Goal: Task Accomplishment & Management: Use online tool/utility

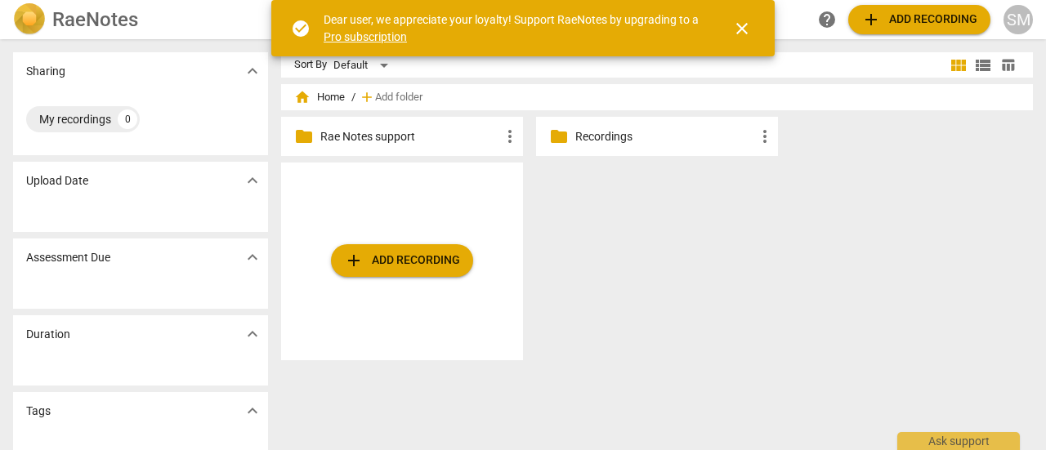
click at [680, 137] on p "Recordings" at bounding box center [665, 136] width 180 height 17
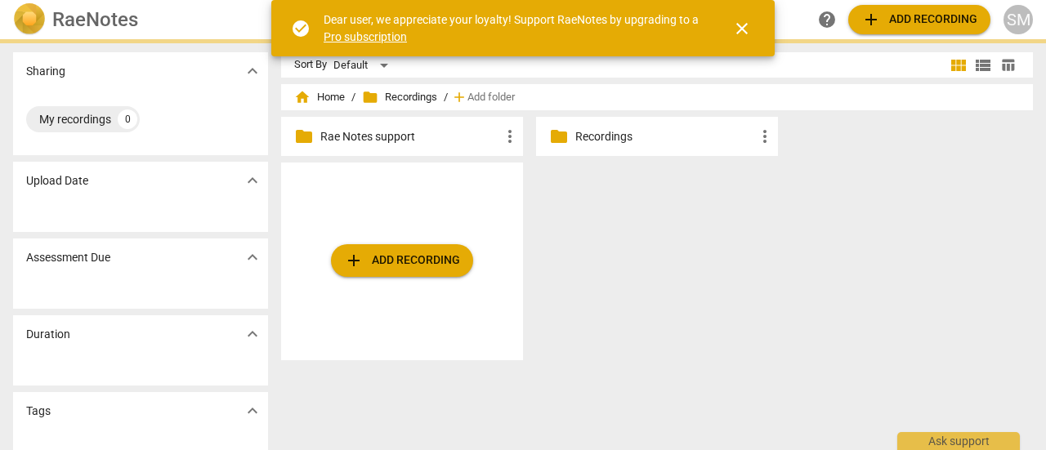
click at [680, 137] on p "Recordings" at bounding box center [665, 136] width 180 height 17
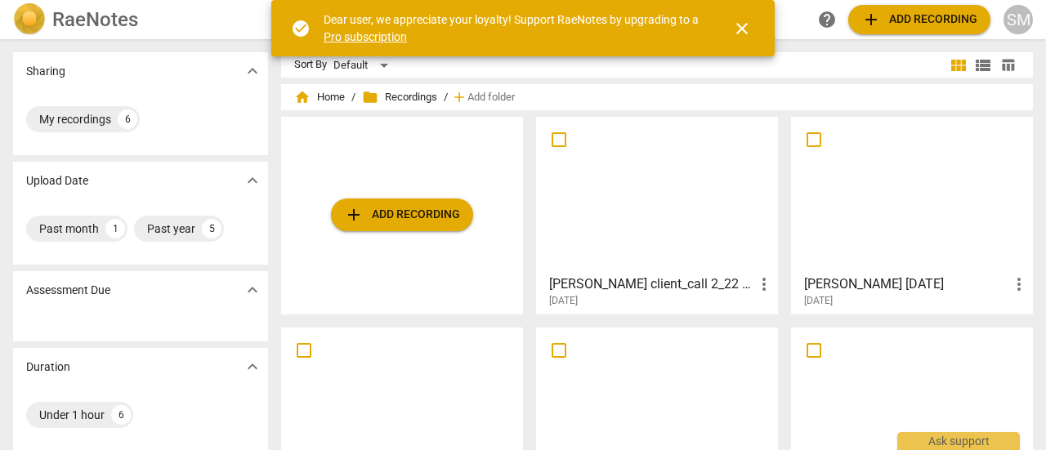
click at [906, 214] on div at bounding box center [912, 195] width 231 height 145
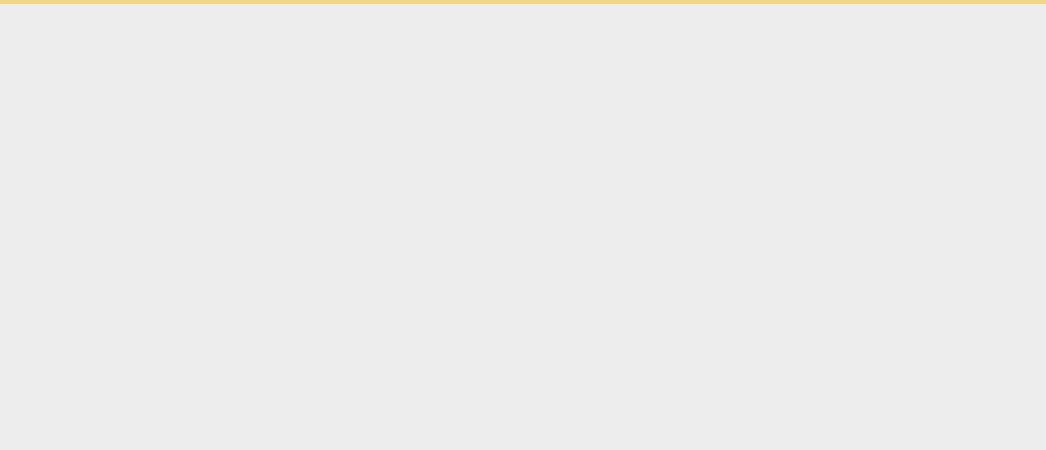
click at [906, 4] on html "check_circle Dear user, we appreciate your loyalty! Support RaeNotes by upgradi…" at bounding box center [523, 2] width 1046 height 4
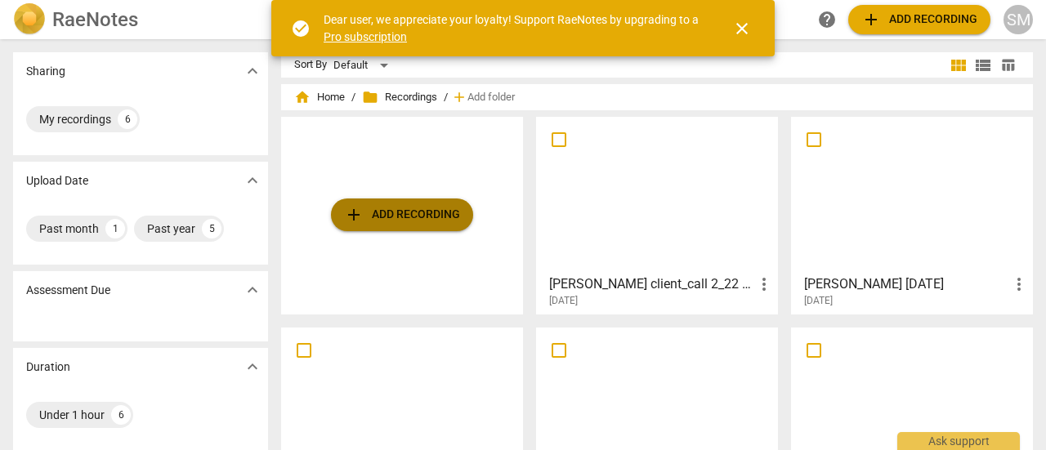
click at [405, 210] on span "add Add recording" at bounding box center [402, 215] width 116 height 20
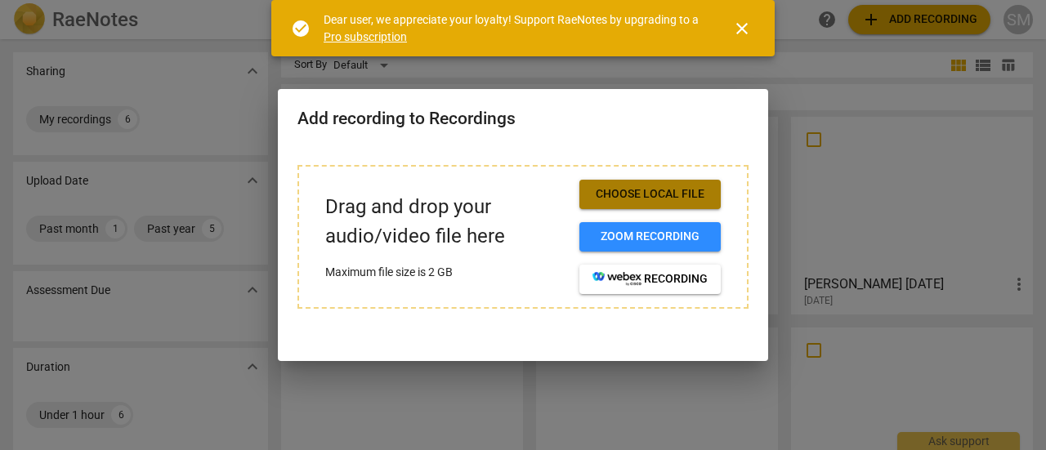
click at [647, 195] on span "Choose local file" at bounding box center [650, 194] width 115 height 16
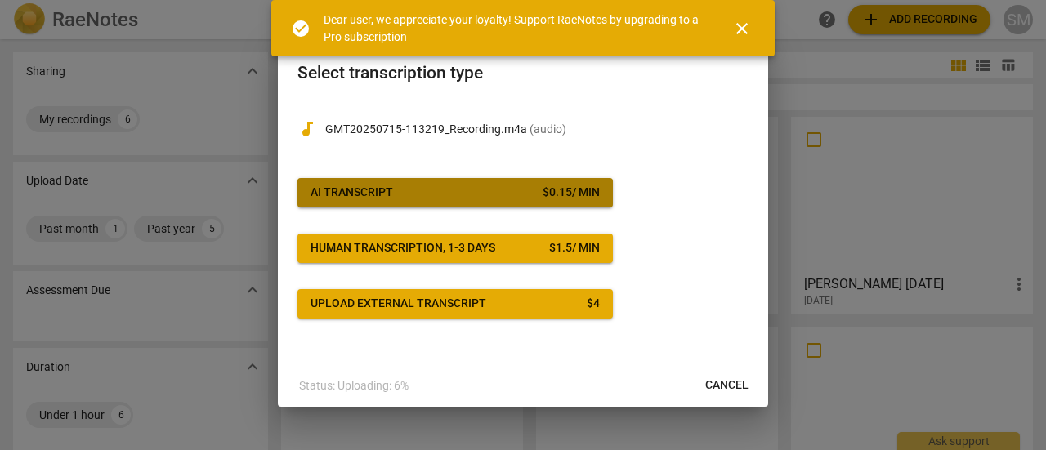
click at [428, 188] on span "AI Transcript $ 0.15 / min" at bounding box center [455, 193] width 289 height 16
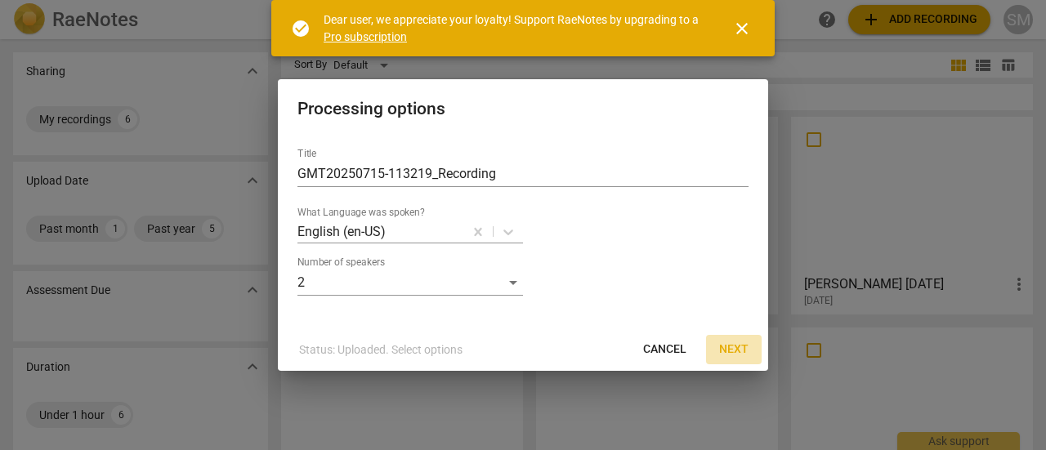
click at [732, 343] on span "Next" at bounding box center [733, 350] width 29 height 16
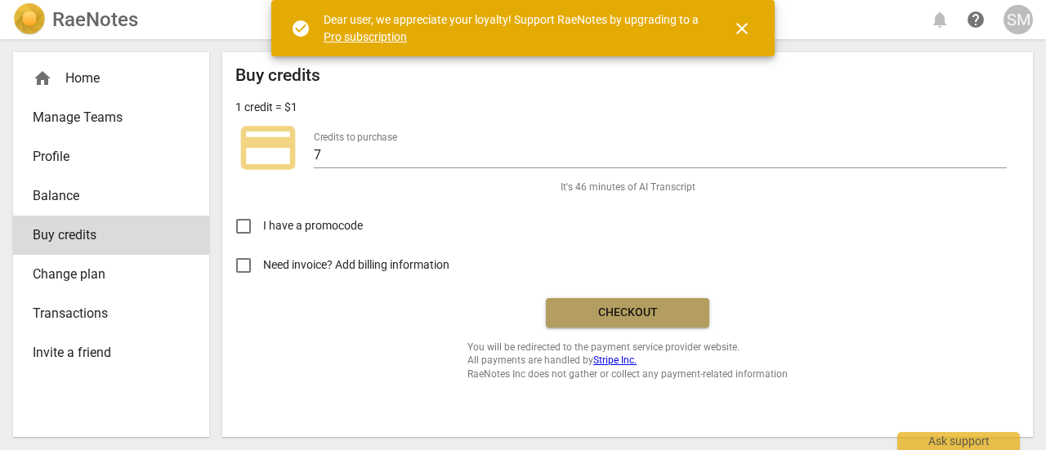
click at [634, 311] on span "Checkout" at bounding box center [627, 313] width 137 height 16
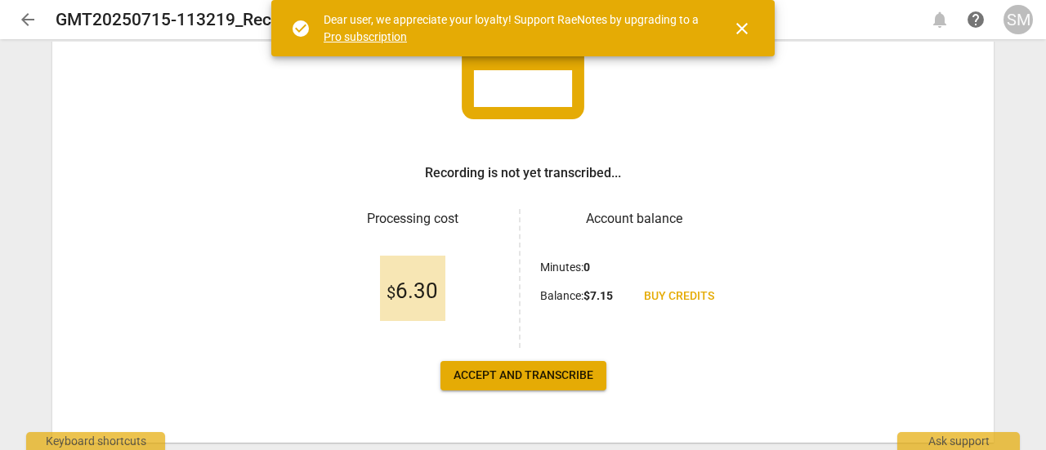
scroll to position [151, 0]
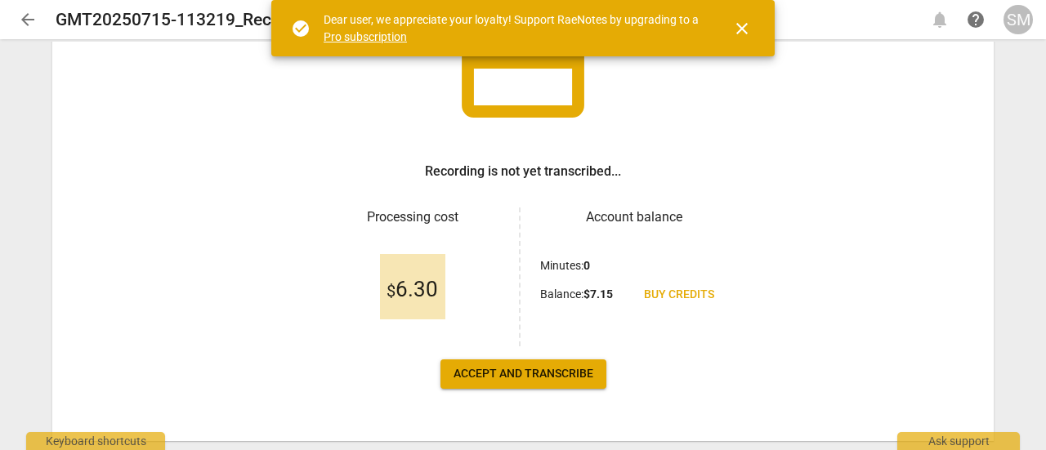
click at [539, 378] on span "Accept and transcribe" at bounding box center [524, 374] width 140 height 16
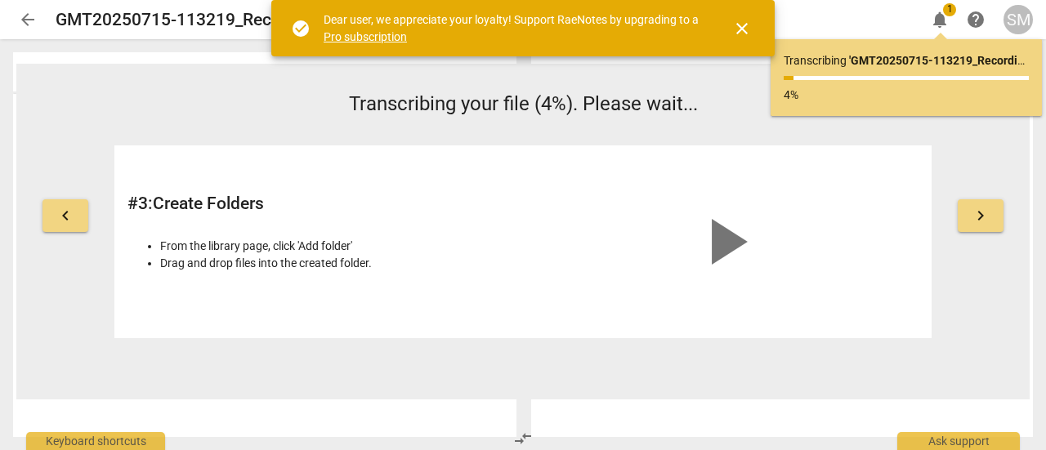
click at [898, 81] on div "Transcribing ' GMT20250715-113219_Recording ' ... 4%" at bounding box center [906, 77] width 245 height 51
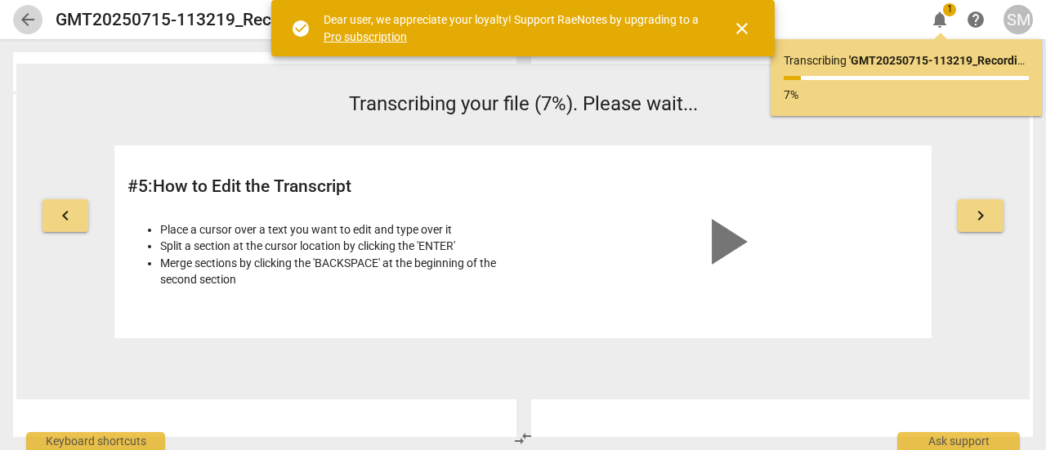
click at [26, 16] on span "arrow_back" at bounding box center [28, 20] width 20 height 20
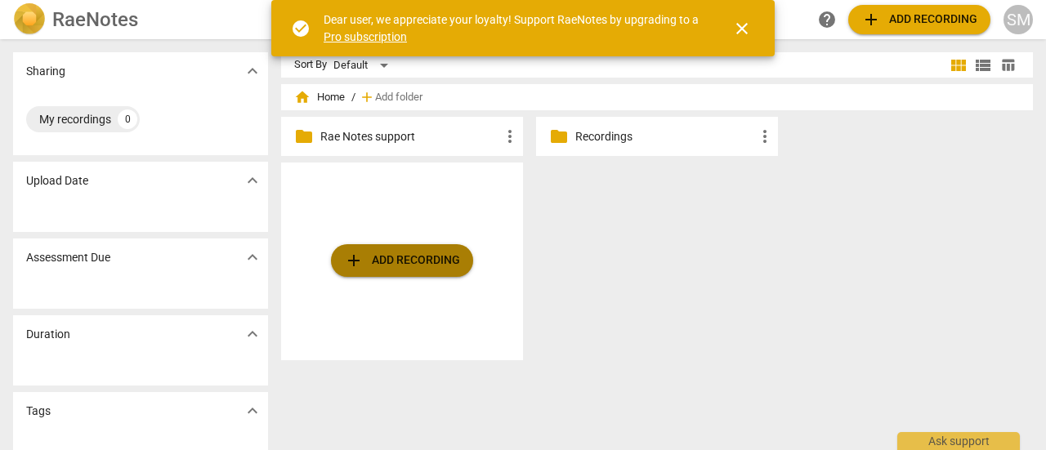
click at [378, 259] on span "add Add recording" at bounding box center [402, 261] width 116 height 20
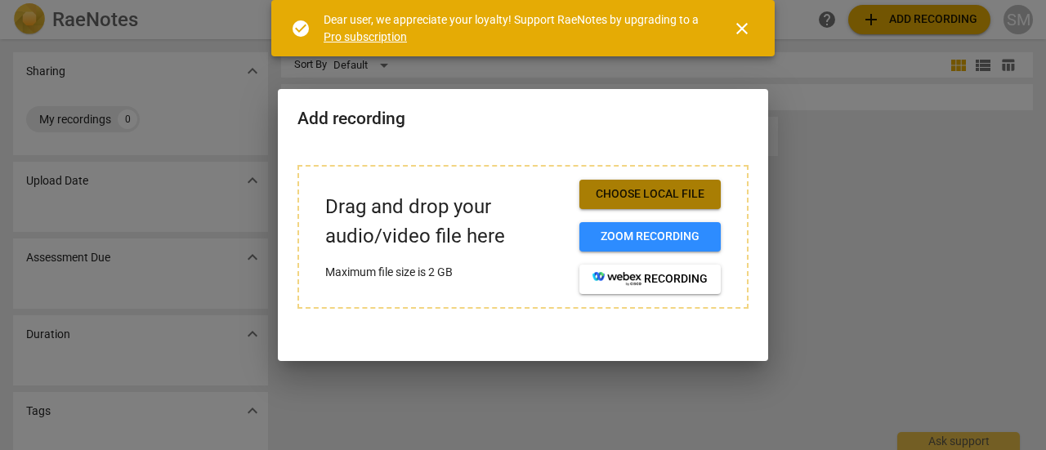
click at [598, 194] on span "Choose local file" at bounding box center [650, 194] width 115 height 16
click at [603, 187] on span "Choose local file" at bounding box center [650, 194] width 115 height 16
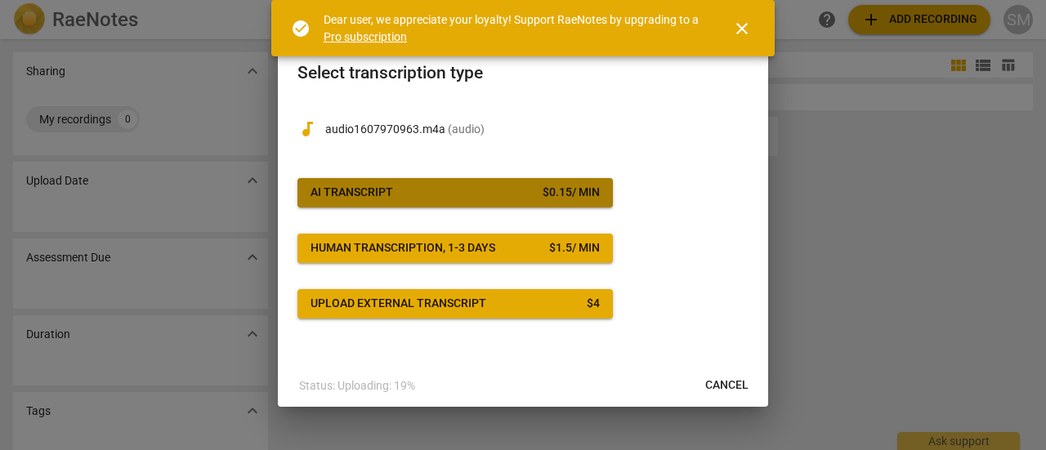
click at [557, 190] on div "$ 0.15 / min" at bounding box center [571, 193] width 57 height 16
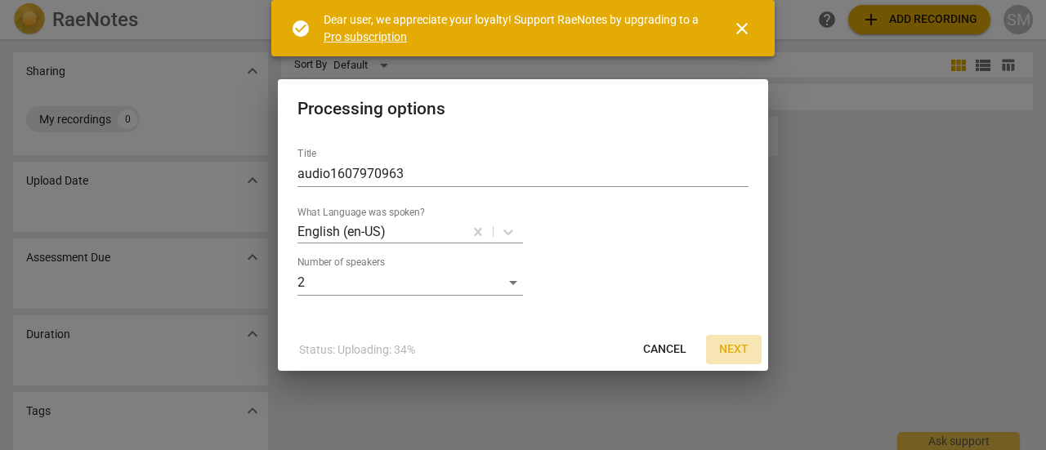
click at [745, 342] on span "Next" at bounding box center [733, 350] width 29 height 16
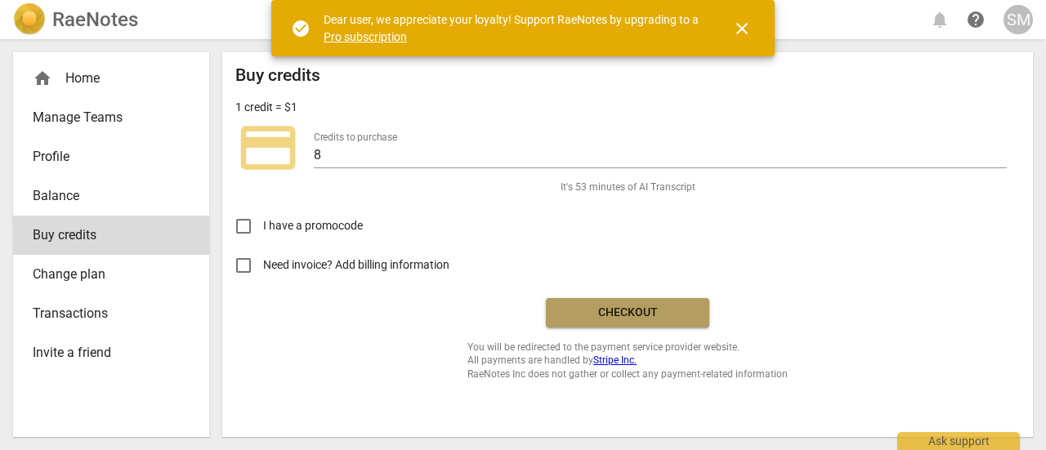
click at [636, 311] on span "Checkout" at bounding box center [627, 313] width 137 height 16
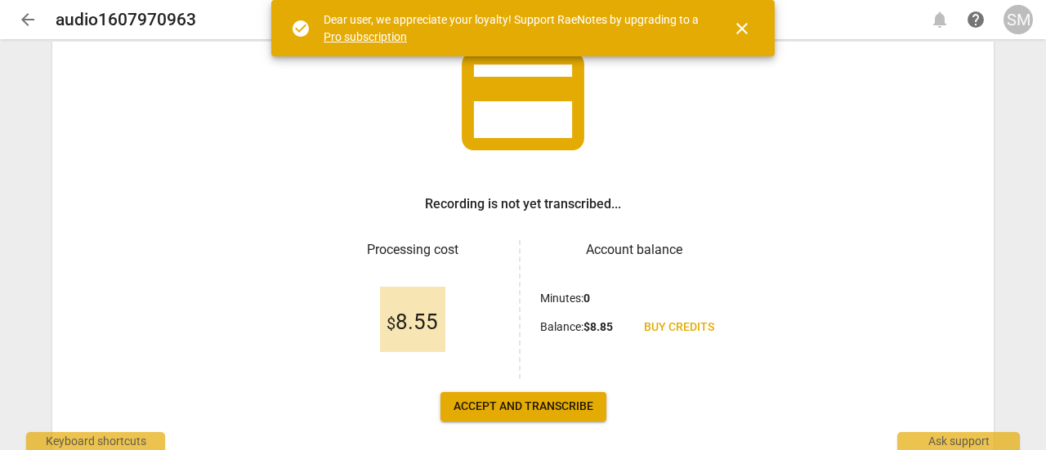
scroll to position [194, 0]
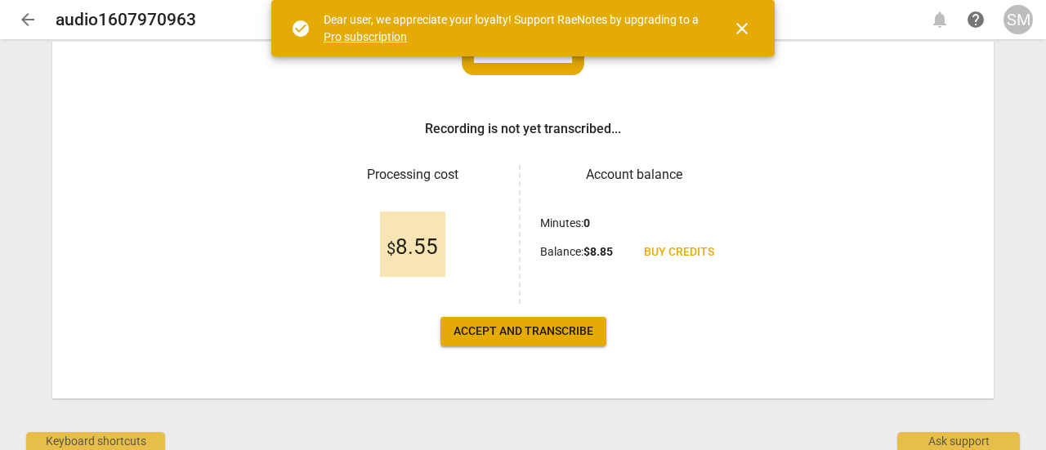
click at [501, 335] on span "Accept and transcribe" at bounding box center [524, 332] width 140 height 16
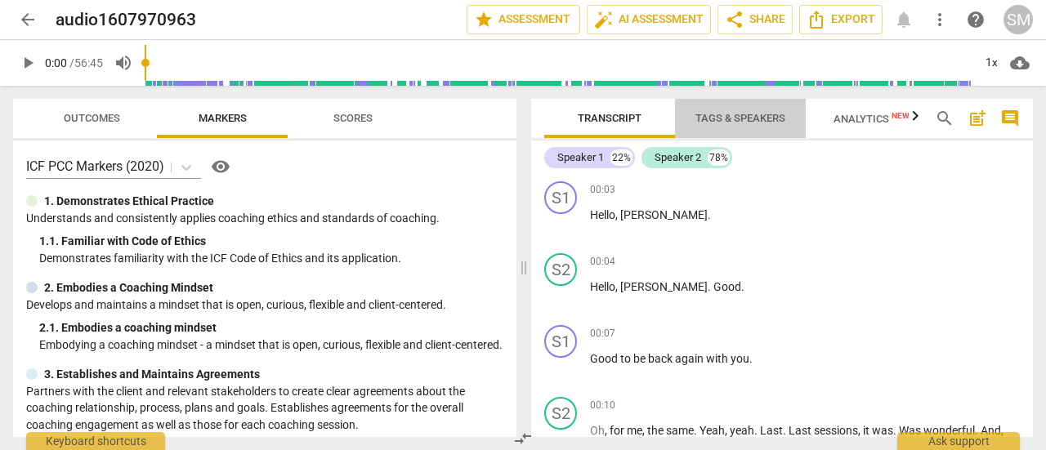
click at [728, 117] on span "Tags & Speakers" at bounding box center [741, 118] width 90 height 12
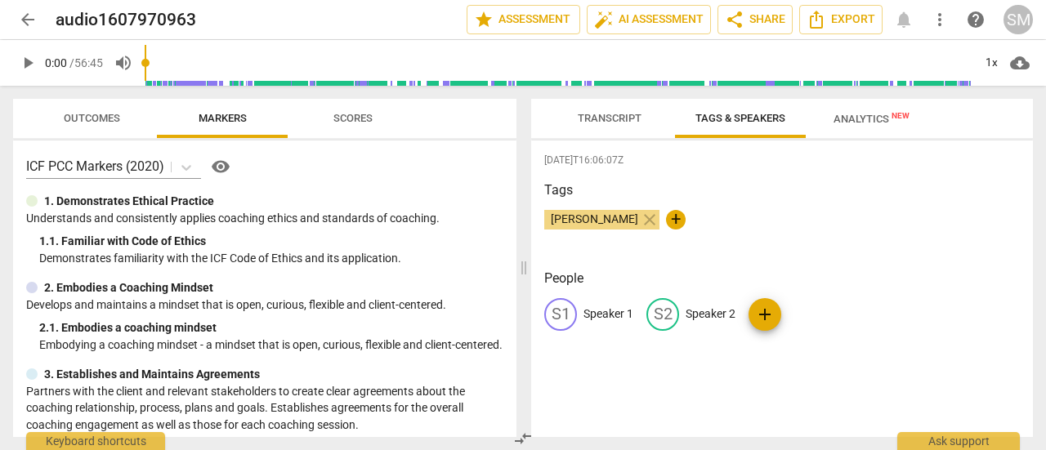
click at [591, 314] on p "Speaker 1" at bounding box center [609, 314] width 50 height 17
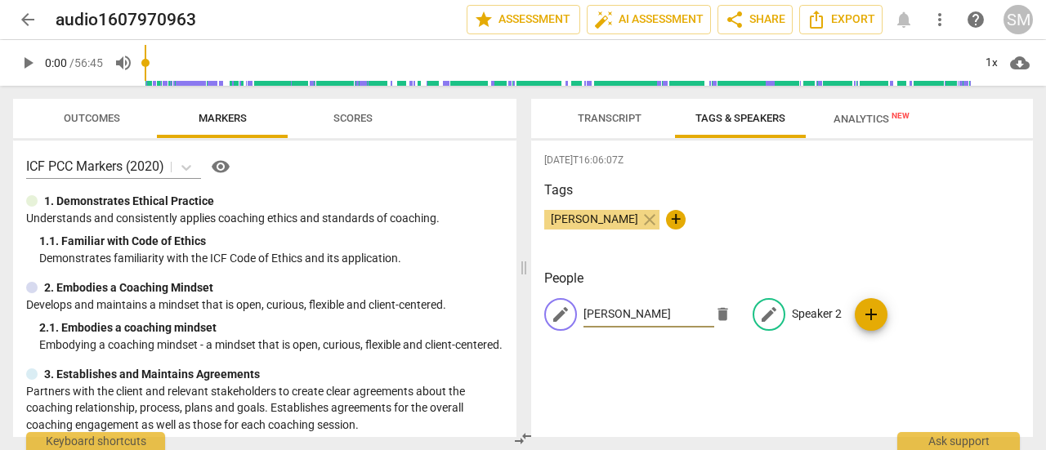
type input "[PERSON_NAME]"
click at [811, 310] on p "Speaker 2" at bounding box center [817, 314] width 50 height 17
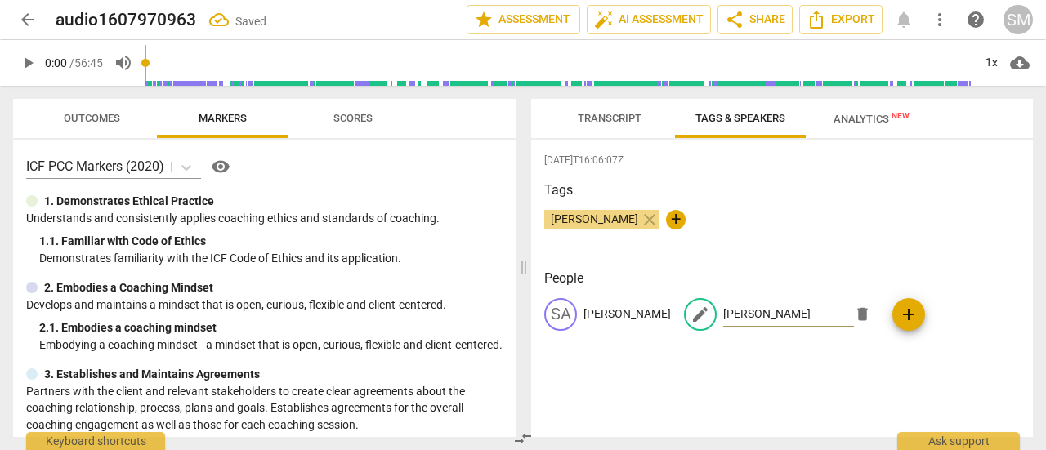
type input "[PERSON_NAME]"
click at [607, 120] on span "Transcript" at bounding box center [610, 118] width 64 height 12
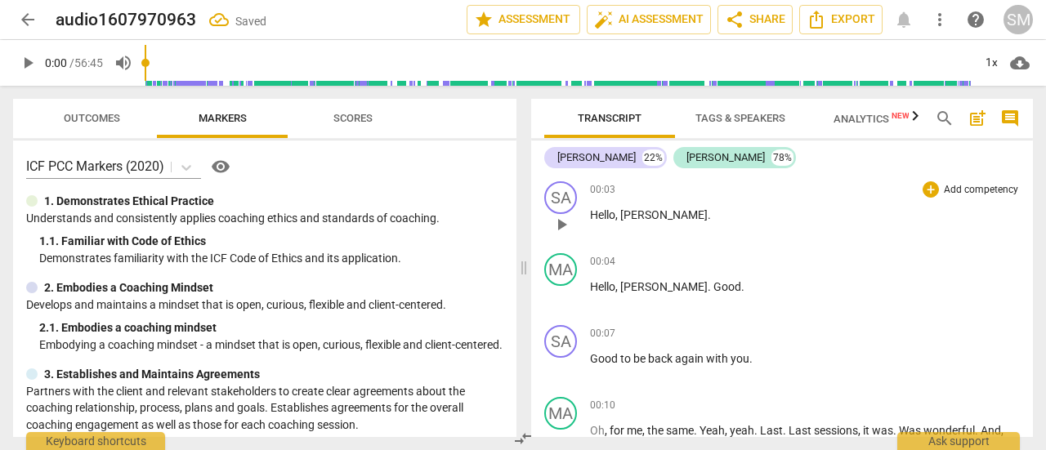
click at [638, 215] on span "[PERSON_NAME]" at bounding box center [663, 214] width 87 height 13
click at [638, 290] on span "[PERSON_NAME]" at bounding box center [663, 286] width 87 height 13
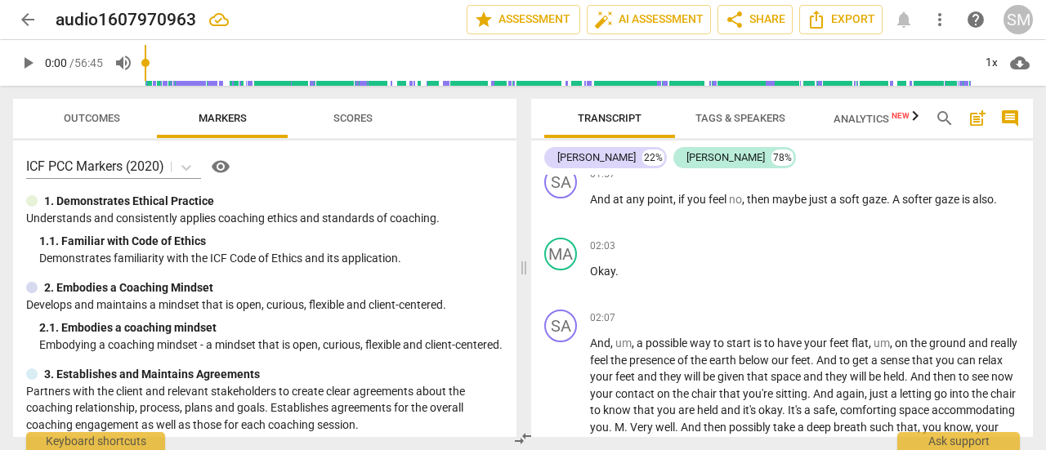
scroll to position [1075, 0]
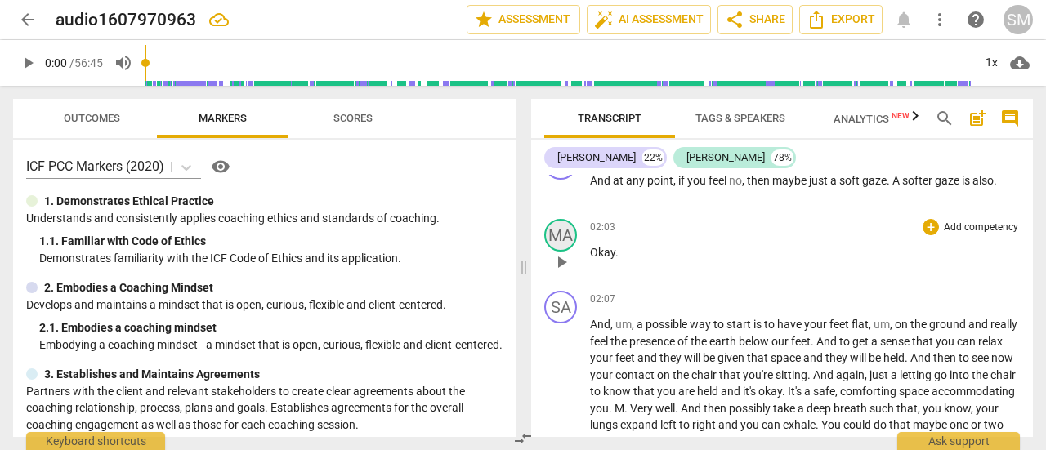
click at [562, 231] on div "MA" at bounding box center [560, 235] width 33 height 33
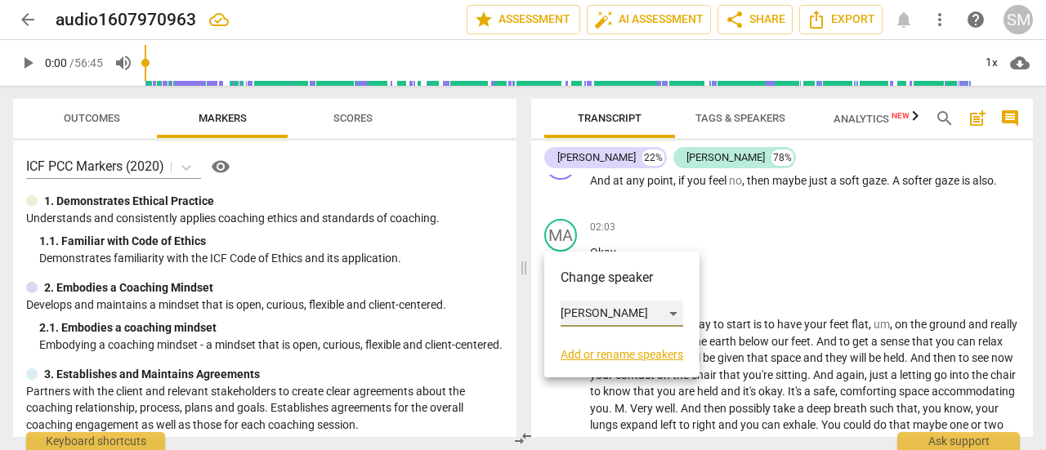
click at [680, 308] on div "[PERSON_NAME]" at bounding box center [622, 314] width 123 height 26
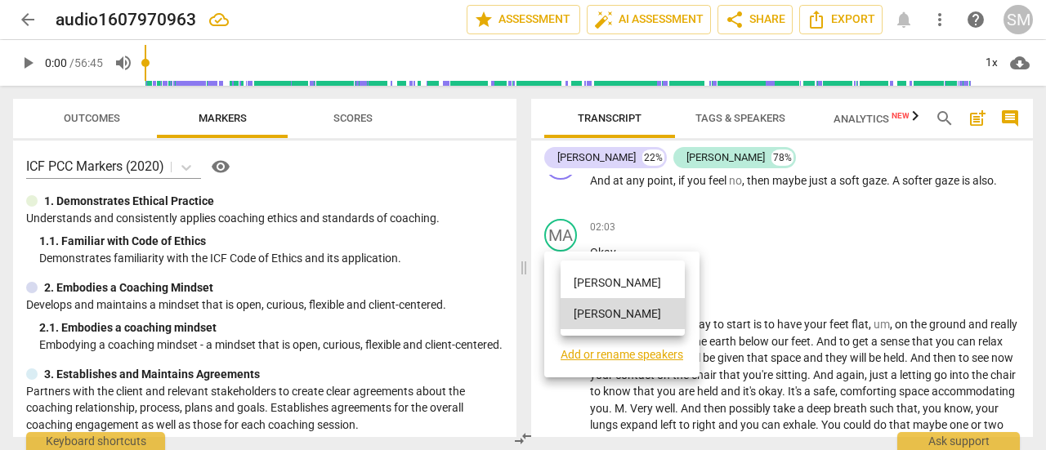
click at [627, 276] on li "[PERSON_NAME]" at bounding box center [623, 282] width 124 height 31
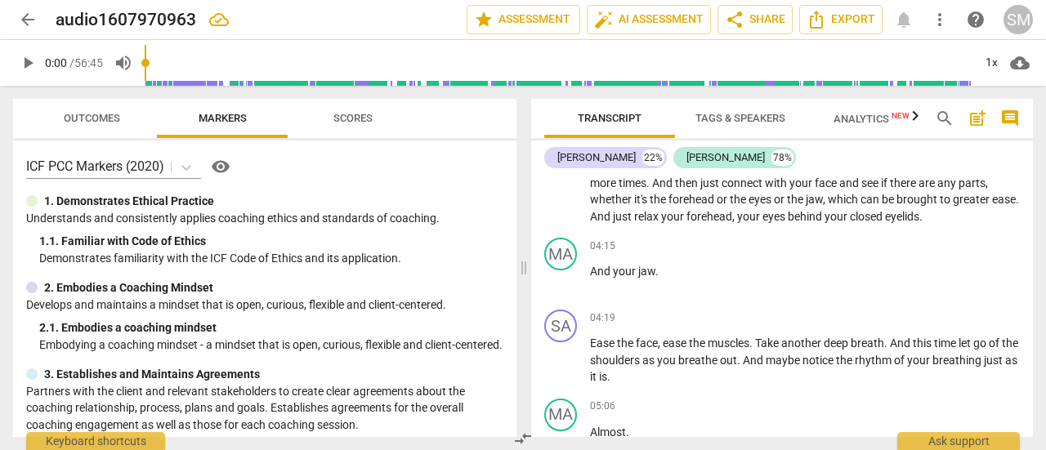
scroll to position [1336, 0]
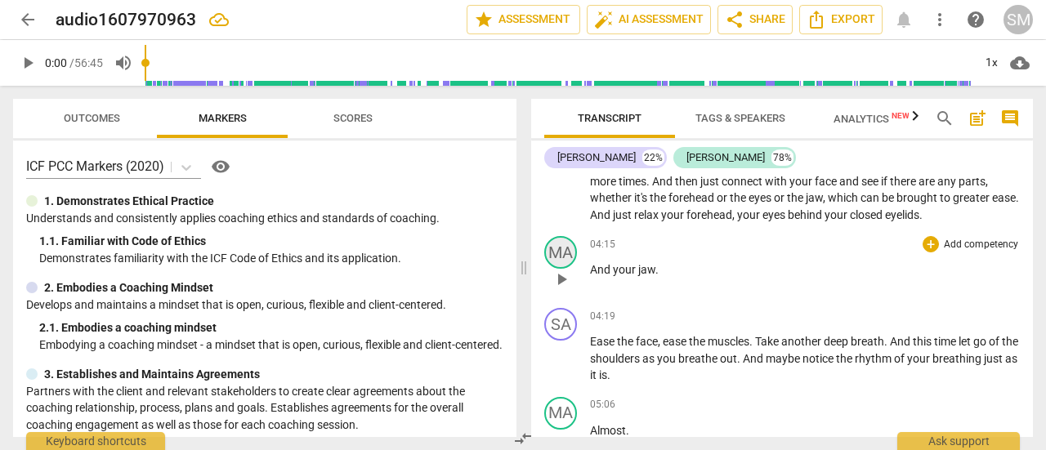
click at [569, 247] on div "MA" at bounding box center [560, 252] width 33 height 33
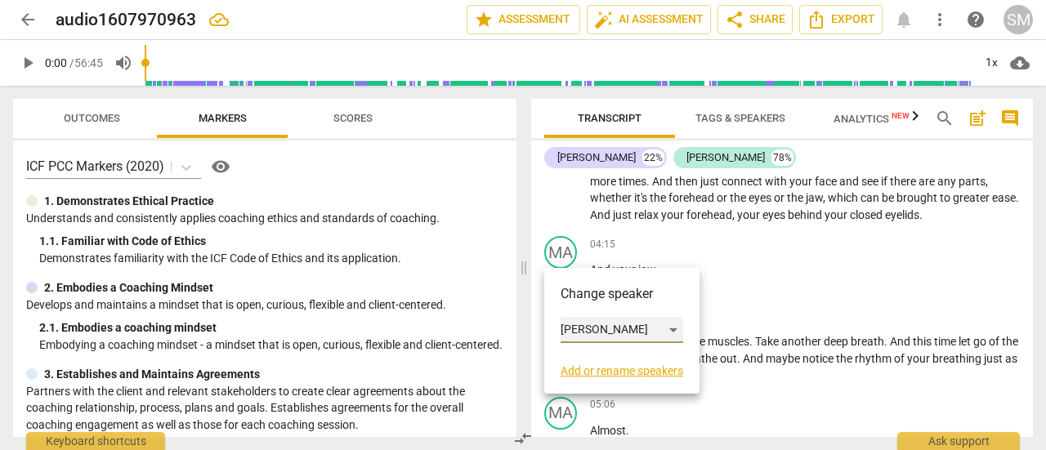
click at [675, 322] on div "[PERSON_NAME]" at bounding box center [622, 330] width 123 height 26
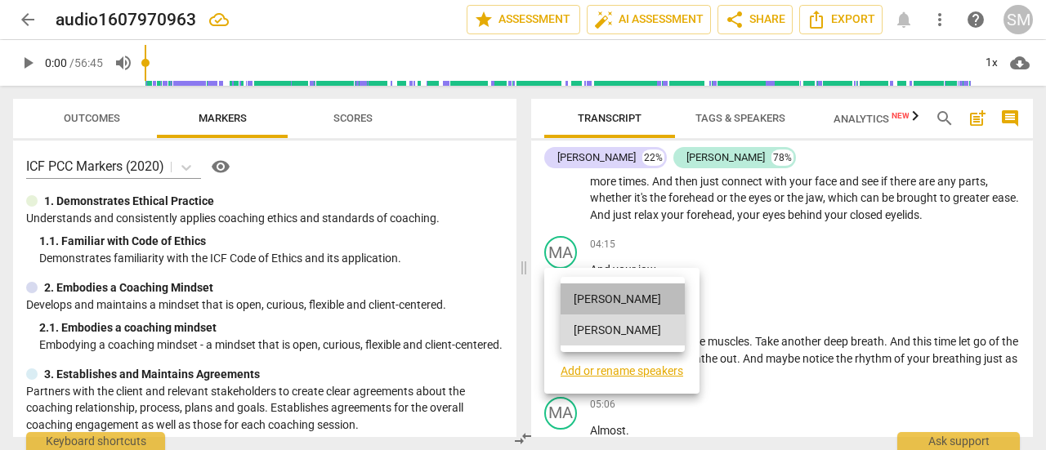
click at [621, 293] on li "[PERSON_NAME]" at bounding box center [623, 299] width 124 height 31
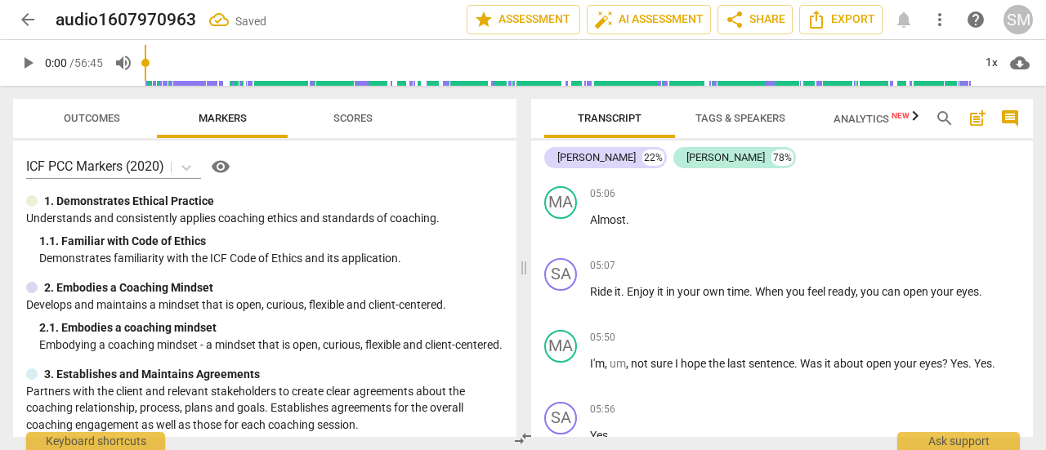
scroll to position [1548, 0]
click at [560, 199] on div "MA" at bounding box center [560, 201] width 33 height 33
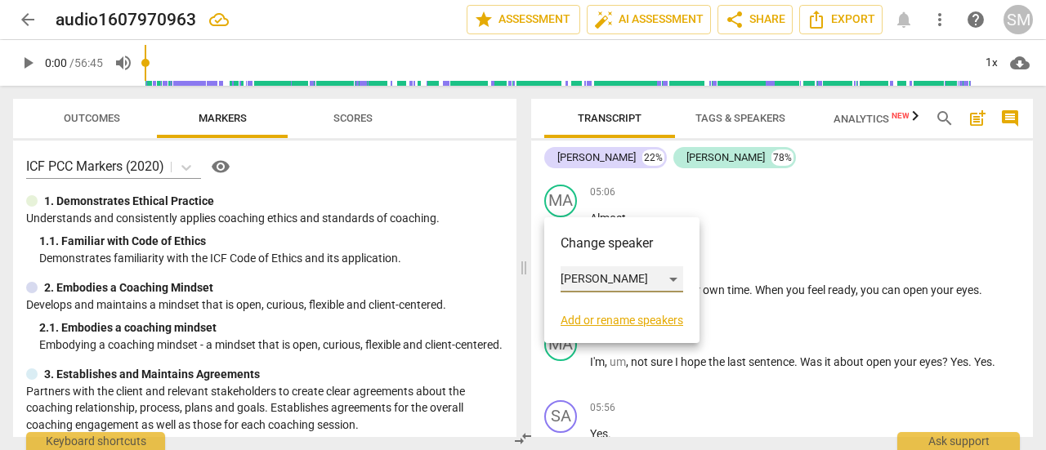
click at [675, 275] on div "[PERSON_NAME]" at bounding box center [622, 279] width 123 height 26
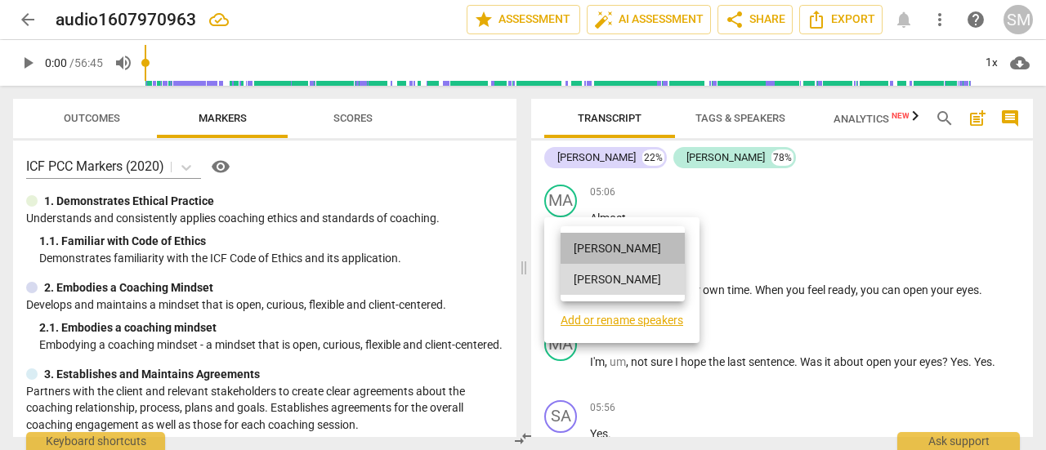
click at [621, 243] on li "[PERSON_NAME]" at bounding box center [623, 248] width 124 height 31
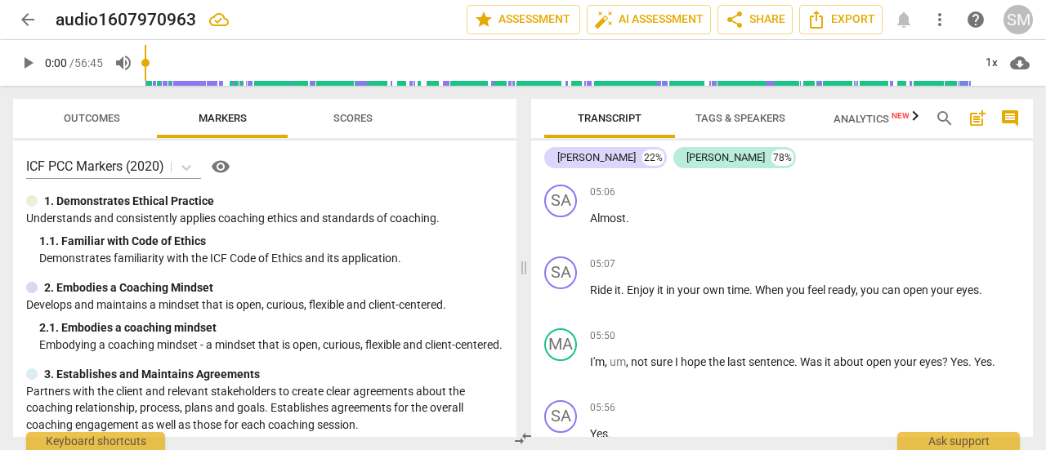
drag, startPoint x: 1027, startPoint y: 213, endPoint x: 1027, endPoint y: 229, distance: 15.6
click at [1027, 229] on div "SA play_arrow pause 00:03 + Add competency keyboard_arrow_right Hello , [PERSON…" at bounding box center [782, 306] width 502 height 262
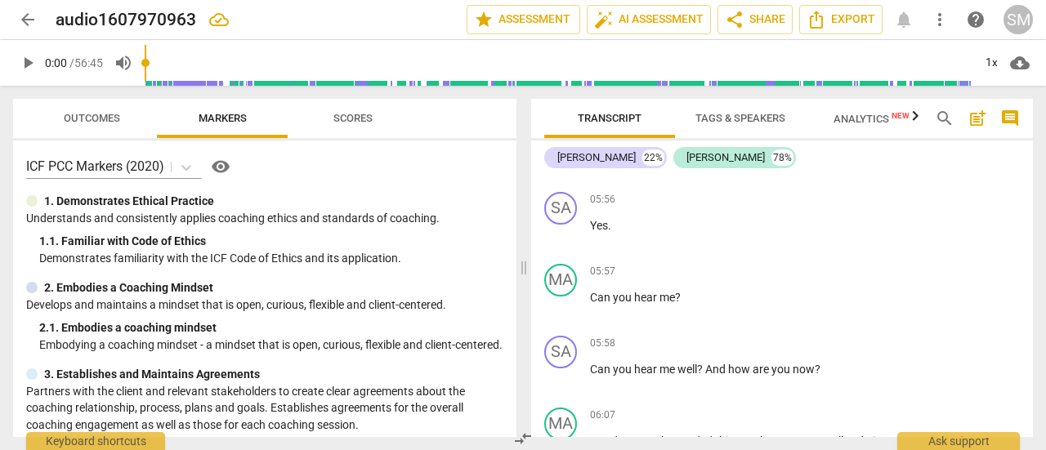
scroll to position [1784, 0]
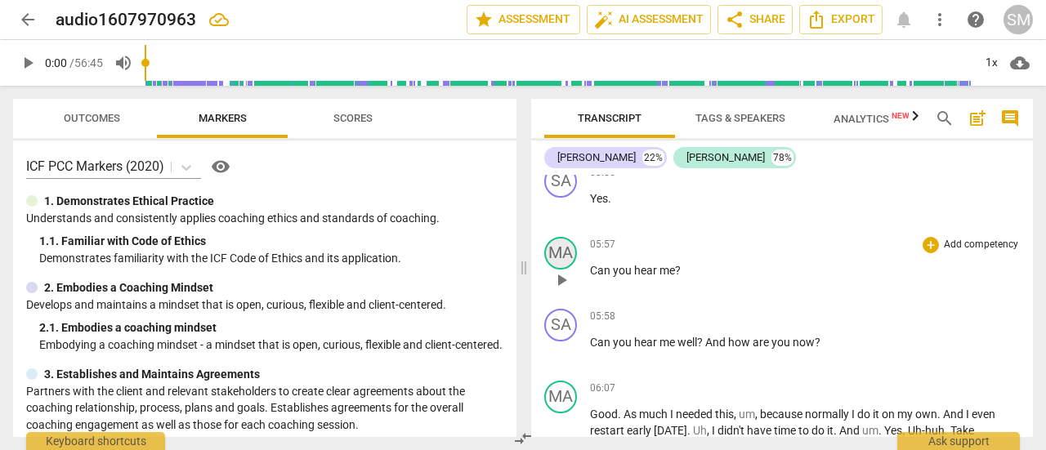
click at [562, 259] on div "MA" at bounding box center [560, 253] width 33 height 33
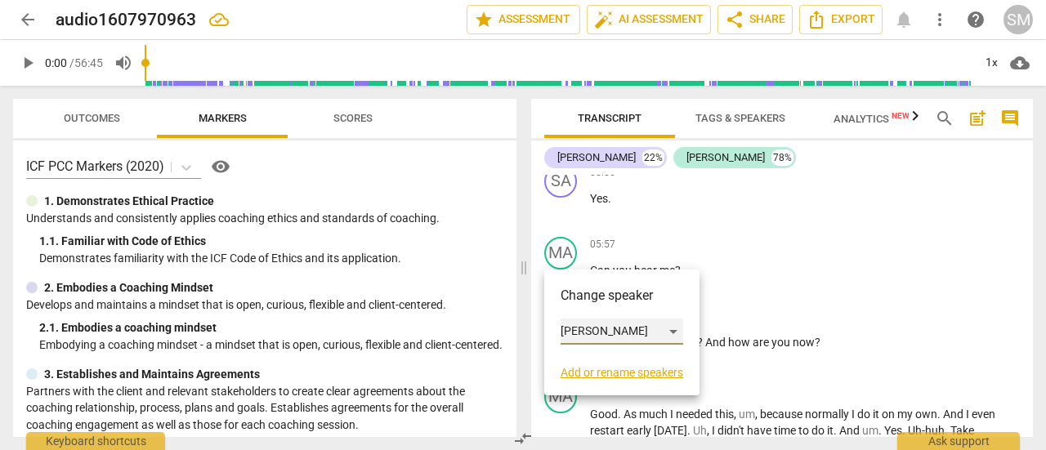
click at [676, 329] on div "[PERSON_NAME]" at bounding box center [622, 332] width 123 height 26
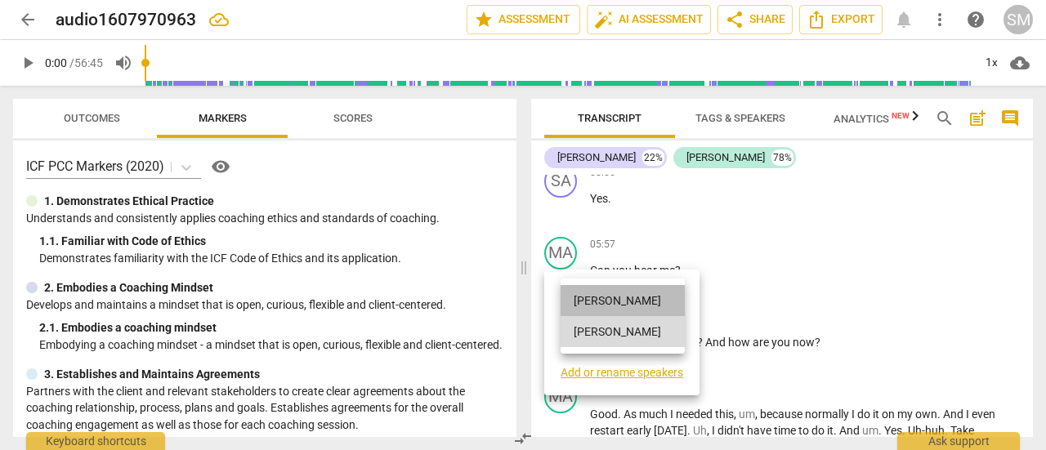
click at [635, 300] on li "[PERSON_NAME]" at bounding box center [623, 300] width 124 height 31
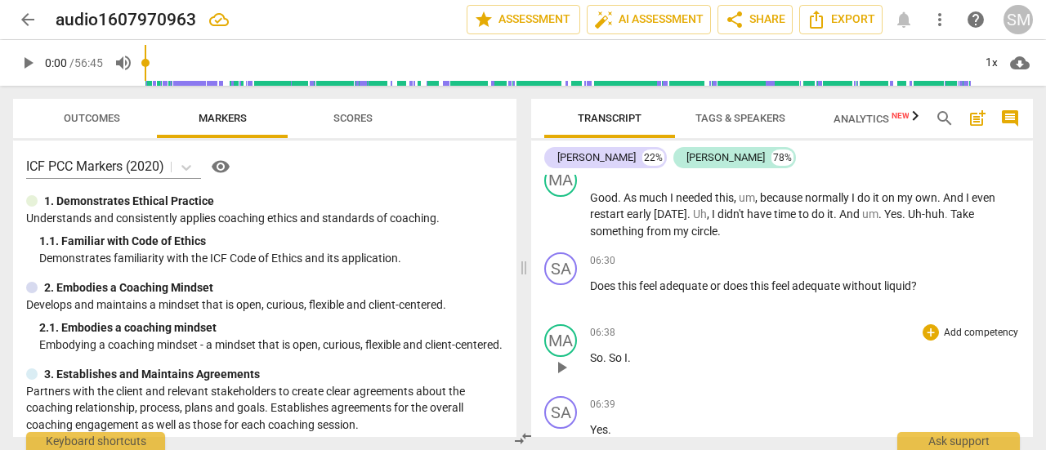
scroll to position [1967, 0]
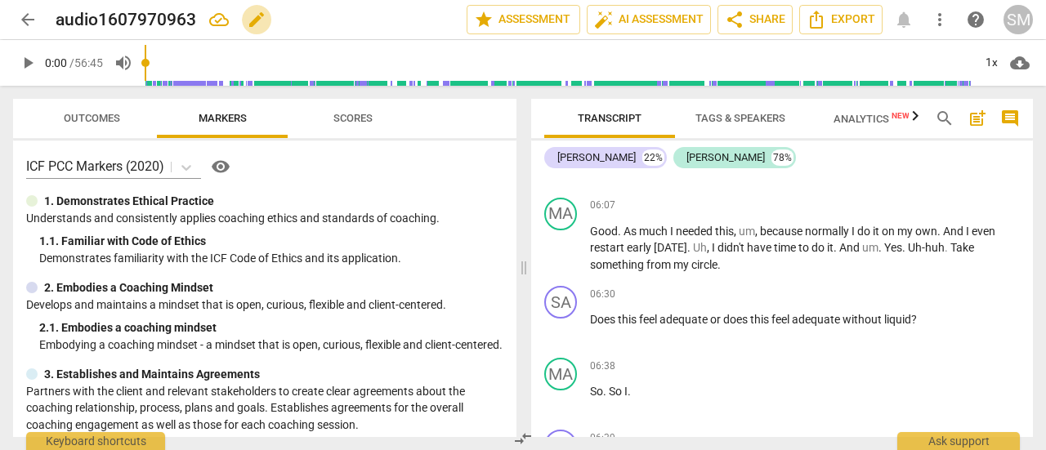
click at [253, 17] on span "edit" at bounding box center [257, 20] width 20 height 20
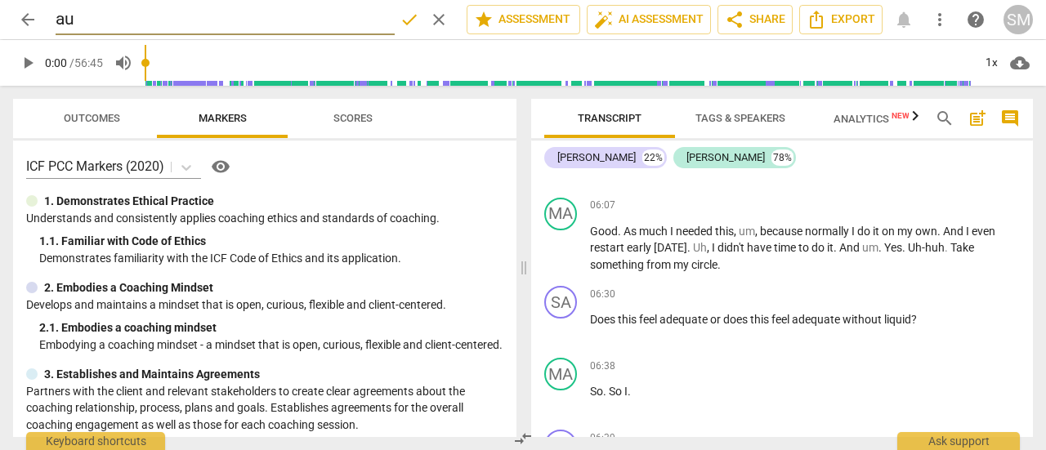
type input "a"
click at [127, 20] on input "[PERSON_NAME] Clint_[DATE]" at bounding box center [225, 19] width 339 height 31
type input "[PERSON_NAME] Client_[DATE]"
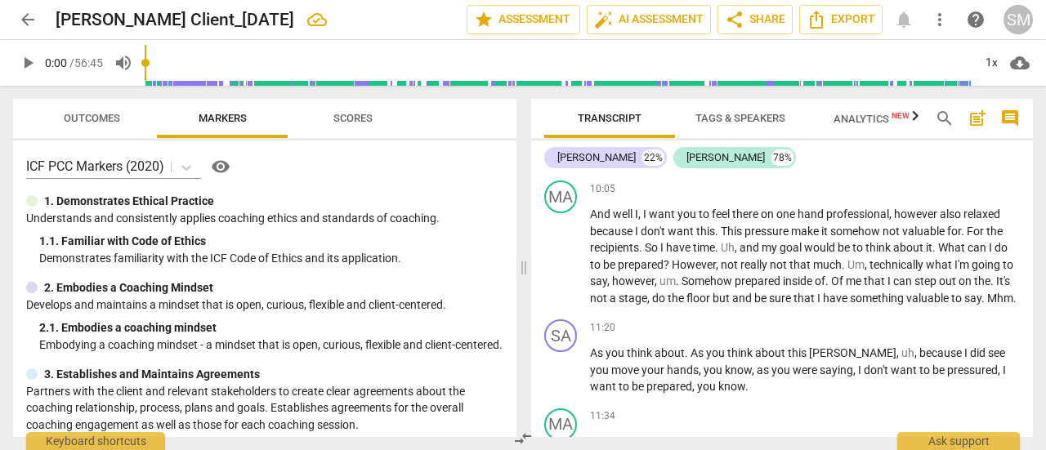
scroll to position [2959, 0]
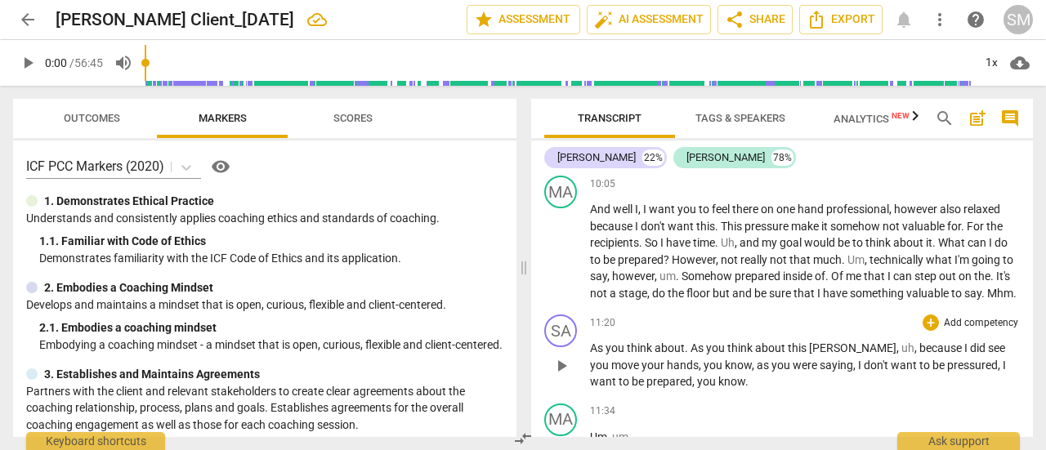
click at [685, 355] on span "." at bounding box center [688, 348] width 6 height 13
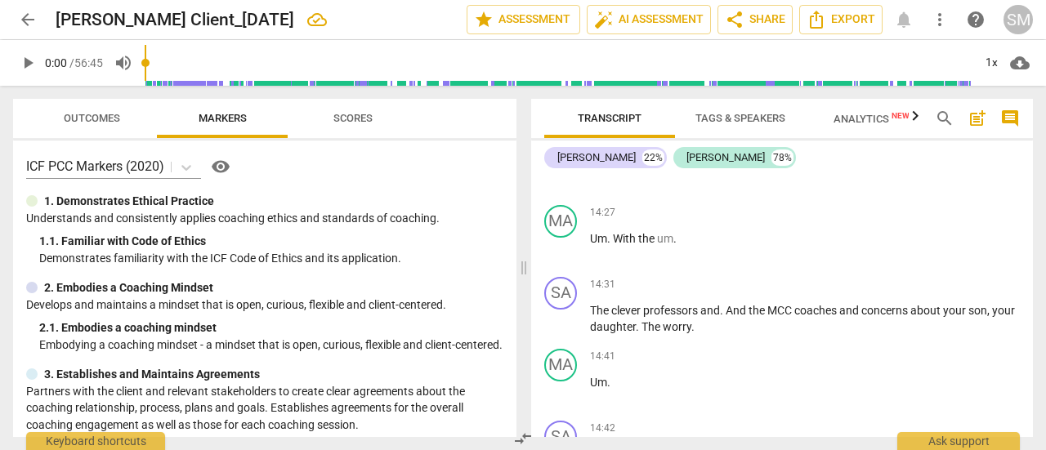
scroll to position [3647, 0]
click at [560, 237] on div "MA" at bounding box center [560, 220] width 33 height 33
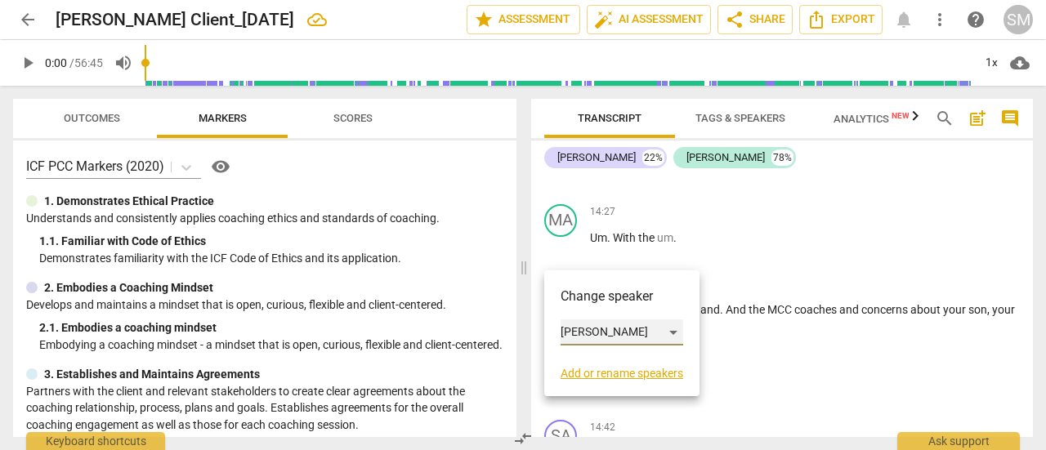
click at [674, 334] on div "[PERSON_NAME]" at bounding box center [622, 333] width 123 height 26
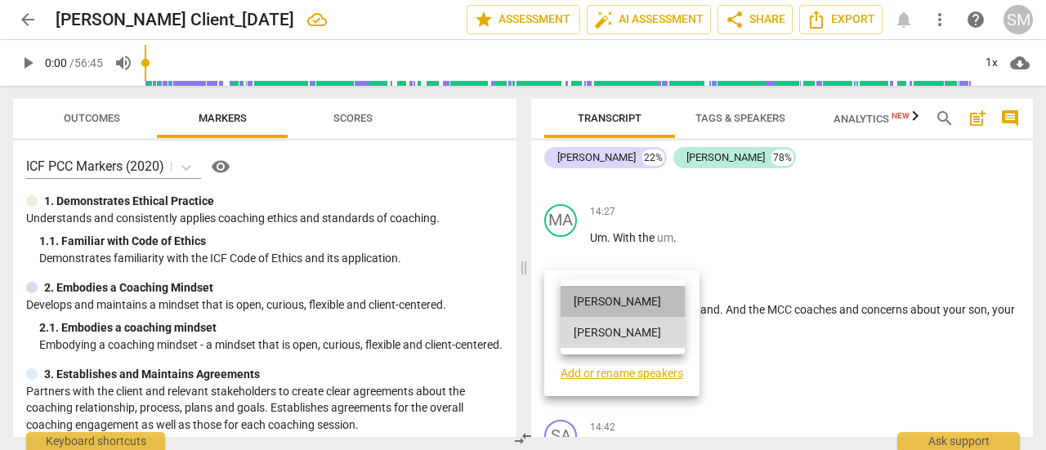
click at [624, 295] on li "[PERSON_NAME]" at bounding box center [623, 301] width 124 height 31
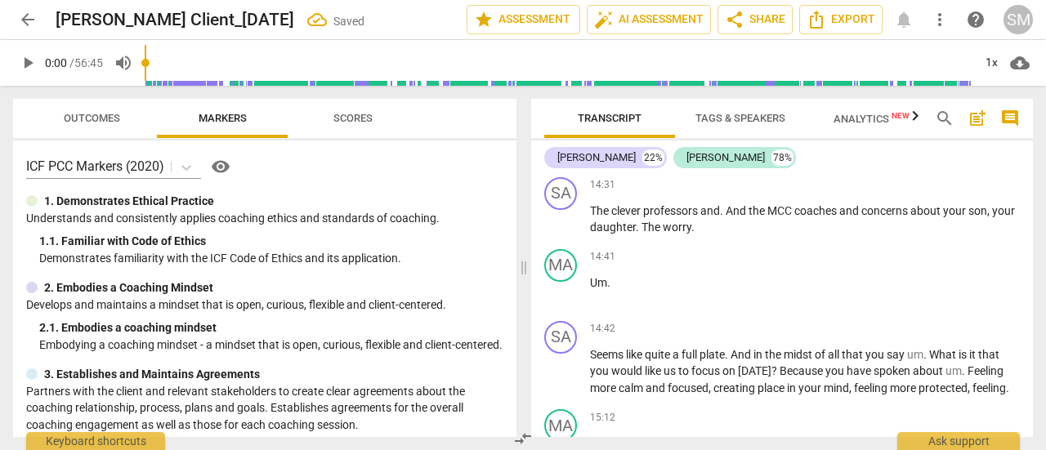
scroll to position [3749, 0]
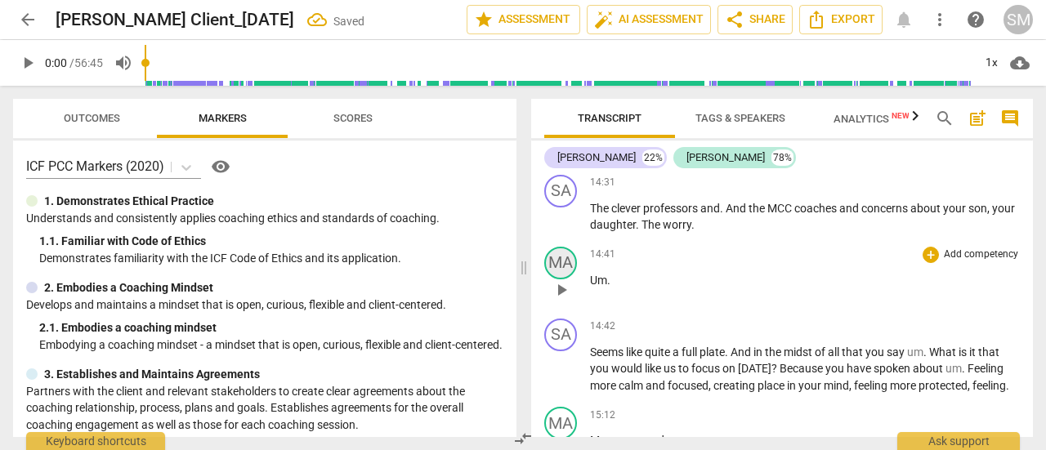
click at [564, 280] on div "MA" at bounding box center [560, 263] width 33 height 33
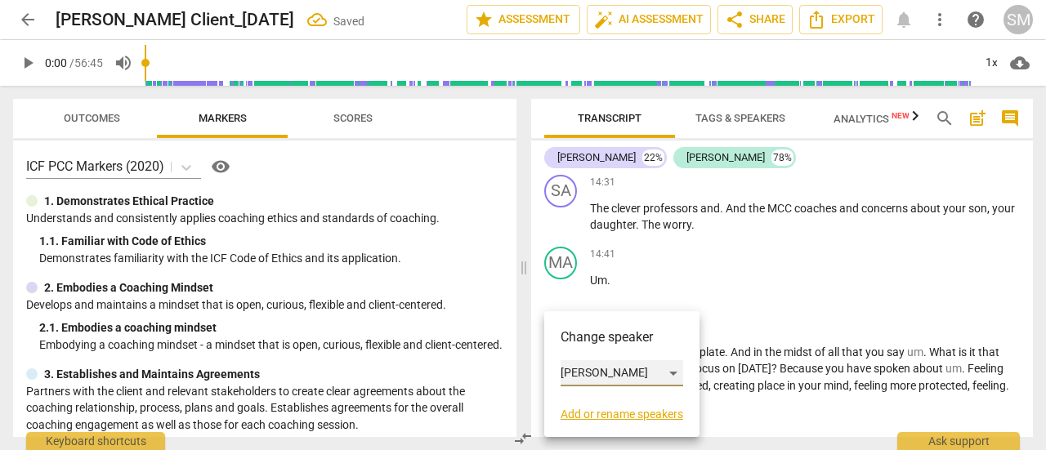
click at [672, 378] on div "[PERSON_NAME]" at bounding box center [622, 373] width 123 height 26
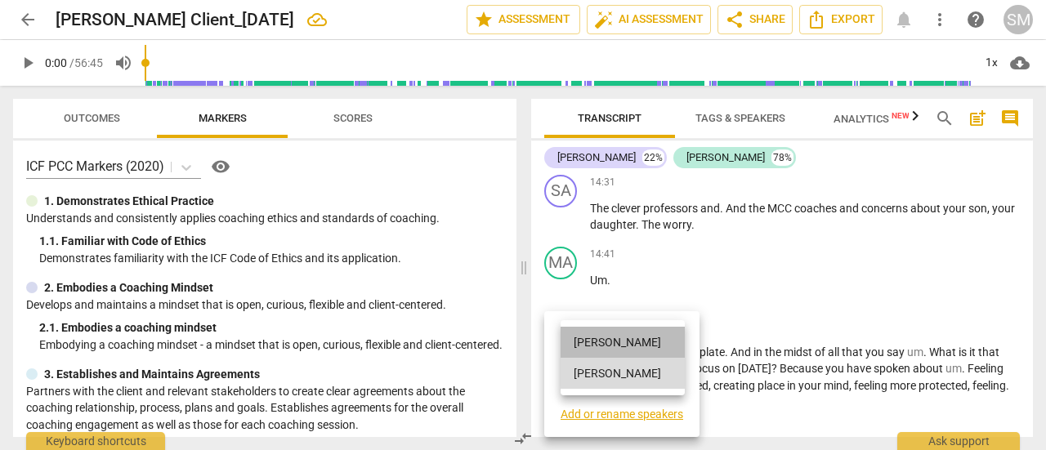
click at [620, 329] on li "[PERSON_NAME]" at bounding box center [623, 342] width 124 height 31
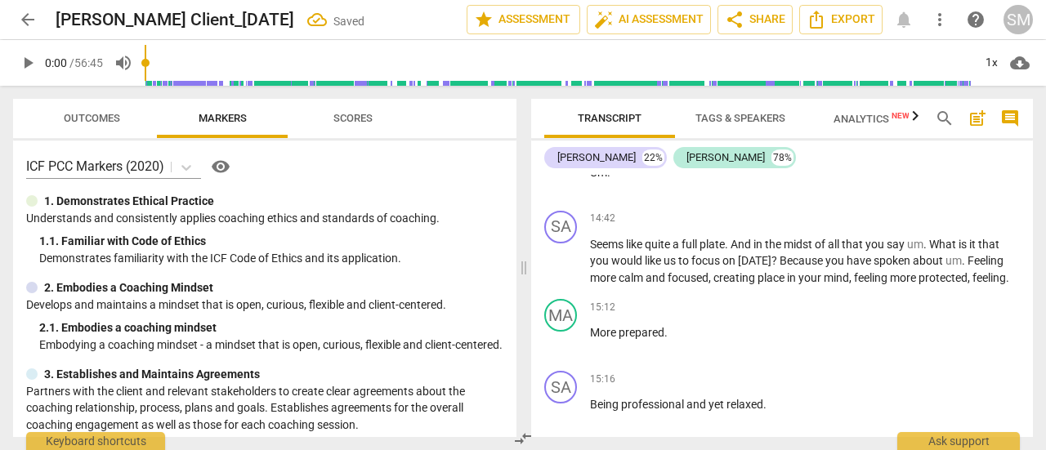
scroll to position [3859, 0]
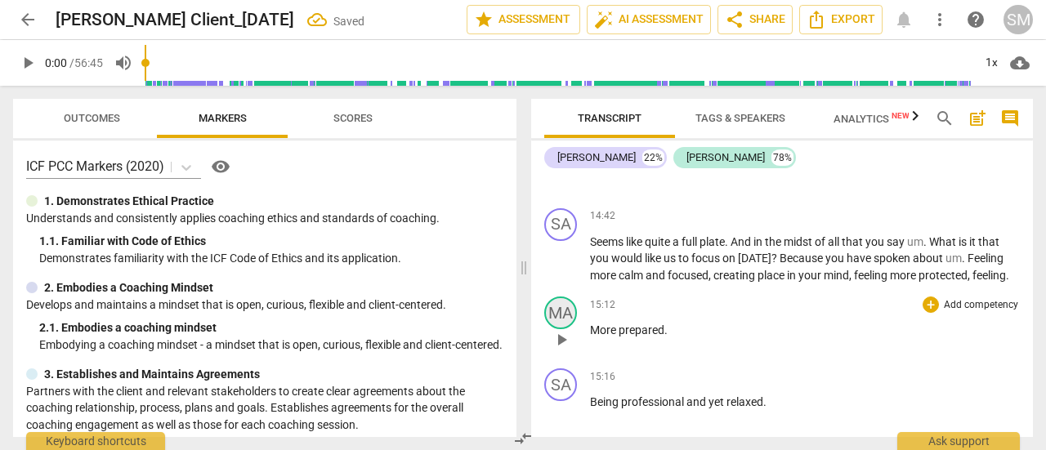
click at [562, 329] on div "MA" at bounding box center [560, 313] width 33 height 33
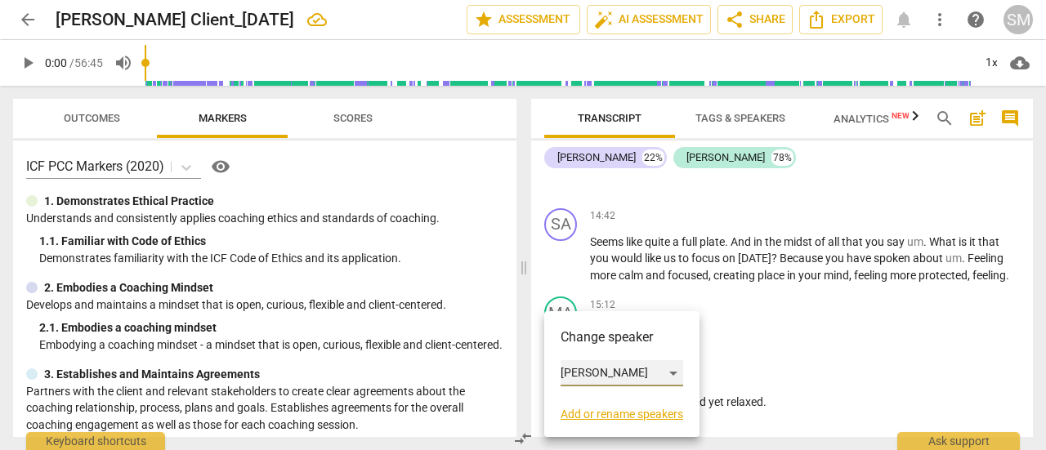
click at [675, 370] on div "[PERSON_NAME]" at bounding box center [622, 373] width 123 height 26
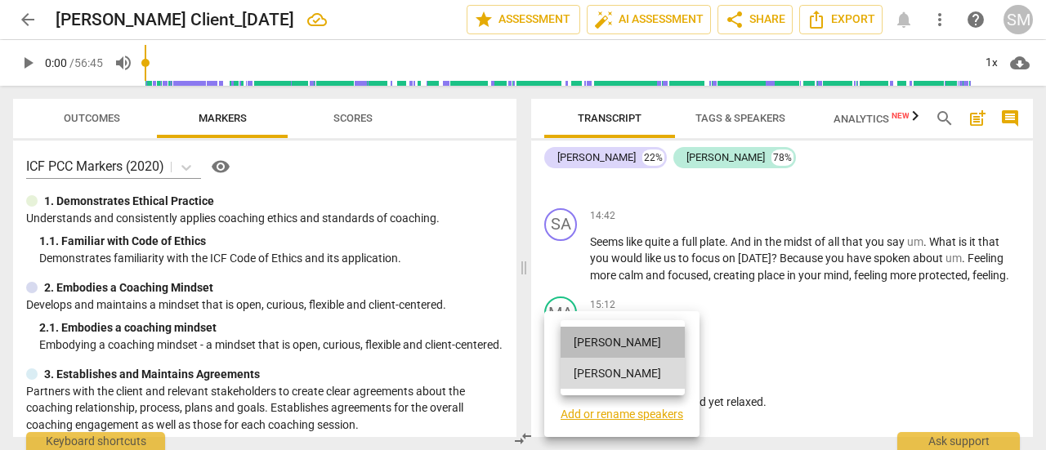
click at [624, 329] on li "[PERSON_NAME]" at bounding box center [623, 342] width 124 height 31
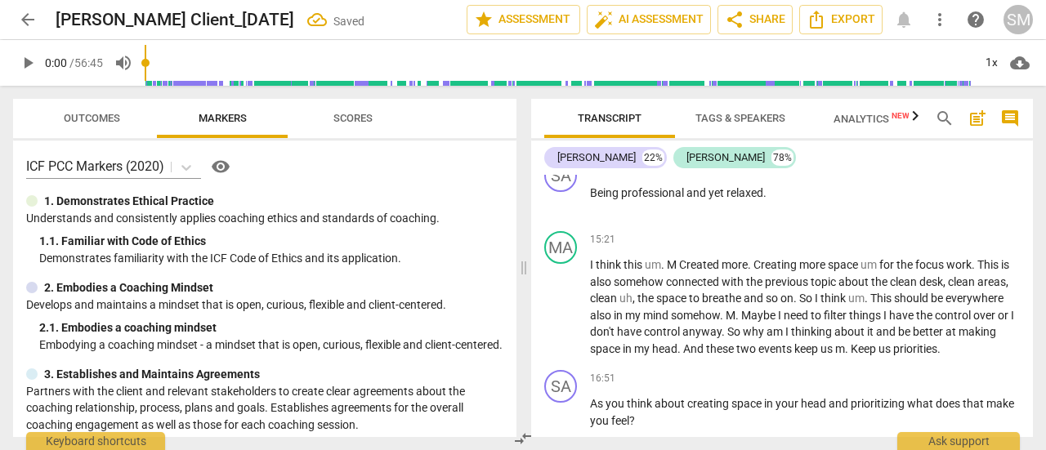
scroll to position [4069, 0]
click at [678, 271] on span "M" at bounding box center [673, 263] width 12 height 13
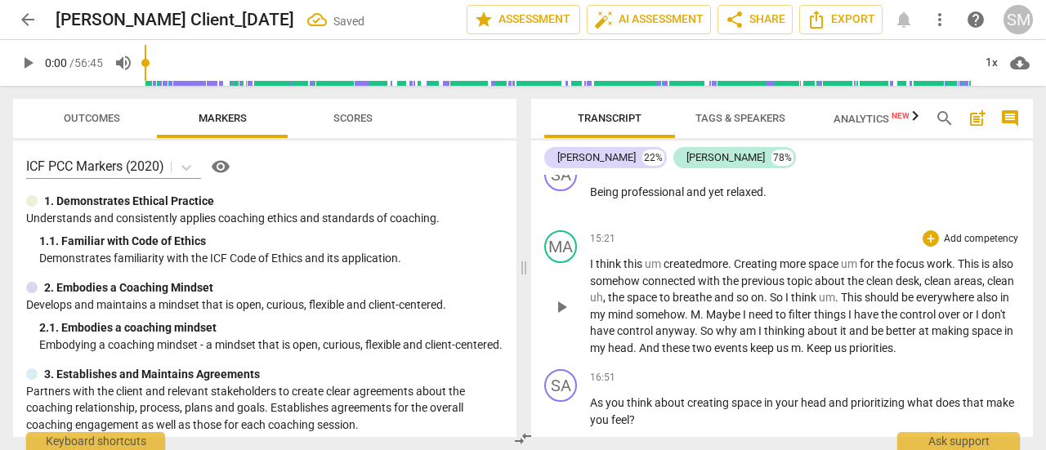
click at [692, 271] on span "created" at bounding box center [683, 263] width 38 height 13
click at [743, 271] on span "Creating" at bounding box center [760, 263] width 46 height 13
click at [743, 321] on span "Maybe" at bounding box center [724, 314] width 37 height 13
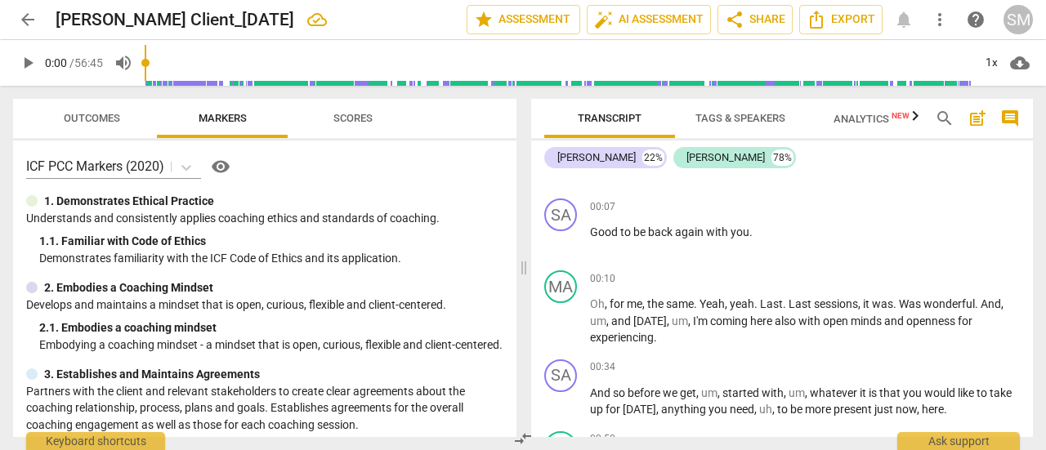
scroll to position [128, 0]
click at [789, 305] on span "Last" at bounding box center [801, 303] width 25 height 13
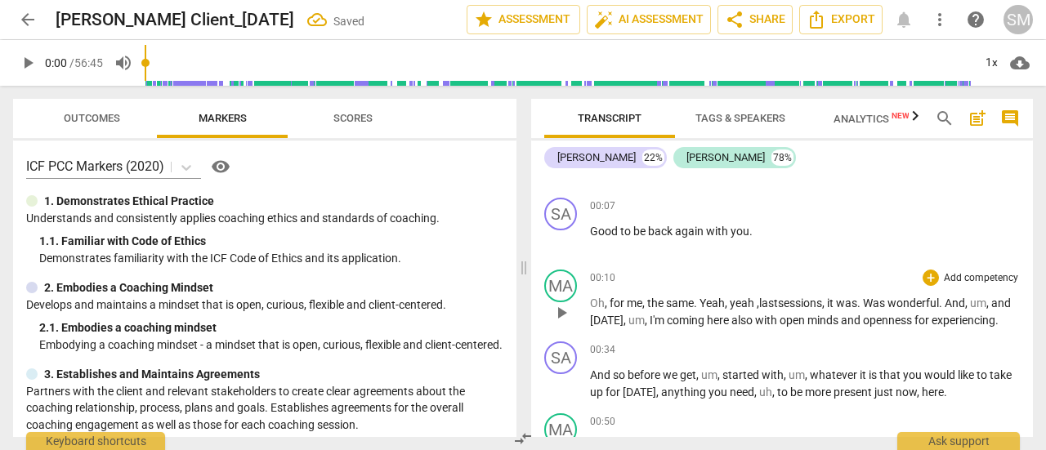
click at [876, 303] on span "Was" at bounding box center [875, 303] width 25 height 13
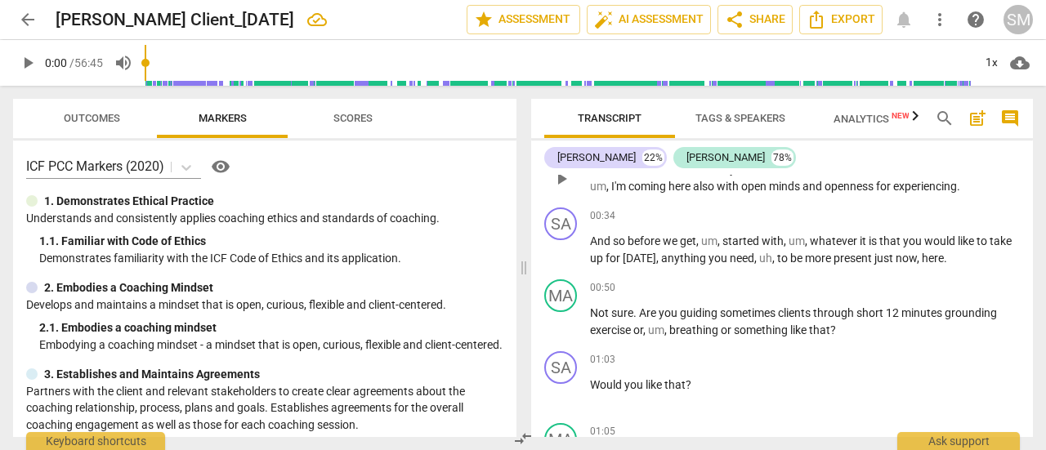
scroll to position [262, 0]
click at [561, 316] on span "play_arrow" at bounding box center [562, 323] width 20 height 20
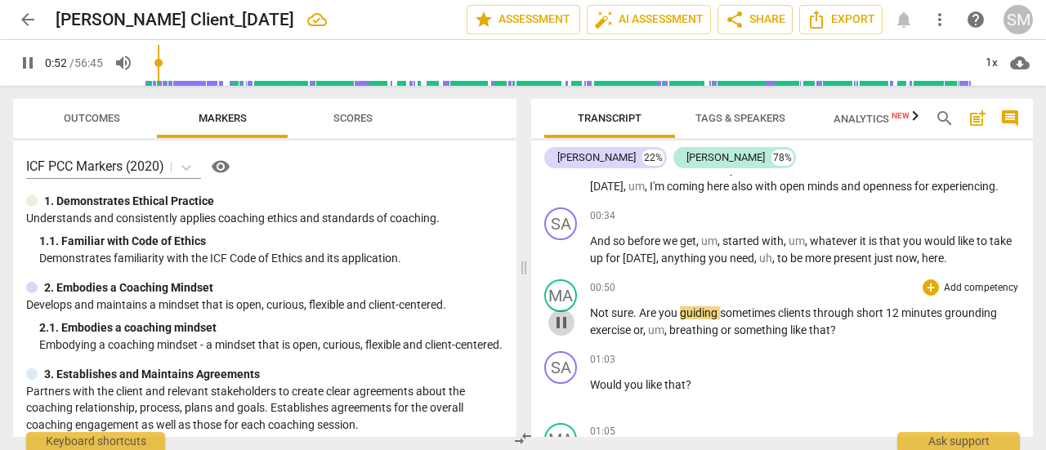
click at [559, 320] on span "pause" at bounding box center [562, 323] width 20 height 20
click at [559, 320] on span "play_arrow" at bounding box center [562, 323] width 20 height 20
click at [29, 61] on span "pause" at bounding box center [28, 63] width 20 height 20
click at [593, 310] on span "Not" at bounding box center [600, 313] width 21 height 13
click at [563, 323] on span "play_arrow" at bounding box center [562, 323] width 20 height 20
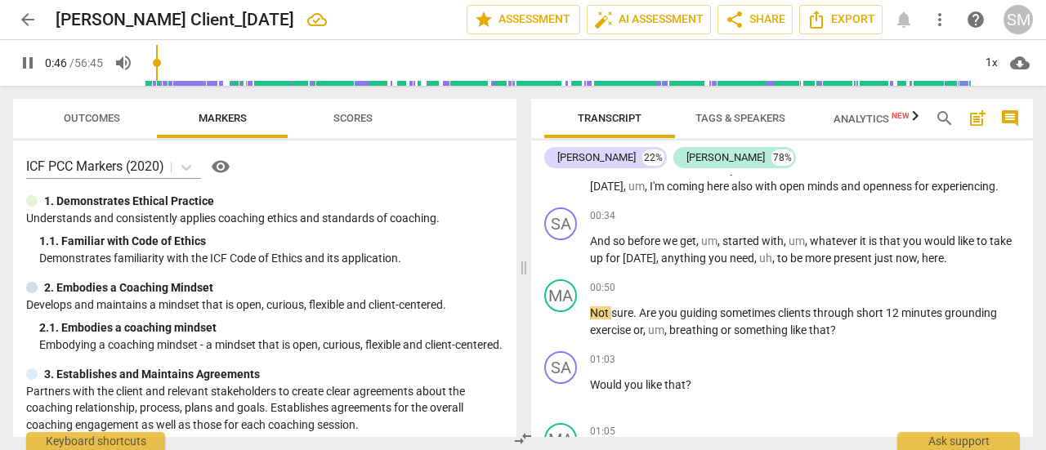
click at [159, 59] on input "range" at bounding box center [559, 63] width 828 height 52
click at [894, 313] on span "12" at bounding box center [894, 313] width 16 height 13
type input "57"
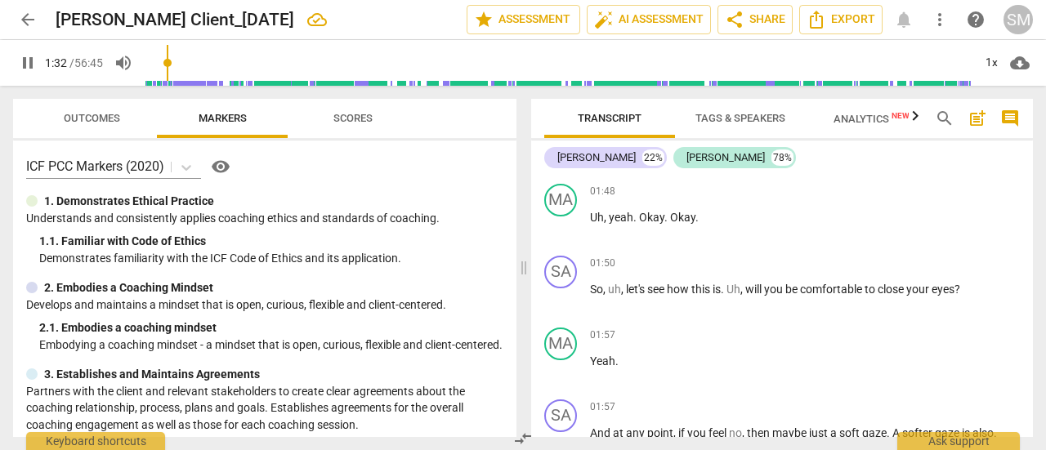
scroll to position [806, 0]
click at [731, 293] on span "Uh" at bounding box center [734, 289] width 14 height 13
type input "96"
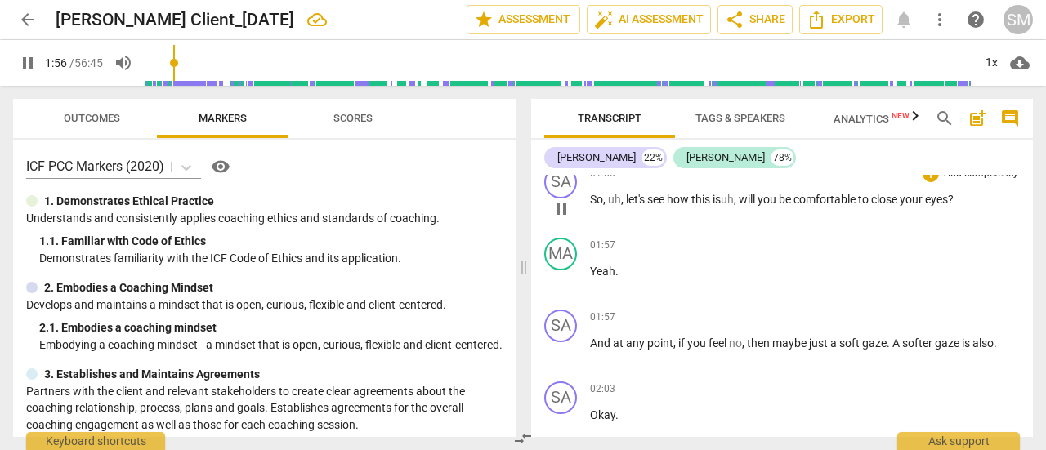
scroll to position [900, 0]
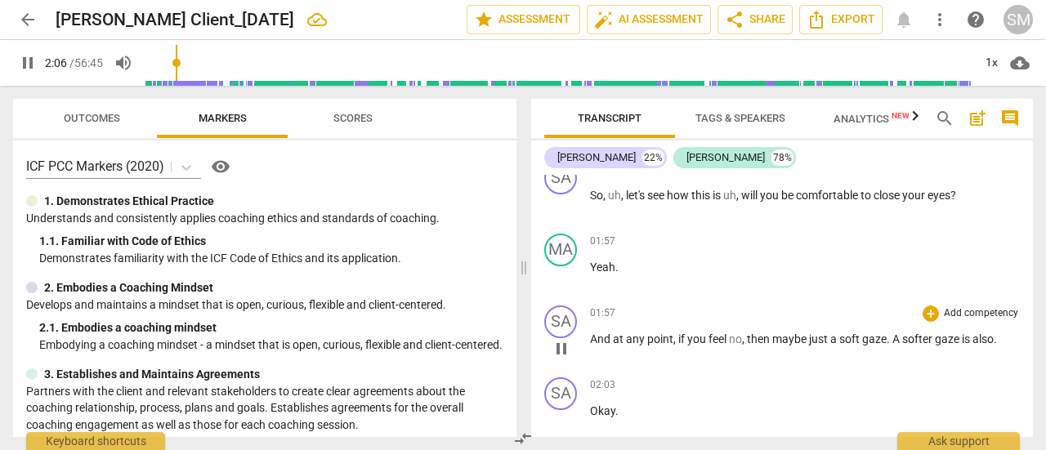
click at [1001, 342] on p "And at any point , if you feel no , then maybe just a soft gaze . A softer gaze…" at bounding box center [805, 339] width 430 height 17
type input "127"
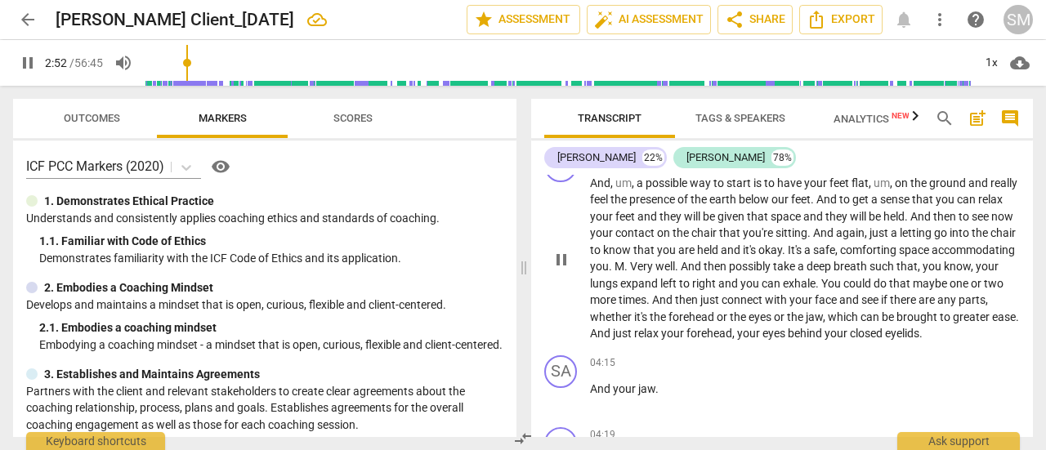
click at [972, 223] on span "see" at bounding box center [982, 216] width 20 height 13
type input "172"
click at [656, 266] on span "Very" at bounding box center [642, 266] width 25 height 13
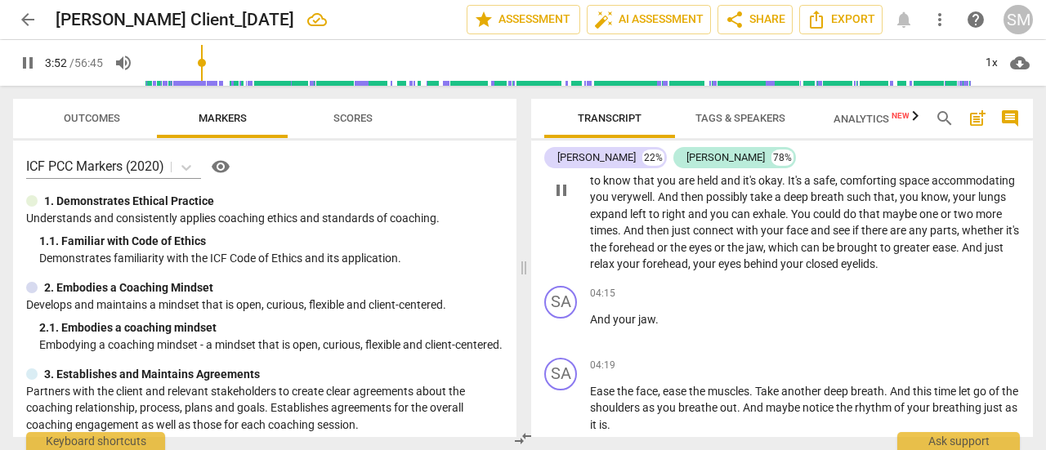
scroll to position [1301, 0]
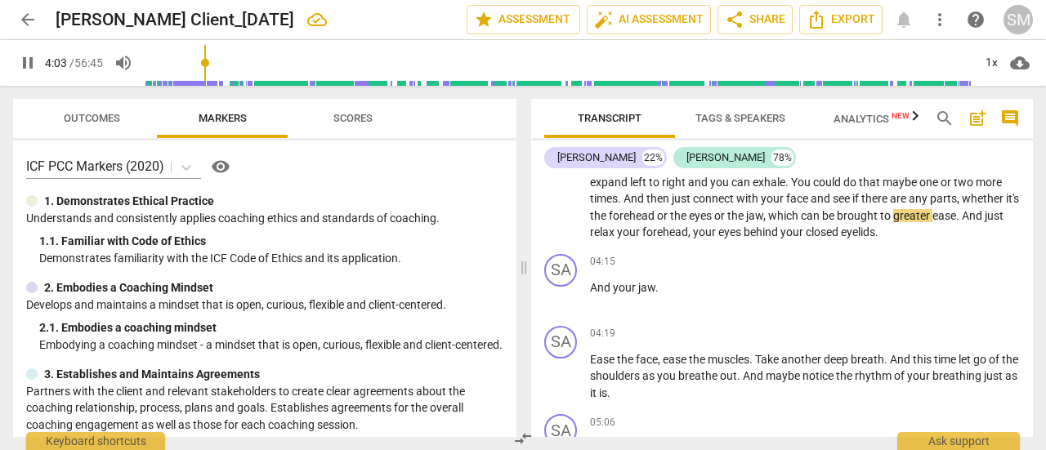
click at [572, 211] on div "play_arrow pause" at bounding box center [569, 158] width 42 height 155
click at [28, 61] on span "pause" at bounding box center [28, 63] width 20 height 20
click at [24, 60] on span "play_arrow" at bounding box center [28, 63] width 20 height 20
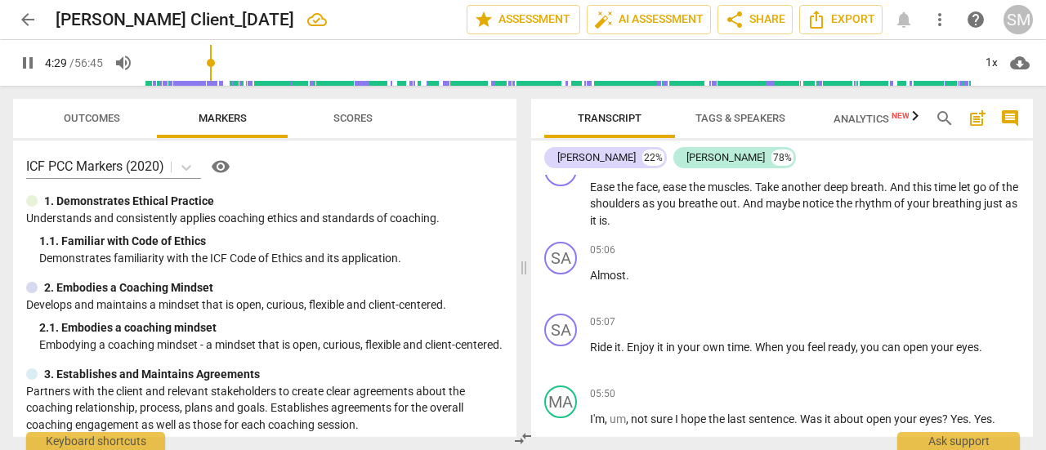
scroll to position [1475, 0]
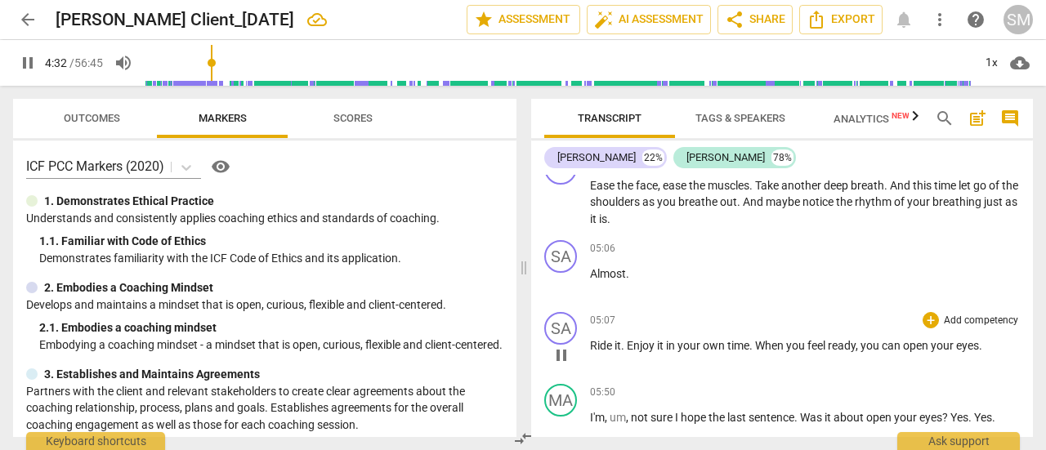
click at [596, 346] on span "Ride" at bounding box center [602, 345] width 25 height 13
type input "272"
click at [902, 189] on span "And" at bounding box center [901, 185] width 23 height 13
type input "278"
click at [657, 271] on p "Almost ." at bounding box center [805, 274] width 430 height 17
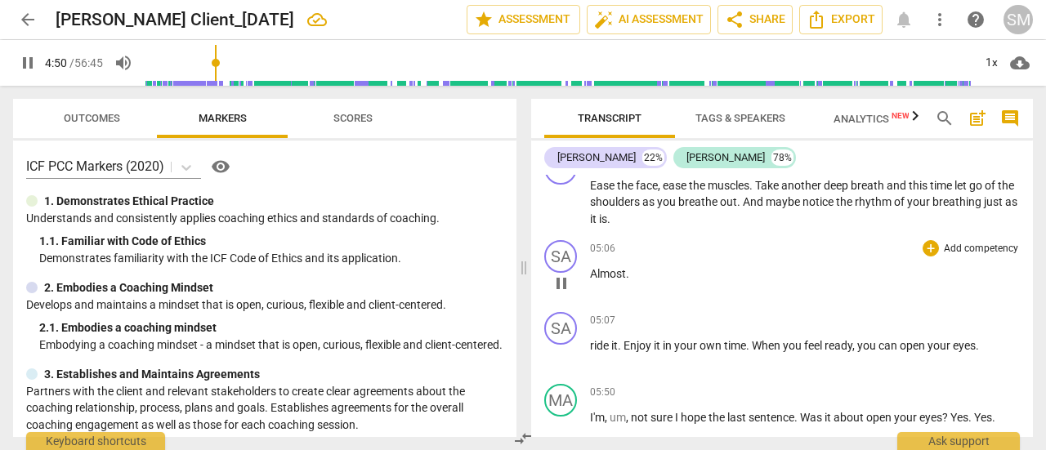
type input "291"
click at [628, 349] on span "Enjoy" at bounding box center [639, 345] width 30 height 13
type input "312"
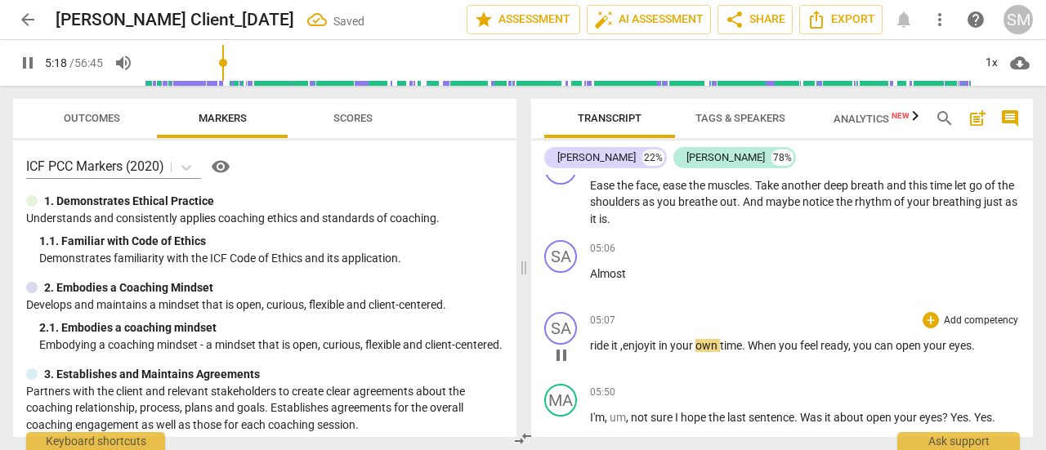
click at [650, 349] on span "njoy" at bounding box center [639, 345] width 21 height 13
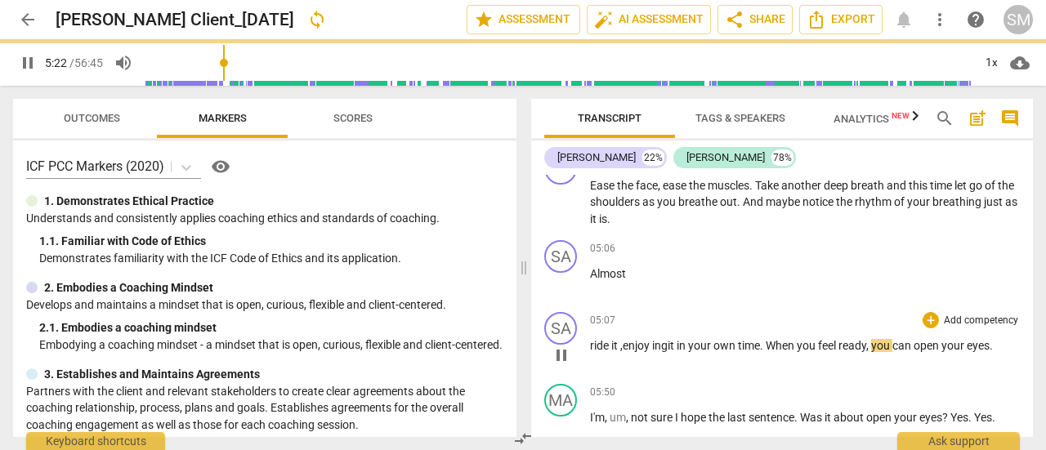
click at [677, 348] on span "it" at bounding box center [672, 345] width 9 height 13
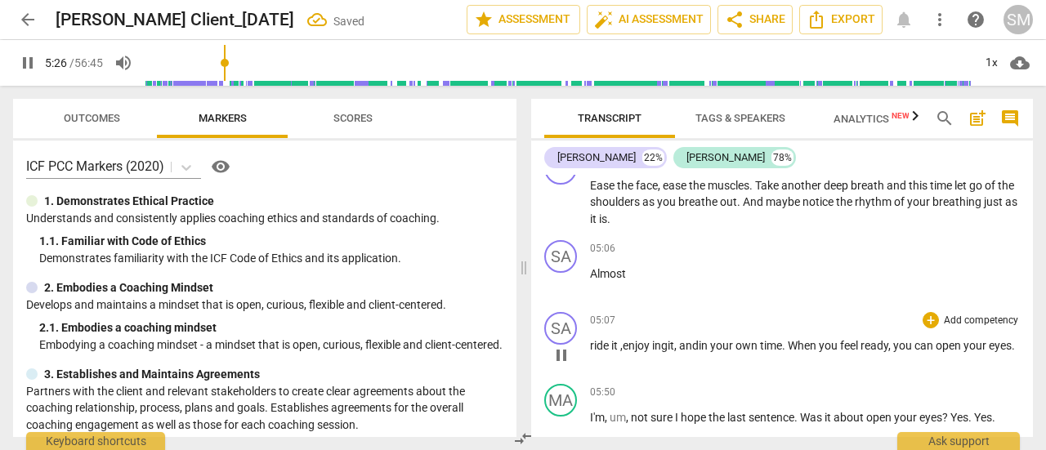
click at [782, 343] on span "time" at bounding box center [771, 345] width 22 height 13
click at [887, 348] on span "," at bounding box center [884, 345] width 5 height 13
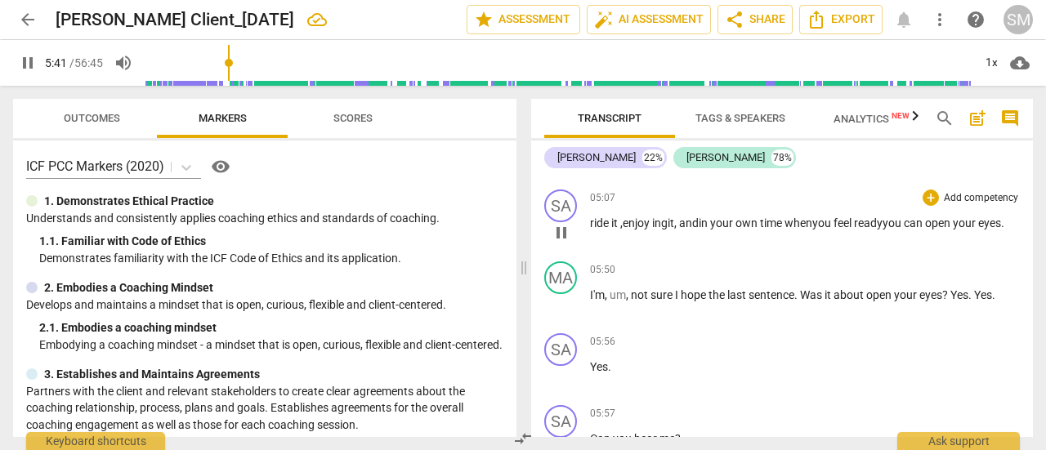
scroll to position [1615, 0]
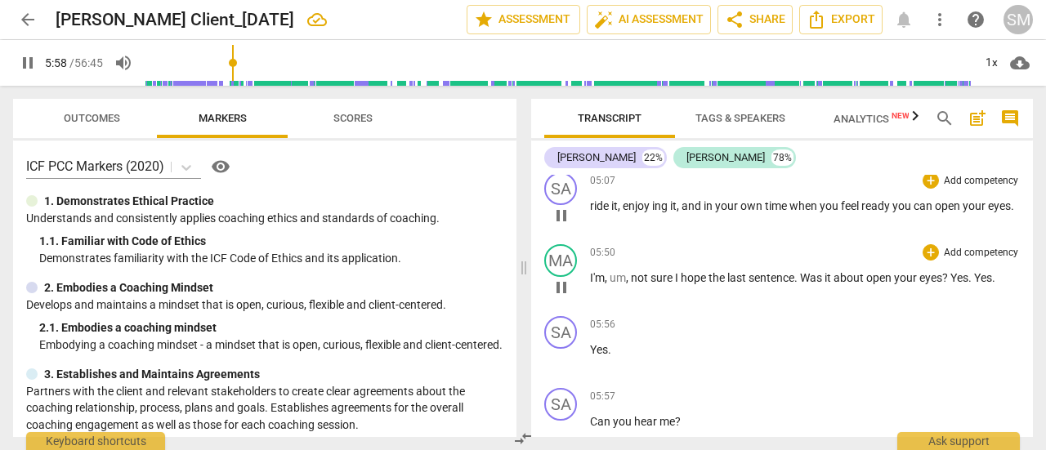
click at [1003, 274] on div "SA play_arrow pause 00:03 + Add competency keyboard_arrow_right Hello , [PERSON…" at bounding box center [782, 306] width 502 height 262
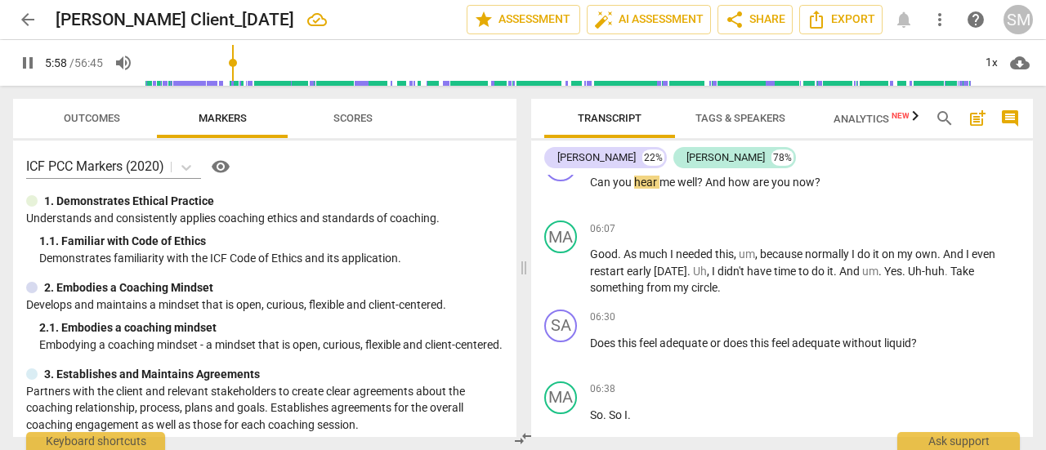
type input "359"
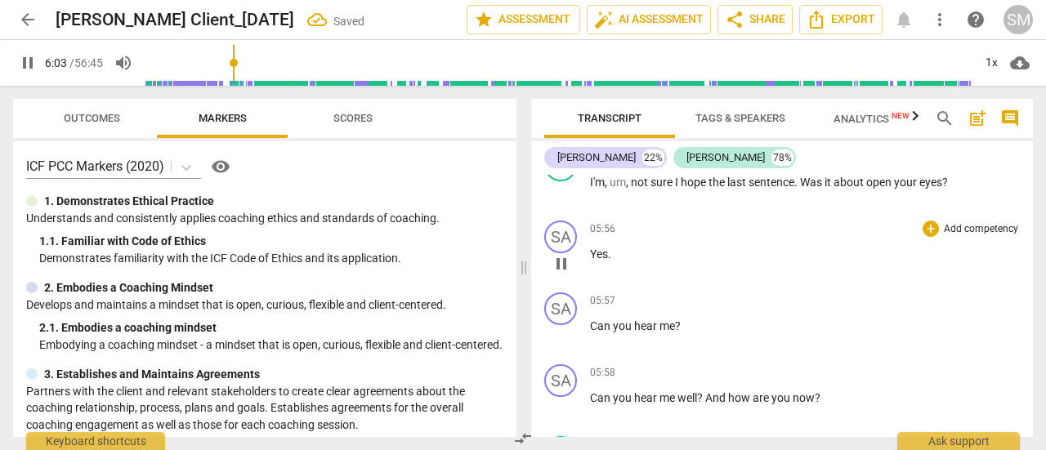
click at [620, 253] on p "Yes ." at bounding box center [805, 254] width 430 height 17
type input "364"
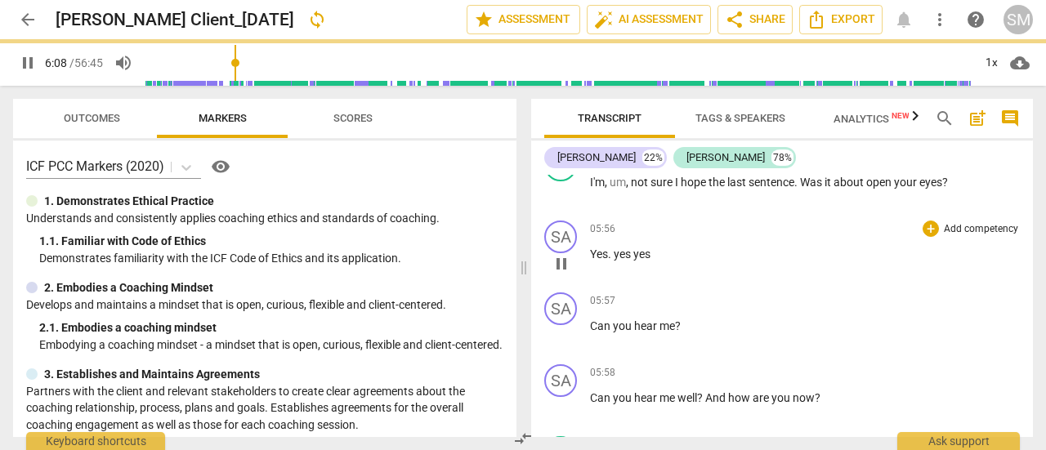
click at [613, 254] on div "SA play_arrow pause 00:03 + Add competency keyboard_arrow_right Hello , [PERSON…" at bounding box center [782, 306] width 502 height 262
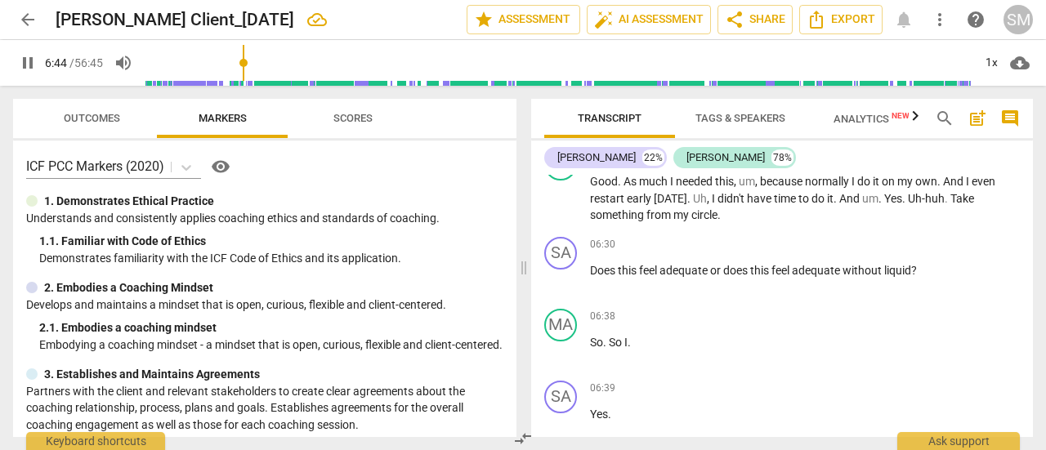
scroll to position [1991, 0]
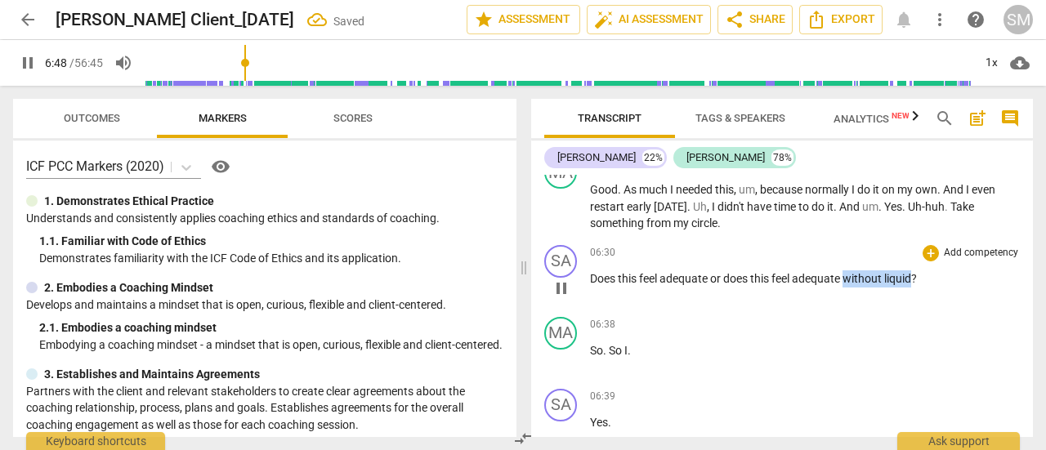
drag, startPoint x: 848, startPoint y: 275, endPoint x: 915, endPoint y: 277, distance: 66.3
click at [915, 277] on p "Does this feel adequate or does this feel adequate without liquid ?" at bounding box center [805, 279] width 430 height 17
type input "410"
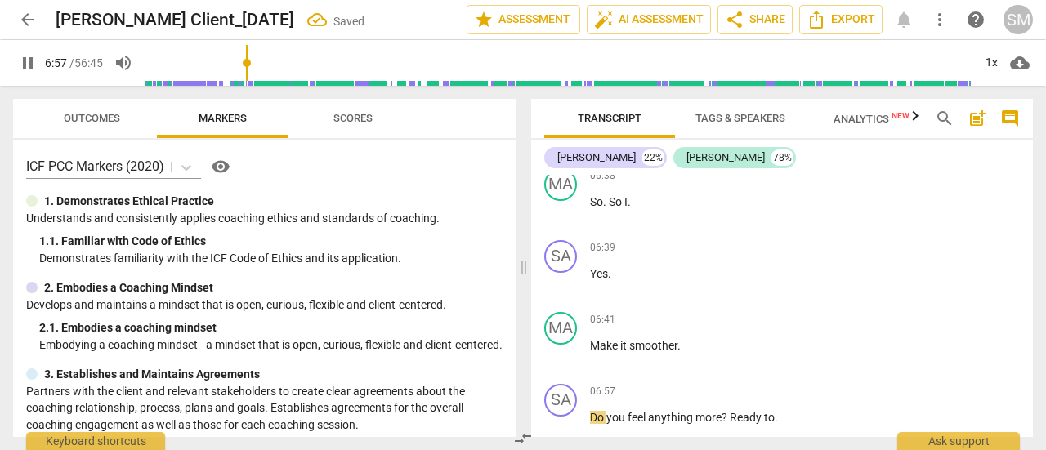
scroll to position [2143, 0]
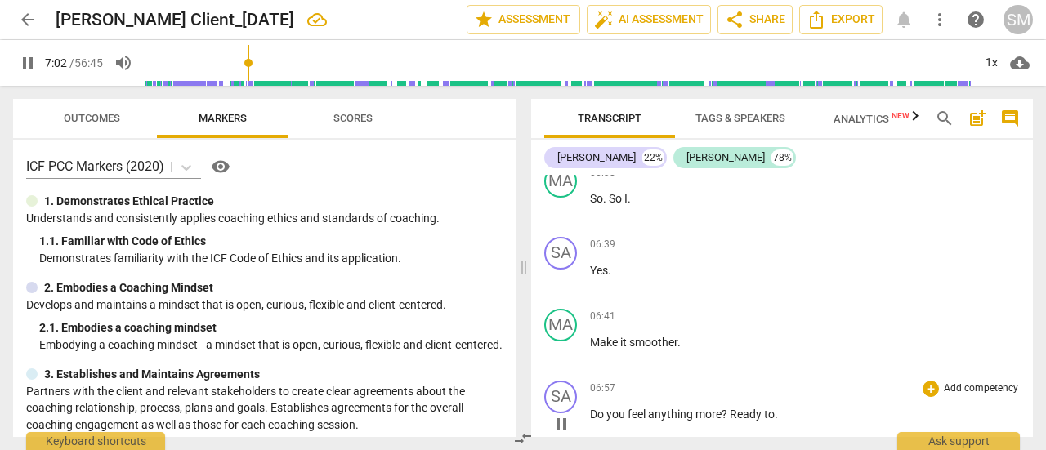
click at [655, 418] on span "anything" at bounding box center [671, 414] width 47 height 13
type input "422"
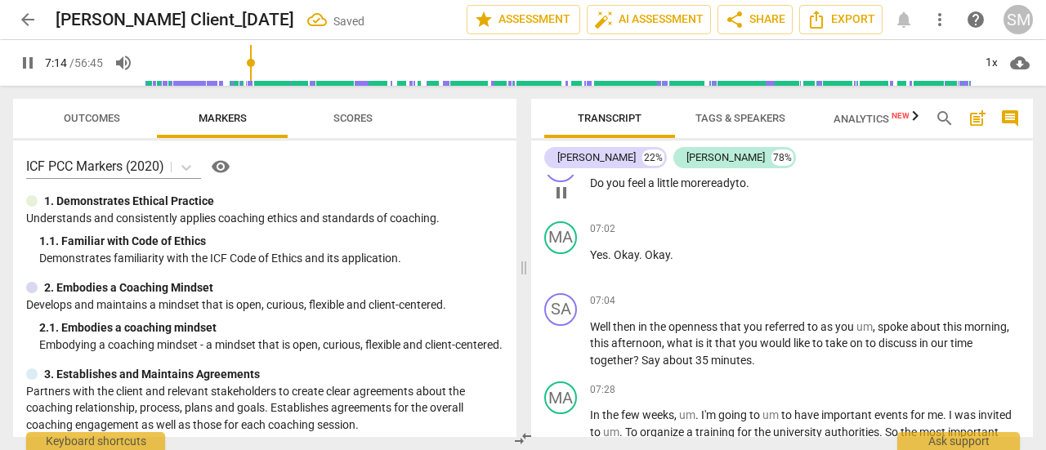
click at [762, 177] on p "Do you feel a little more ready to ." at bounding box center [805, 183] width 430 height 17
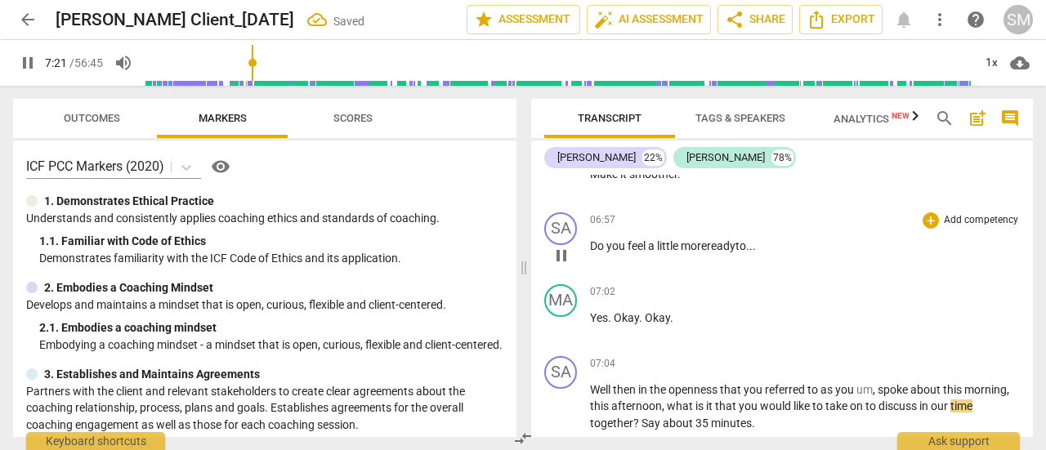
scroll to position [2317, 0]
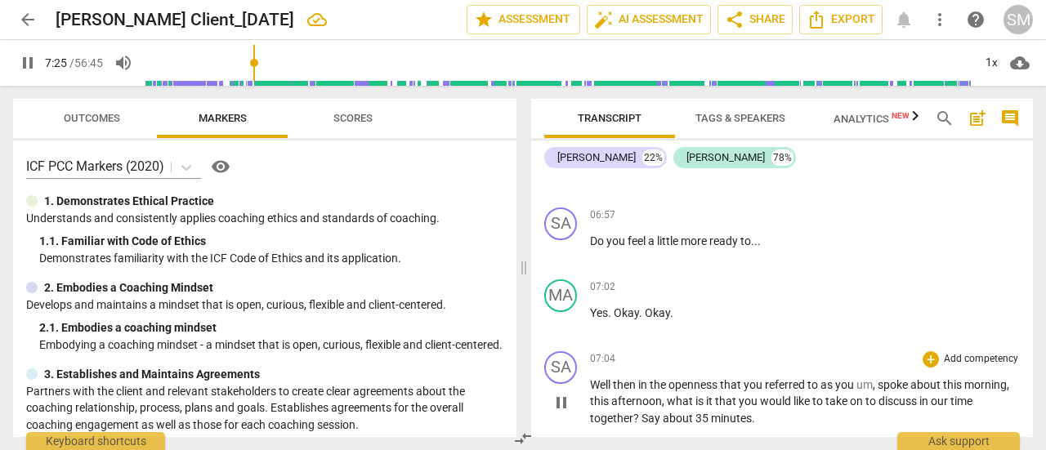
click at [646, 418] on span "Say" at bounding box center [652, 418] width 21 height 13
type input "446"
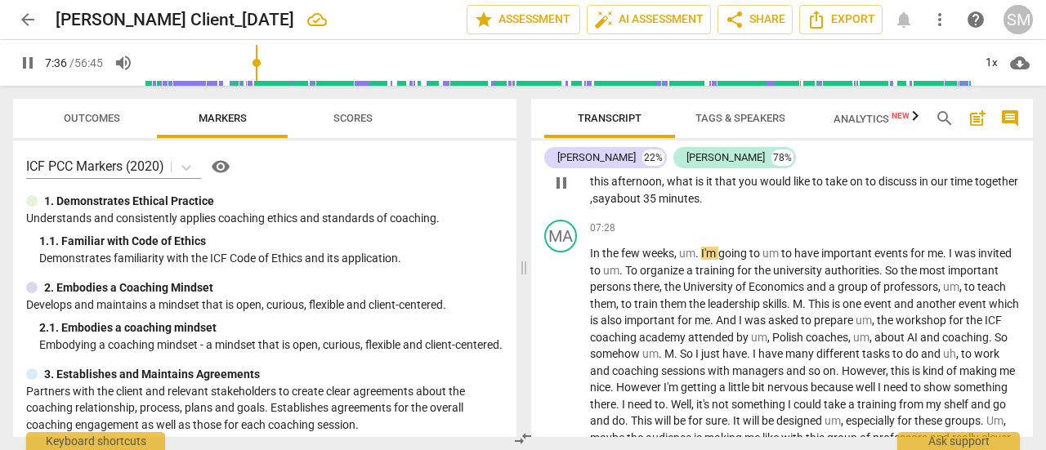
scroll to position [2547, 0]
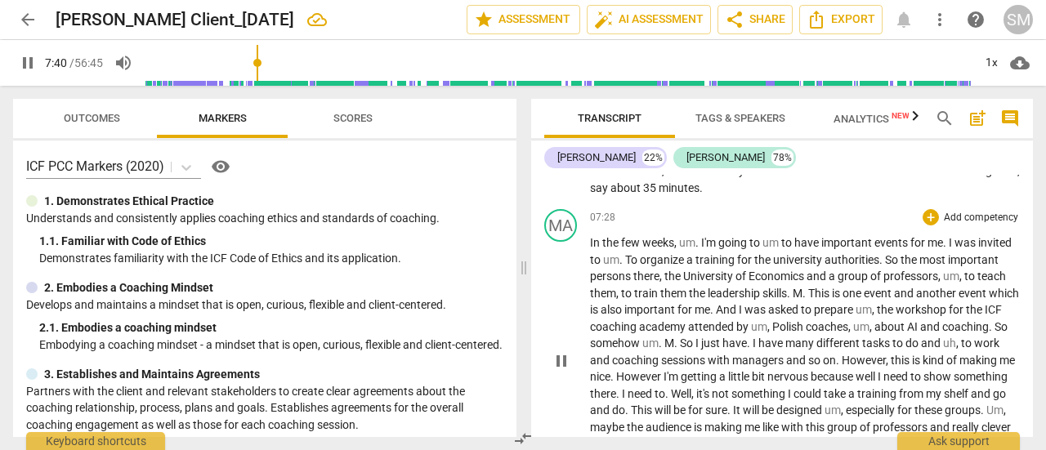
click at [640, 258] on span "To" at bounding box center [632, 259] width 15 height 13
type input "461"
click at [808, 293] on span "." at bounding box center [806, 293] width 6 height 13
click at [696, 342] on span "So" at bounding box center [688, 343] width 16 height 13
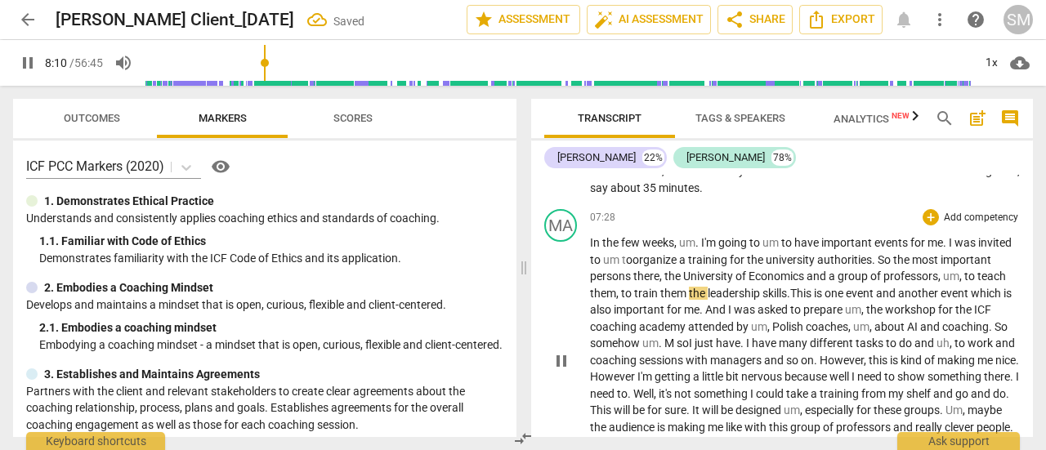
click at [746, 344] on span "." at bounding box center [744, 343] width 6 height 13
click at [772, 328] on span "," at bounding box center [770, 326] width 5 height 13
click at [683, 342] on span "M s" at bounding box center [674, 343] width 18 height 13
click at [1016, 367] on span "." at bounding box center [1017, 360] width 3 height 13
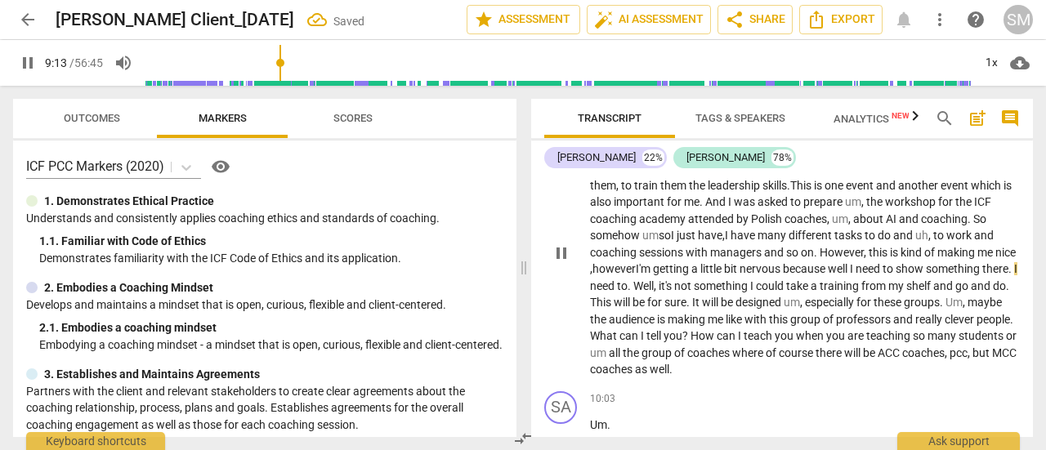
scroll to position [2668, 0]
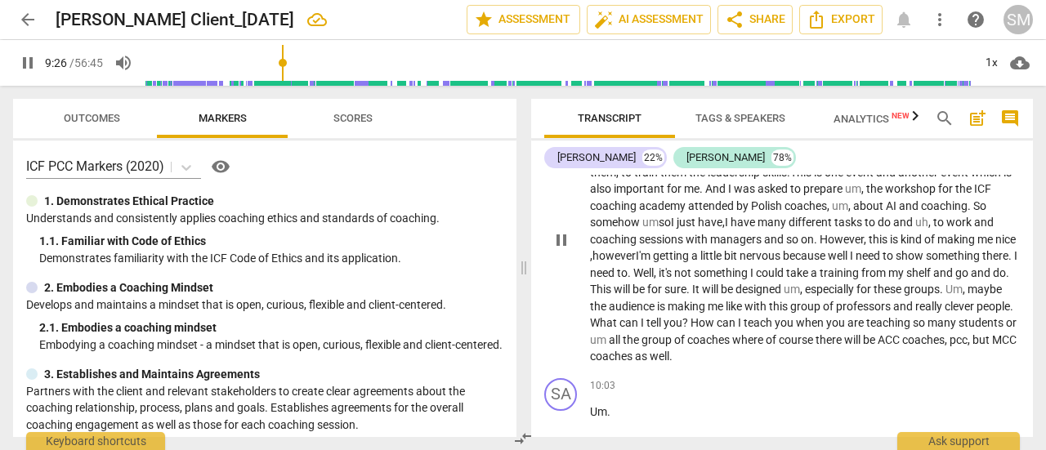
click at [702, 290] on span "It" at bounding box center [697, 289] width 10 height 13
click at [992, 313] on span "." at bounding box center [993, 306] width 3 height 13
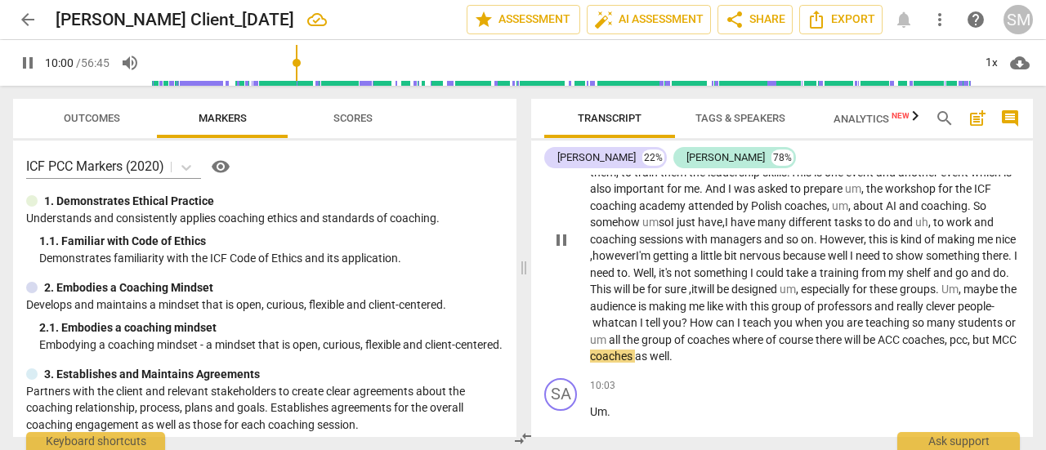
click at [950, 347] on span "pcc" at bounding box center [959, 340] width 18 height 13
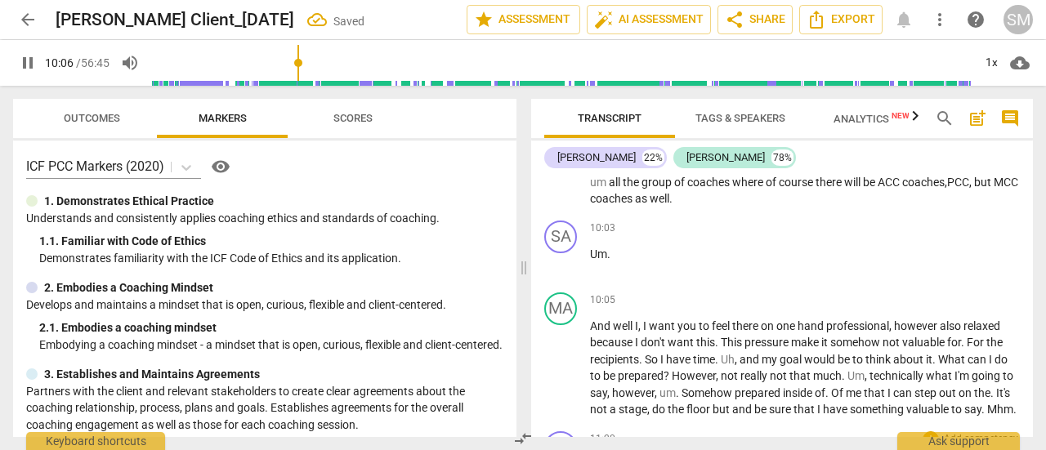
scroll to position [2824, 0]
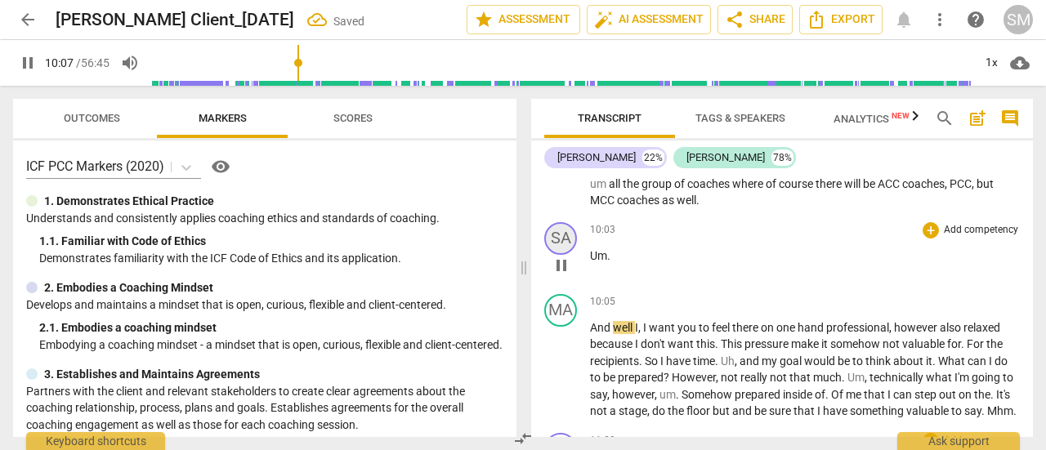
click at [569, 237] on div "SA" at bounding box center [560, 238] width 33 height 33
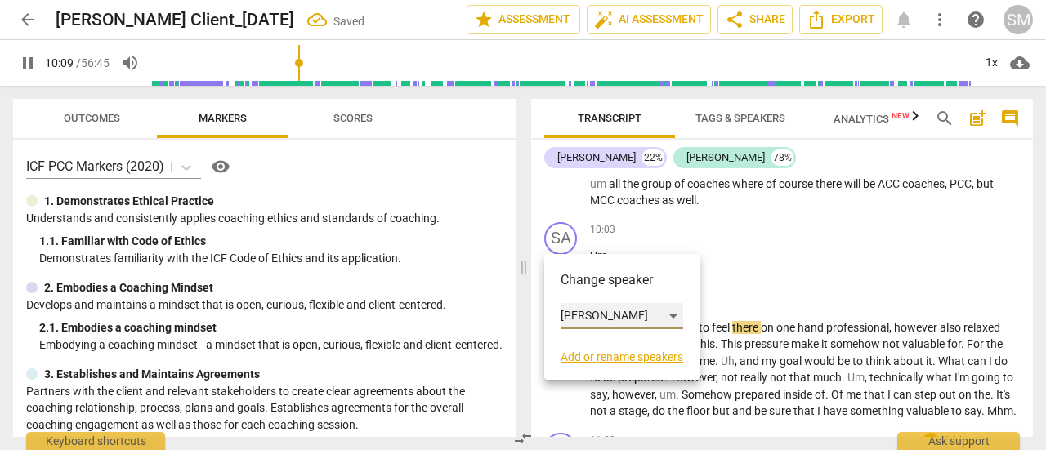
click at [672, 317] on div "[PERSON_NAME]" at bounding box center [622, 316] width 123 height 26
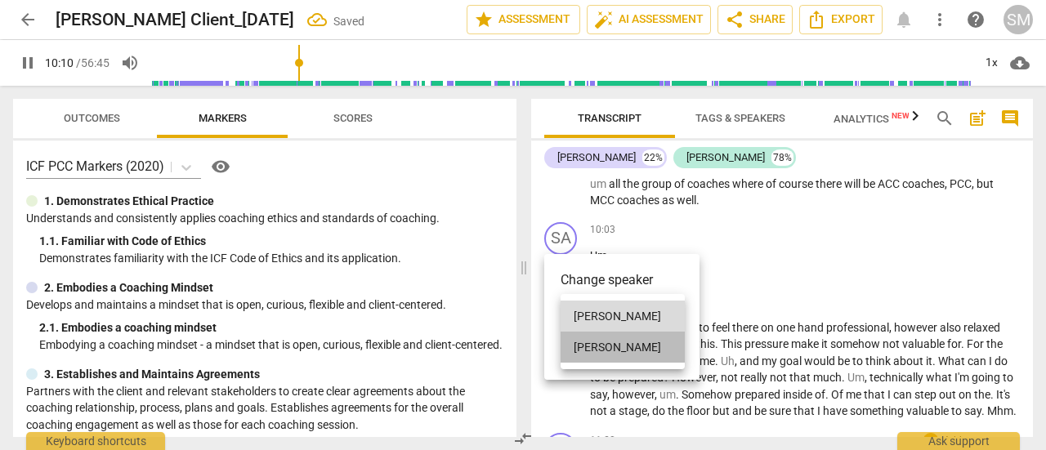
click at [628, 347] on li "[PERSON_NAME]" at bounding box center [623, 347] width 124 height 31
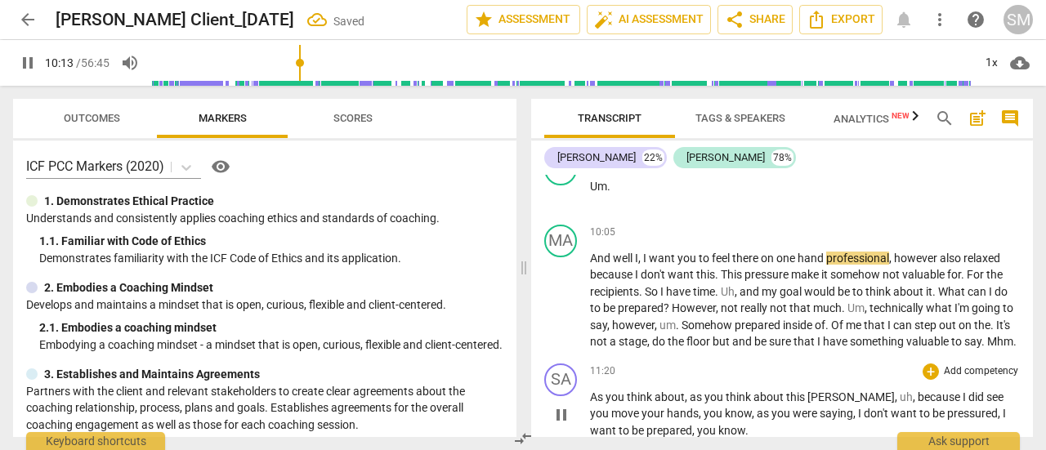
scroll to position [2896, 0]
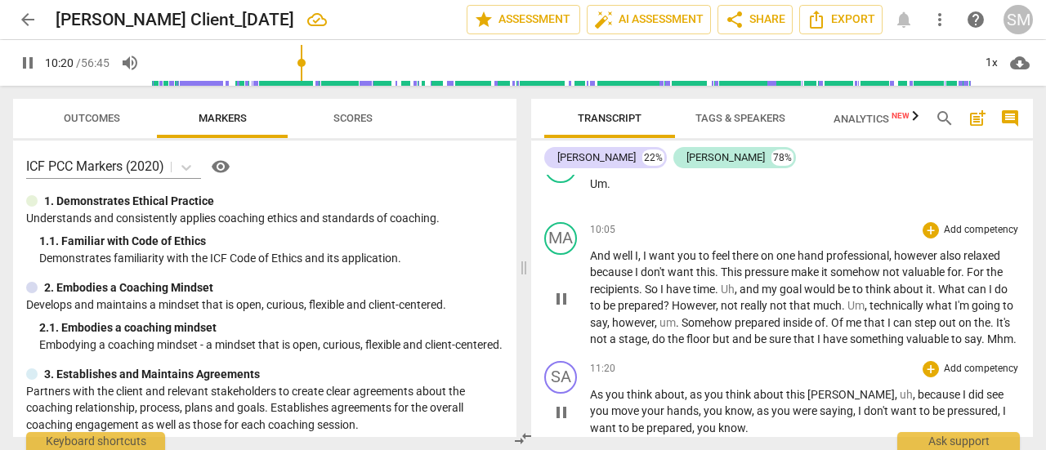
click at [727, 272] on span "This" at bounding box center [733, 272] width 24 height 13
type input "621"
click at [974, 269] on span "For" at bounding box center [971, 272] width 20 height 13
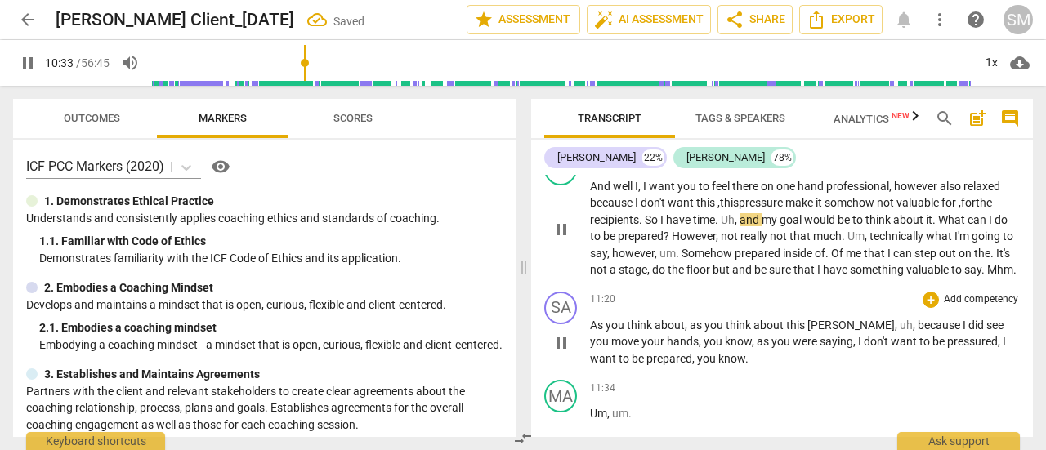
scroll to position [2966, 0]
click at [850, 235] on span "Um" at bounding box center [856, 236] width 17 height 13
click at [685, 251] on span "Somehow" at bounding box center [708, 253] width 53 height 13
click at [832, 249] on span "Of" at bounding box center [829, 253] width 15 height 13
click at [994, 252] on span "It's" at bounding box center [991, 253] width 16 height 13
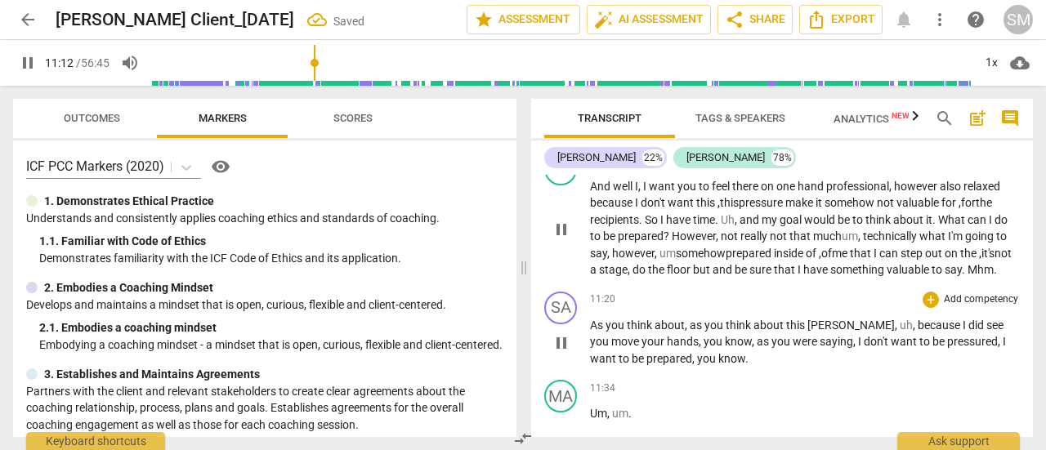
click at [648, 266] on span "do" at bounding box center [641, 269] width 16 height 13
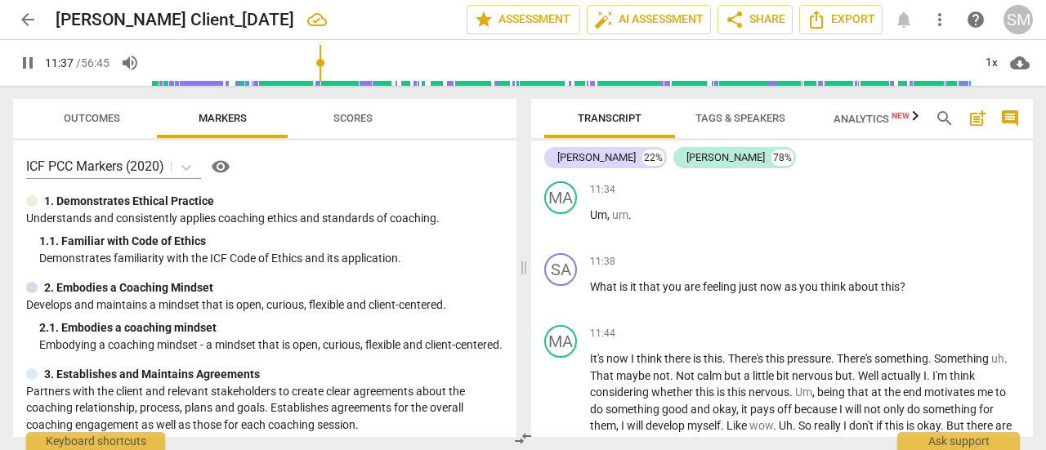
scroll to position [3173, 0]
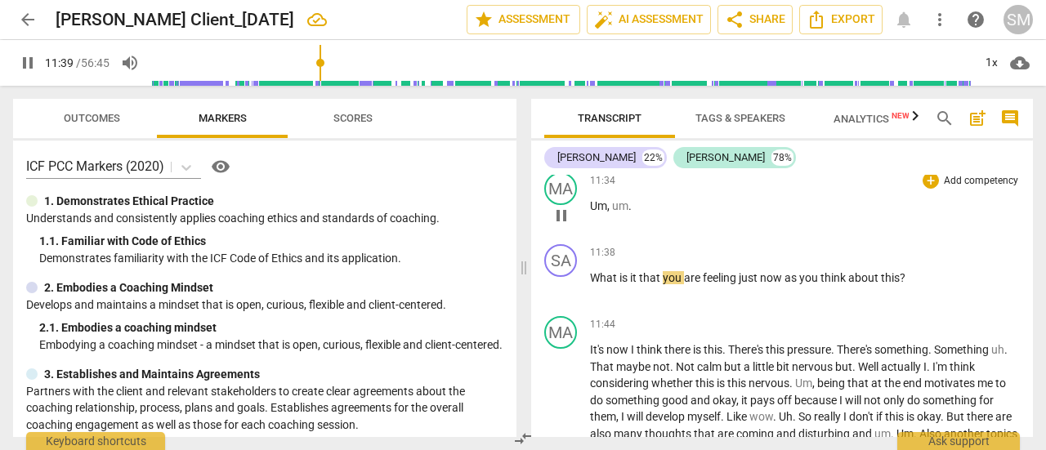
click at [579, 206] on div "MA play_arrow pause" at bounding box center [567, 201] width 46 height 59
click at [565, 205] on div "MA" at bounding box center [560, 188] width 33 height 33
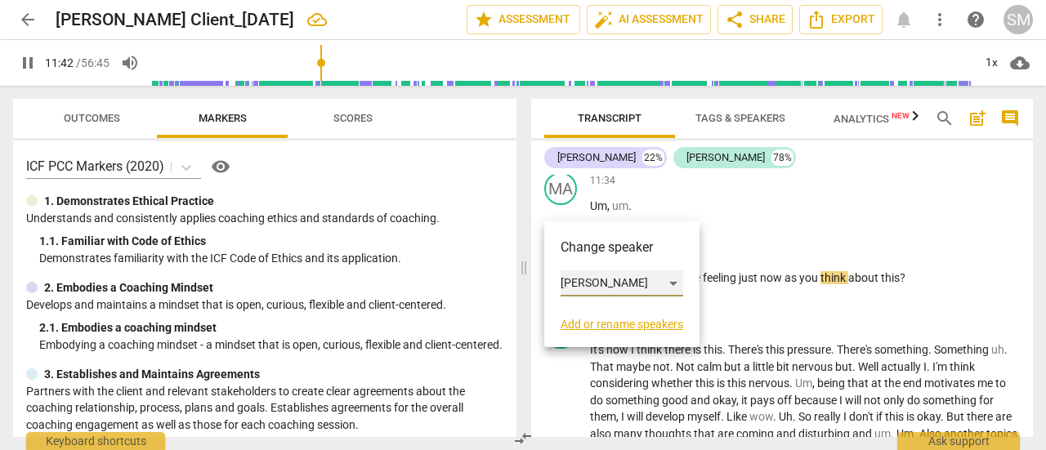
click at [672, 280] on div "[PERSON_NAME]" at bounding box center [622, 284] width 123 height 26
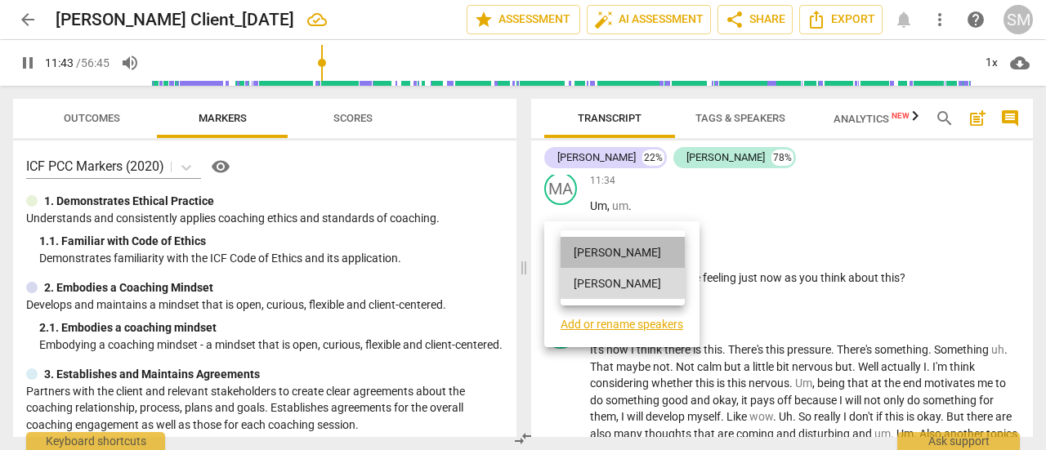
click at [621, 251] on li "[PERSON_NAME]" at bounding box center [623, 252] width 124 height 31
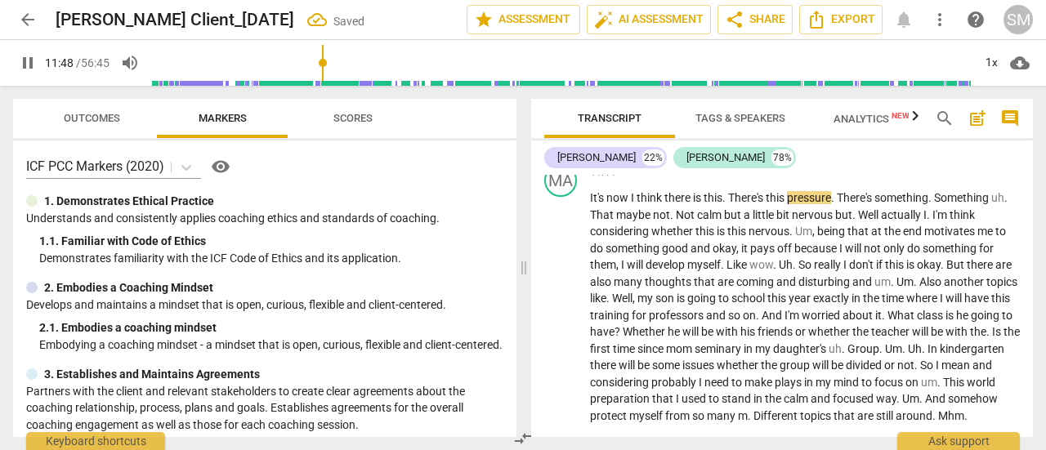
scroll to position [3334, 0]
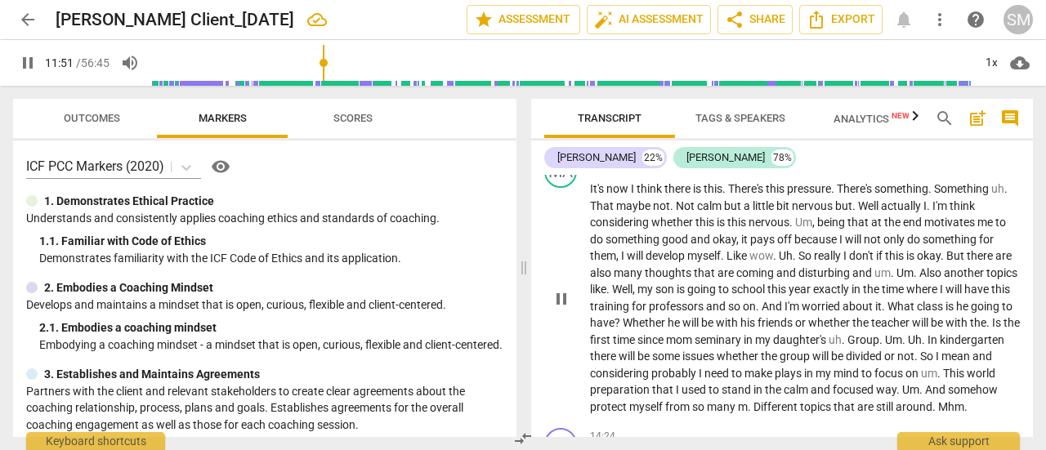
click at [735, 195] on span "There's" at bounding box center [747, 188] width 38 height 13
type input "711"
click at [724, 195] on span "this t" at bounding box center [716, 188] width 25 height 13
click at [594, 213] on span "That" at bounding box center [603, 205] width 26 height 13
click at [606, 213] on span ". t" at bounding box center [606, 205] width 7 height 13
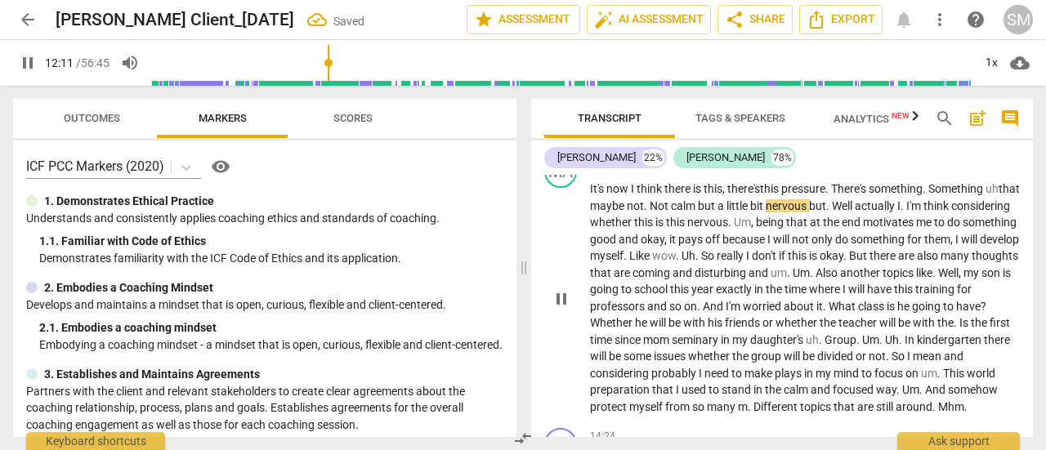
click at [650, 213] on span "." at bounding box center [647, 205] width 6 height 13
click at [902, 213] on span "." at bounding box center [899, 205] width 6 height 13
click at [734, 229] on span "." at bounding box center [731, 222] width 6 height 13
click at [793, 280] on span "." at bounding box center [790, 272] width 6 height 13
click at [926, 280] on span "." at bounding box center [929, 272] width 6 height 13
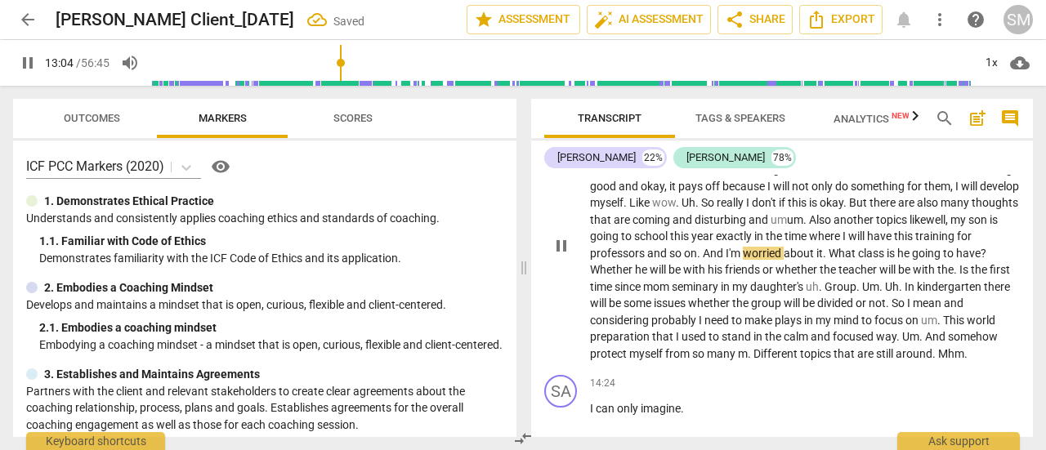
scroll to position [3394, 0]
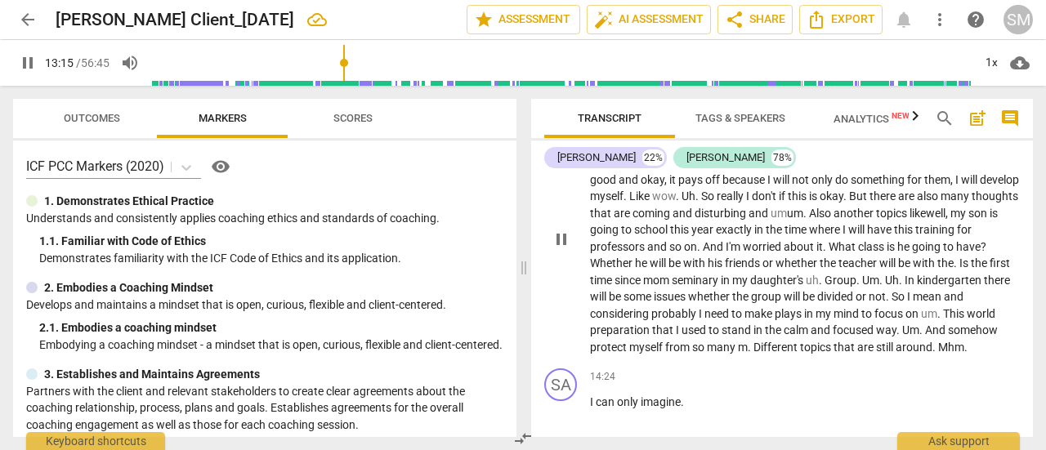
click at [938, 270] on span "the" at bounding box center [946, 263] width 16 height 13
click at [650, 270] on span "he" at bounding box center [642, 263] width 15 height 13
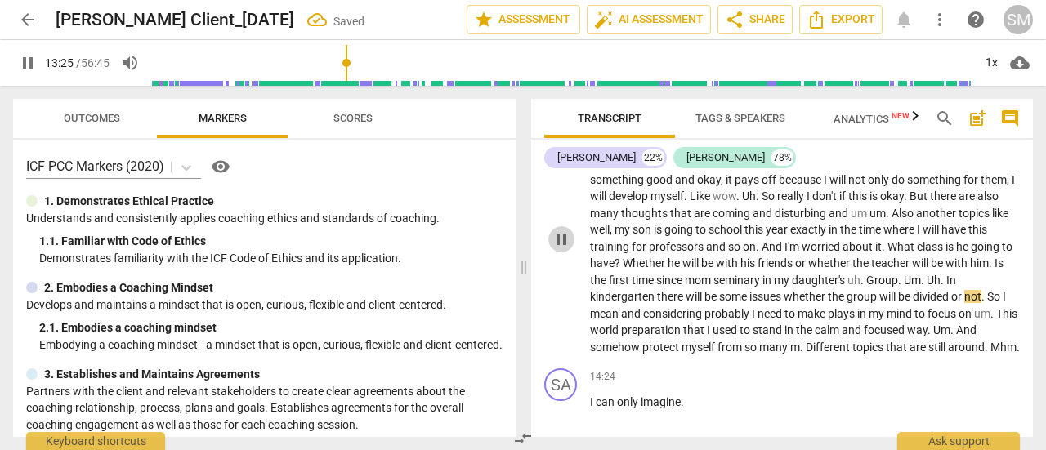
click at [557, 249] on span "pause" at bounding box center [562, 240] width 20 height 20
click at [942, 236] on span "have" at bounding box center [955, 229] width 27 height 13
click at [564, 249] on span "play_arrow" at bounding box center [562, 240] width 20 height 20
drag, startPoint x: 589, startPoint y: 259, endPoint x: 609, endPoint y: 262, distance: 19.9
click at [609, 262] on div "MA play_arrow pause 11:44 + Add competency keyboard_arrow_right It's now I thin…" at bounding box center [782, 225] width 502 height 273
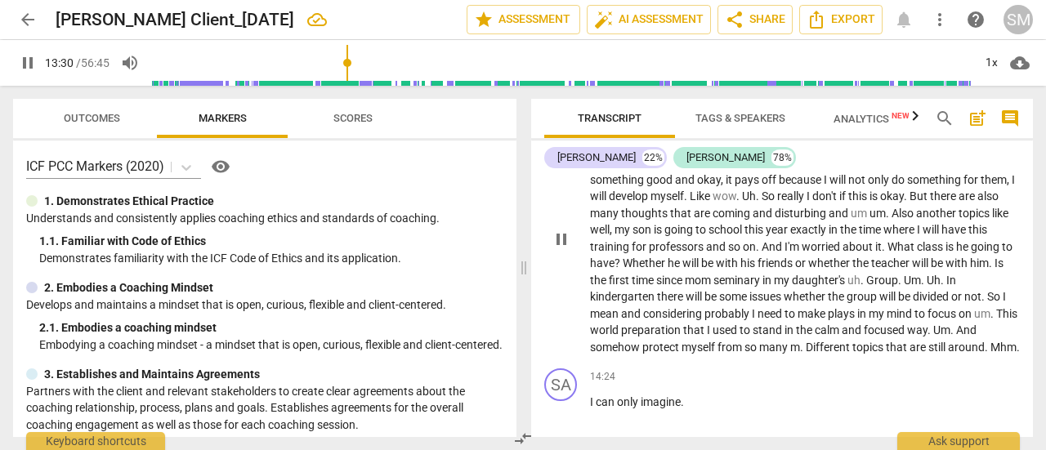
click at [942, 236] on span "have" at bounding box center [955, 229] width 27 height 13
drag, startPoint x: 343, startPoint y: 66, endPoint x: 327, endPoint y: 66, distance: 16.3
click at [327, 66] on input "range" at bounding box center [561, 63] width 821 height 52
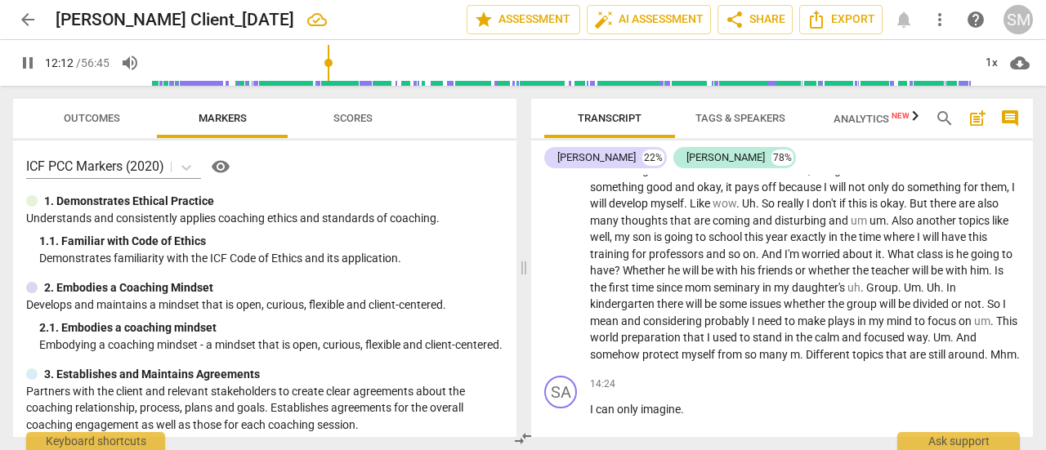
scroll to position [3388, 0]
drag, startPoint x: 330, startPoint y: 60, endPoint x: 340, endPoint y: 60, distance: 9.8
click at [340, 60] on input "range" at bounding box center [561, 63] width 821 height 52
click at [559, 255] on span "pause" at bounding box center [562, 245] width 20 height 20
type input "801"
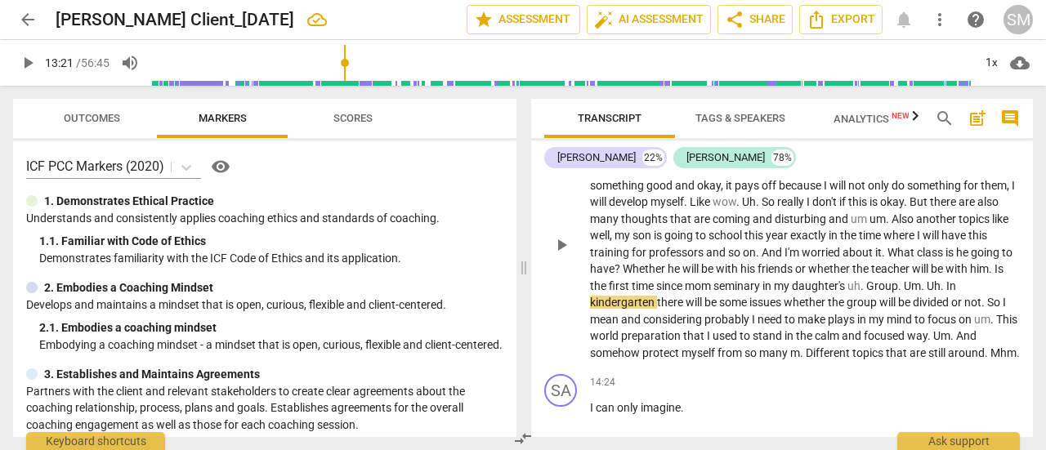
click at [763, 293] on span "seminary" at bounding box center [738, 286] width 49 height 13
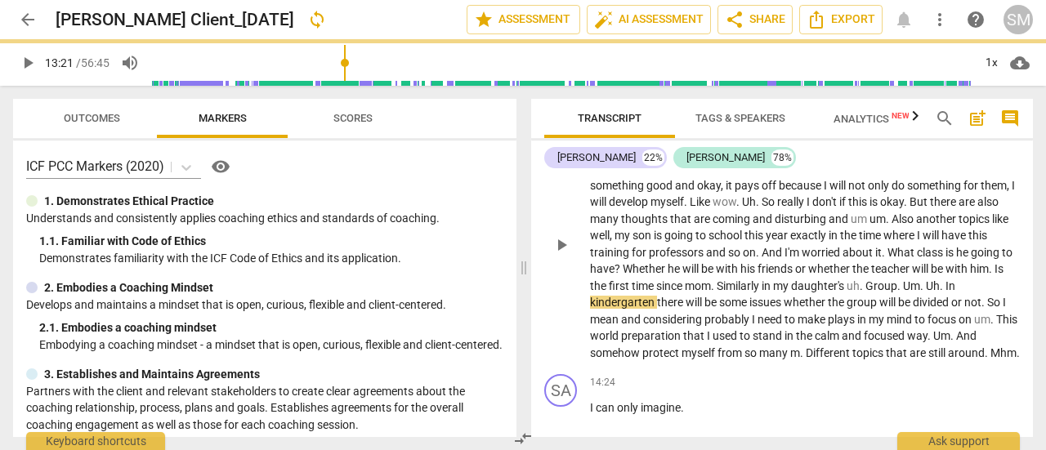
click at [898, 293] on span "Group" at bounding box center [882, 286] width 32 height 13
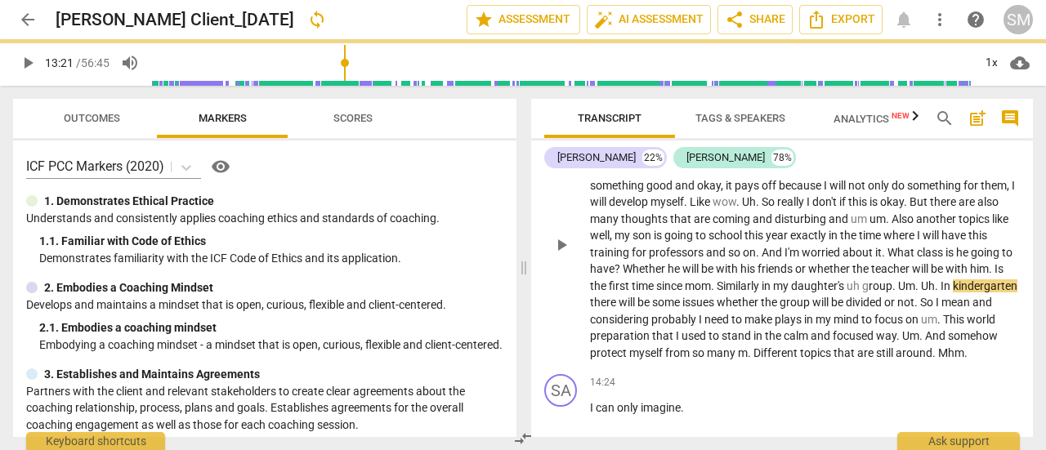
click at [898, 293] on span "." at bounding box center [896, 286] width 6 height 13
click at [929, 293] on span "Uh" at bounding box center [922, 286] width 14 height 13
click at [940, 293] on span "In" at bounding box center [934, 286] width 12 height 13
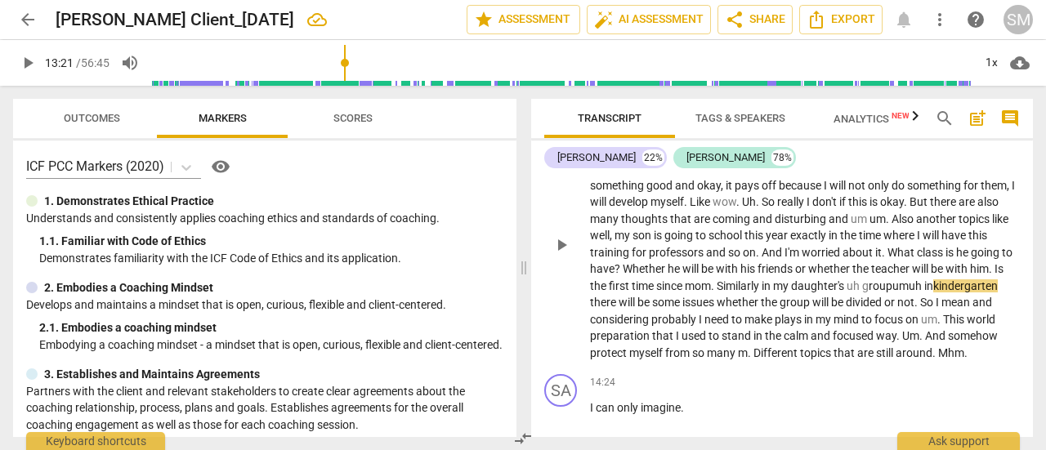
click at [804, 326] on span "plays" at bounding box center [789, 319] width 29 height 13
click at [754, 360] on span "." at bounding box center [751, 353] width 6 height 13
drag, startPoint x: 750, startPoint y: 304, endPoint x: 773, endPoint y: 303, distance: 22.9
click at [759, 293] on span "mom . Similarly" at bounding box center [722, 286] width 74 height 13
click at [554, 255] on span "play_arrow" at bounding box center [562, 245] width 20 height 20
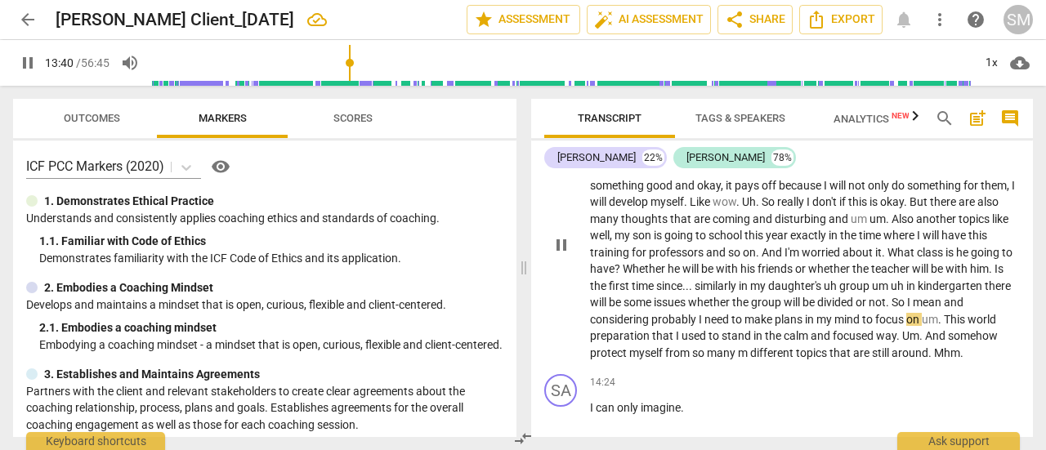
click at [805, 326] on span "plans" at bounding box center [790, 319] width 30 height 13
type input "821"
click at [1003, 338] on p "It's now I think there is this , there's this pressure . There's something . So…" at bounding box center [805, 244] width 430 height 235
click at [959, 326] on span "world" at bounding box center [973, 319] width 29 height 13
click at [959, 326] on span "word" at bounding box center [972, 319] width 26 height 13
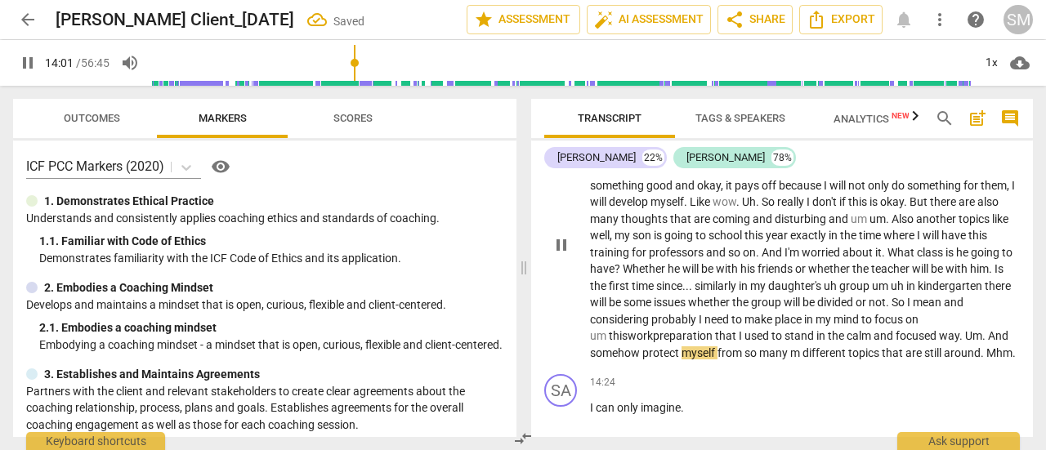
click at [973, 342] on span "Um" at bounding box center [973, 335] width 17 height 13
click at [983, 342] on span "." at bounding box center [980, 335] width 6 height 13
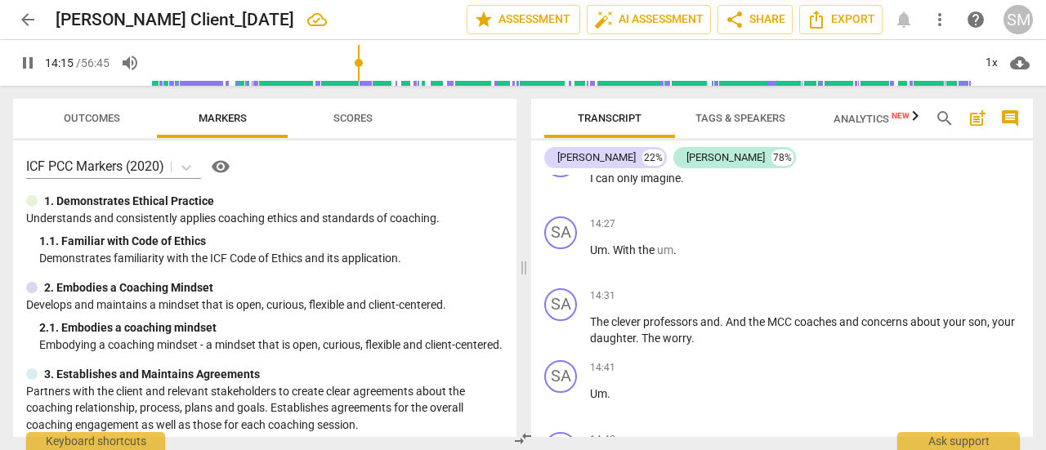
scroll to position [3647, 0]
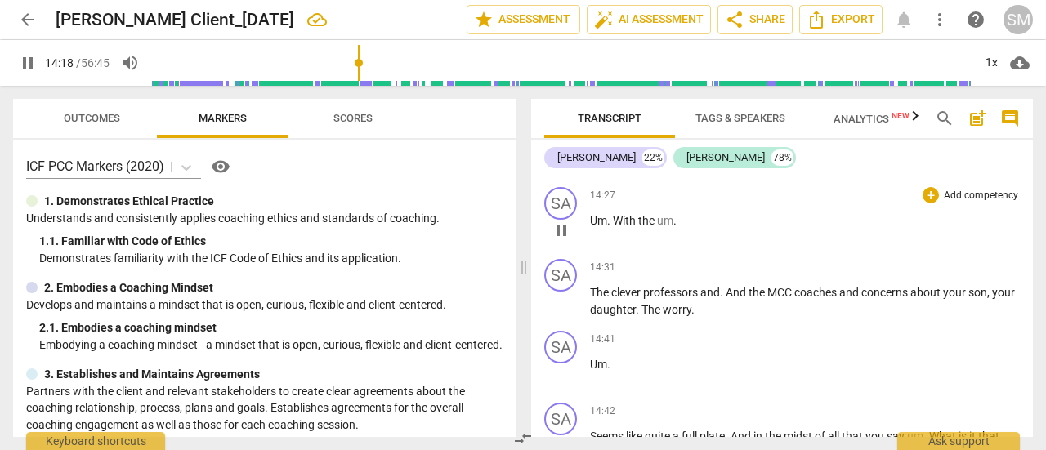
click at [611, 227] on span "." at bounding box center [610, 220] width 6 height 13
type input "859"
click at [687, 230] on p "Um with the um ." at bounding box center [805, 221] width 430 height 17
type input "864"
click at [597, 299] on span "The" at bounding box center [600, 292] width 21 height 13
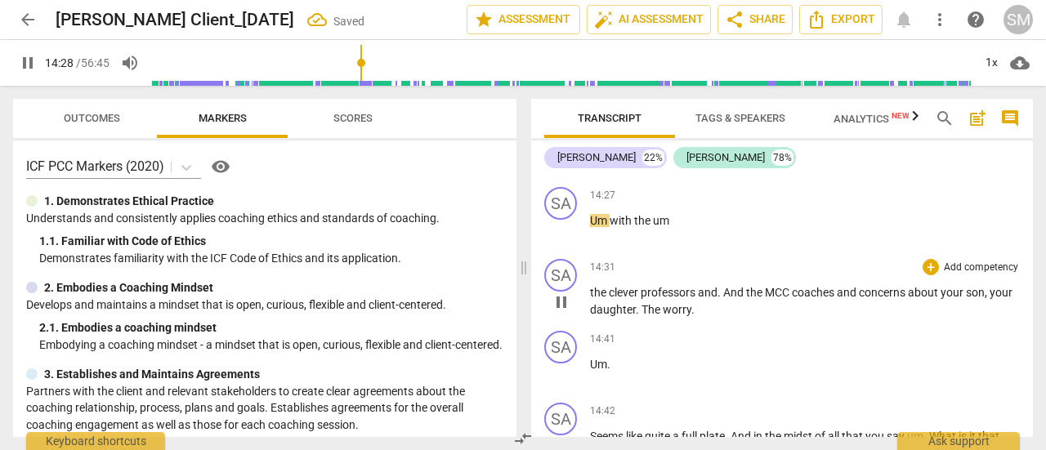
click at [732, 299] on span "And" at bounding box center [734, 292] width 23 height 13
click at [724, 299] on span "And" at bounding box center [734, 292] width 23 height 13
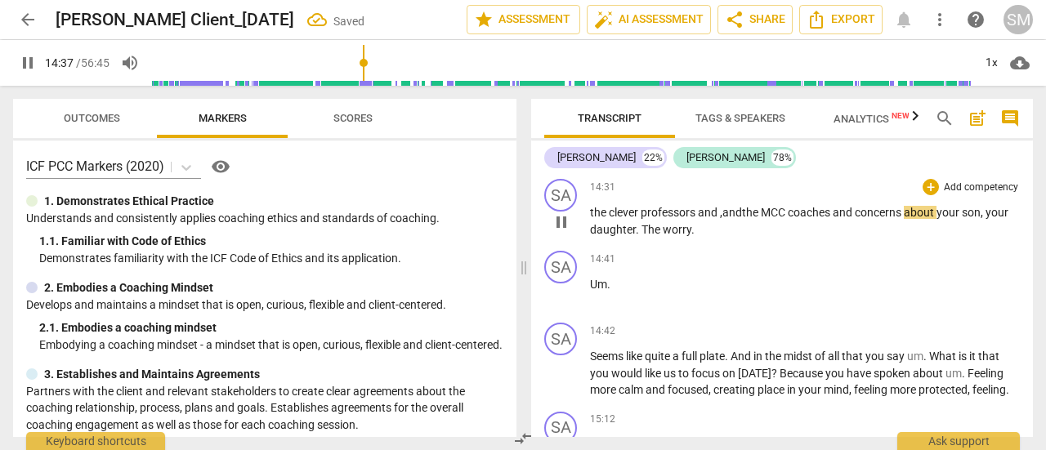
scroll to position [3728, 0]
click at [642, 235] on span "The" at bounding box center [652, 228] width 21 height 13
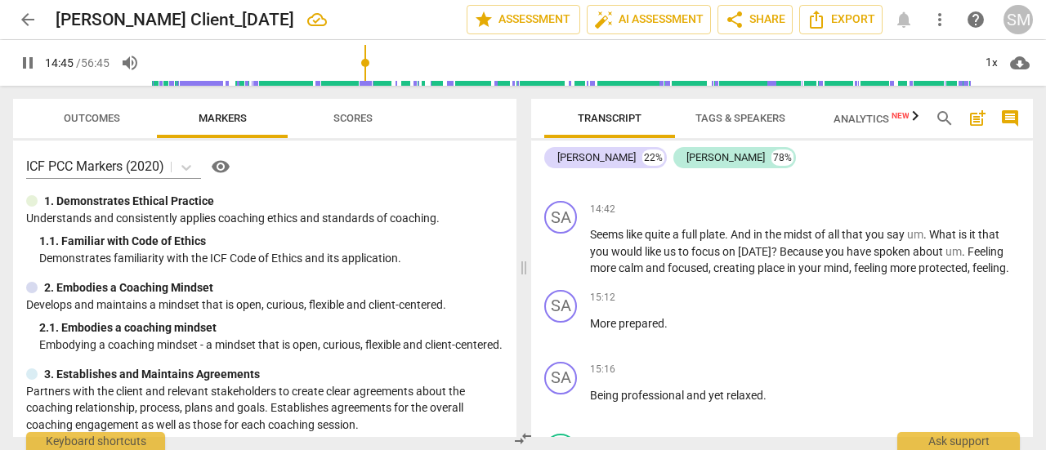
scroll to position [3855, 0]
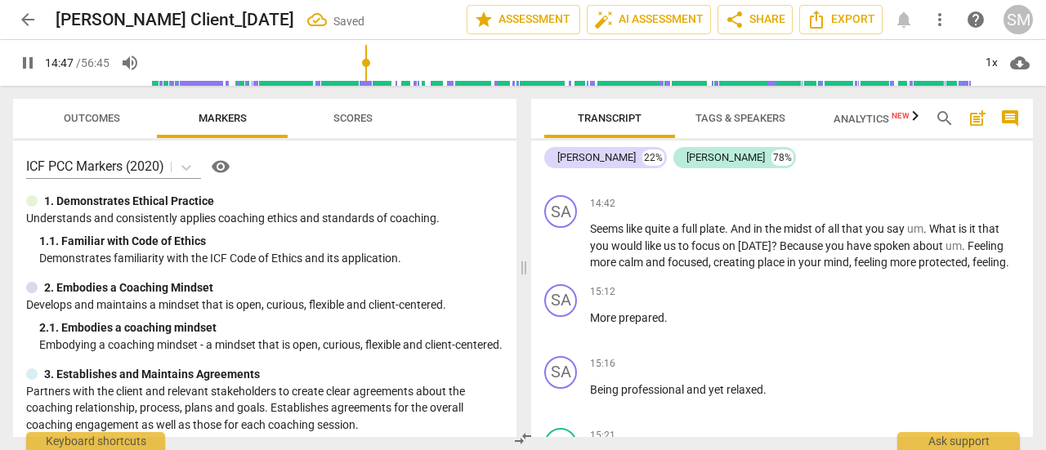
click at [620, 166] on p "Um ." at bounding box center [805, 157] width 430 height 17
type input "888"
click at [929, 235] on span "." at bounding box center [927, 228] width 6 height 13
type input "897"
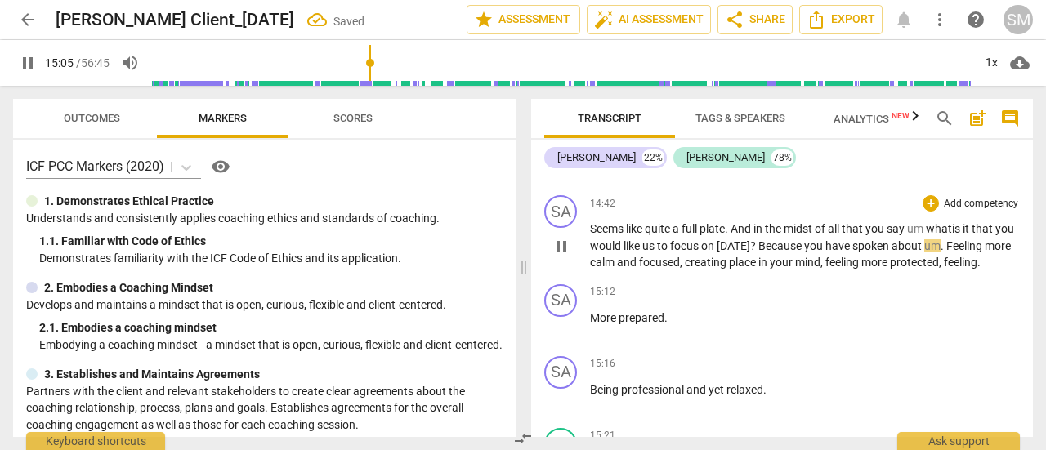
click at [965, 253] on span "Feeling" at bounding box center [966, 246] width 38 height 13
click at [634, 271] on p "Seems like quite a full plate . And in the midst of all that you say um what is…" at bounding box center [805, 246] width 430 height 51
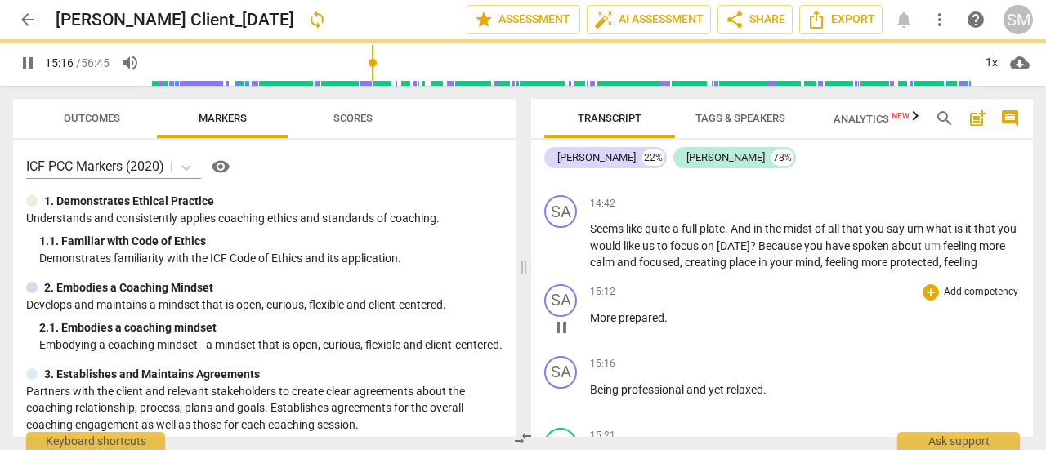
click at [602, 325] on span "More" at bounding box center [604, 317] width 29 height 13
type input "916"
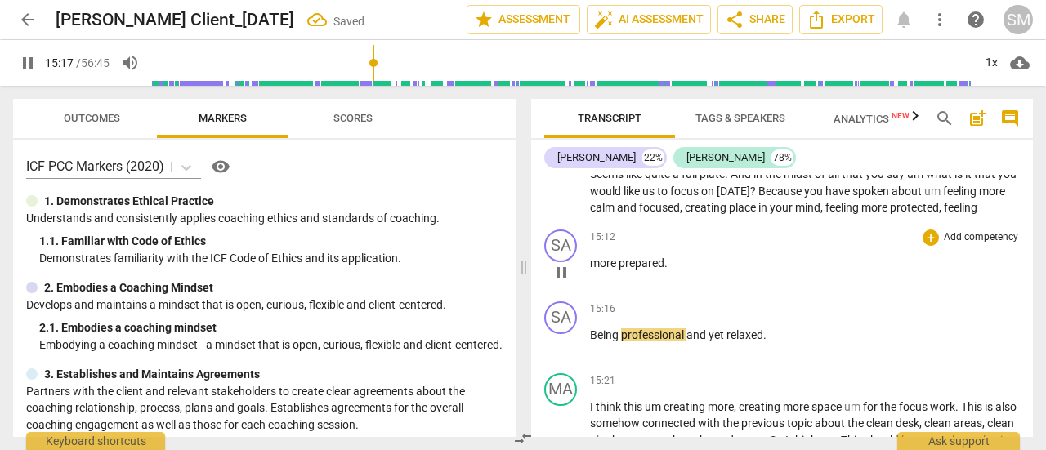
scroll to position [3911, 0]
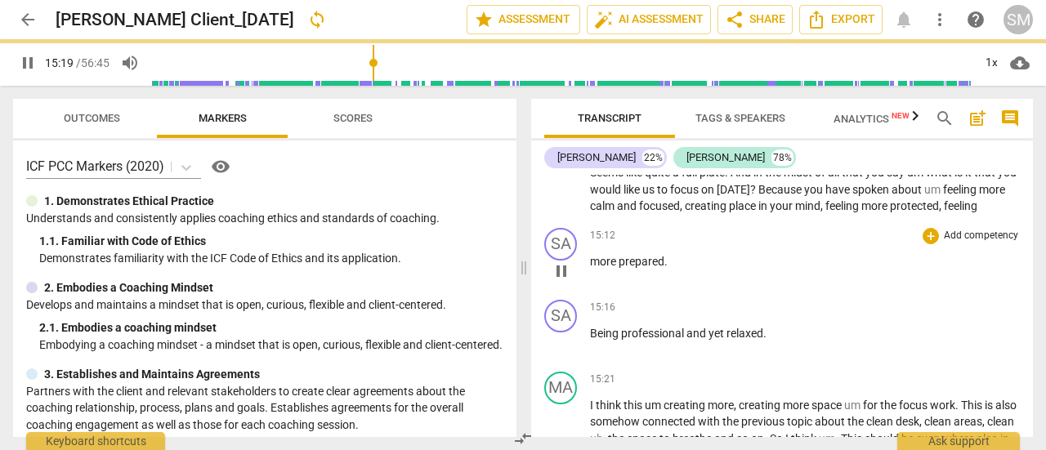
click at [682, 271] on p "more prepared ." at bounding box center [805, 261] width 430 height 17
type input "922"
click at [595, 340] on span "Being" at bounding box center [605, 333] width 31 height 13
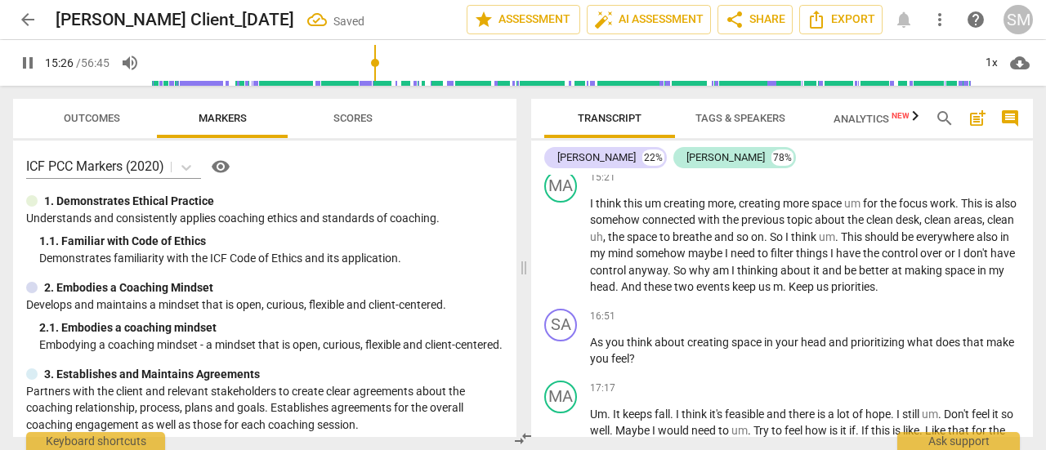
scroll to position [4117, 0]
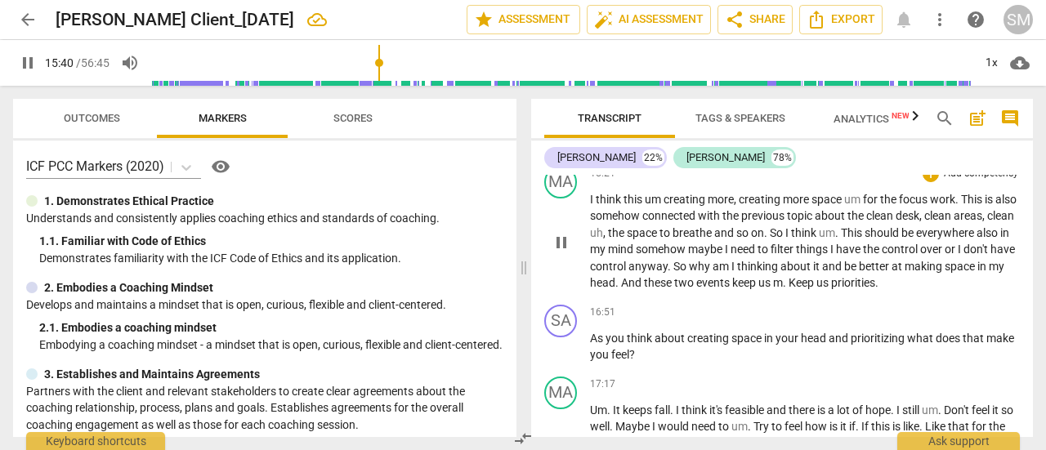
click at [841, 240] on span "." at bounding box center [838, 232] width 6 height 13
type input "941"
click at [789, 289] on span "." at bounding box center [786, 282] width 6 height 13
click at [773, 289] on span "us" at bounding box center [766, 282] width 15 height 13
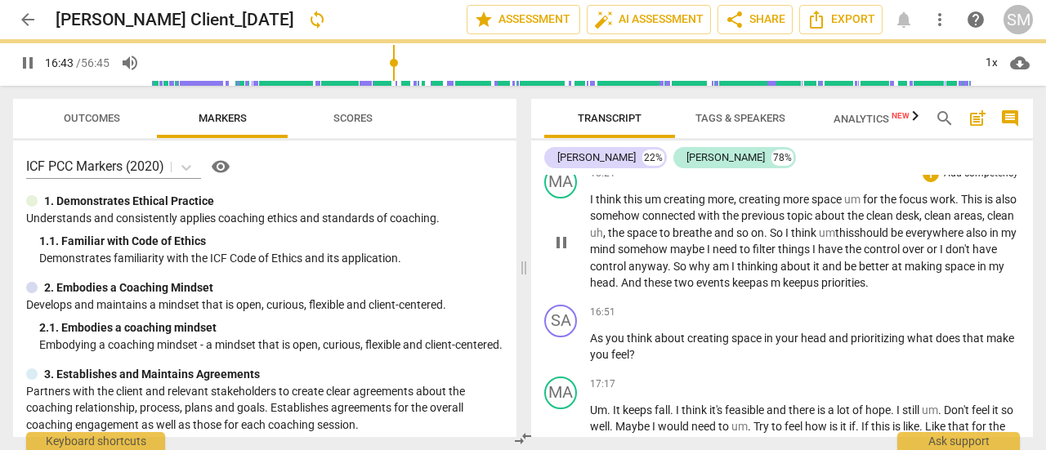
click at [821, 289] on span "us" at bounding box center [814, 282] width 15 height 13
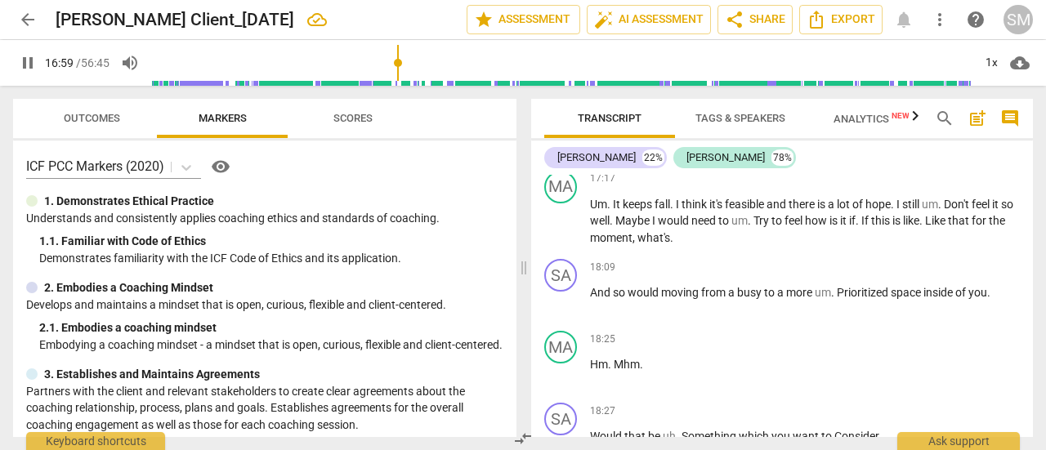
scroll to position [4326, 0]
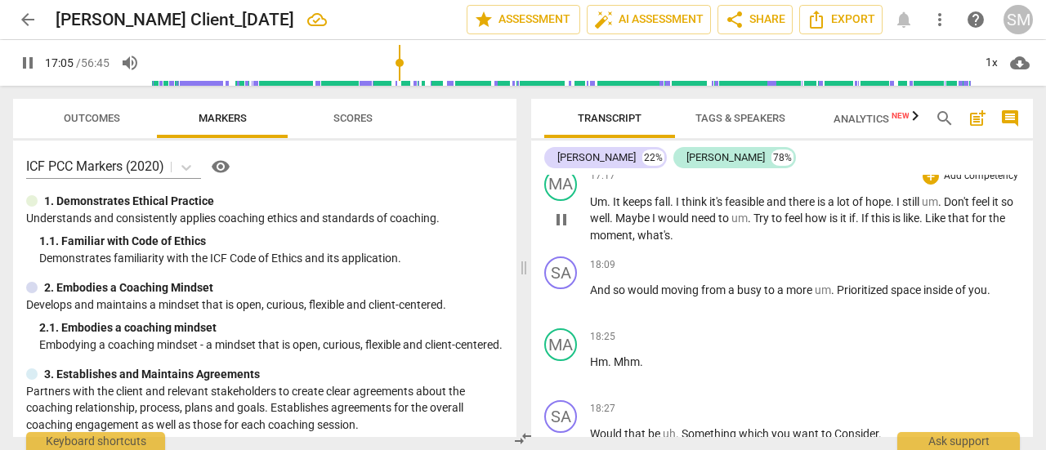
click at [610, 208] on span "." at bounding box center [610, 201] width 6 height 13
type input "1025"
click at [652, 208] on span "fall" at bounding box center [656, 201] width 16 height 13
click at [648, 208] on span "keeps so" at bounding box center [637, 201] width 42 height 13
click at [560, 230] on span "pause" at bounding box center [562, 220] width 20 height 20
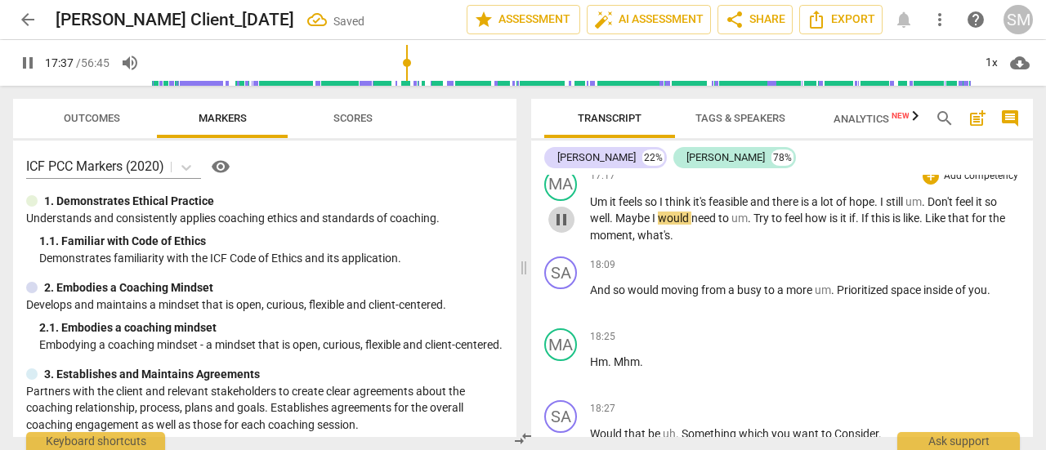
type input "1058"
click at [937, 208] on span "Don't" at bounding box center [942, 201] width 28 height 13
click at [746, 225] on span "Try" at bounding box center [737, 218] width 18 height 13
click at [836, 225] on span "If" at bounding box center [831, 218] width 10 height 13
click at [886, 225] on span "." at bounding box center [883, 218] width 6 height 13
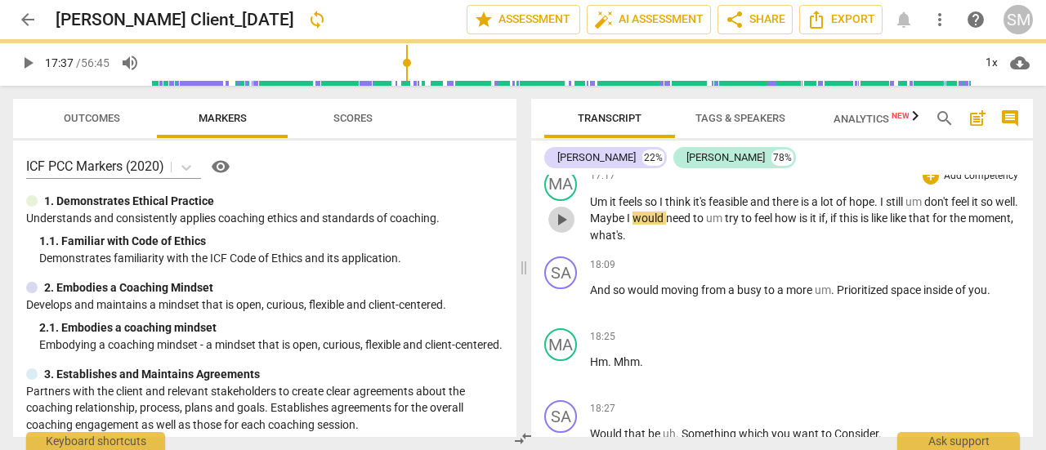
click at [566, 230] on span "play_arrow" at bounding box center [562, 220] width 20 height 20
click at [566, 230] on span "pause" at bounding box center [562, 220] width 20 height 20
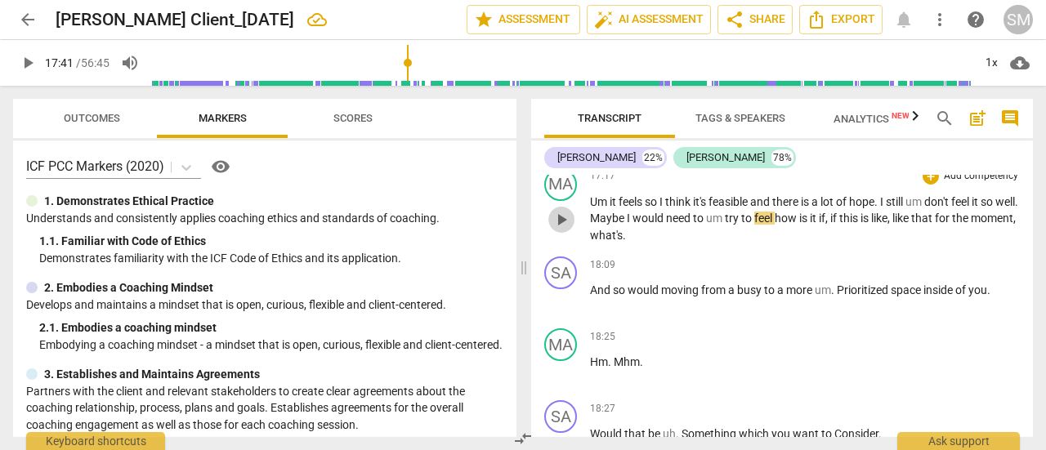
click at [566, 230] on span "play_arrow" at bounding box center [562, 220] width 20 height 20
click at [684, 244] on p "Um it feels so I think it's feasible and there is a lot of hope . I still um do…" at bounding box center [805, 219] width 430 height 51
type input "1071"
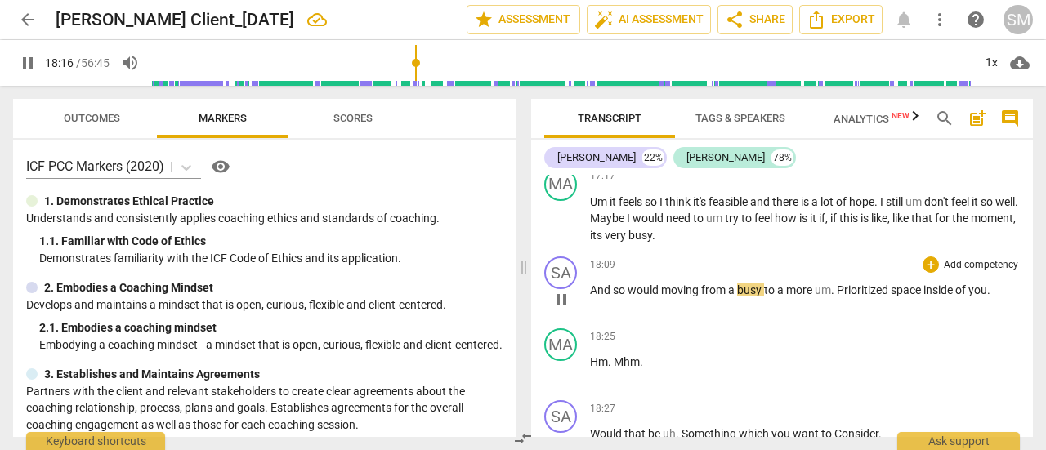
click at [837, 297] on span "." at bounding box center [834, 290] width 6 height 13
type input "1097"
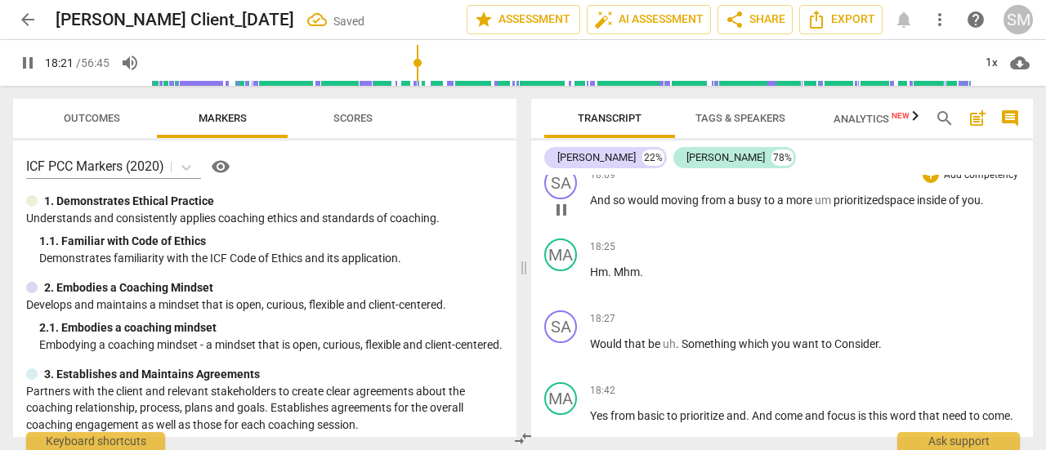
scroll to position [4416, 0]
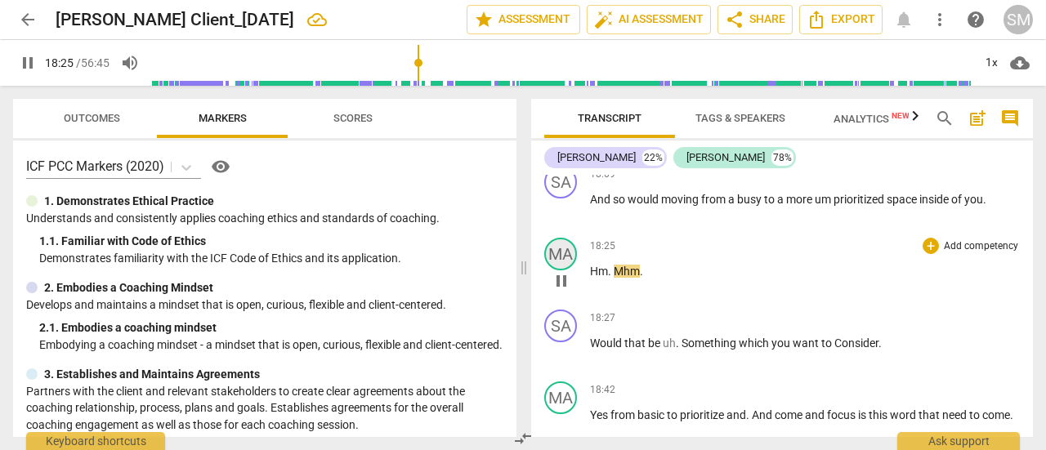
click at [562, 271] on div "MA" at bounding box center [560, 254] width 33 height 33
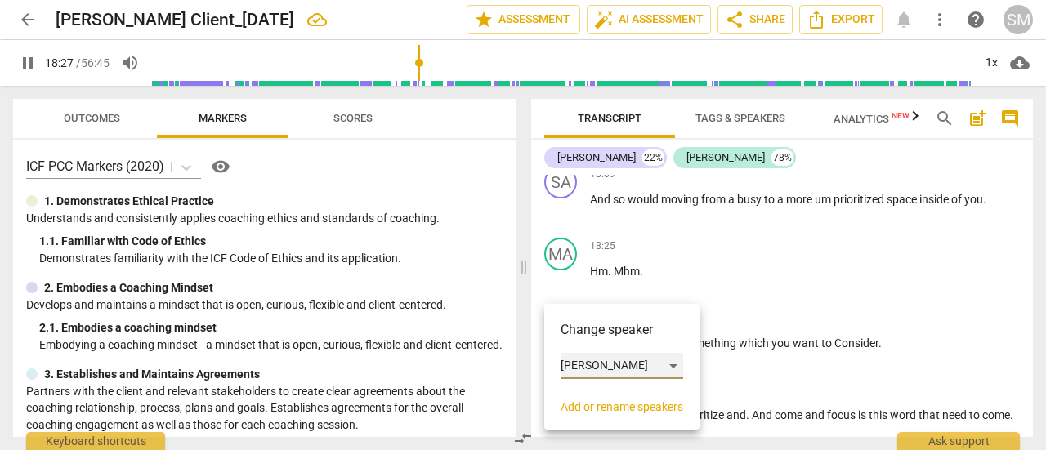
click at [673, 362] on div "[PERSON_NAME]" at bounding box center [622, 366] width 123 height 26
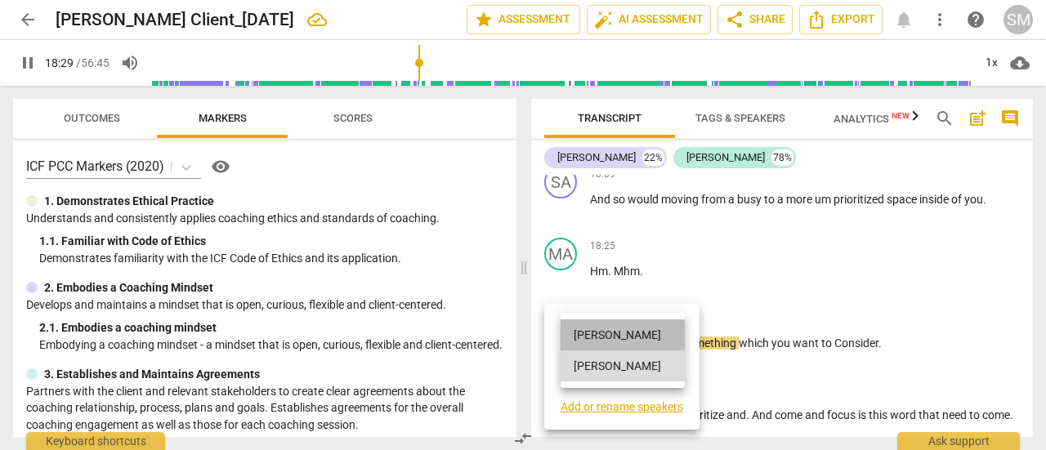
click at [621, 331] on li "[PERSON_NAME]" at bounding box center [623, 335] width 124 height 31
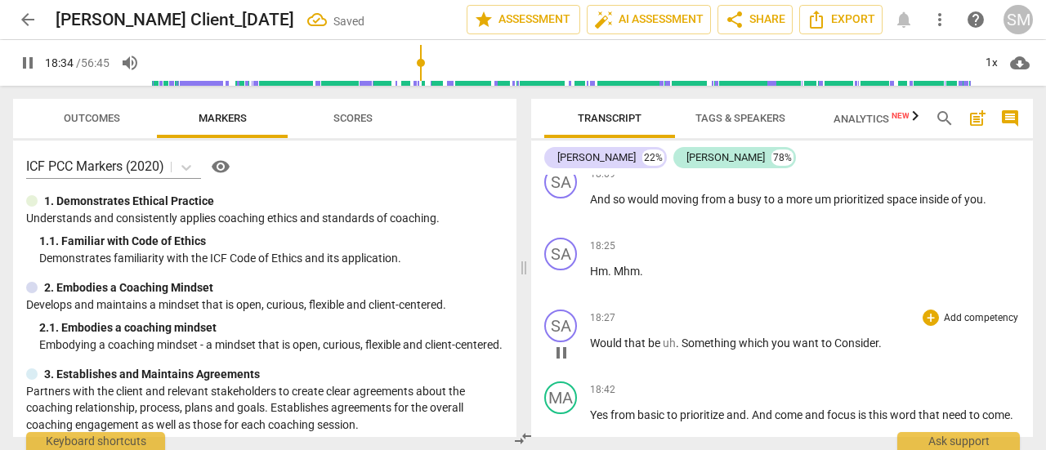
click at [681, 350] on span "." at bounding box center [679, 343] width 6 height 13
type input "1115"
click at [835, 350] on span "Consider" at bounding box center [848, 343] width 44 height 13
click at [889, 352] on p "Would that be uh something which you want to c onsider ." at bounding box center [805, 343] width 430 height 17
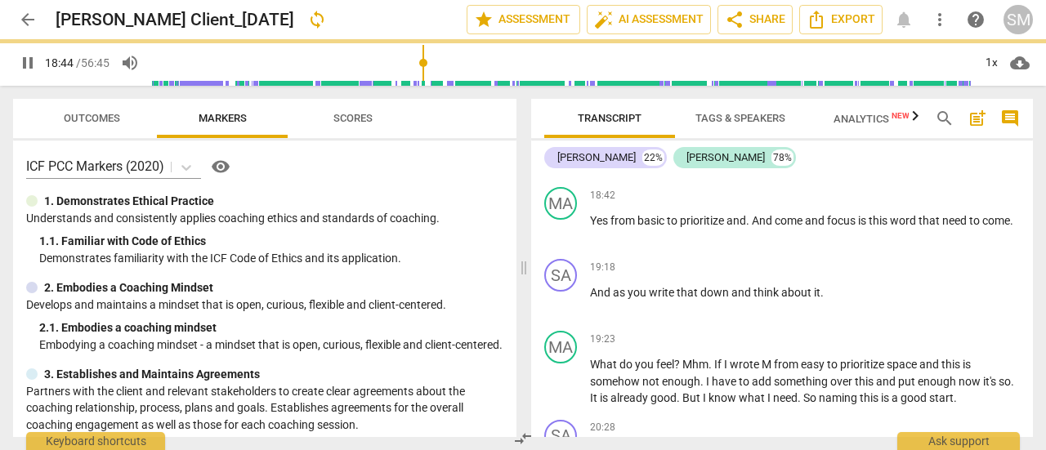
scroll to position [4674, 0]
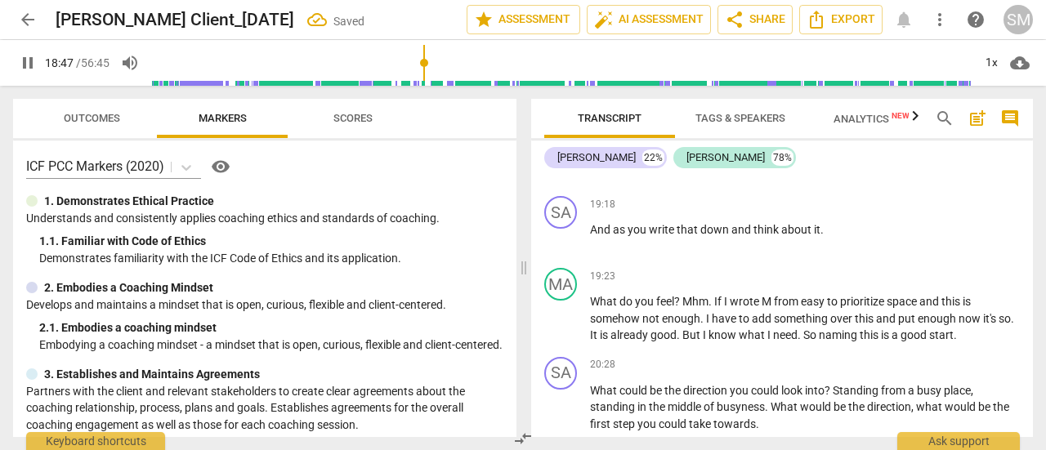
click at [755, 164] on span "And" at bounding box center [763, 157] width 23 height 13
type input "1128"
click at [807, 164] on span "and" at bounding box center [812, 157] width 22 height 13
click at [915, 164] on span "word" at bounding box center [900, 157] width 29 height 13
click at [593, 164] on span "Yes" at bounding box center [600, 157] width 20 height 13
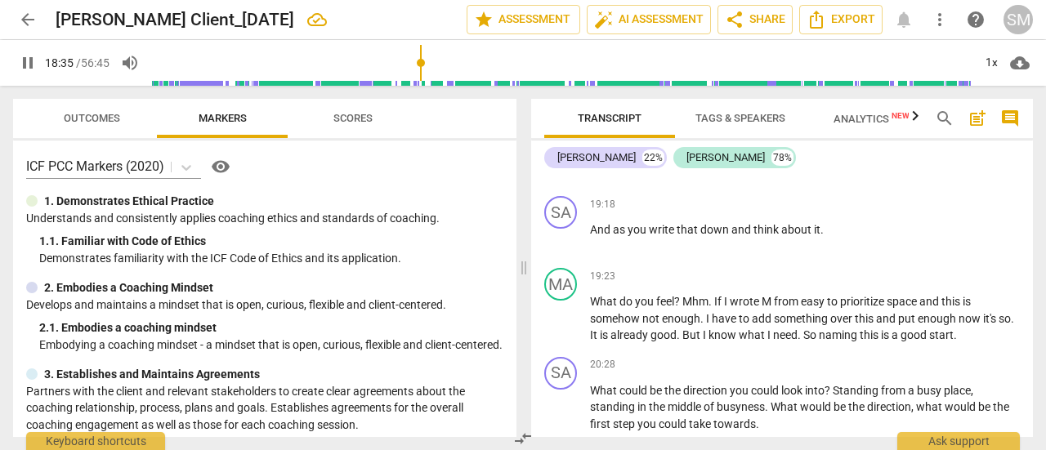
click at [422, 63] on input "range" at bounding box center [561, 63] width 821 height 52
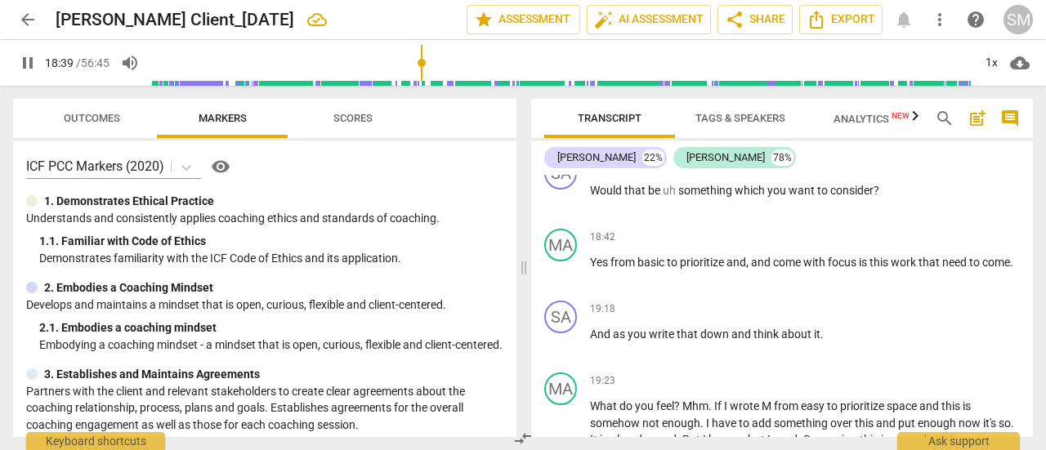
scroll to position [4569, 0]
click at [624, 271] on p "Yes from basic to prioritize and , and come with focus is this work that need t…" at bounding box center [805, 262] width 430 height 17
type input "1144"
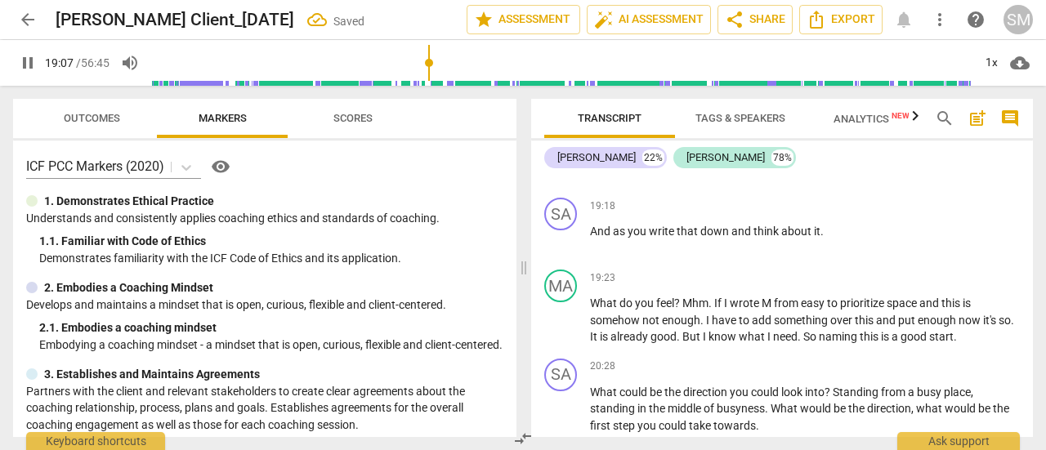
scroll to position [4672, 0]
click at [833, 240] on p "And as you write that down and think about it ." at bounding box center [805, 231] width 430 height 17
type input "1150"
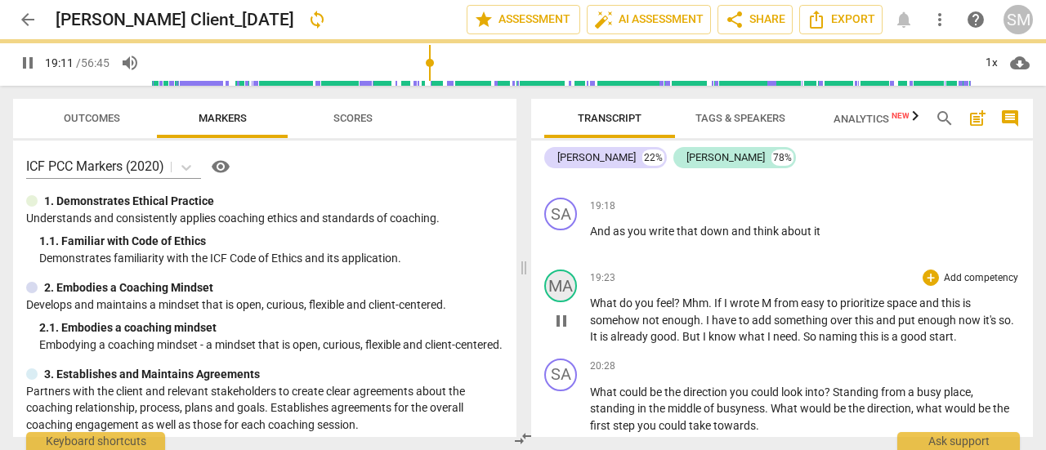
click at [563, 302] on div "MA" at bounding box center [560, 286] width 33 height 33
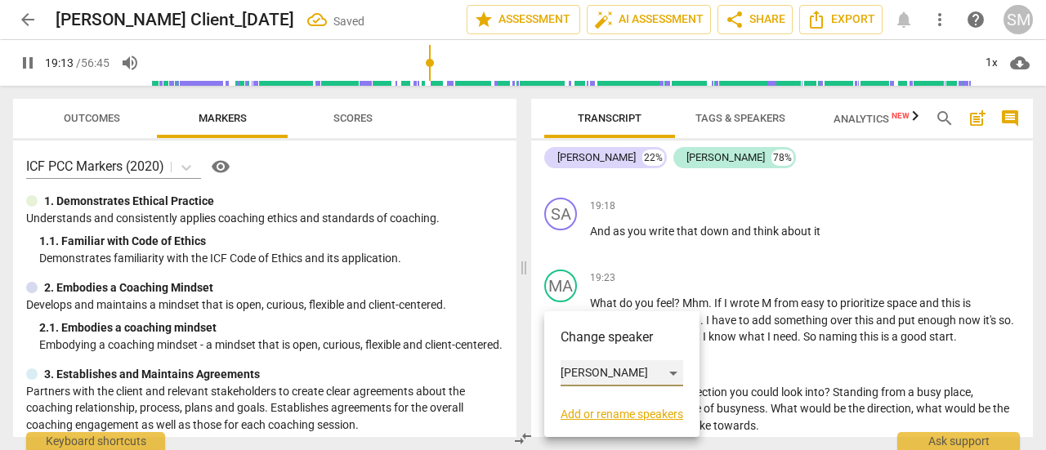
click at [670, 374] on div "[PERSON_NAME]" at bounding box center [622, 373] width 123 height 26
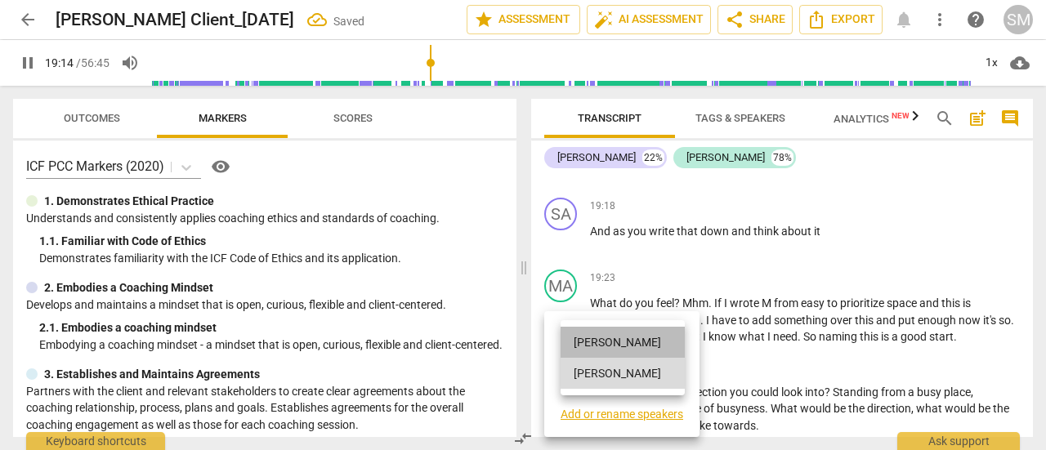
click at [613, 342] on li "[PERSON_NAME]" at bounding box center [623, 342] width 124 height 31
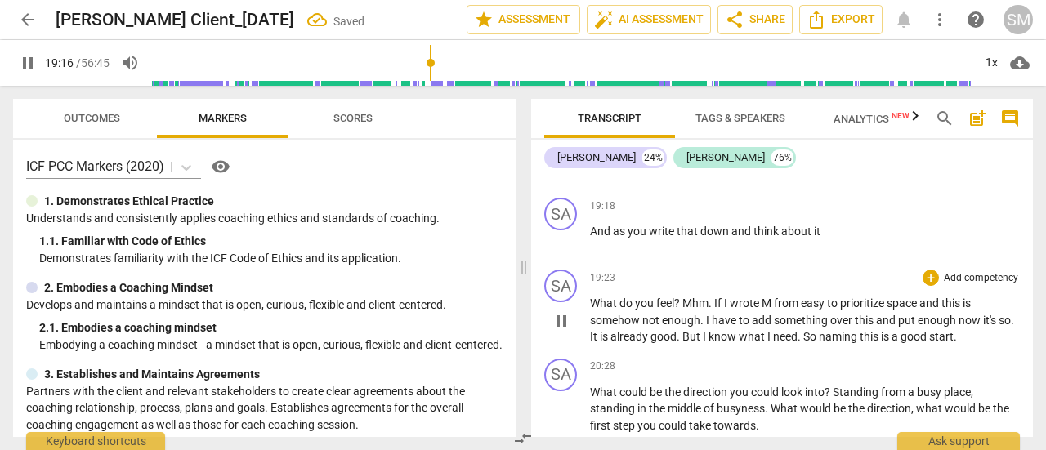
click at [598, 310] on span "What" at bounding box center [604, 303] width 29 height 13
type input "1157"
click at [631, 168] on p "Yes from basic to prioritize and , and come with focus is this work that need t…" at bounding box center [805, 159] width 430 height 17
type input "1161"
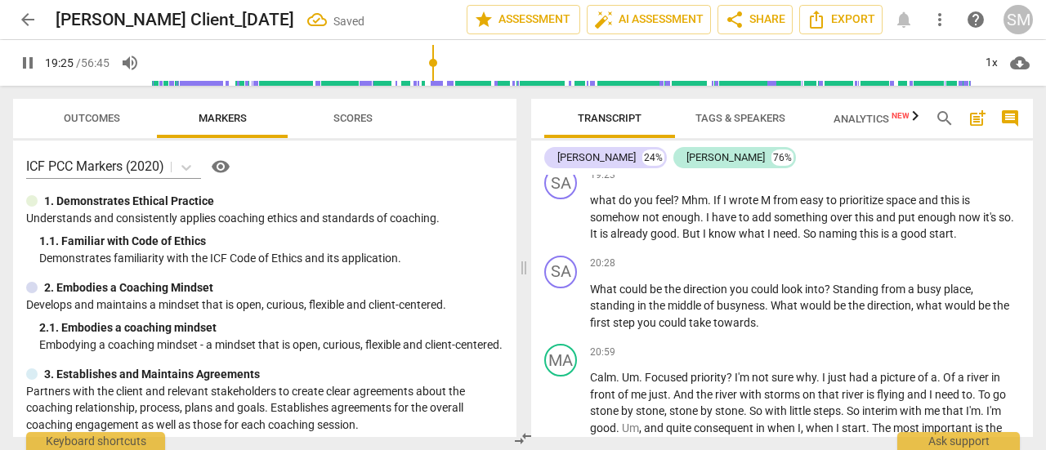
scroll to position [4780, 0]
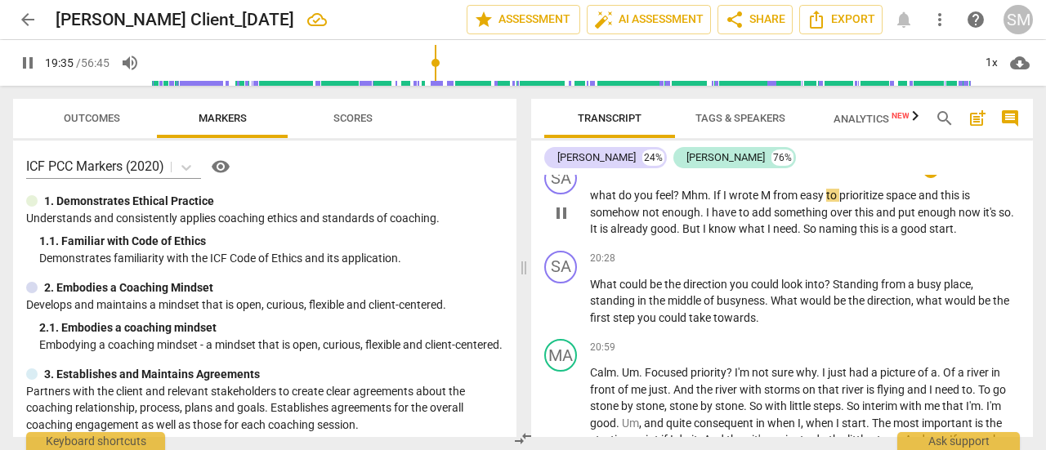
click at [683, 202] on span "Mhm" at bounding box center [695, 195] width 26 height 13
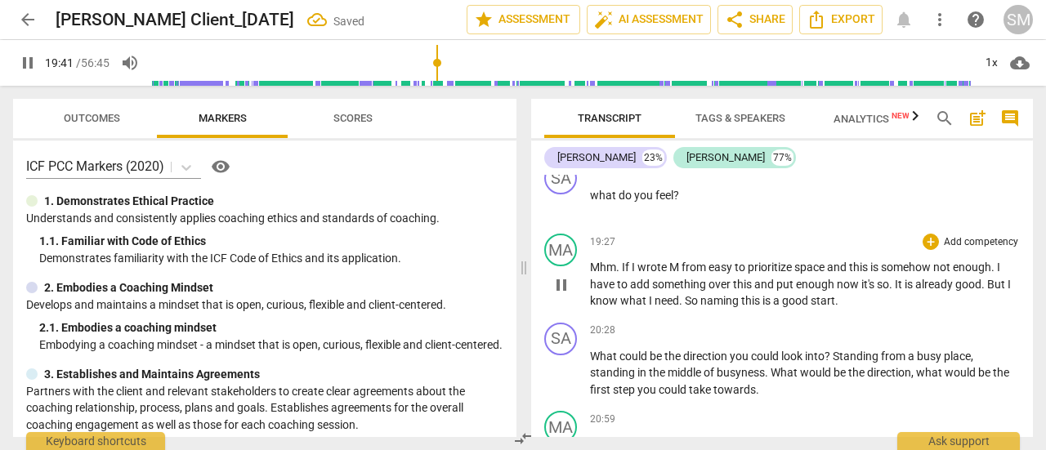
click at [619, 274] on span "." at bounding box center [619, 267] width 6 height 13
type input "1182"
click at [678, 274] on span "from" at bounding box center [688, 267] width 27 height 13
drag, startPoint x: 440, startPoint y: 65, endPoint x: 431, endPoint y: 66, distance: 9.1
click at [431, 66] on input "range" at bounding box center [561, 63] width 821 height 52
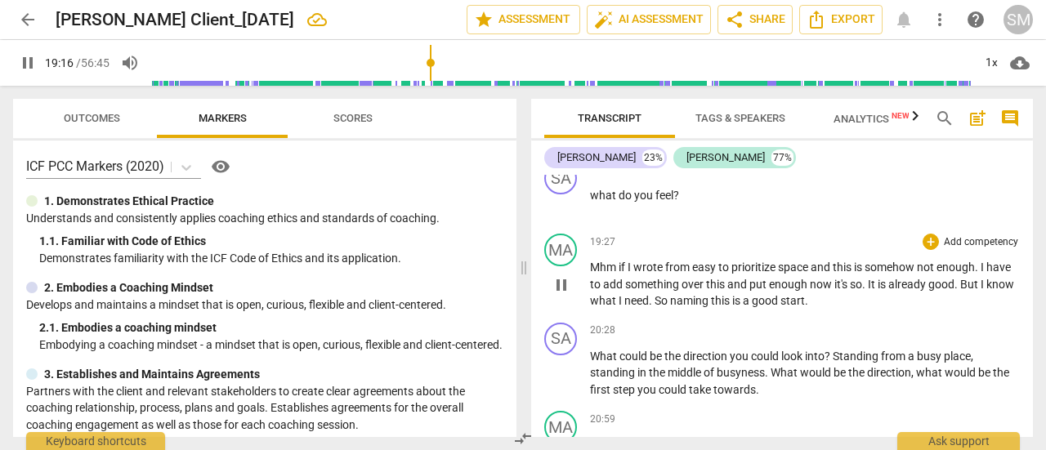
click at [693, 274] on span "easy" at bounding box center [705, 267] width 26 height 13
type input "1156"
click at [674, 202] on span "?" at bounding box center [677, 195] width 6 height 13
type input "1167"
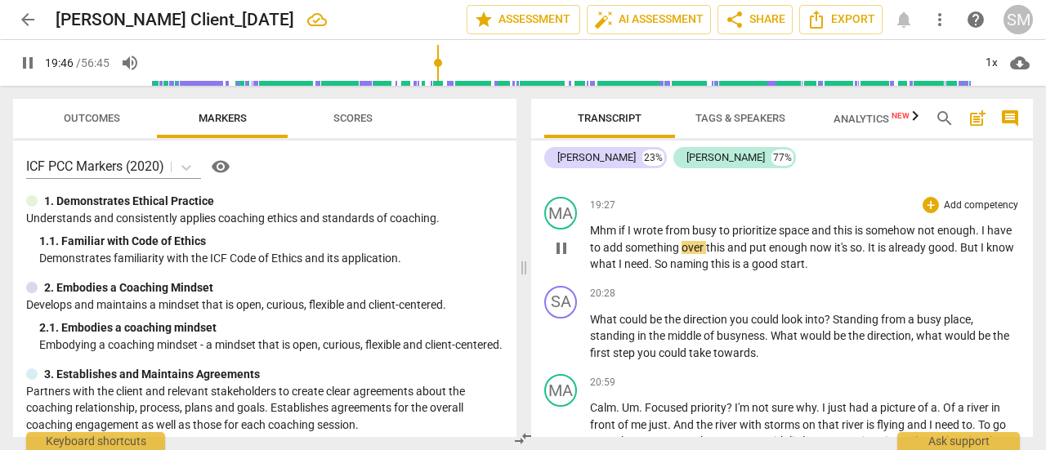
scroll to position [4851, 0]
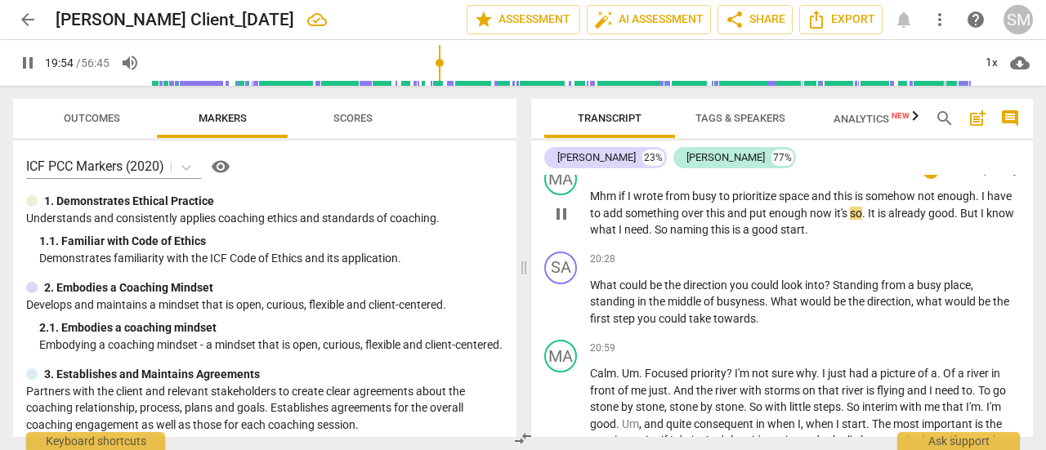
click at [868, 220] on span "." at bounding box center [865, 213] width 6 height 13
type input "1194"
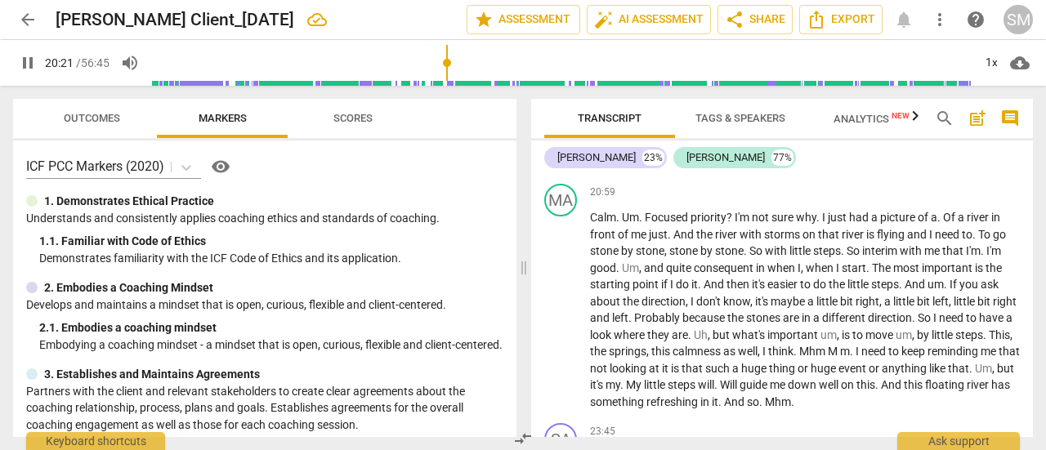
scroll to position [5016, 0]
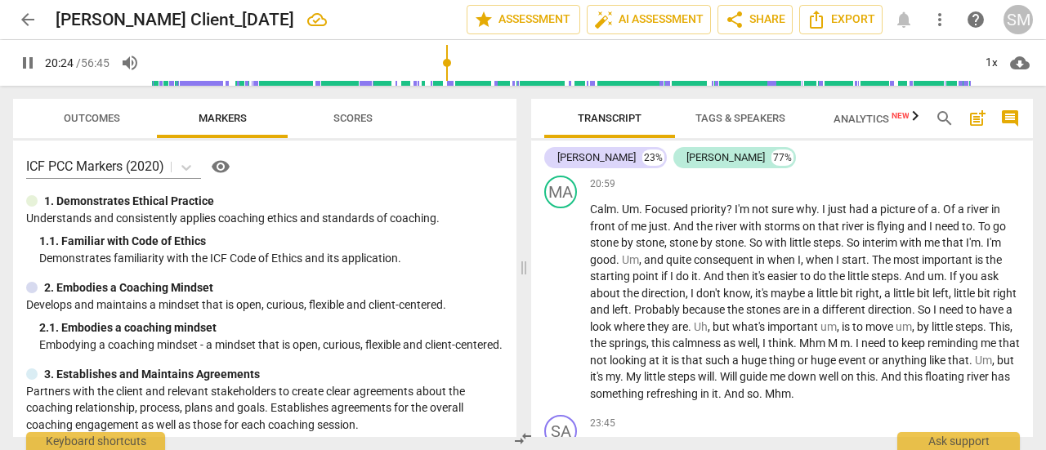
click at [763, 163] on p "What could be the direction you could look into ? Standing from a busy place , …" at bounding box center [805, 138] width 430 height 51
type input "1225"
click at [623, 216] on span "Um" at bounding box center [630, 209] width 17 height 13
type input "1228"
click at [641, 216] on span "Focused" at bounding box center [661, 209] width 46 height 13
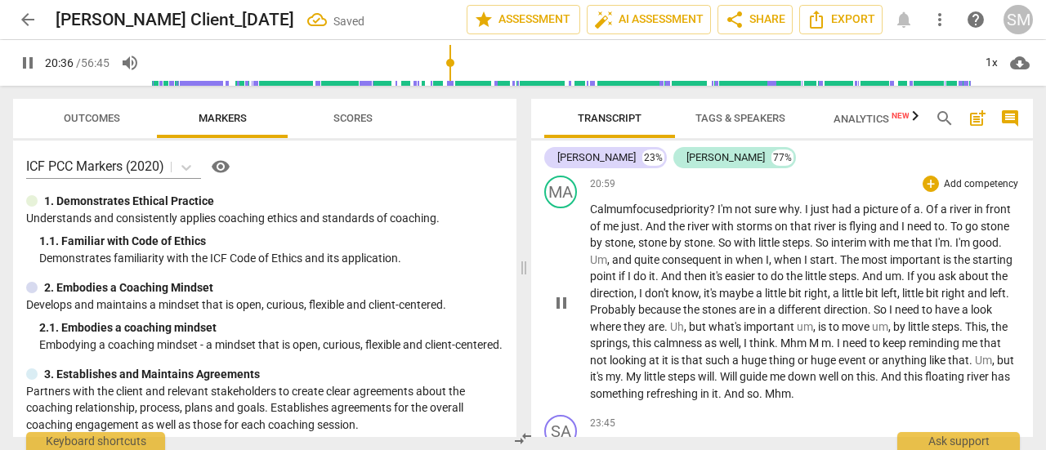
click at [726, 216] on span "I'm" at bounding box center [726, 209] width 17 height 13
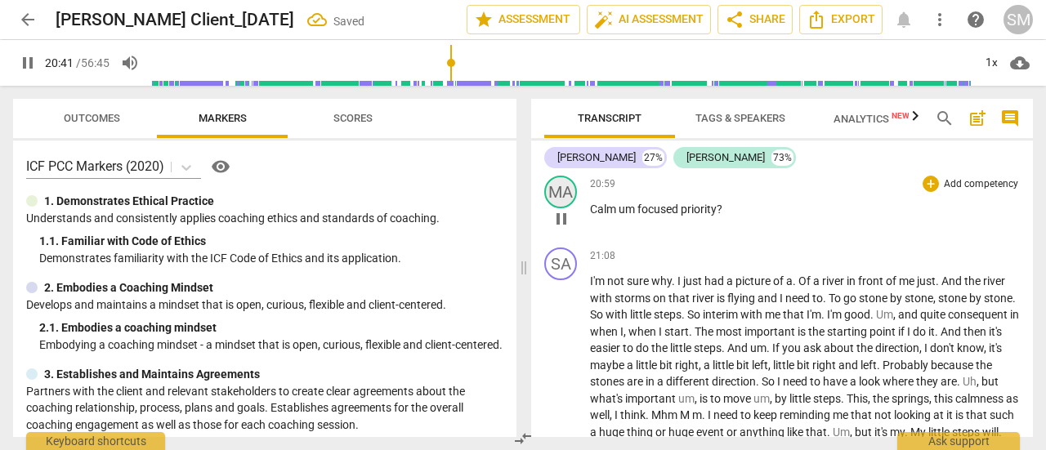
click at [563, 208] on div "MA" at bounding box center [560, 192] width 33 height 33
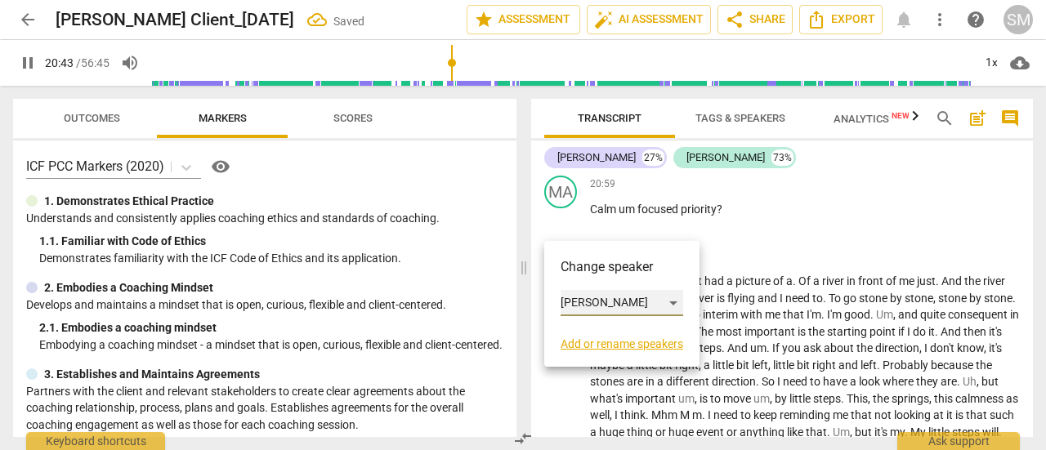
click at [669, 298] on div "[PERSON_NAME]" at bounding box center [622, 303] width 123 height 26
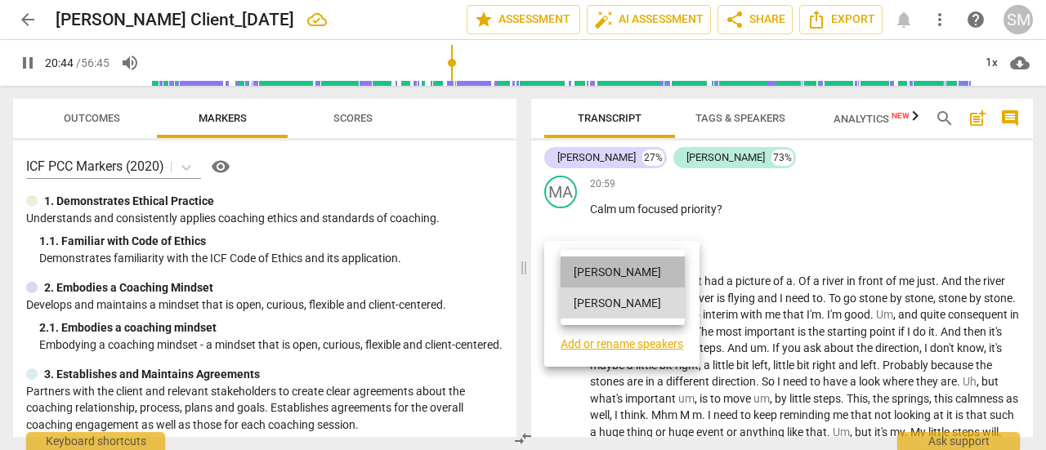
click at [624, 268] on li "[PERSON_NAME]" at bounding box center [623, 272] width 124 height 31
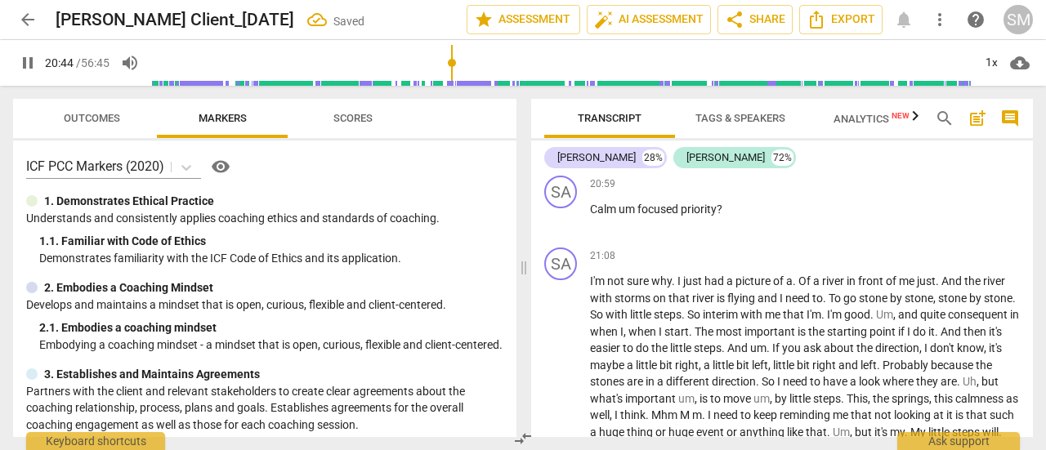
scroll to position [5092, 0]
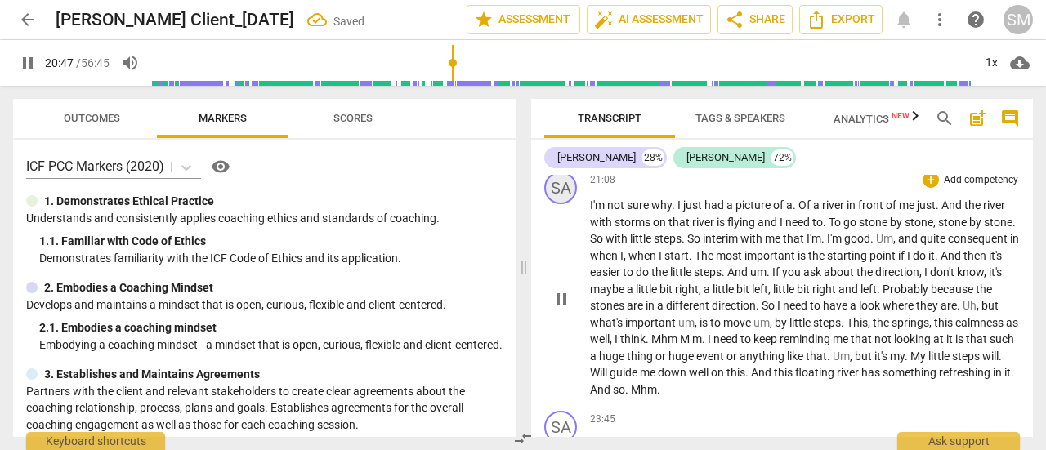
click at [568, 204] on div "SA" at bounding box center [560, 188] width 33 height 33
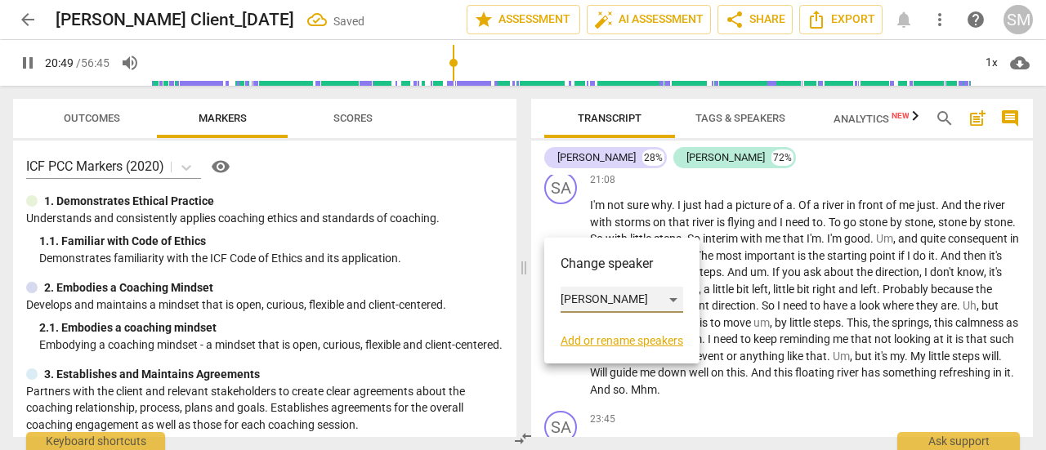
click at [670, 302] on div "[PERSON_NAME]" at bounding box center [622, 300] width 123 height 26
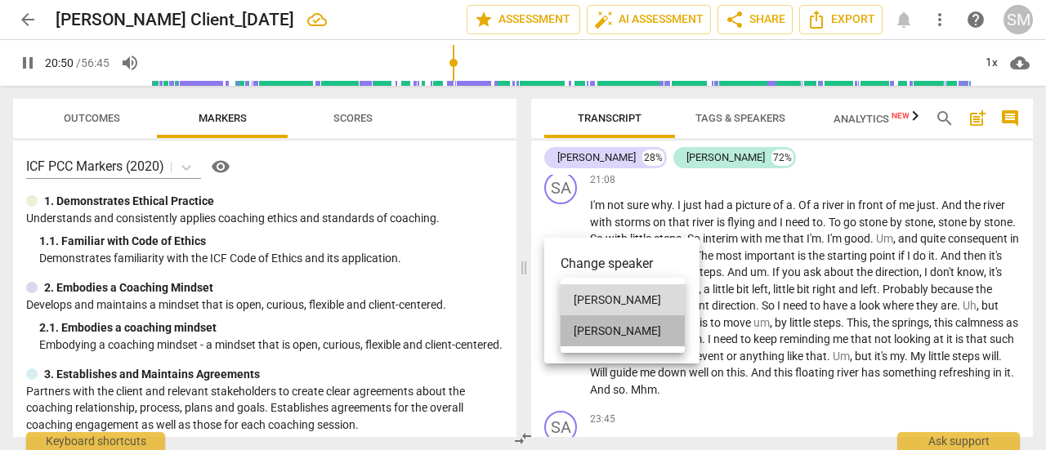
click at [626, 333] on li "[PERSON_NAME]" at bounding box center [623, 331] width 124 height 31
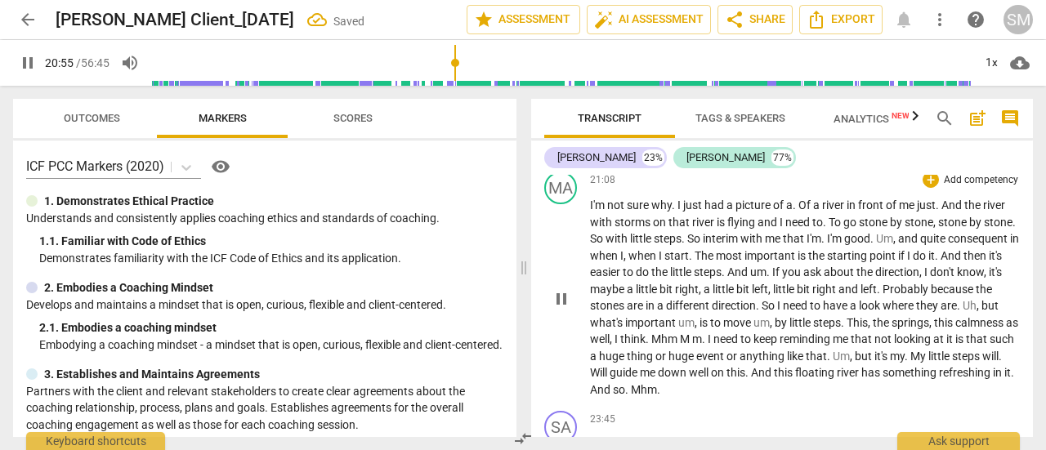
click at [675, 212] on span "." at bounding box center [675, 205] width 6 height 13
type input "1256"
click at [798, 212] on span "Of" at bounding box center [803, 205] width 15 height 13
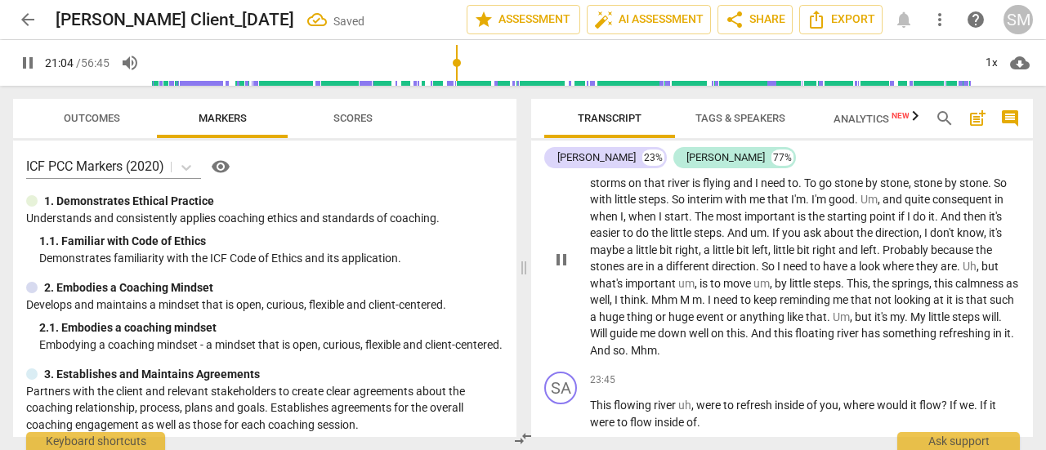
scroll to position [5139, 0]
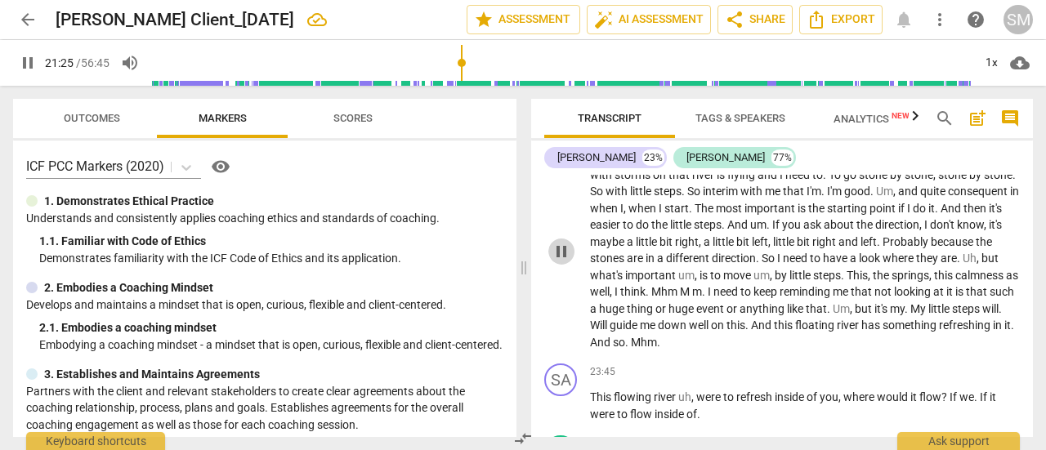
click at [562, 262] on span "pause" at bounding box center [562, 252] width 20 height 20
type input "1286"
click at [647, 181] on span "storms" at bounding box center [634, 174] width 38 height 13
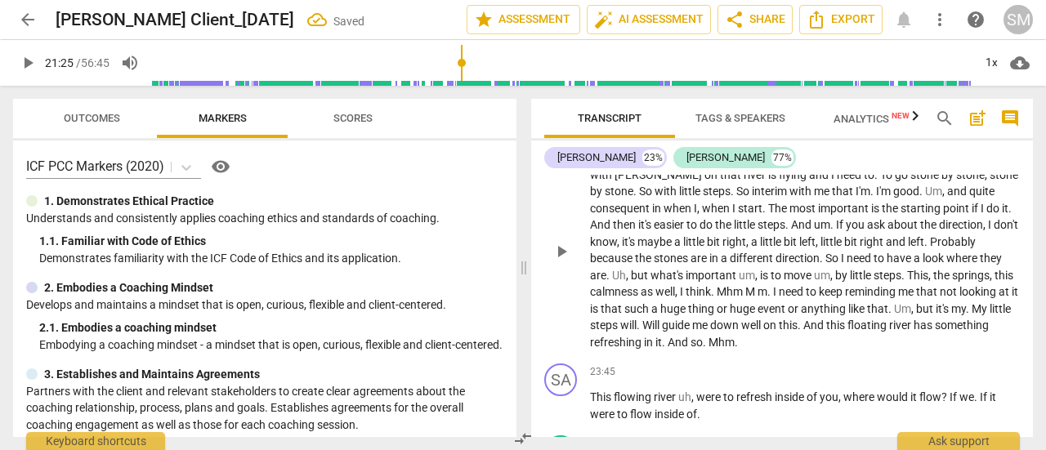
click at [779, 181] on span "flying" at bounding box center [794, 174] width 30 height 13
click at [888, 181] on span "To" at bounding box center [895, 174] width 15 height 13
click at [566, 262] on span "play_arrow" at bounding box center [562, 252] width 20 height 20
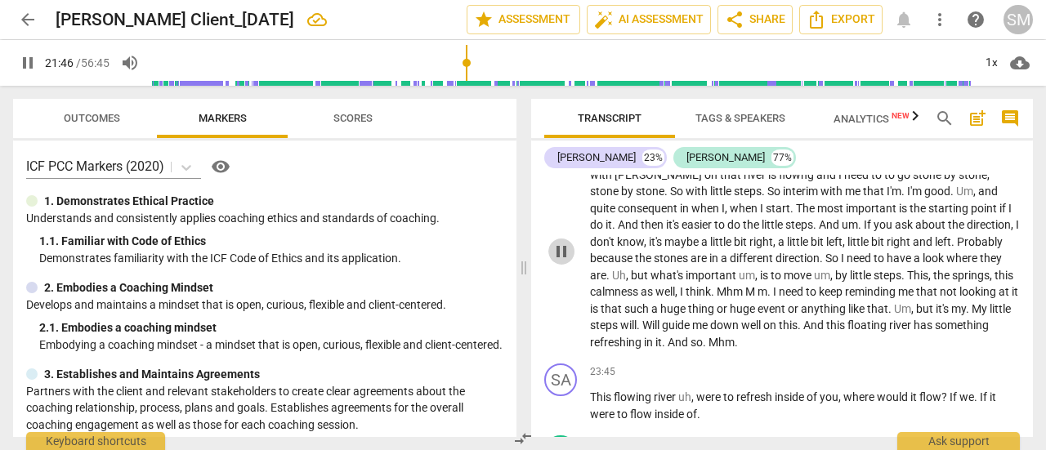
click at [561, 262] on span "pause" at bounding box center [562, 252] width 20 height 20
type input "1307"
click at [783, 198] on span "interim" at bounding box center [802, 191] width 38 height 13
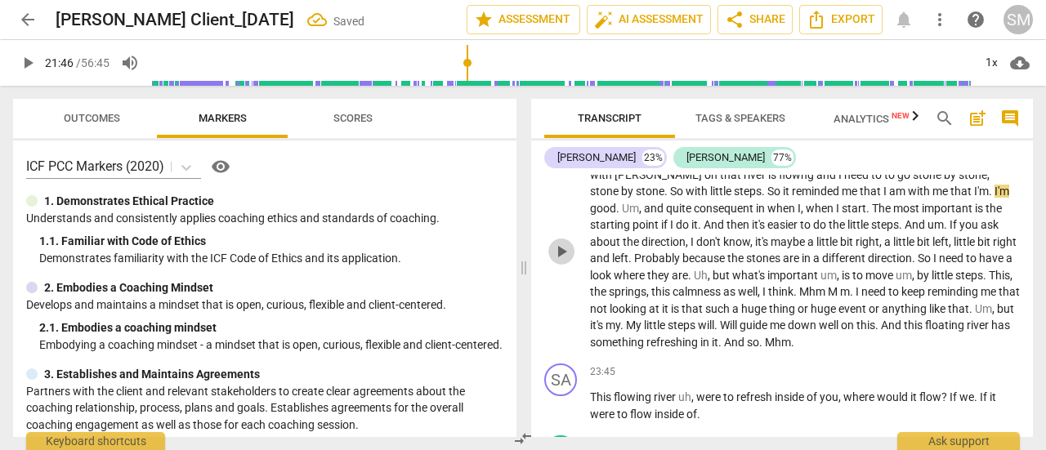
click at [561, 262] on span "play_arrow" at bounding box center [562, 252] width 20 height 20
click at [468, 61] on input "range" at bounding box center [561, 63] width 821 height 52
click at [463, 61] on input "range" at bounding box center [561, 63] width 821 height 52
type input "1289"
click at [653, 181] on span "[PERSON_NAME]" at bounding box center [660, 174] width 90 height 13
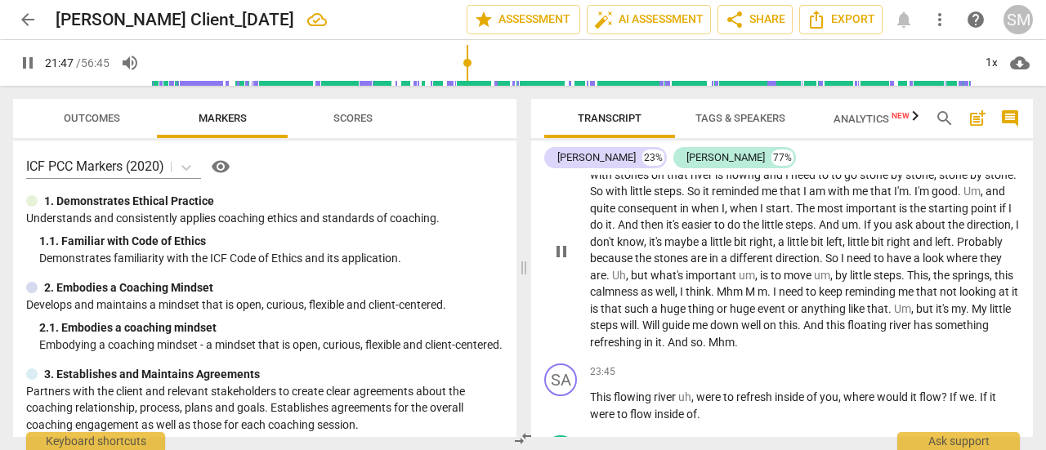
click at [853, 198] on span "with" at bounding box center [840, 191] width 25 height 13
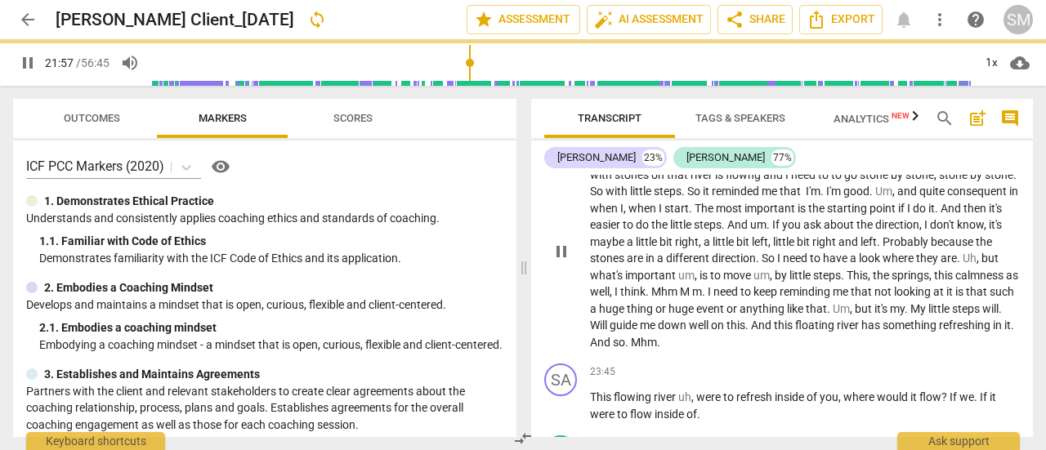
click at [826, 198] on span "." at bounding box center [824, 191] width 6 height 13
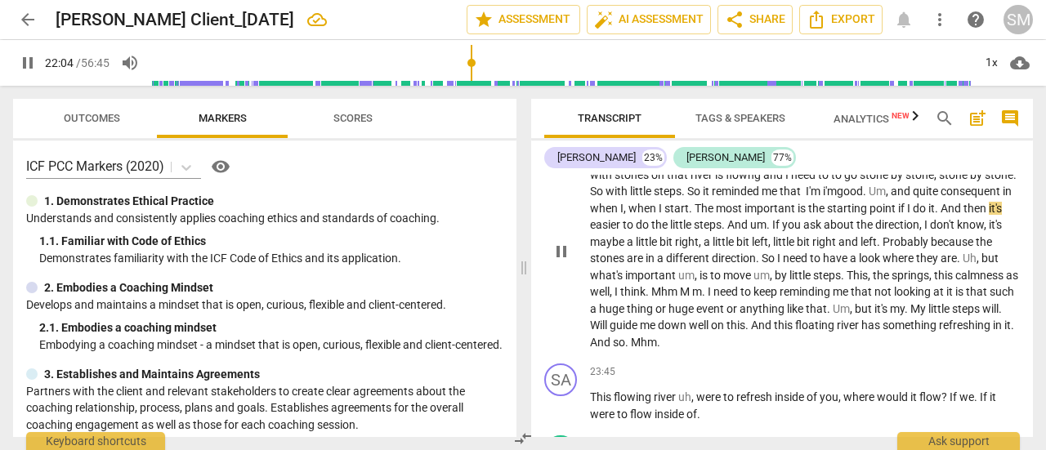
click at [561, 262] on span "pause" at bounding box center [562, 252] width 20 height 20
type input "1325"
click at [869, 198] on span "." at bounding box center [866, 191] width 6 height 13
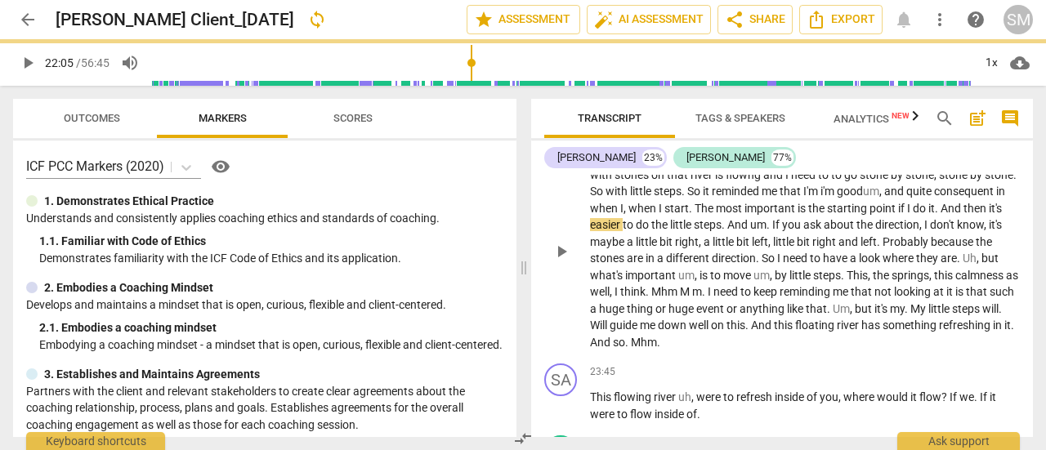
click at [907, 198] on span "and" at bounding box center [895, 191] width 22 height 13
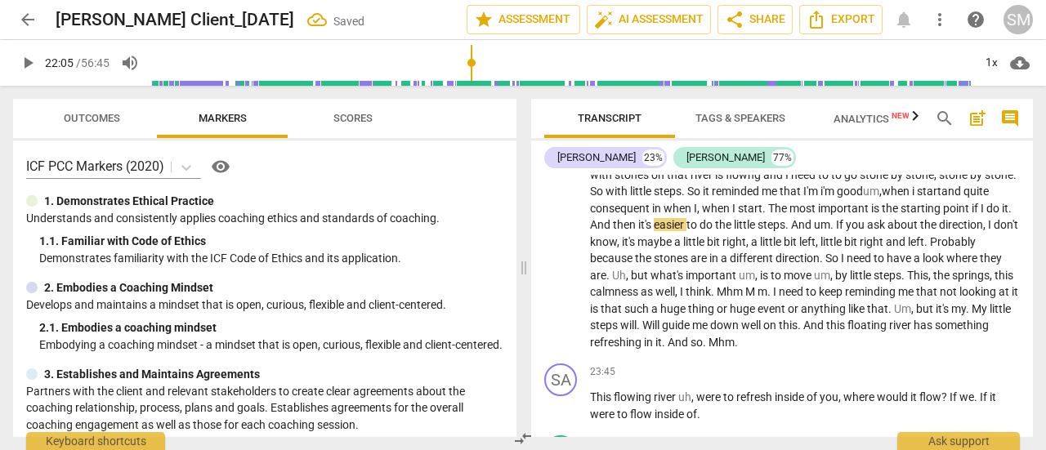
click at [471, 58] on input "range" at bounding box center [561, 63] width 821 height 52
click at [468, 62] on input "range" at bounding box center [561, 63] width 821 height 52
click at [31, 63] on span "play_arrow" at bounding box center [28, 63] width 20 height 20
click at [563, 262] on span "pause" at bounding box center [562, 252] width 20 height 20
type input "1324"
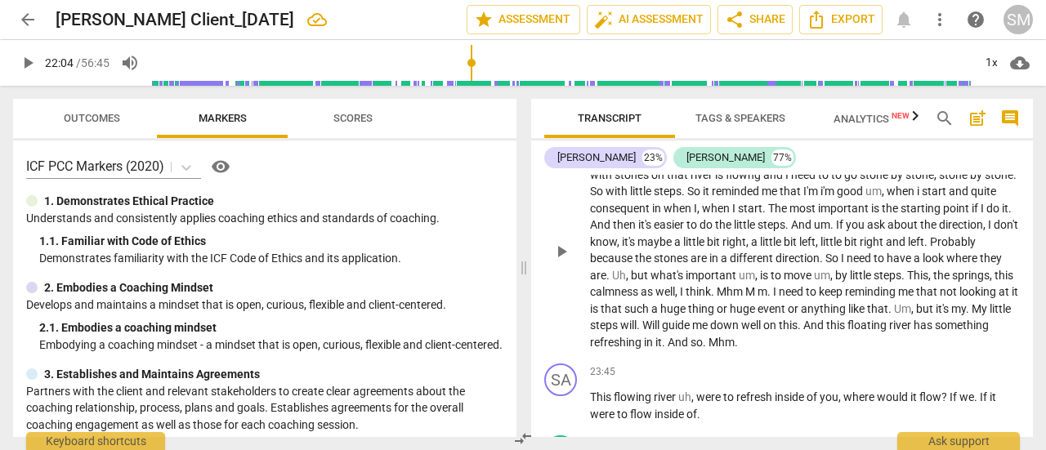
click at [613, 231] on span "And" at bounding box center [601, 224] width 23 height 13
drag, startPoint x: 476, startPoint y: 61, endPoint x: 463, endPoint y: 60, distance: 12.4
click at [463, 60] on input "range" at bounding box center [561, 63] width 821 height 52
click at [30, 65] on span "play_arrow" at bounding box center [28, 63] width 20 height 20
click at [845, 231] on span "If" at bounding box center [840, 224] width 10 height 13
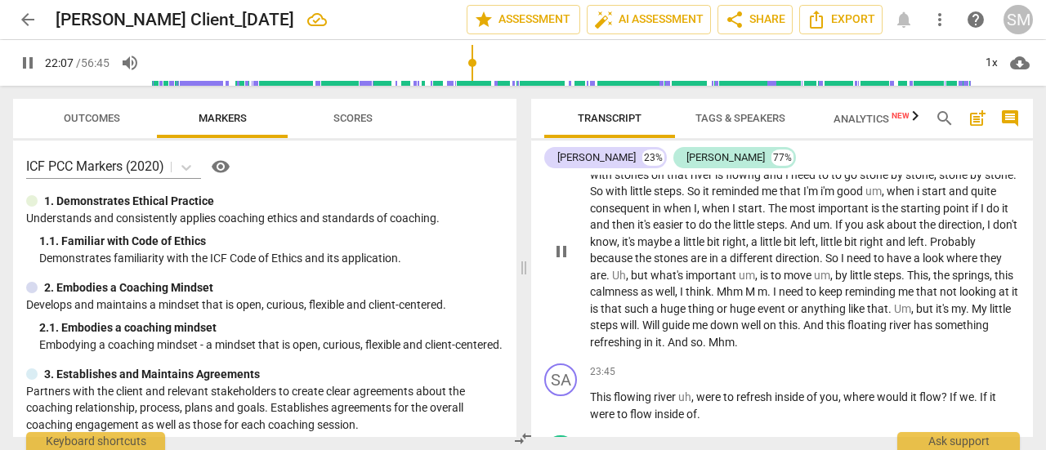
type input "1328"
click at [952, 282] on span "springs" at bounding box center [971, 275] width 38 height 13
click at [552, 262] on span "pause" at bounding box center [562, 252] width 20 height 20
type input "1376"
click at [952, 282] on span "brings" at bounding box center [968, 275] width 32 height 13
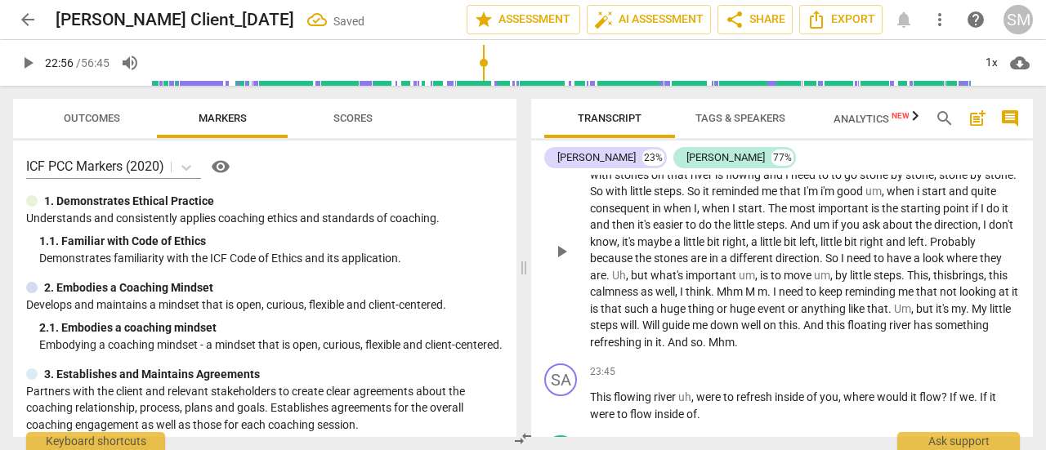
click at [773, 298] on span "." at bounding box center [771, 291] width 6 height 13
click at [565, 262] on span "play_arrow" at bounding box center [562, 252] width 20 height 20
click at [972, 316] on span "My" at bounding box center [981, 308] width 18 height 13
type input "1385"
click at [642, 332] on span "." at bounding box center [640, 325] width 6 height 13
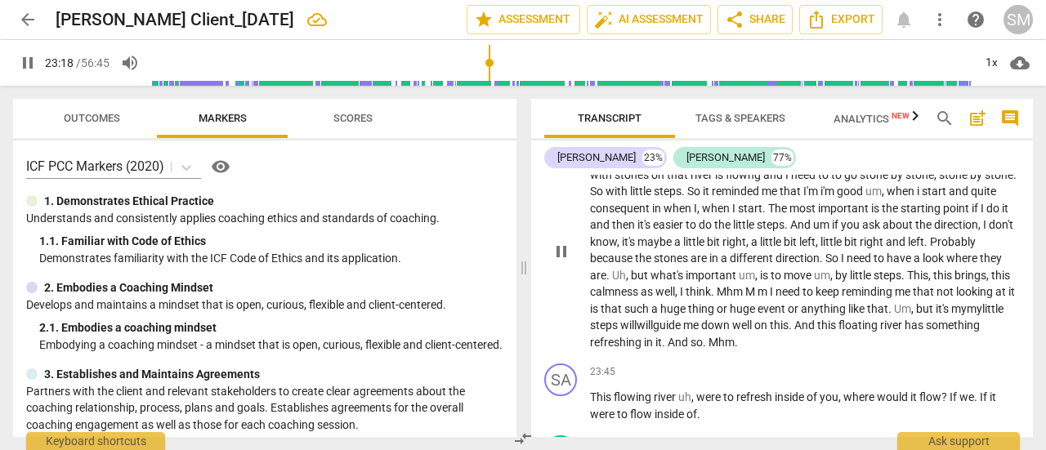
click at [732, 332] on span "down" at bounding box center [716, 325] width 31 height 13
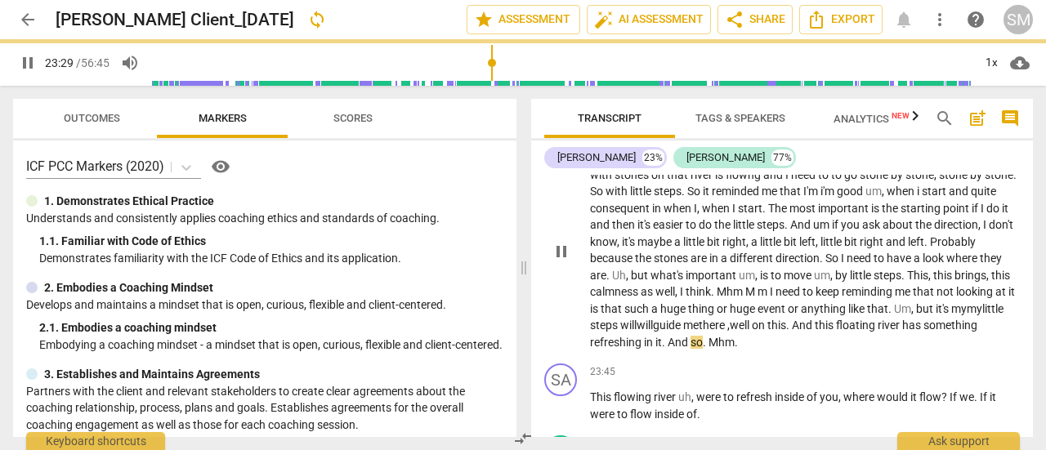
click at [815, 332] on span "And" at bounding box center [803, 325] width 23 height 13
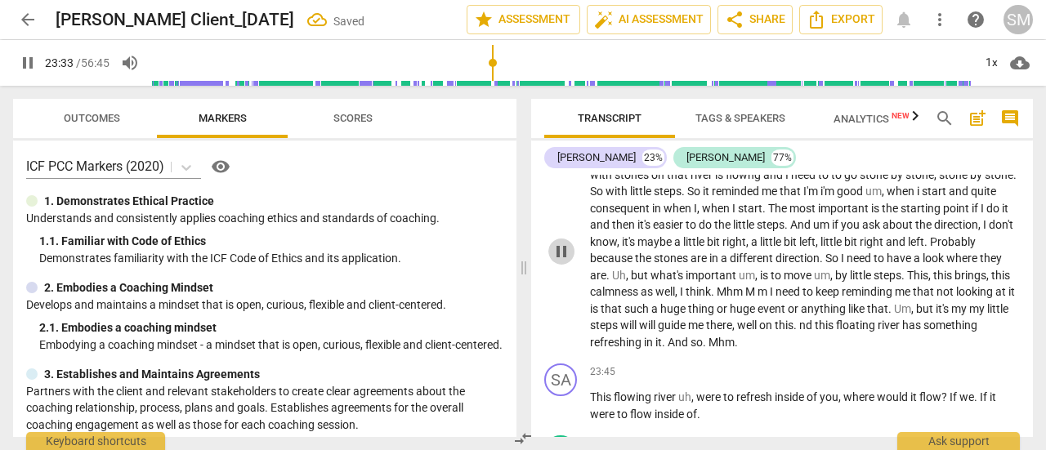
click at [562, 262] on span "pause" at bounding box center [562, 252] width 20 height 20
type input "1414"
click at [836, 332] on span "this" at bounding box center [825, 325] width 21 height 13
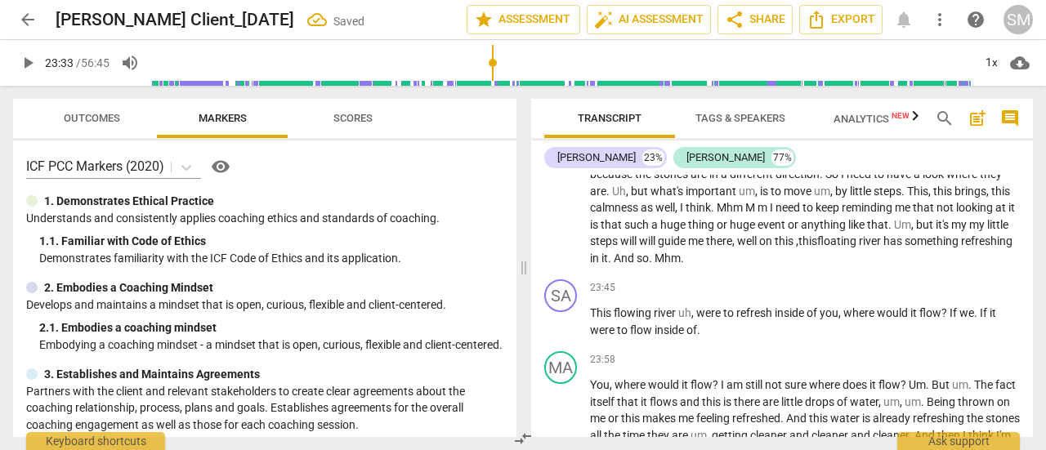
scroll to position [5251, 0]
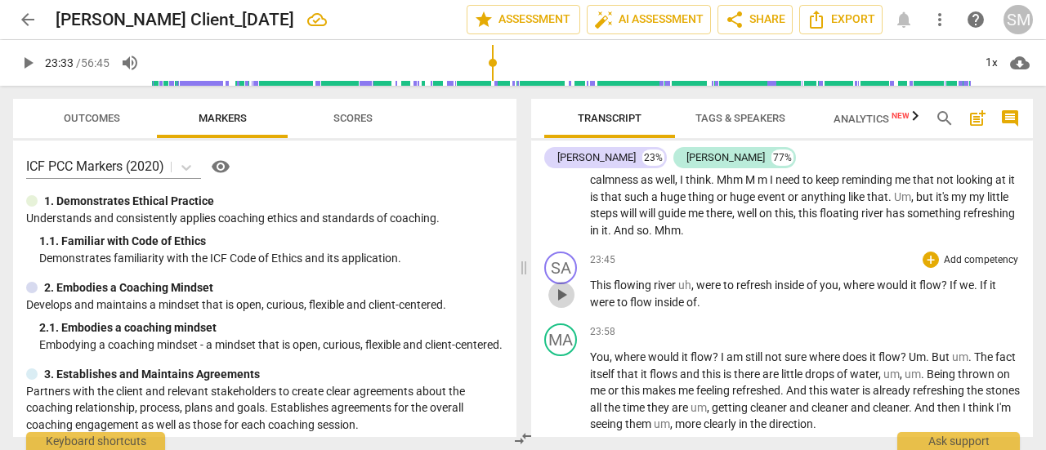
click at [557, 305] on span "play_arrow" at bounding box center [562, 295] width 20 height 20
click at [980, 292] on span "." at bounding box center [977, 285] width 6 height 13
type input "1440"
click at [720, 364] on span "?" at bounding box center [717, 357] width 8 height 13
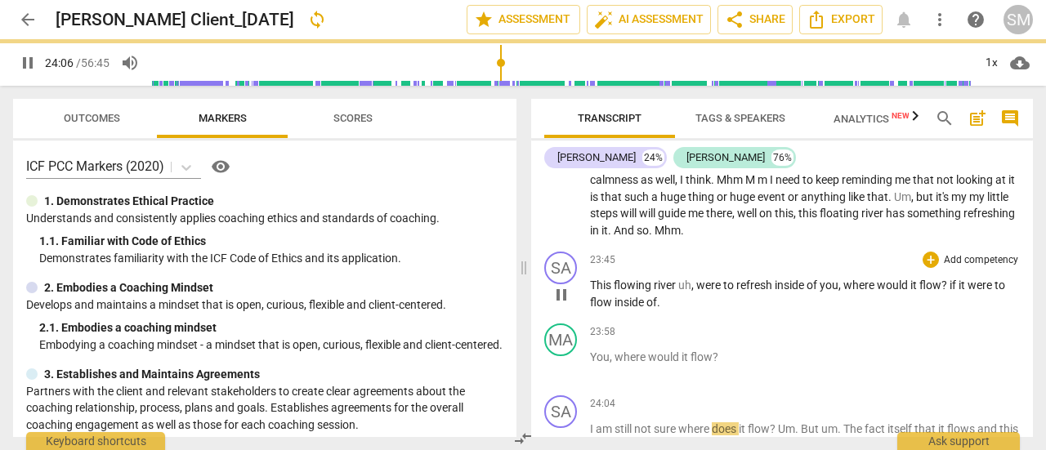
scroll to position [5531, 0]
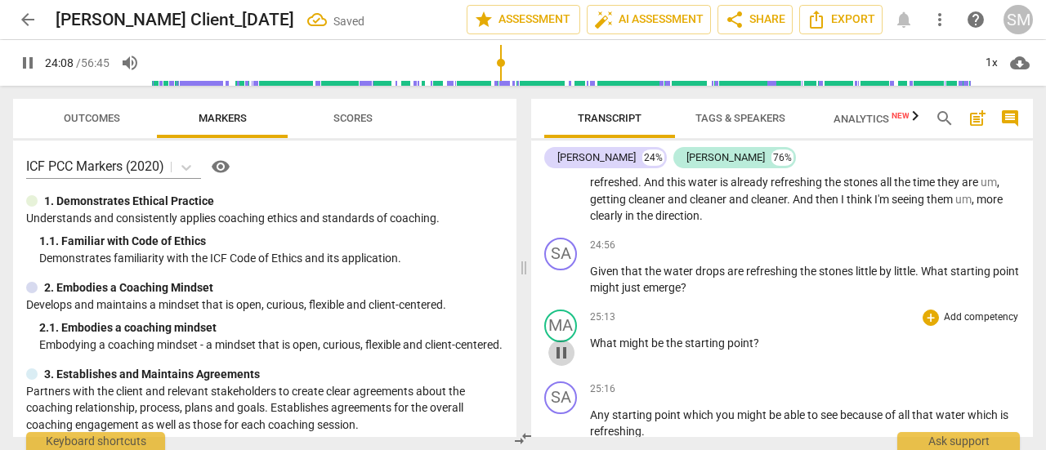
click at [562, 363] on span "pause" at bounding box center [562, 353] width 20 height 20
type input "1448"
click at [559, 342] on div "MA" at bounding box center [560, 326] width 33 height 33
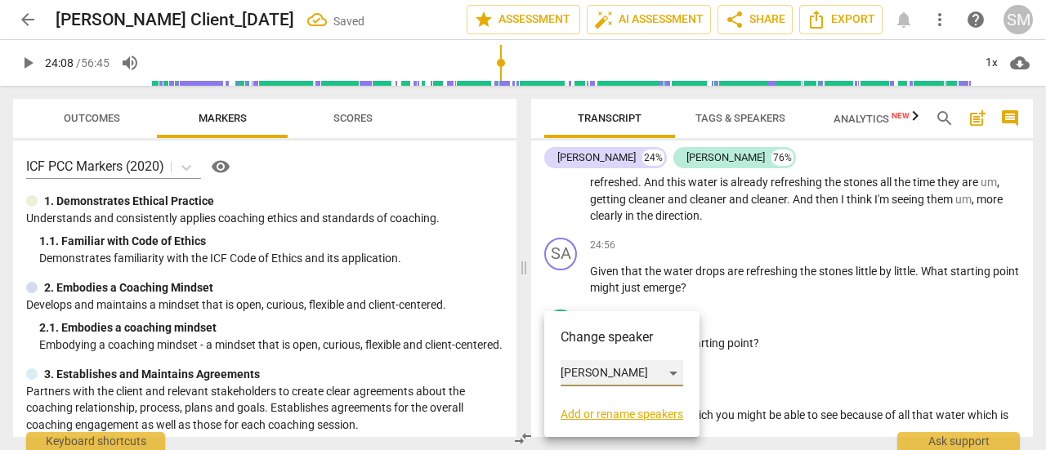
click at [679, 371] on div "[PERSON_NAME]" at bounding box center [622, 373] width 123 height 26
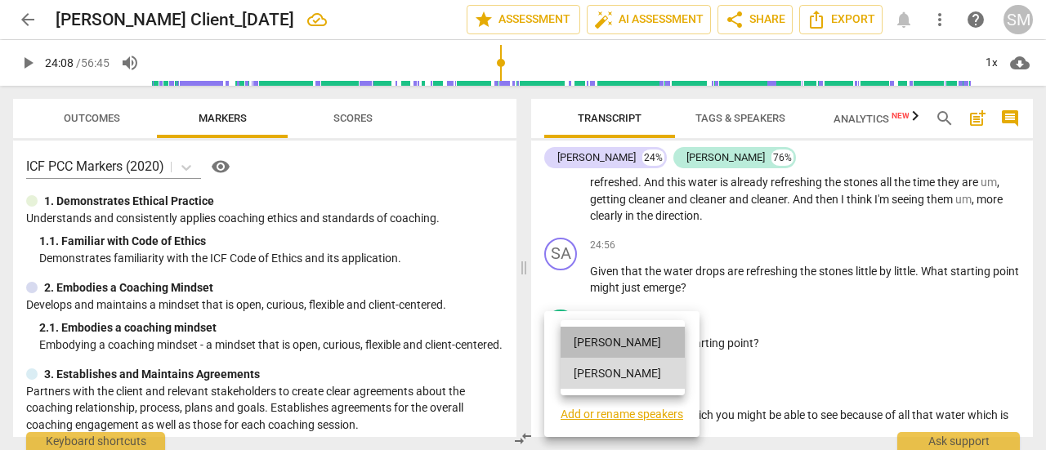
click at [627, 342] on li "[PERSON_NAME]" at bounding box center [623, 342] width 124 height 31
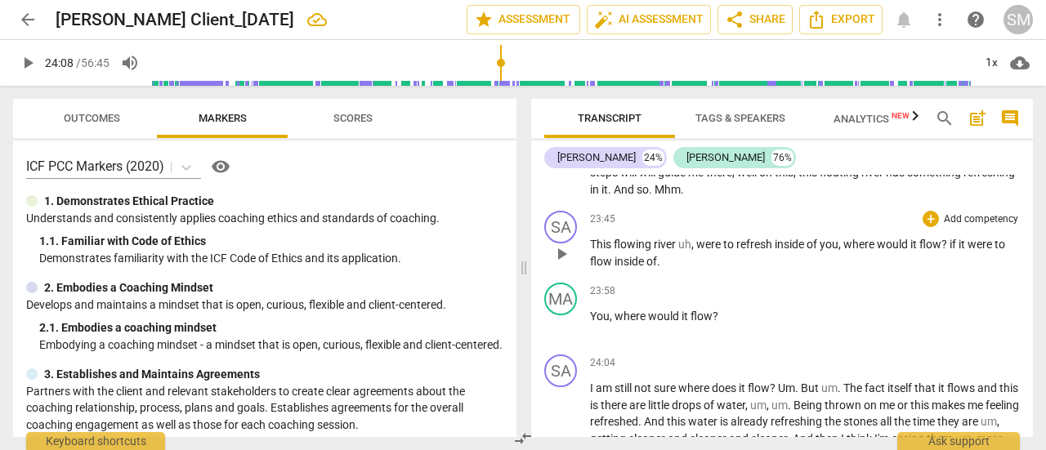
scroll to position [5298, 0]
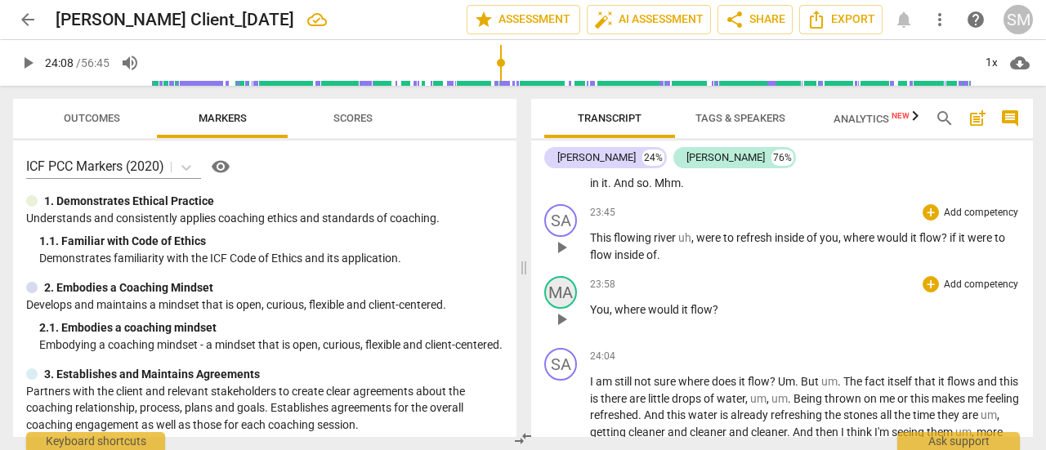
click at [565, 309] on div "MA" at bounding box center [560, 292] width 33 height 33
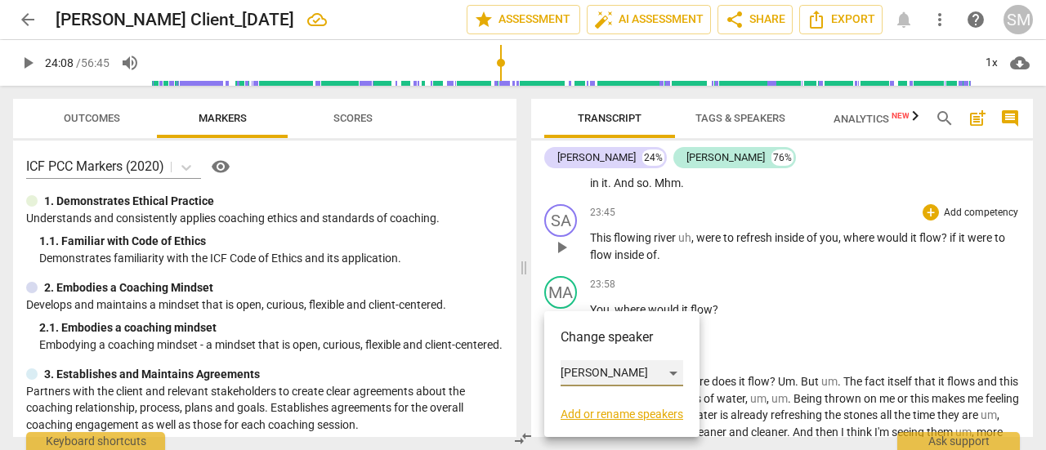
click at [669, 370] on div "[PERSON_NAME]" at bounding box center [622, 373] width 123 height 26
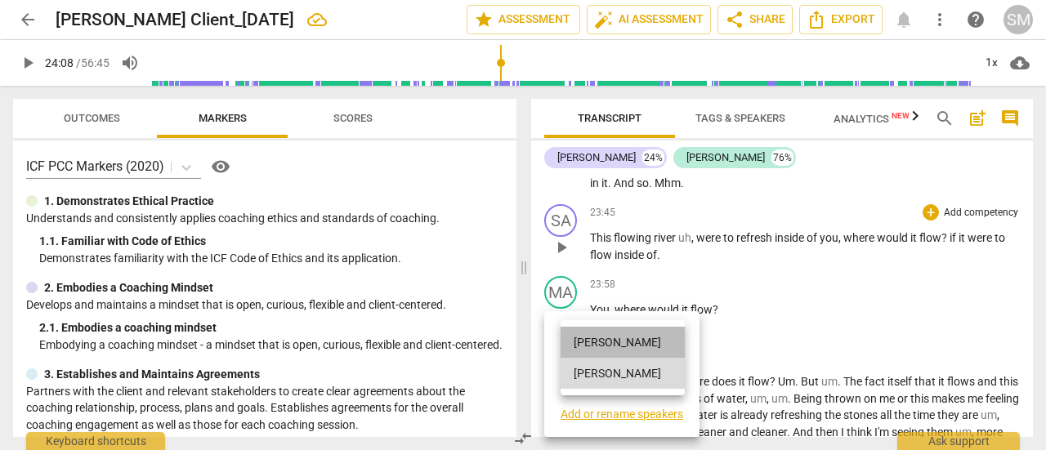
click at [601, 343] on li "[PERSON_NAME]" at bounding box center [623, 342] width 124 height 31
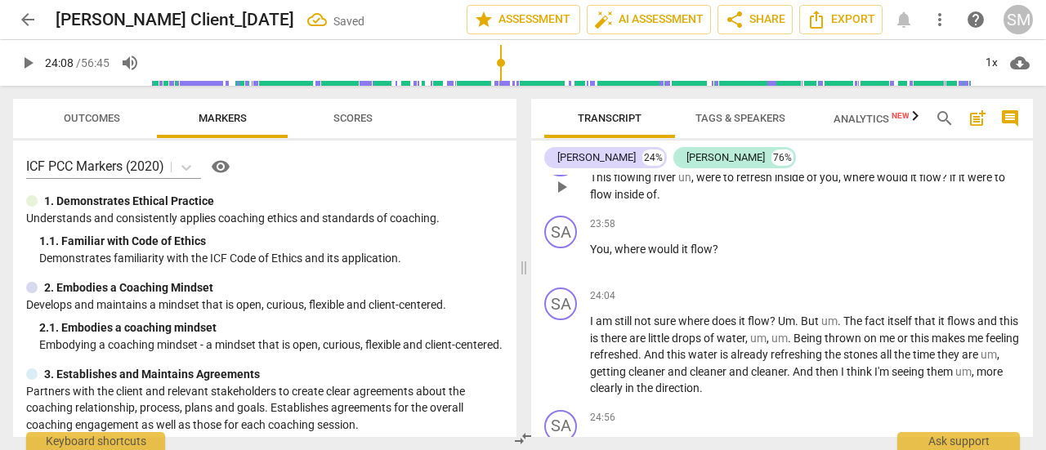
scroll to position [5382, 0]
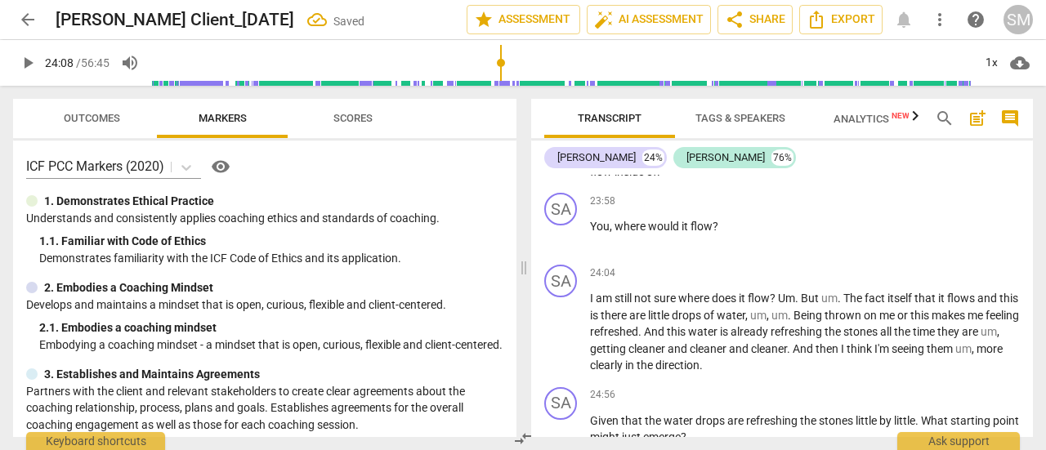
click at [668, 180] on p "This flowing river uh , were to refresh inside of you , where would it flow ? i…" at bounding box center [805, 163] width 430 height 34
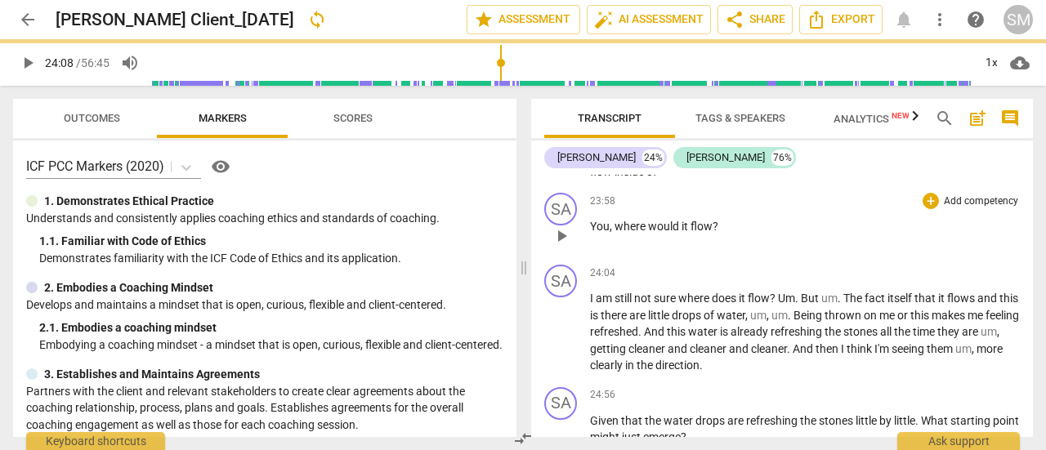
click at [598, 233] on span "You" at bounding box center [600, 226] width 20 height 13
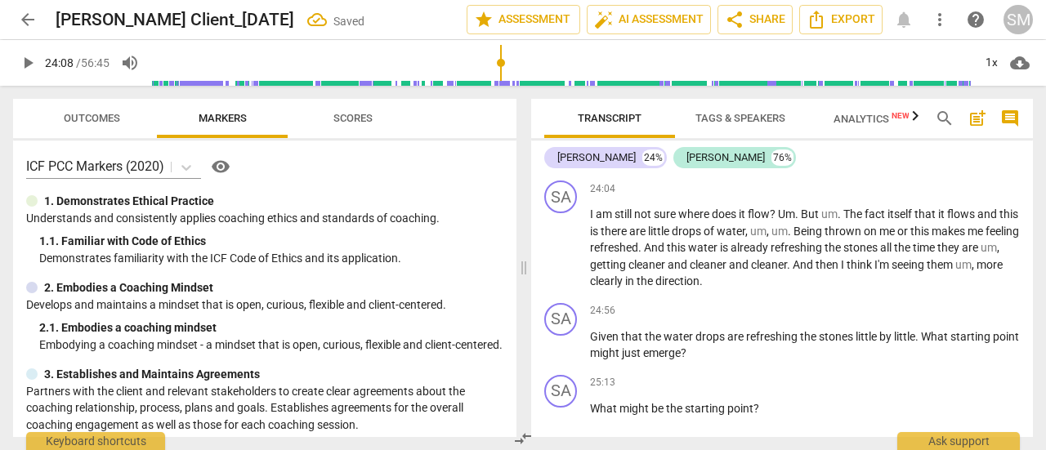
scroll to position [5470, 0]
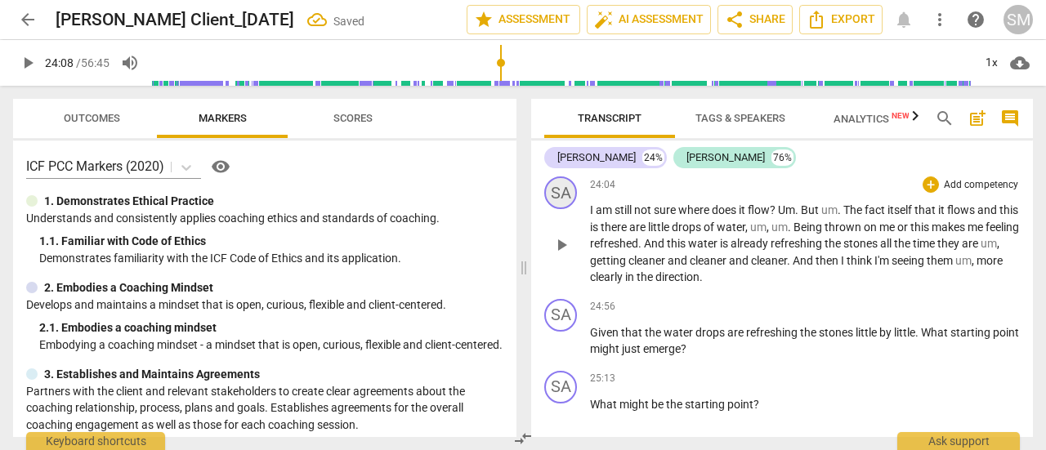
click at [562, 209] on div "SA" at bounding box center [560, 193] width 33 height 33
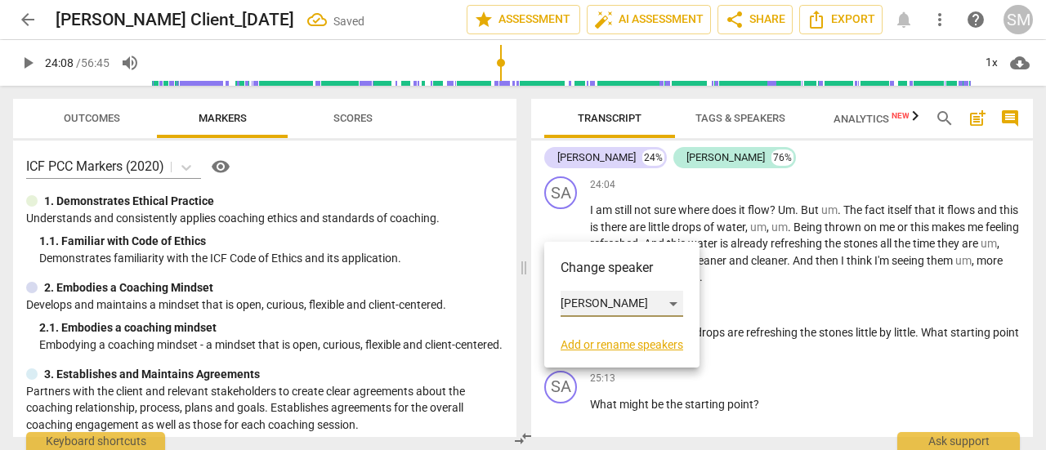
click at [669, 305] on div "[PERSON_NAME]" at bounding box center [622, 304] width 123 height 26
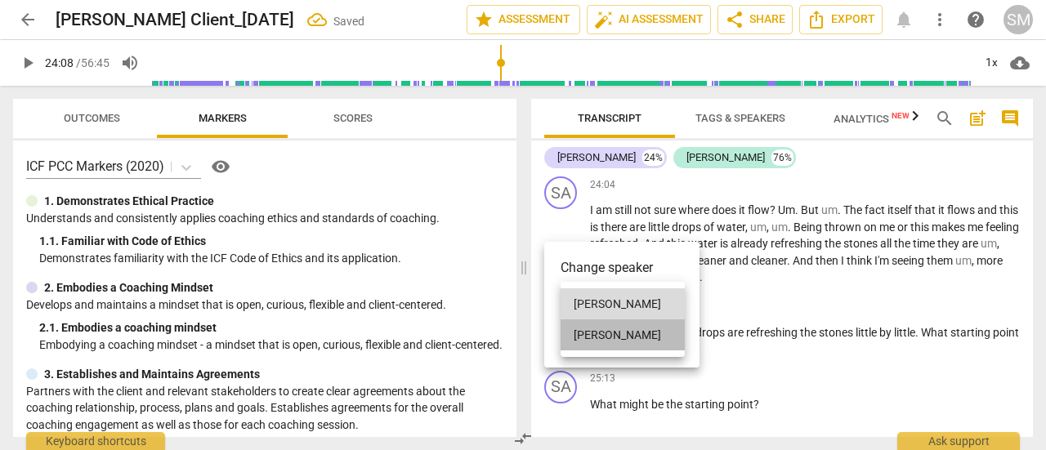
click at [633, 343] on li "[PERSON_NAME]" at bounding box center [623, 335] width 124 height 31
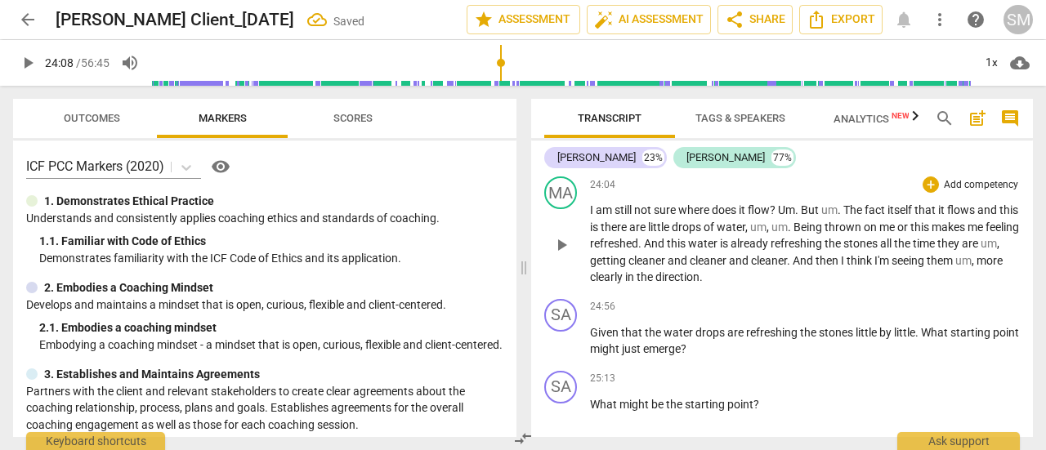
click at [781, 217] on span "Um" at bounding box center [786, 210] width 17 height 13
click at [792, 217] on span "." at bounding box center [789, 210] width 6 height 13
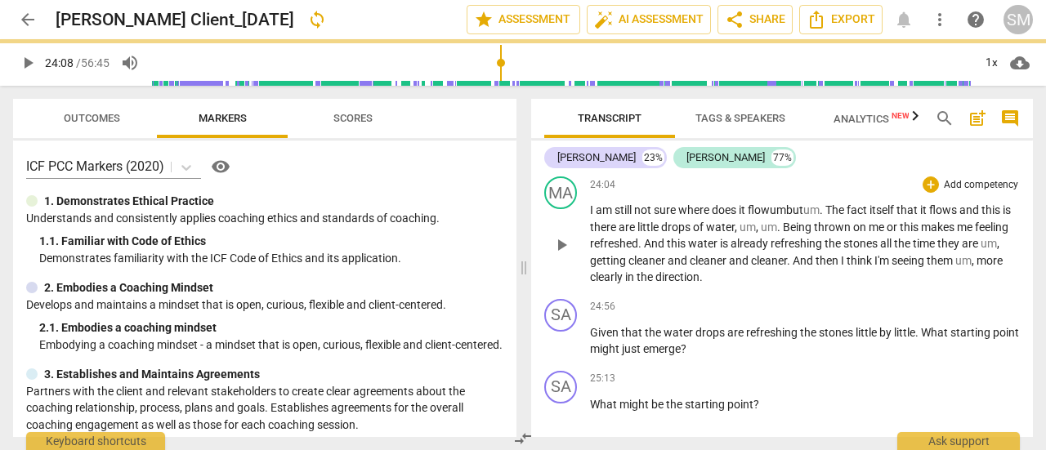
click at [838, 217] on span "The" at bounding box center [836, 210] width 21 height 13
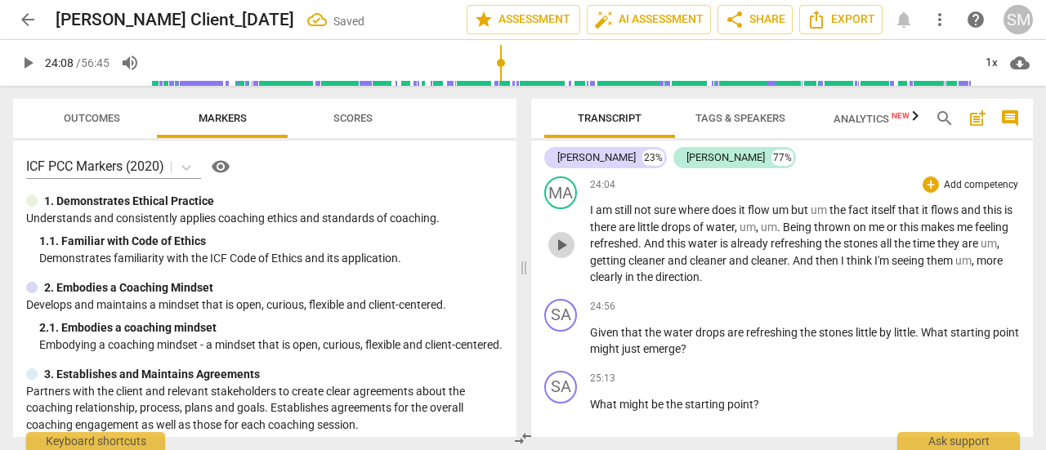
click at [561, 255] on span "play_arrow" at bounding box center [562, 245] width 20 height 20
click at [783, 234] on span "." at bounding box center [780, 227] width 6 height 13
type input "1460"
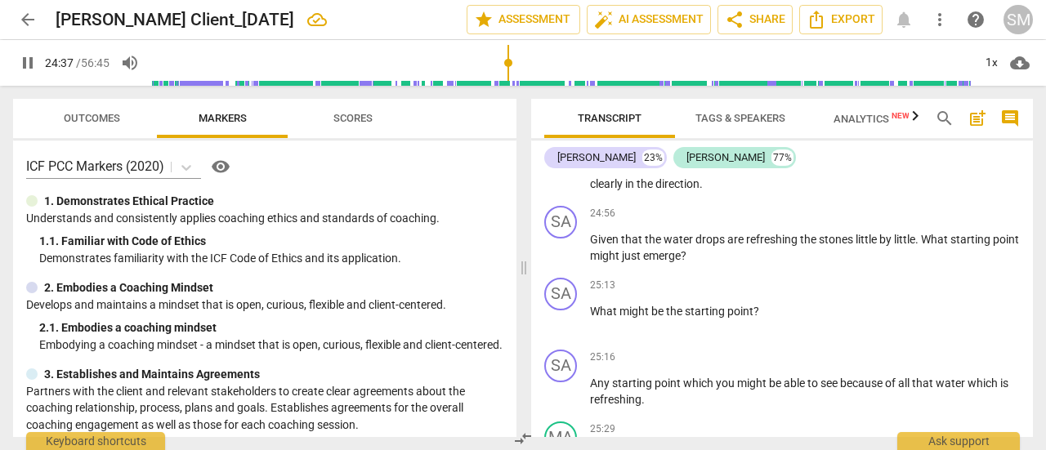
scroll to position [5602, 0]
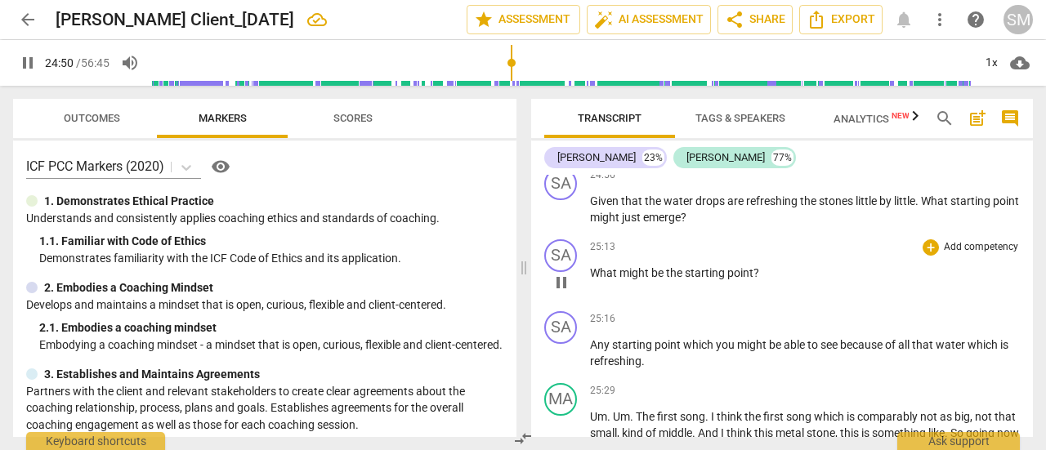
click at [592, 280] on span "What" at bounding box center [604, 272] width 29 height 13
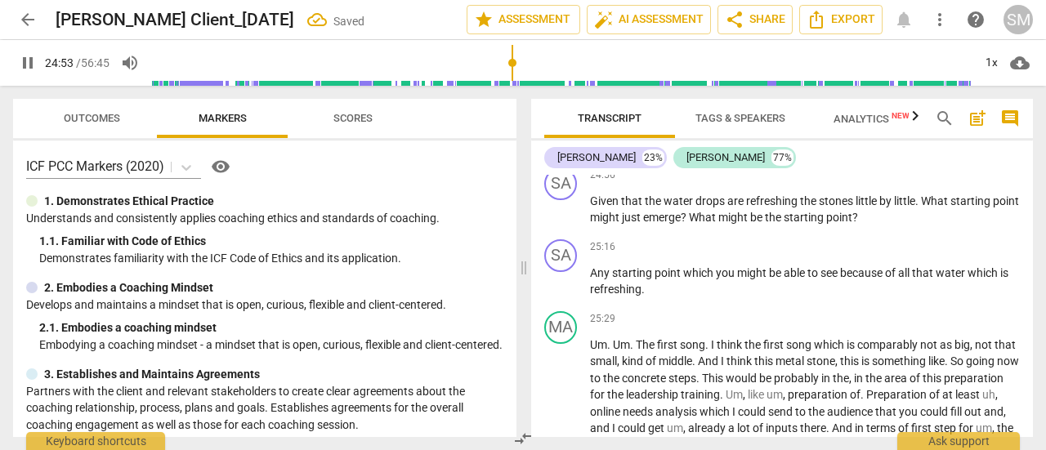
click at [592, 280] on span "Any" at bounding box center [601, 272] width 22 height 13
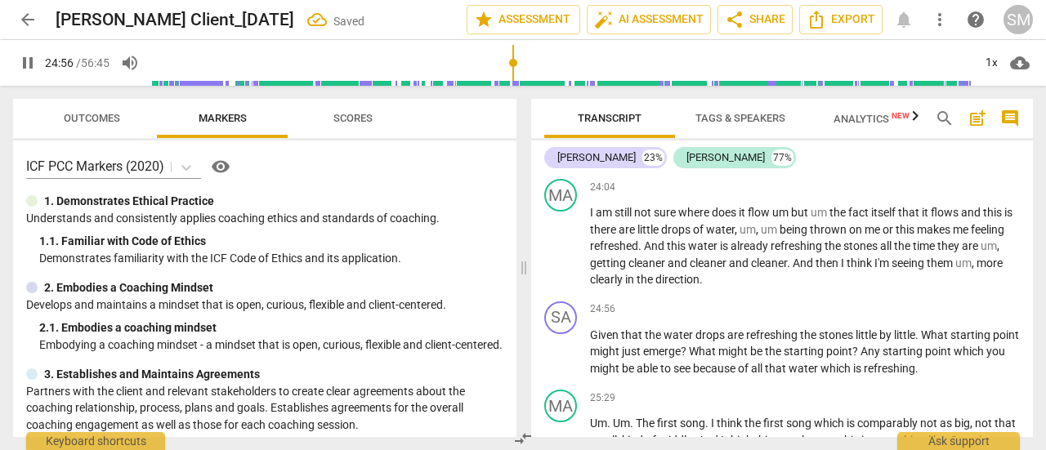
scroll to position [5468, 0]
click at [32, 55] on span "pause" at bounding box center [28, 63] width 20 height 20
type input "1499"
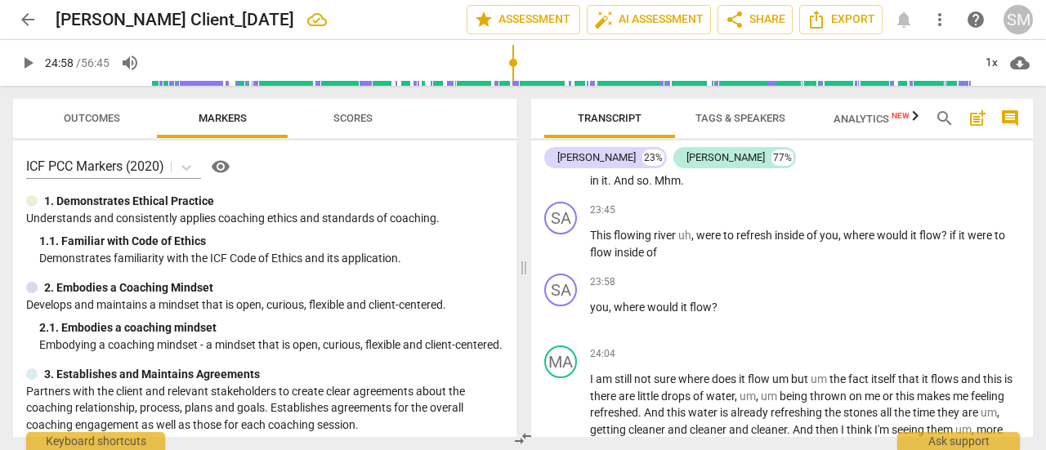
scroll to position [5300, 0]
click at [592, 315] on span "you" at bounding box center [599, 308] width 19 height 13
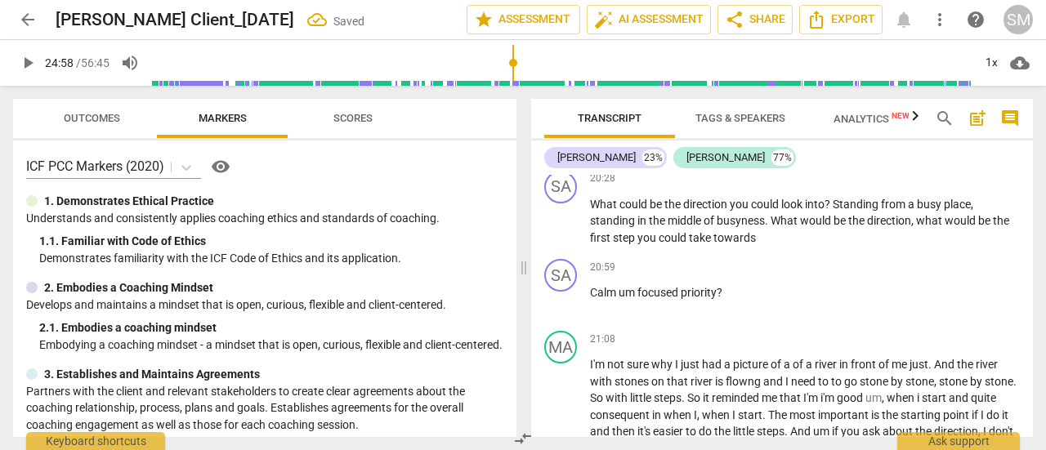
scroll to position [4927, 0]
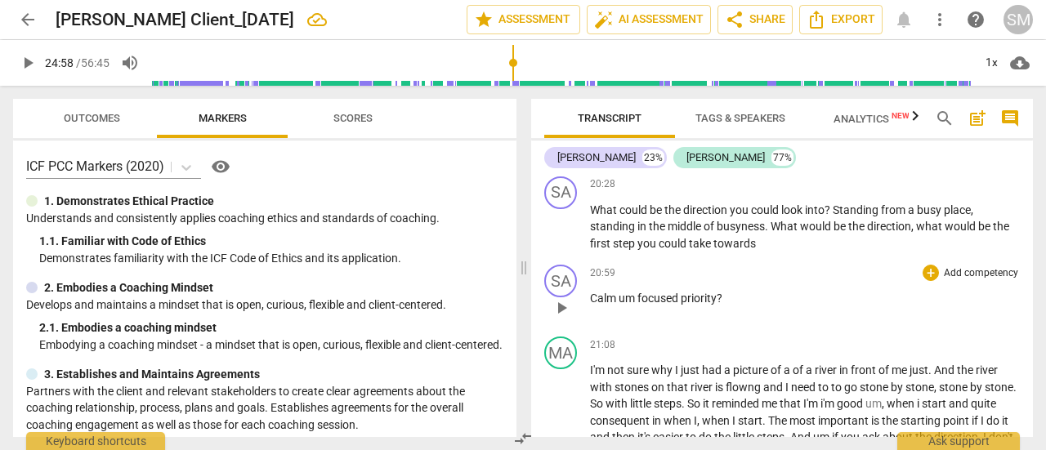
click at [591, 305] on span "Calm" at bounding box center [604, 298] width 29 height 13
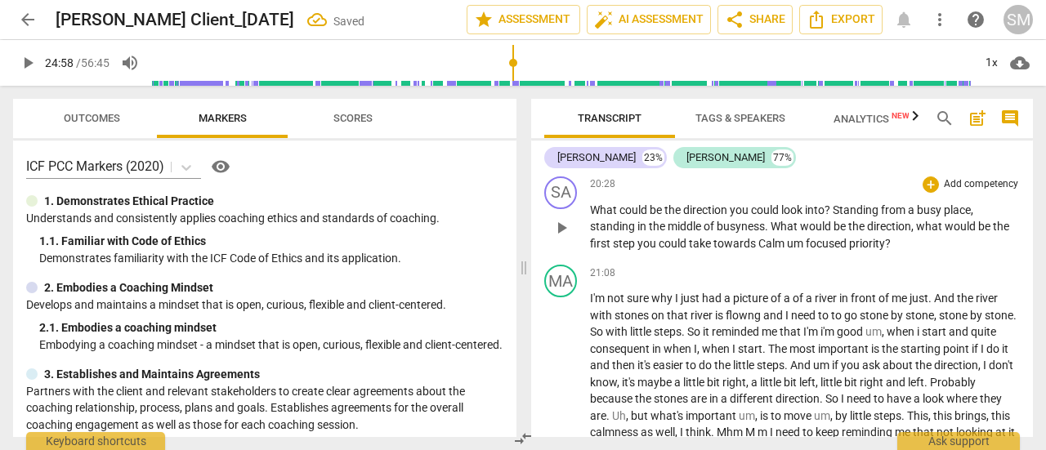
click at [762, 250] on span "Calm" at bounding box center [773, 243] width 29 height 13
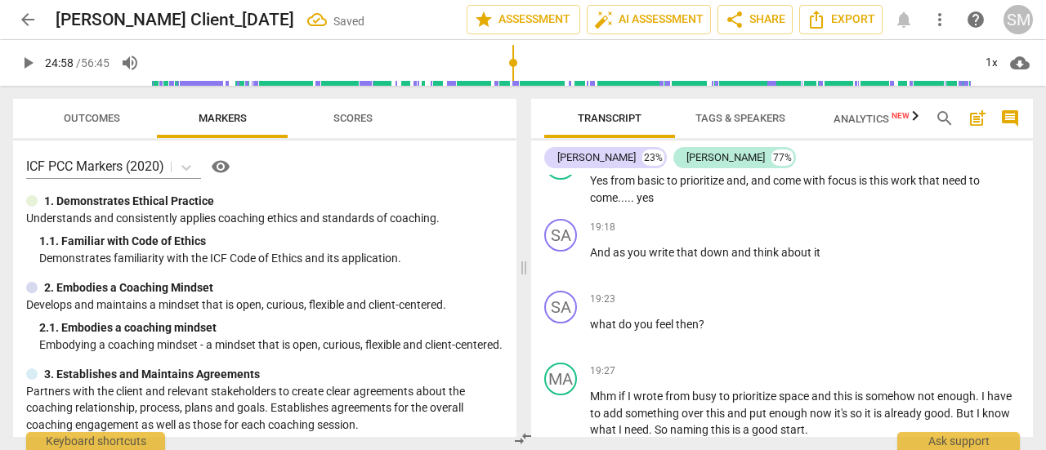
scroll to position [4637, 0]
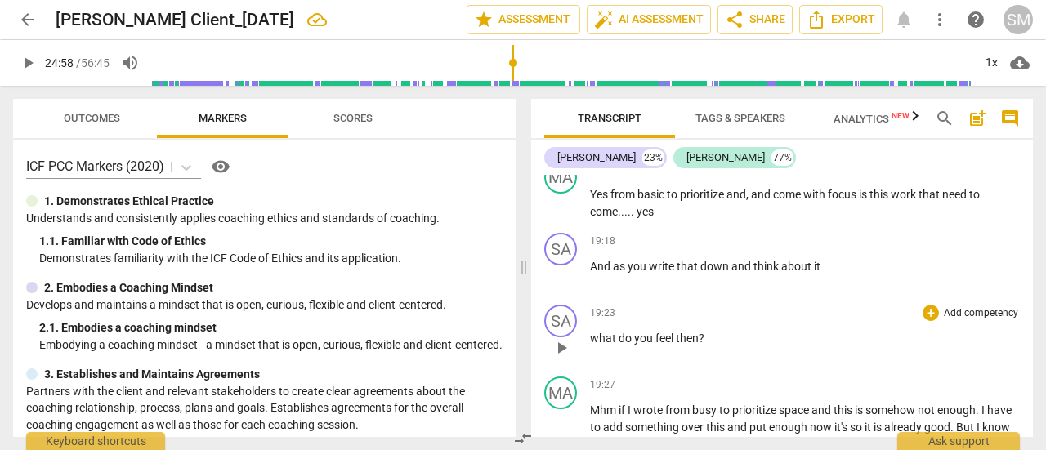
click at [590, 345] on span "what" at bounding box center [604, 338] width 29 height 13
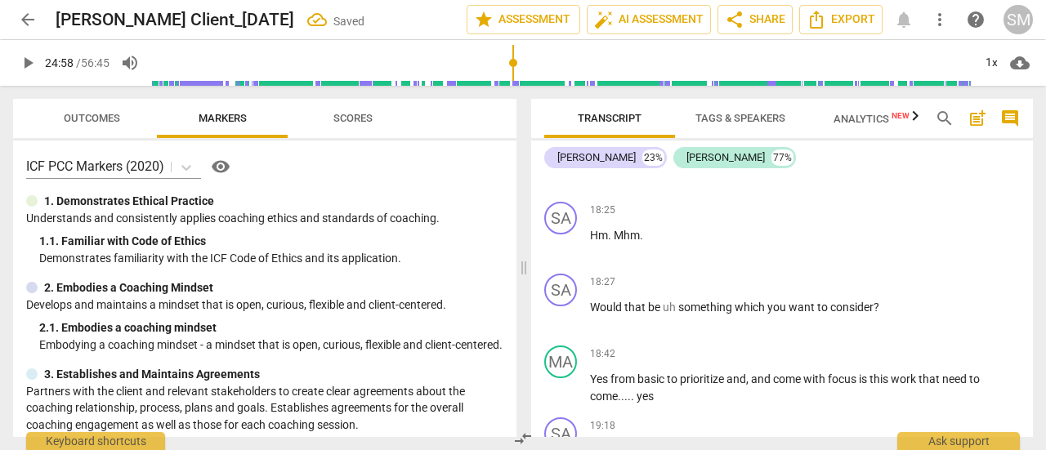
scroll to position [4452, 0]
click at [591, 315] on span "Would" at bounding box center [607, 308] width 34 height 13
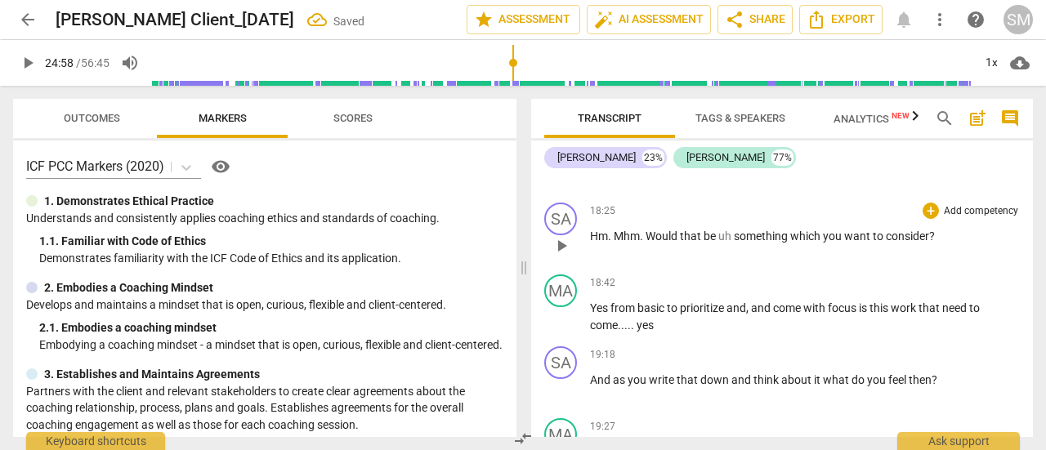
click at [589, 257] on div "play_arrow pause" at bounding box center [569, 245] width 42 height 21
click at [590, 243] on span "Hm" at bounding box center [599, 236] width 18 height 13
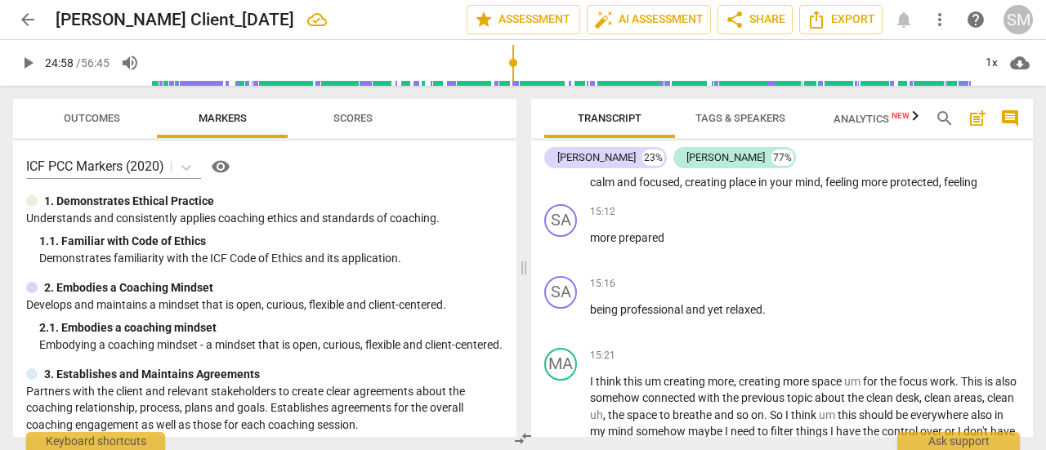
scroll to position [3932, 0]
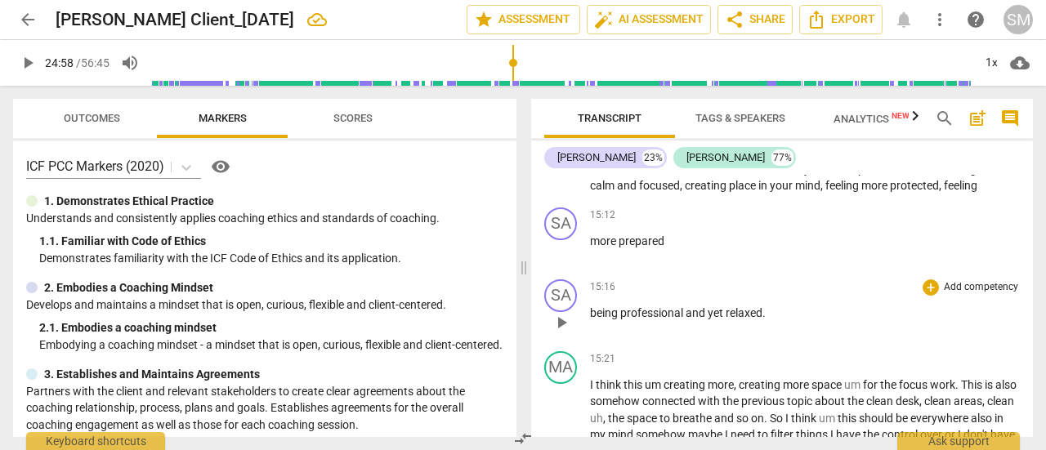
click at [591, 320] on span "being" at bounding box center [605, 313] width 30 height 13
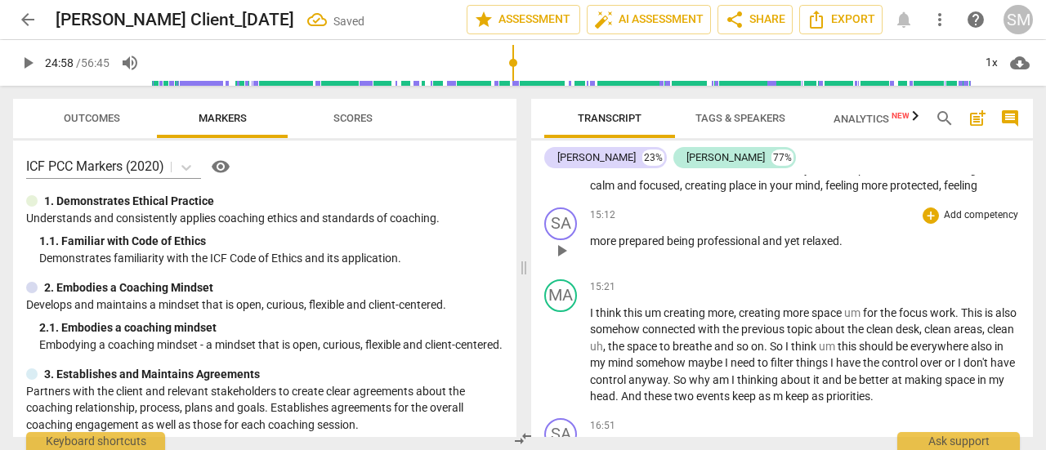
click at [592, 248] on span "more" at bounding box center [604, 241] width 29 height 13
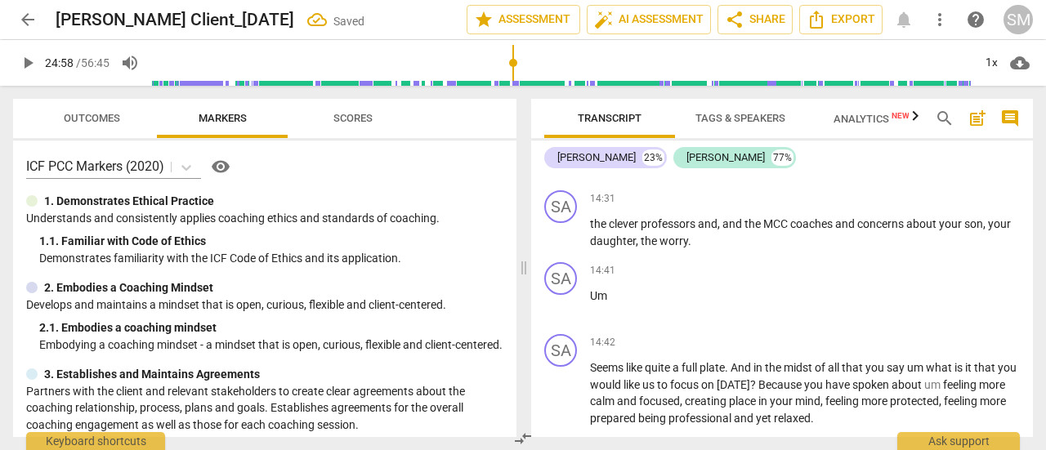
scroll to position [3700, 0]
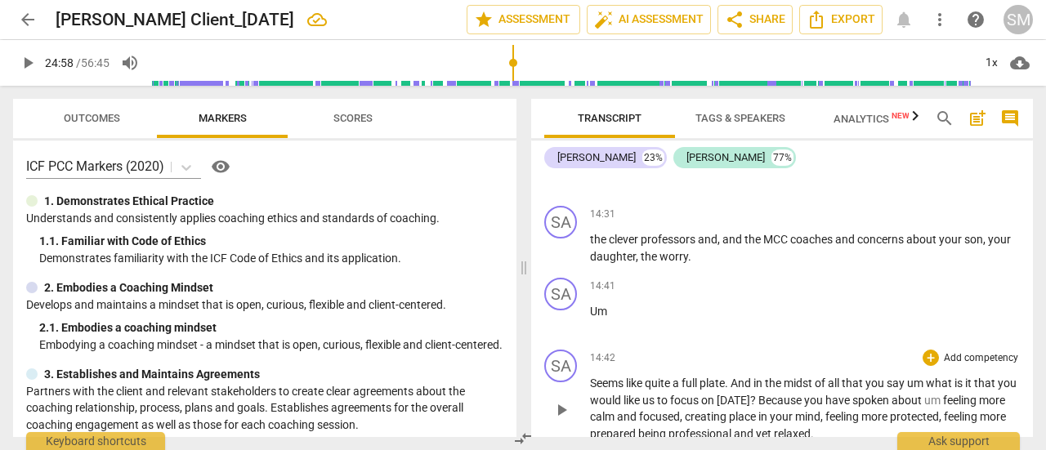
click at [592, 390] on span "Seems" at bounding box center [608, 383] width 36 height 13
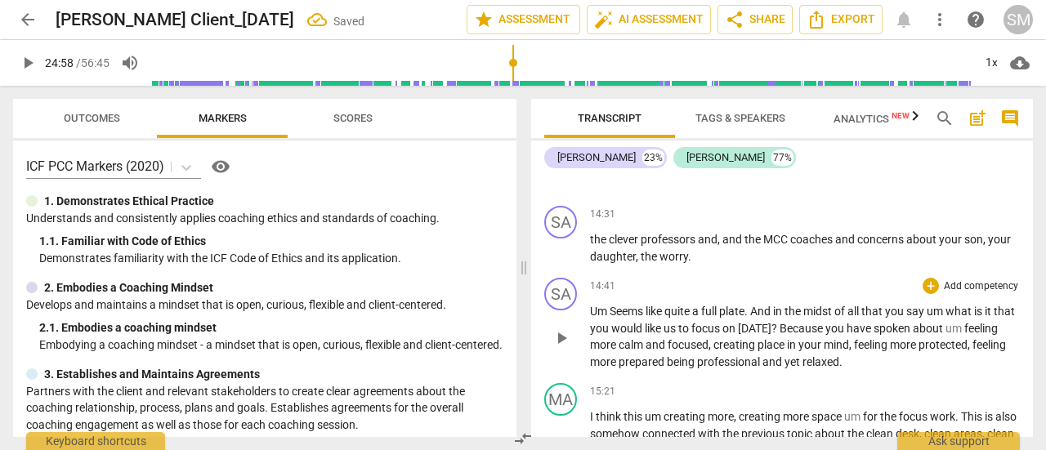
click at [590, 318] on span "Um" at bounding box center [600, 311] width 20 height 13
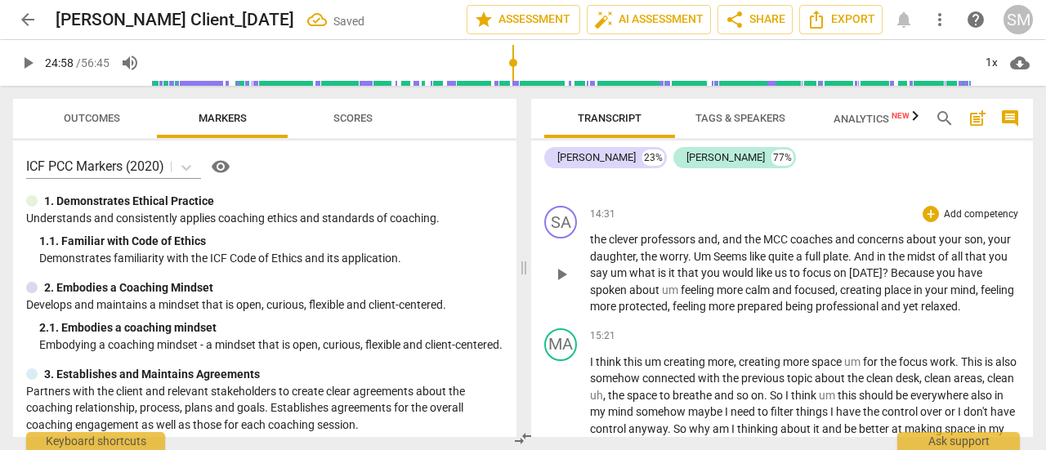
click at [692, 263] on span "." at bounding box center [691, 256] width 6 height 13
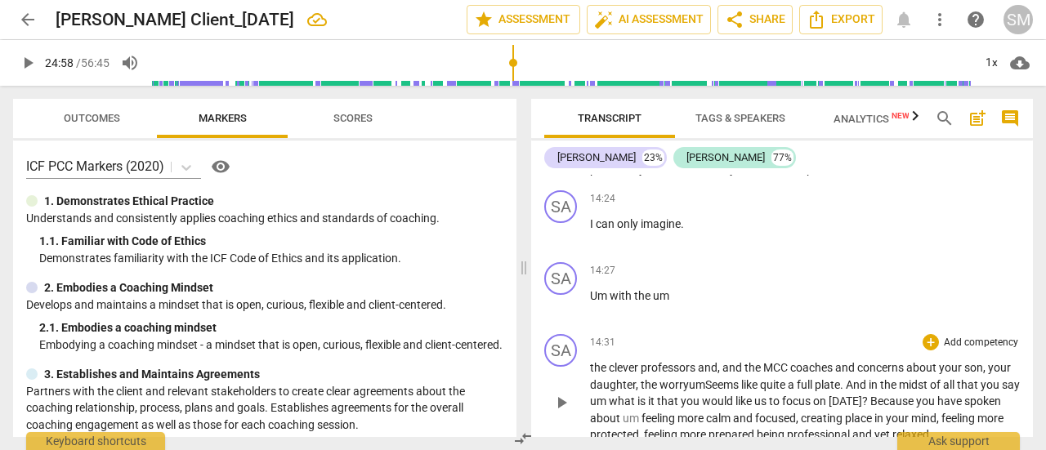
scroll to position [3564, 0]
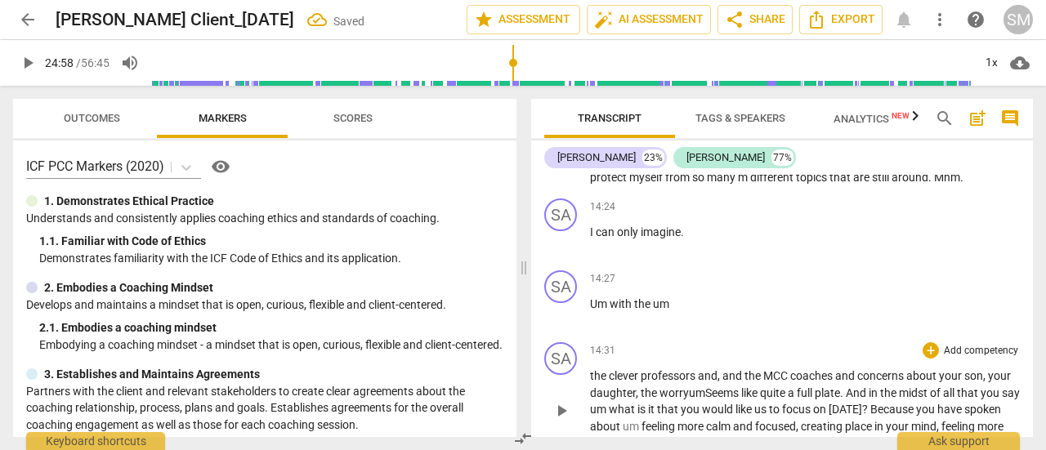
click at [590, 383] on span "the" at bounding box center [599, 375] width 19 height 13
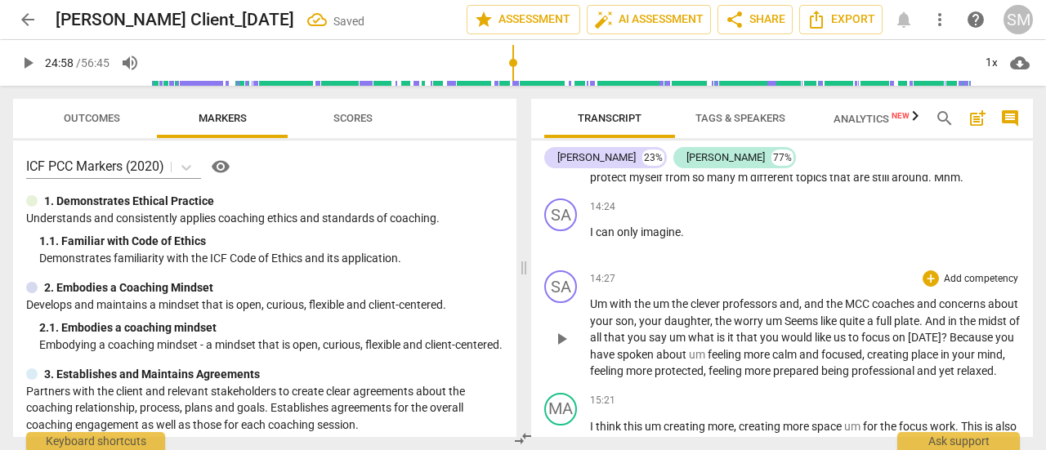
click at [590, 311] on span "Um" at bounding box center [600, 304] width 20 height 13
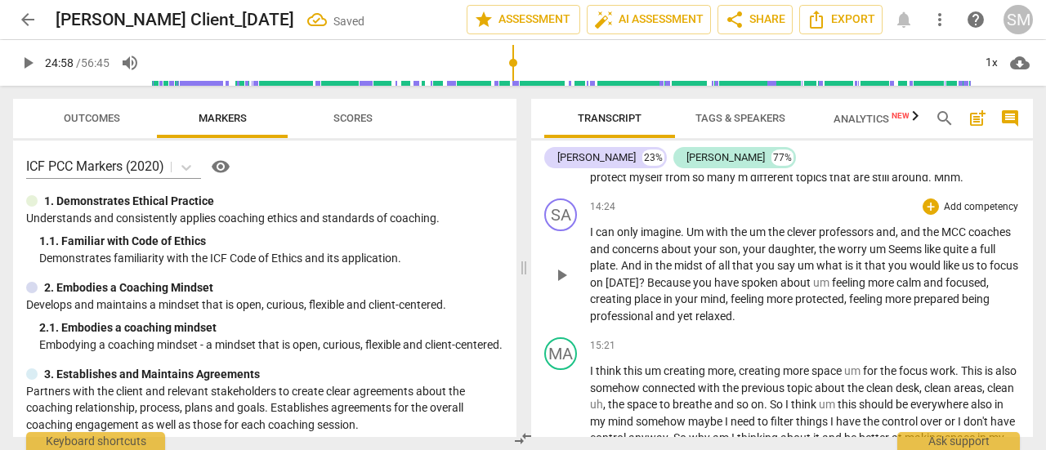
click at [685, 239] on span "." at bounding box center [684, 232] width 6 height 13
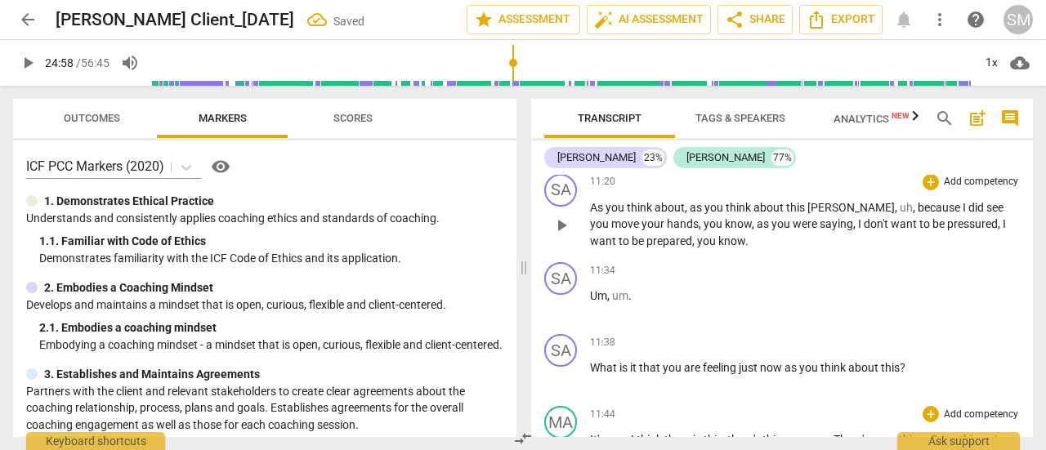
scroll to position [3081, 0]
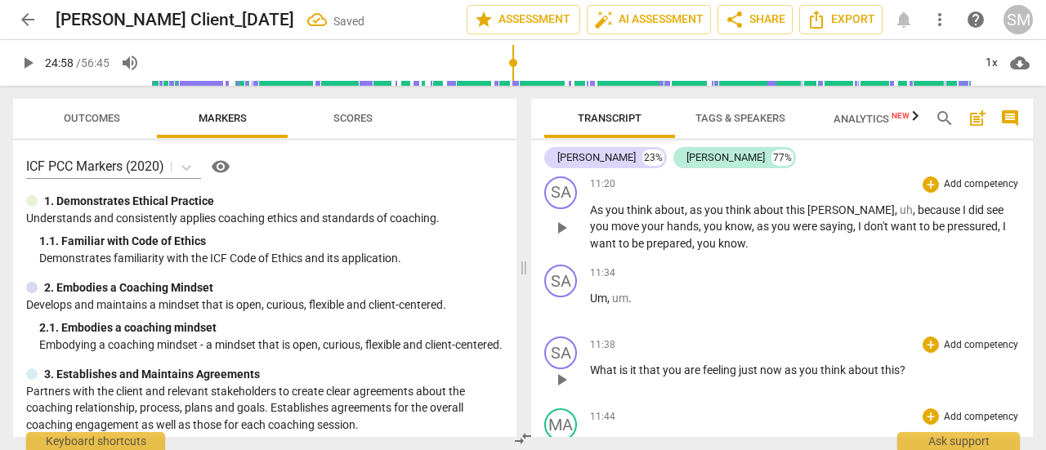
click at [591, 377] on span "What" at bounding box center [604, 370] width 29 height 13
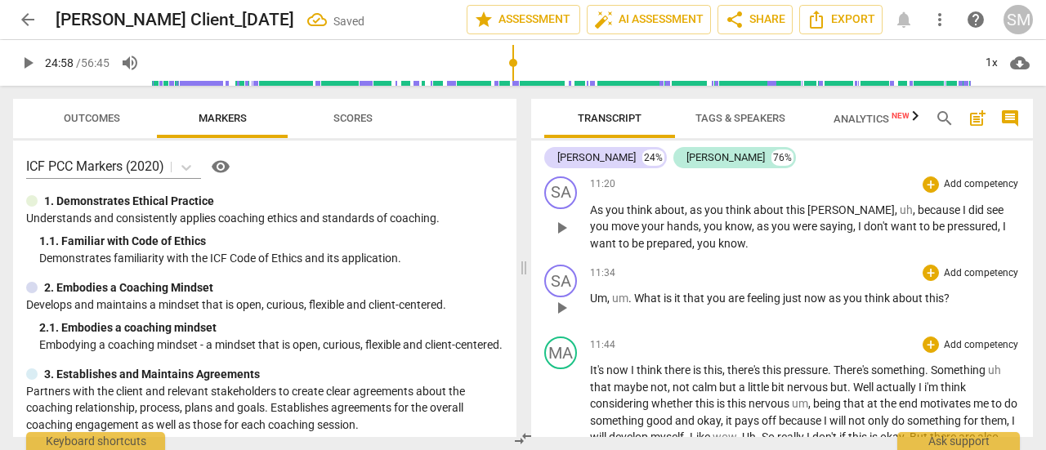
click at [590, 305] on span "Um" at bounding box center [598, 298] width 17 height 13
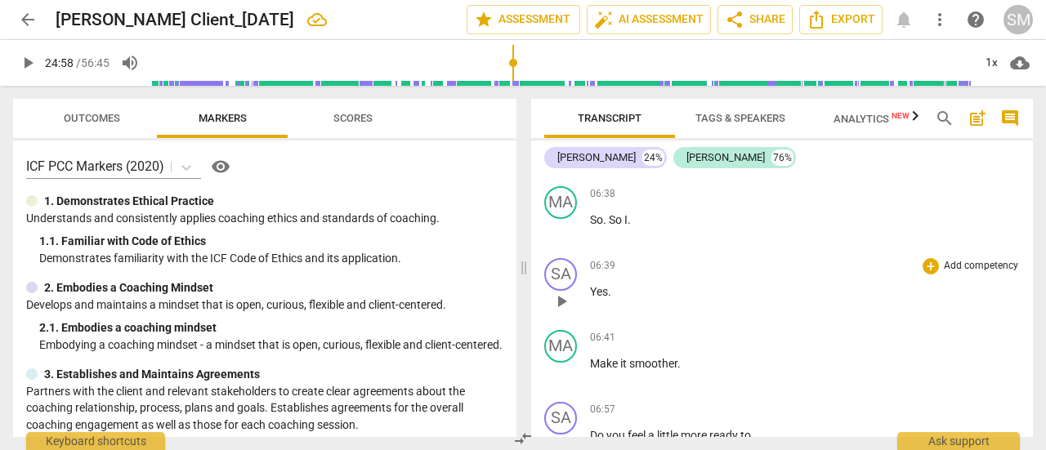
scroll to position [2115, 0]
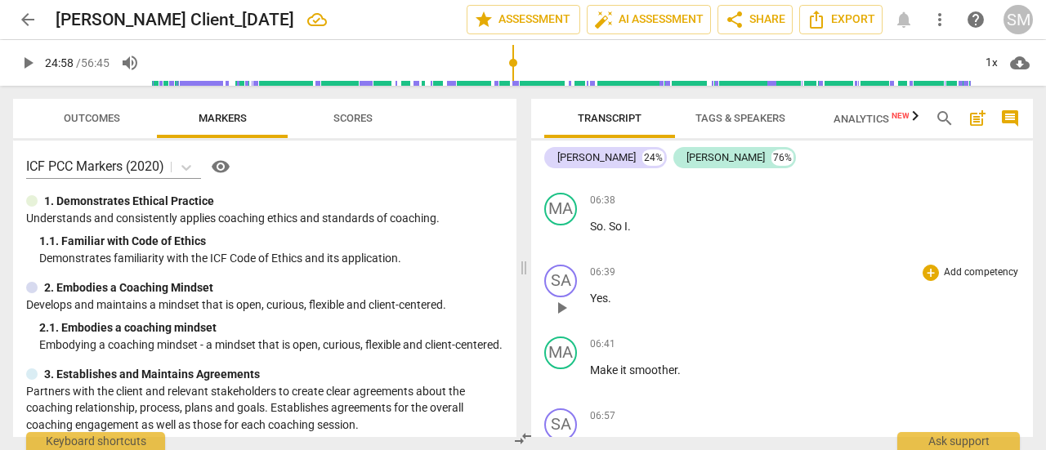
click at [593, 297] on span "Yes" at bounding box center [599, 298] width 18 height 13
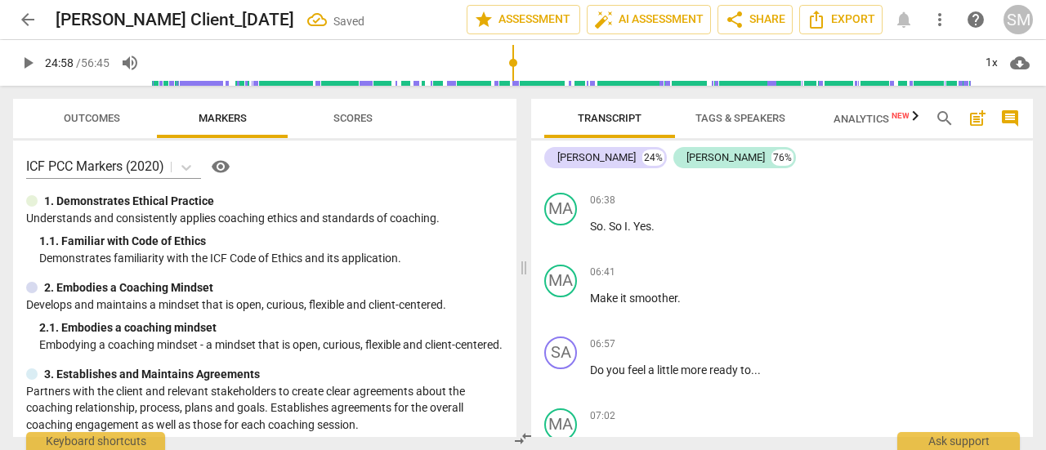
click at [593, 297] on span "Make" at bounding box center [605, 298] width 30 height 13
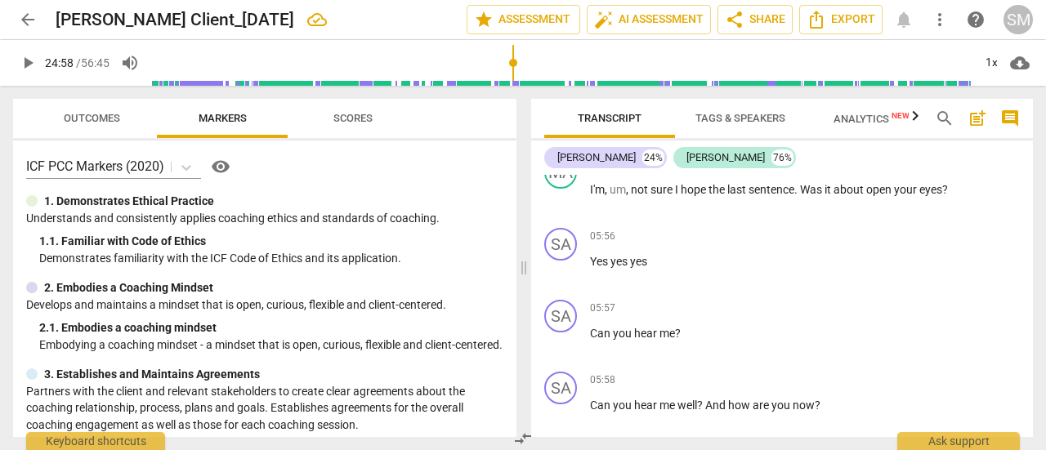
scroll to position [1702, 0]
click at [592, 336] on span "Can" at bounding box center [601, 335] width 23 height 13
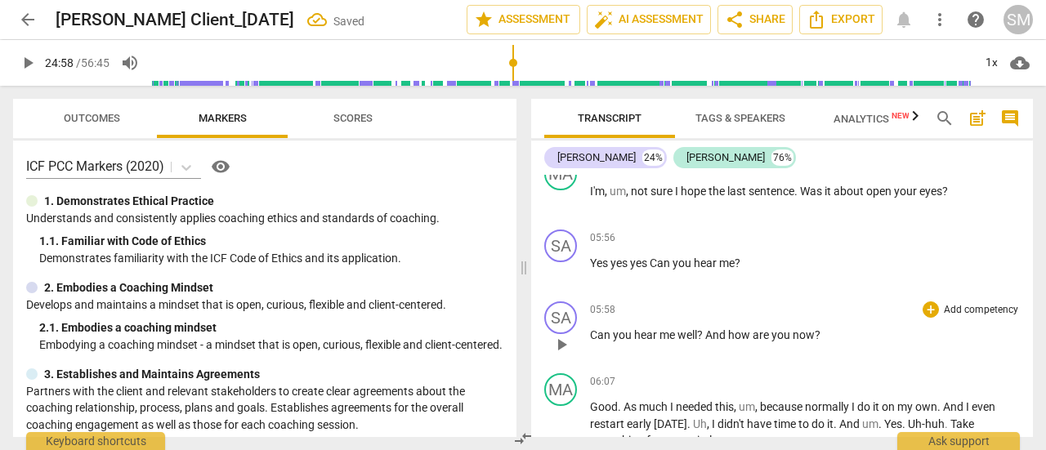
click at [593, 336] on span "Can" at bounding box center [601, 335] width 23 height 13
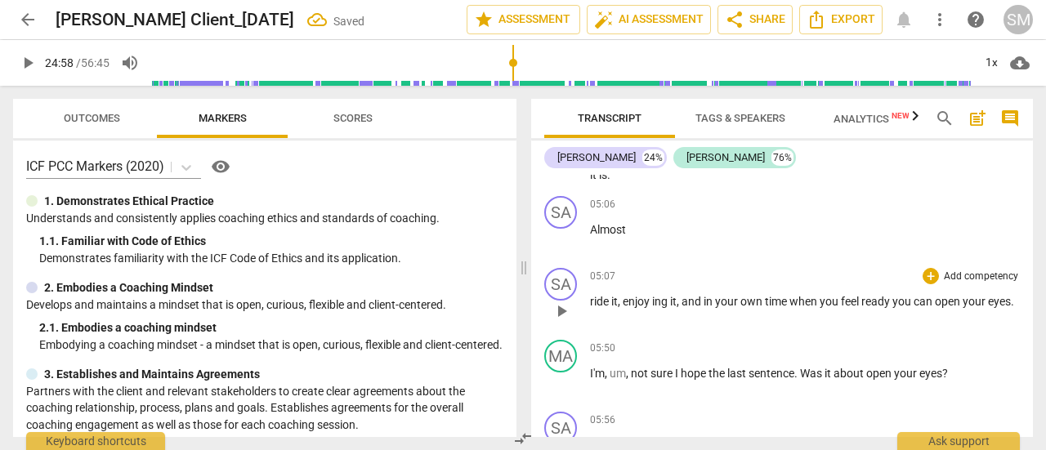
scroll to position [1515, 0]
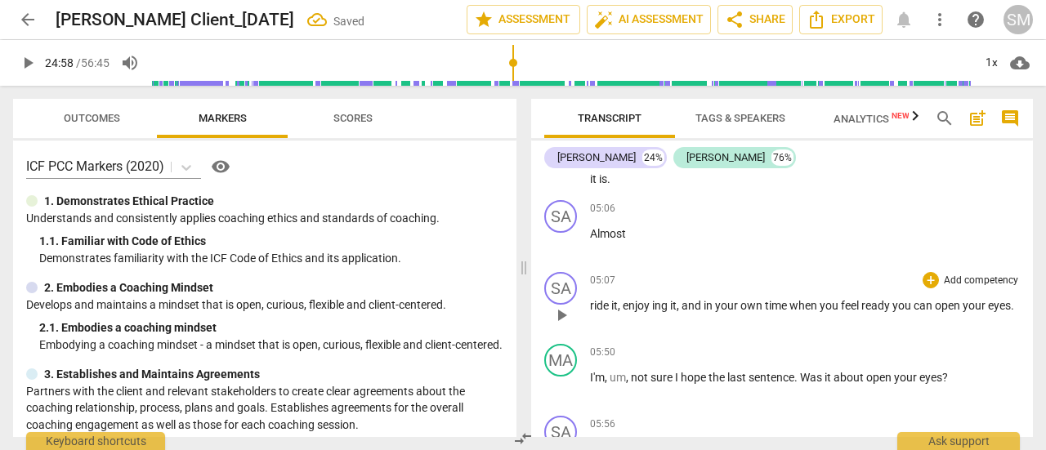
click at [590, 307] on span "ride" at bounding box center [600, 305] width 21 height 13
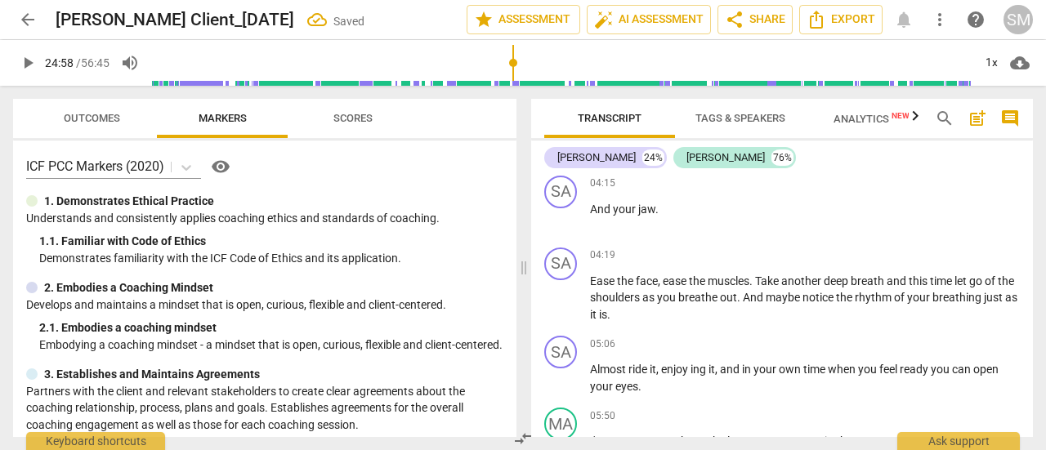
scroll to position [1375, 0]
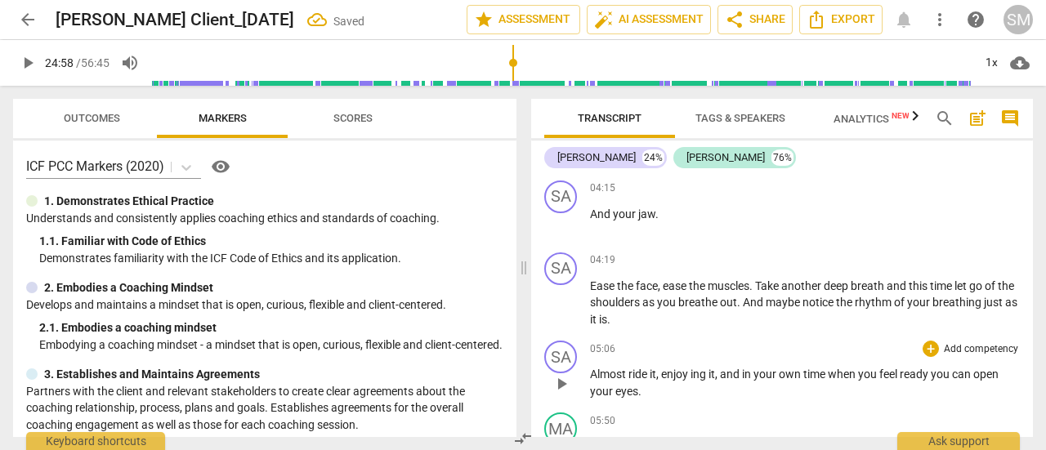
click at [590, 375] on span "Almost" at bounding box center [609, 374] width 38 height 13
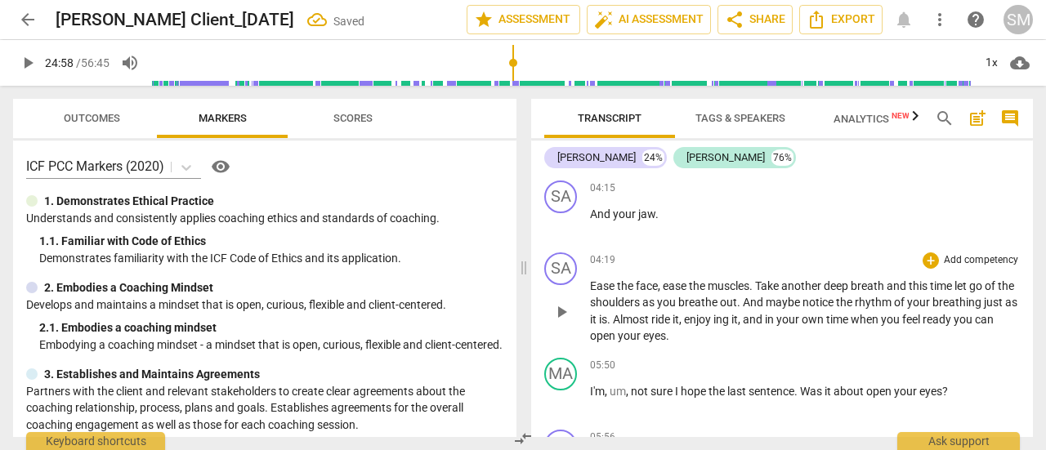
click at [593, 285] on span "Ease" at bounding box center [603, 286] width 27 height 13
click at [592, 285] on span "ease" at bounding box center [603, 286] width 26 height 13
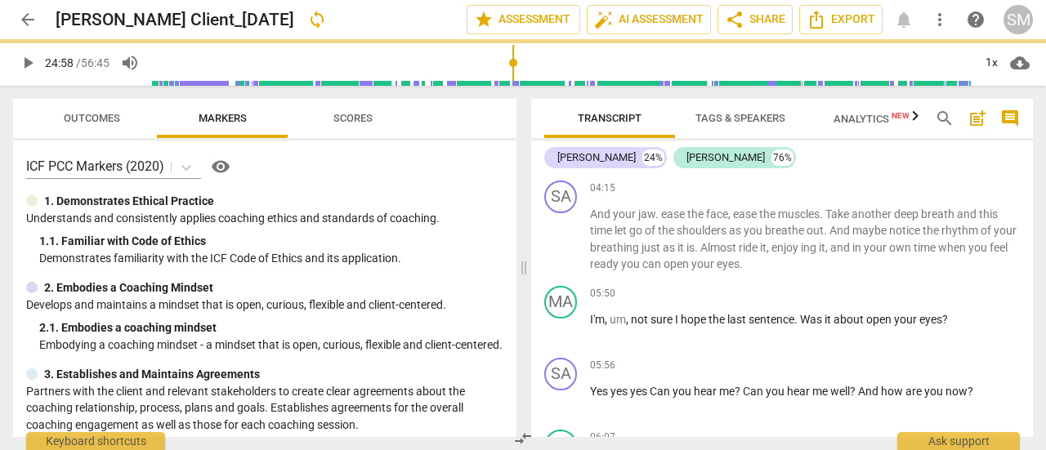
scroll to position [1303, 0]
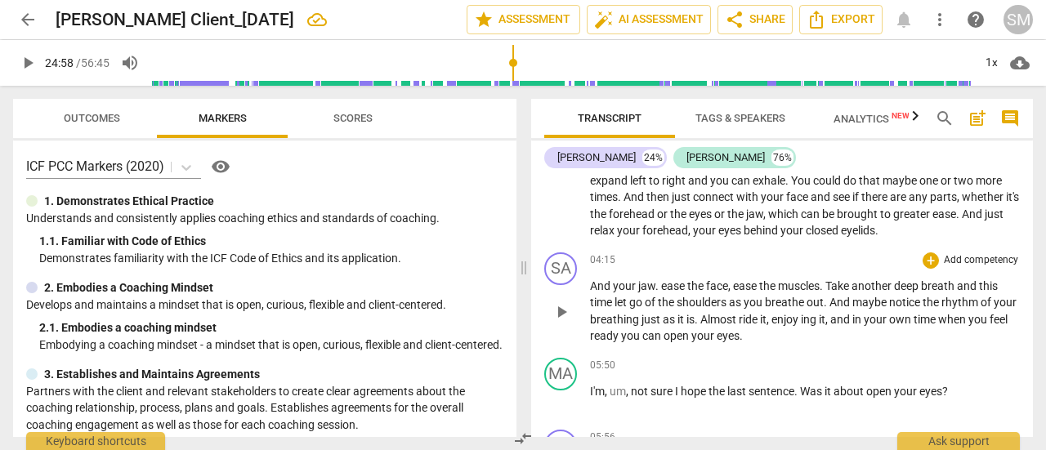
click at [661, 286] on span "ease" at bounding box center [674, 286] width 26 height 13
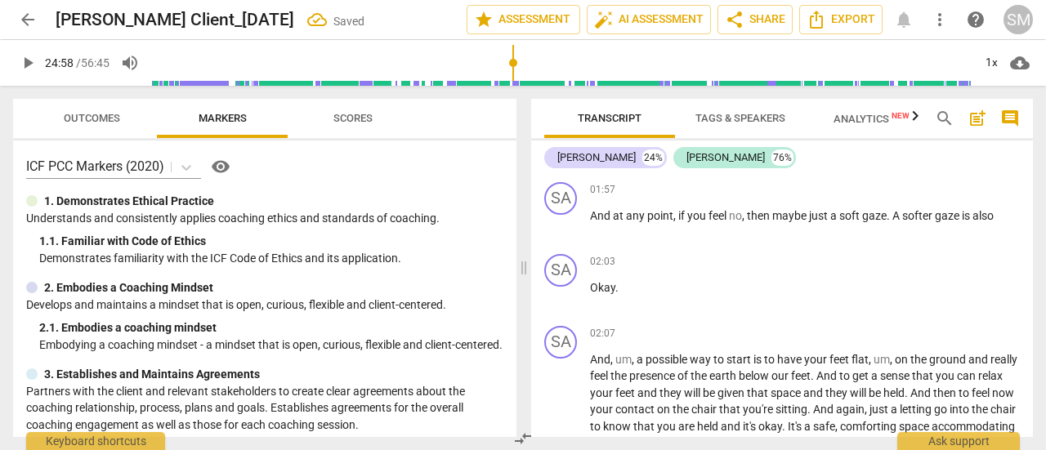
scroll to position [1023, 0]
click at [592, 287] on span "Okay" at bounding box center [602, 287] width 25 height 13
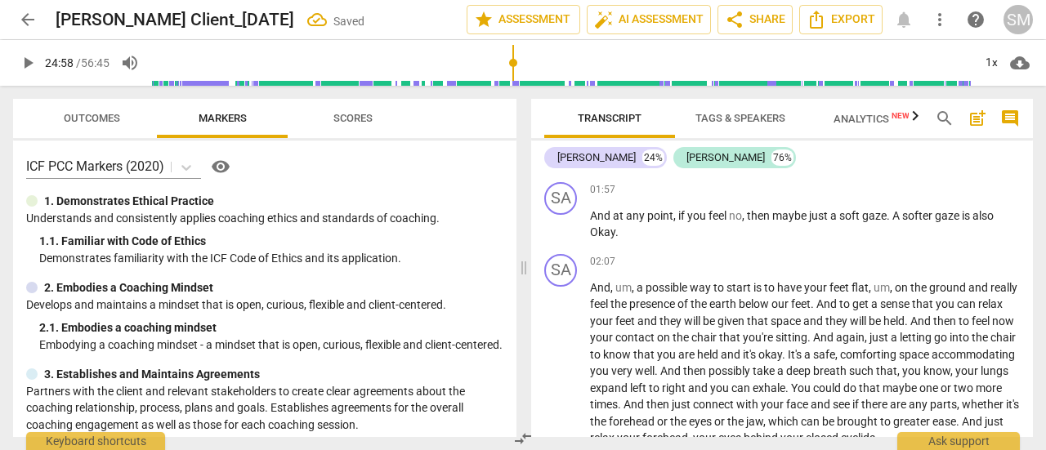
click at [592, 287] on span "And" at bounding box center [600, 287] width 20 height 13
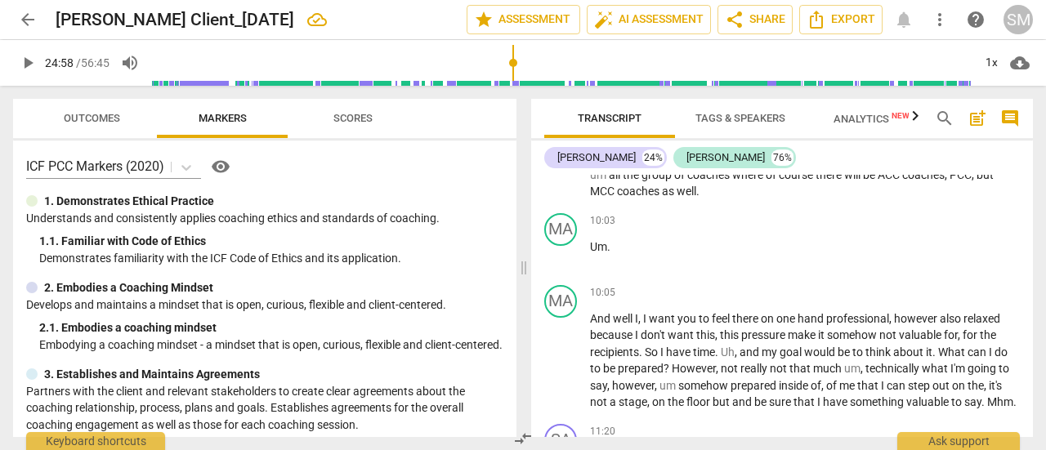
scroll to position [2232, 0]
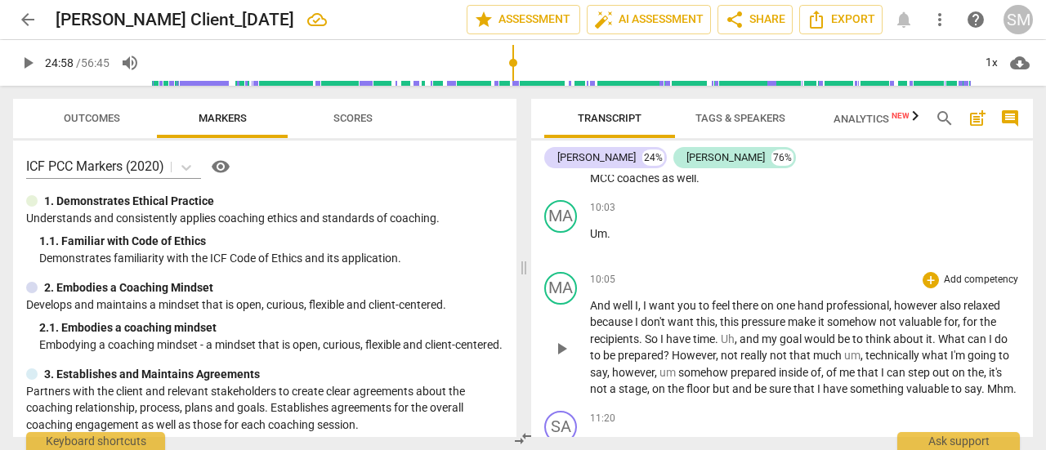
click at [593, 306] on span "And" at bounding box center [601, 305] width 23 height 13
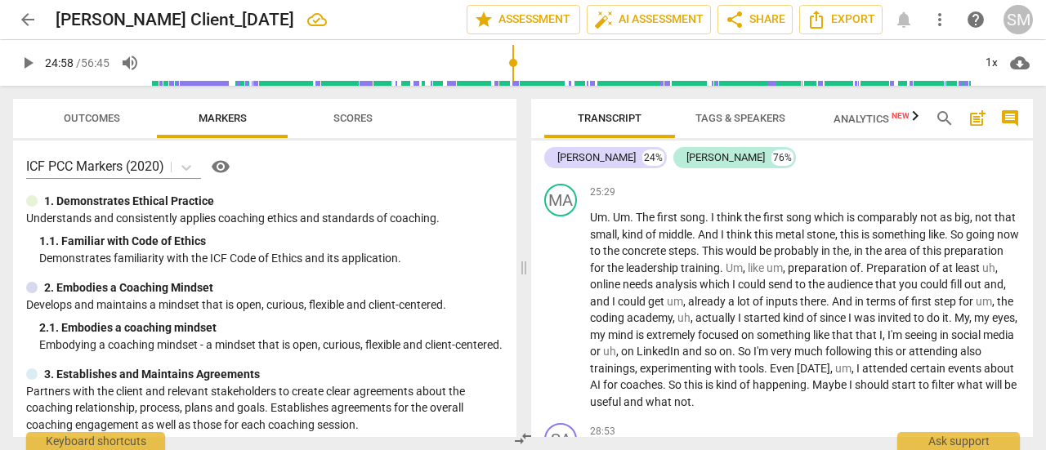
scroll to position [4121, 0]
click at [687, 223] on span "song" at bounding box center [692, 216] width 25 height 13
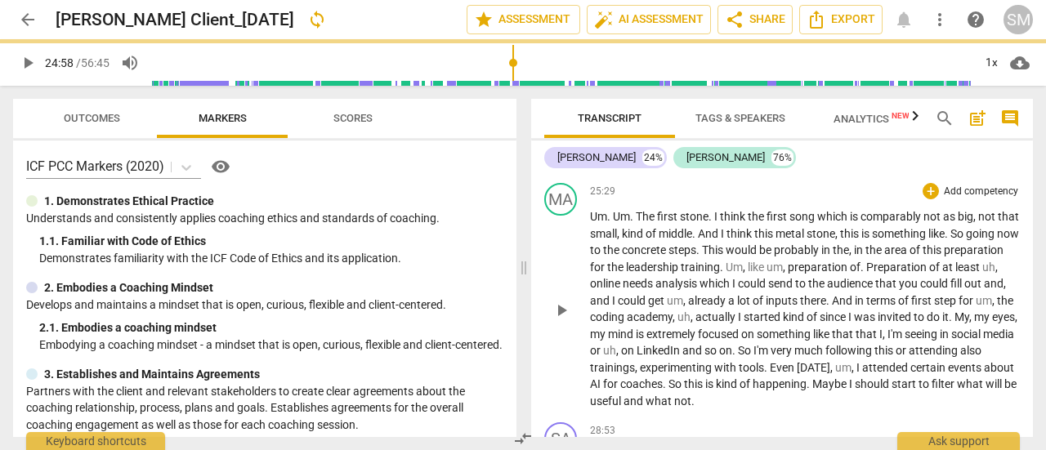
click at [797, 223] on span "song" at bounding box center [804, 216] width 28 height 13
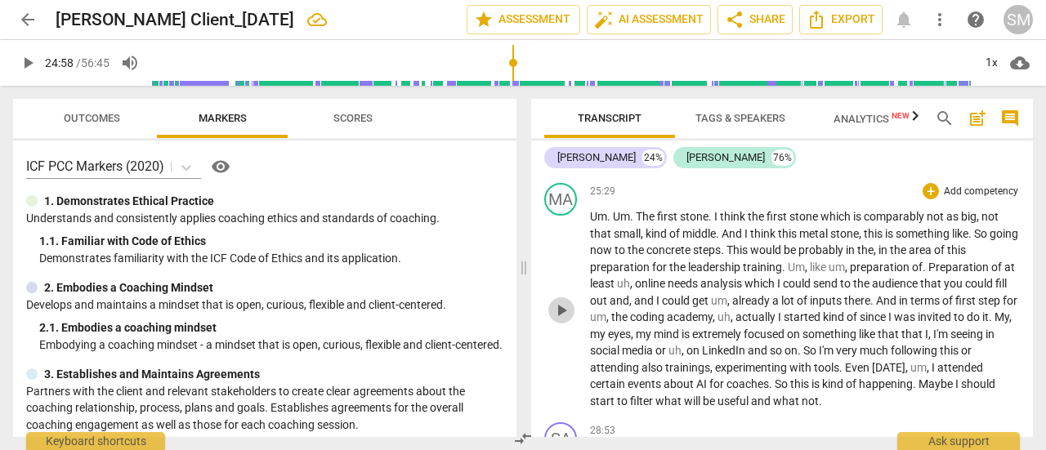
click at [563, 320] on span "play_arrow" at bounding box center [562, 311] width 20 height 20
click at [829, 240] on span "metal" at bounding box center [814, 233] width 31 height 13
type input "1551"
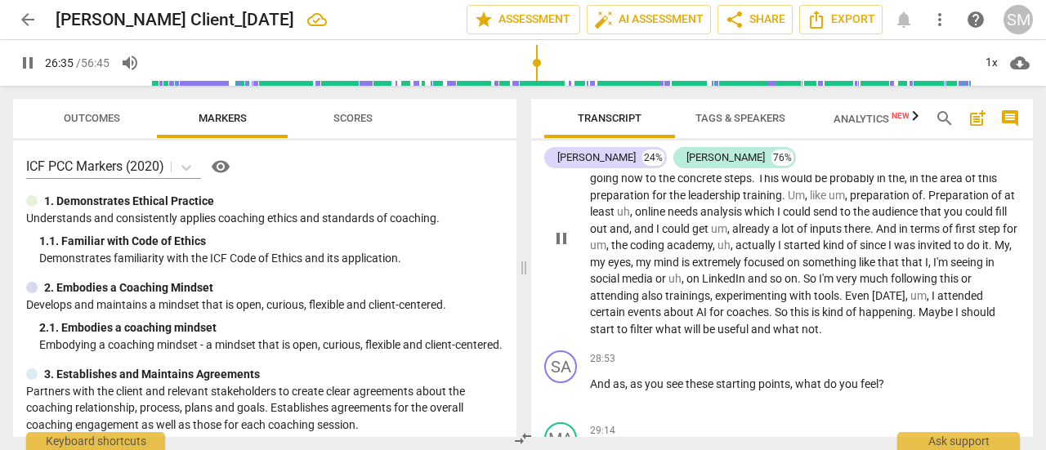
scroll to position [4194, 0]
click at [929, 200] on span "Preparation" at bounding box center [960, 193] width 63 height 13
click at [665, 250] on span "coding" at bounding box center [648, 243] width 37 height 13
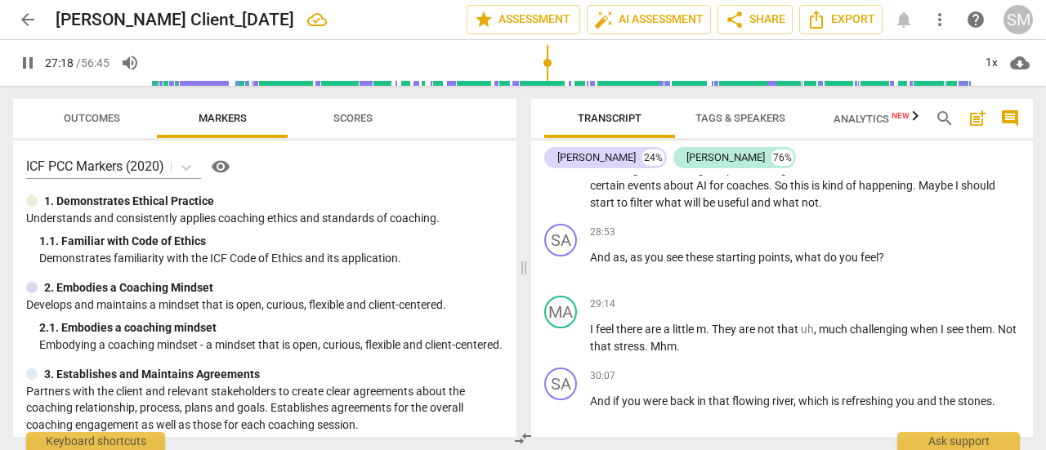
scroll to position [4321, 0]
click at [712, 334] on span "." at bounding box center [709, 327] width 6 height 13
type input "1642"
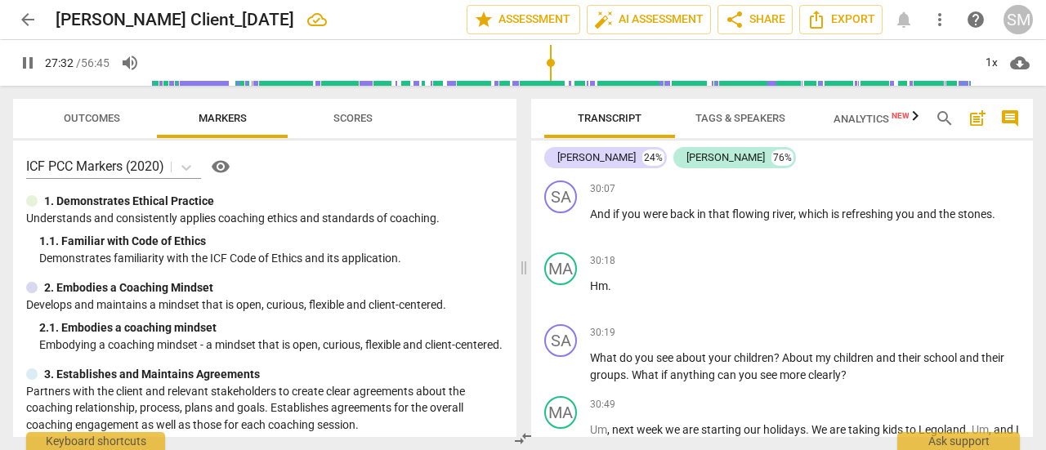
scroll to position [4507, 0]
click at [592, 364] on span "What" at bounding box center [604, 357] width 29 height 13
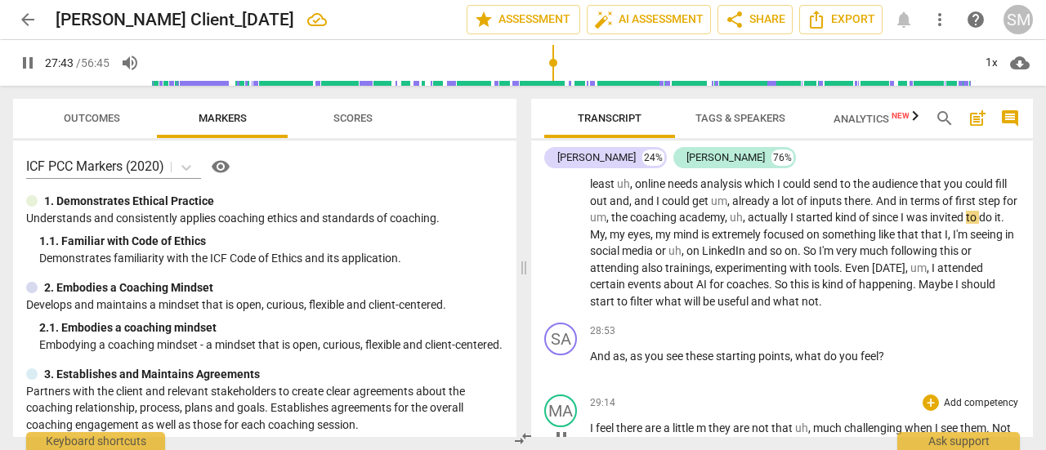
scroll to position [4219, 0]
click at [1001, 225] on span "." at bounding box center [1002, 218] width 3 height 13
type input "1667"
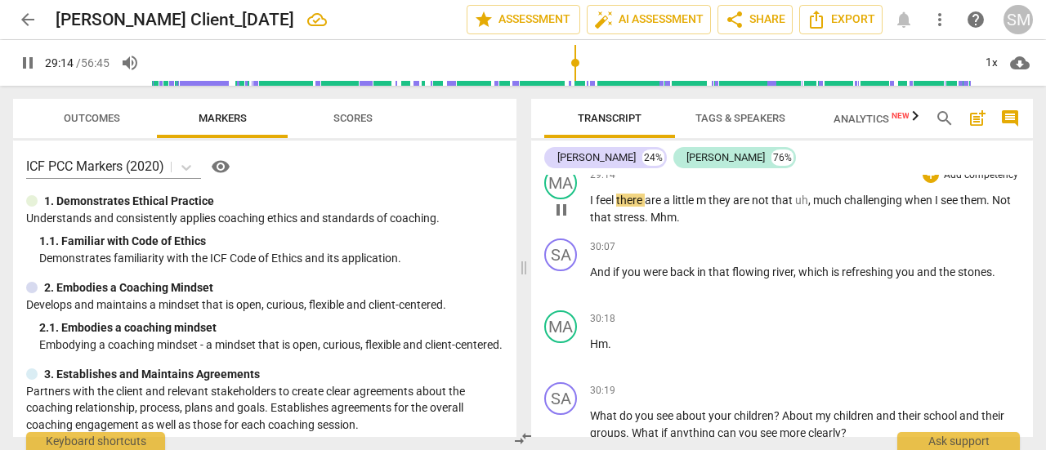
scroll to position [4497, 0]
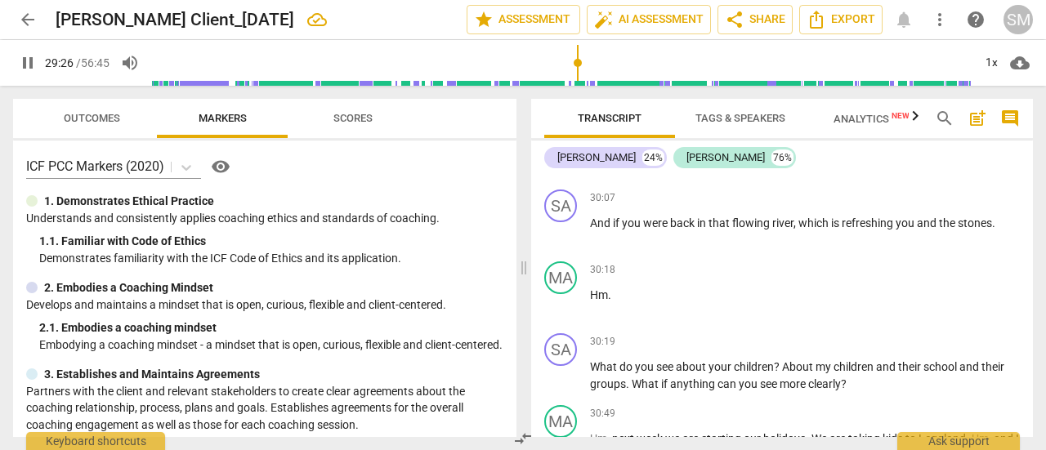
click at [633, 158] on span "there" at bounding box center [630, 151] width 29 height 13
type input "1768"
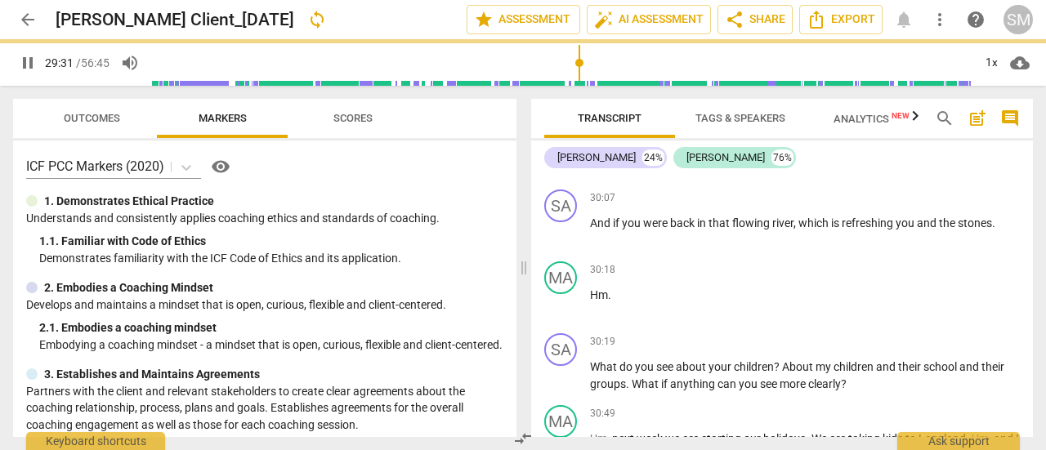
click at [668, 158] on span "a" at bounding box center [664, 151] width 9 height 13
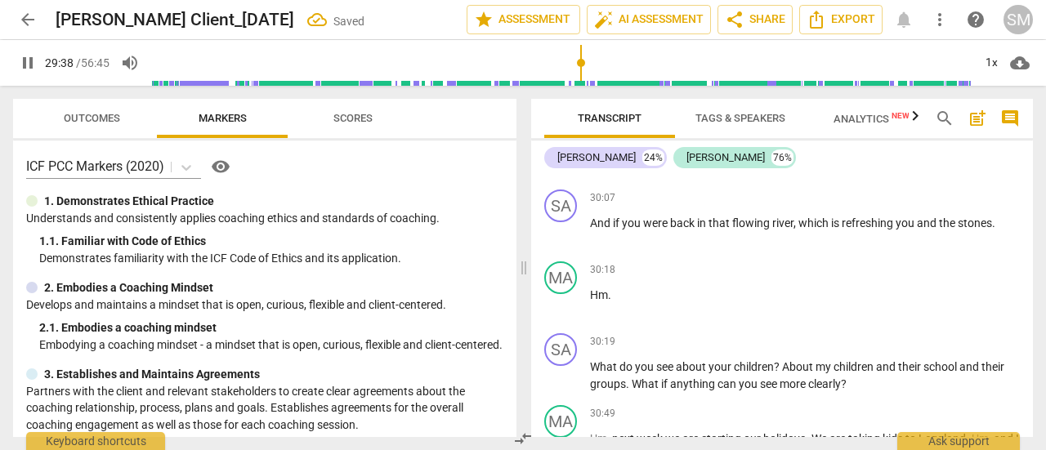
click at [981, 158] on span "." at bounding box center [979, 151] width 6 height 13
click at [683, 175] on span "." at bounding box center [684, 168] width 6 height 13
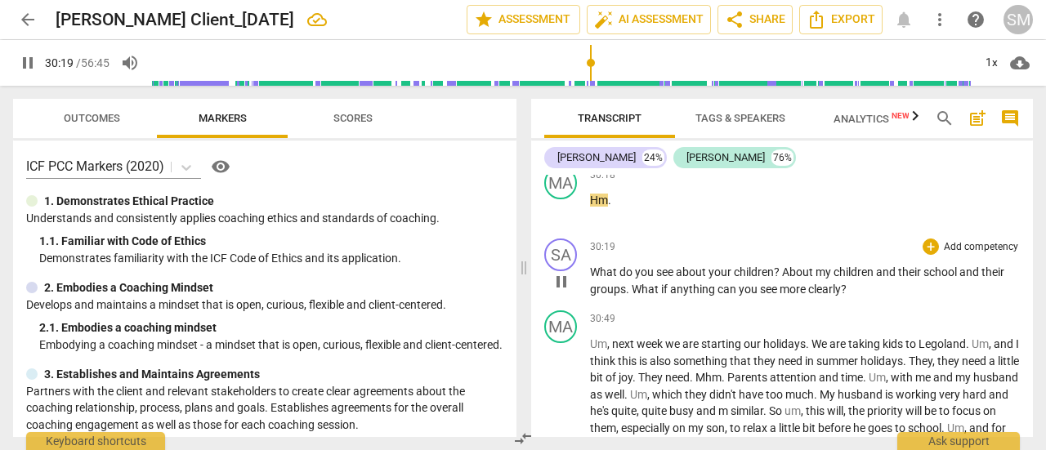
scroll to position [4602, 0]
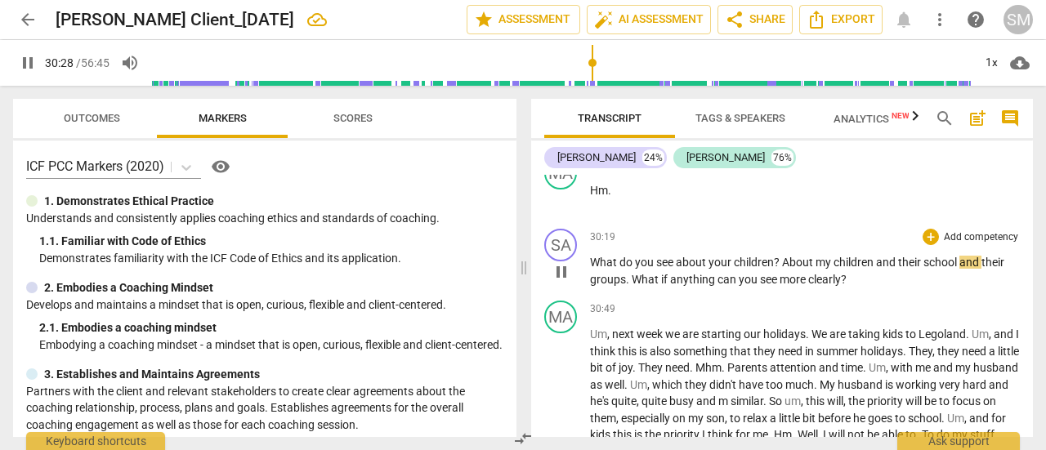
click at [783, 269] on span "About" at bounding box center [799, 262] width 34 height 13
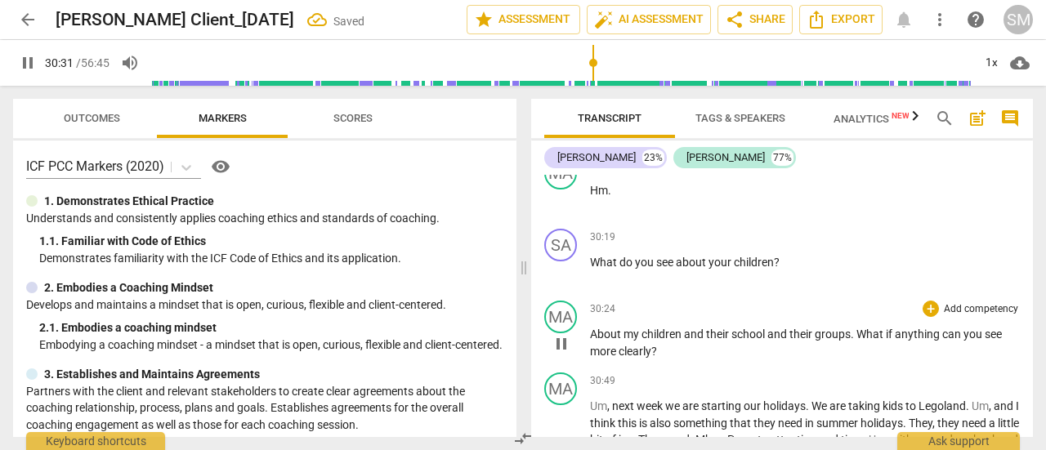
click at [682, 341] on span "children" at bounding box center [663, 334] width 43 height 13
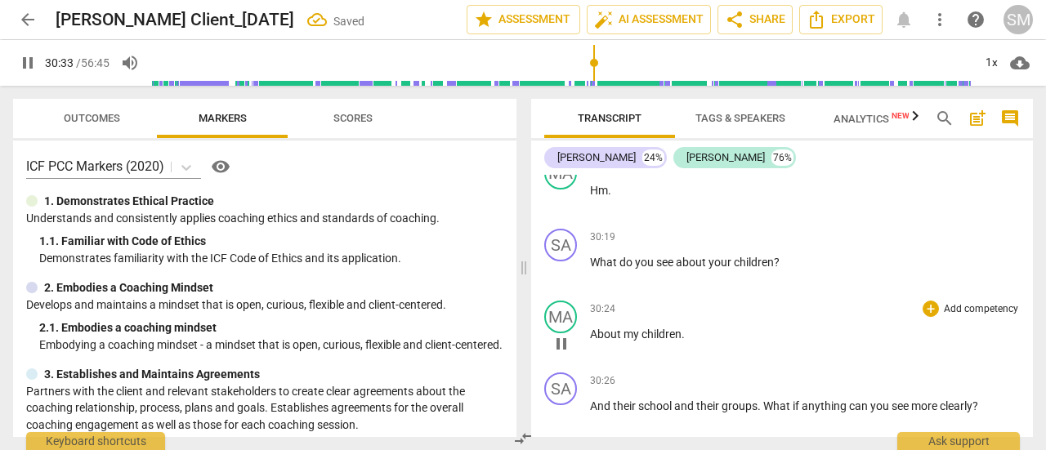
click at [688, 343] on p "About my children ." at bounding box center [805, 334] width 430 height 17
type input "1834"
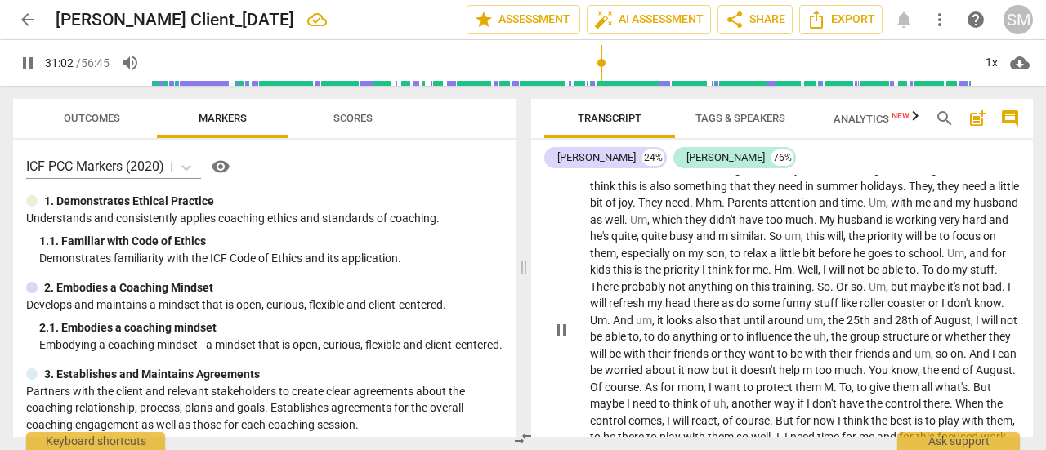
scroll to position [4911, 0]
click at [727, 209] on span "." at bounding box center [725, 202] width 6 height 13
type input "1866"
click at [860, 209] on span "." at bounding box center [857, 202] width 6 height 13
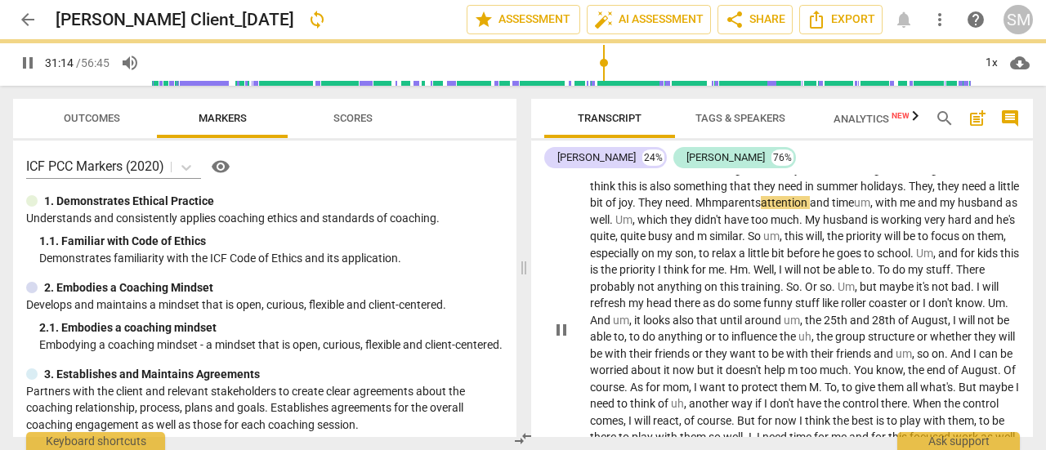
click at [722, 209] on span "Mhm" at bounding box center [709, 202] width 26 height 13
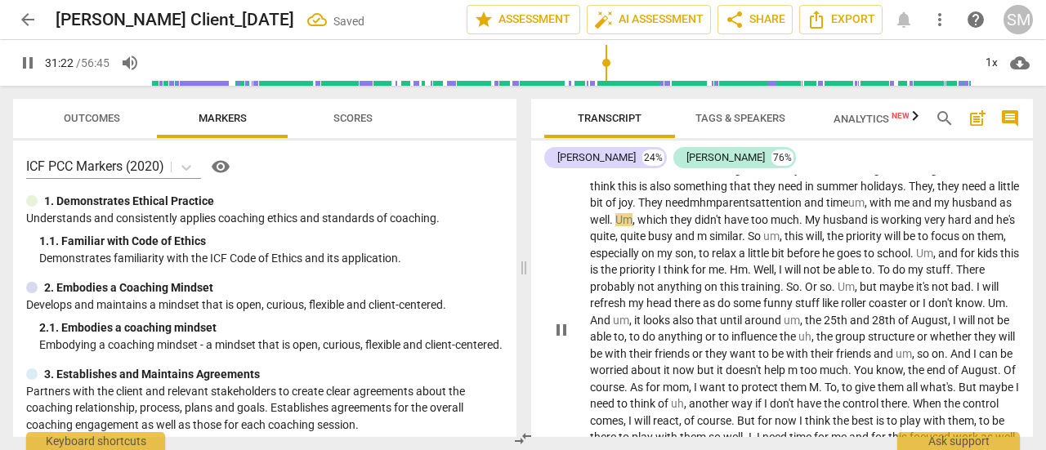
click at [633, 226] on span "Um" at bounding box center [624, 219] width 17 height 13
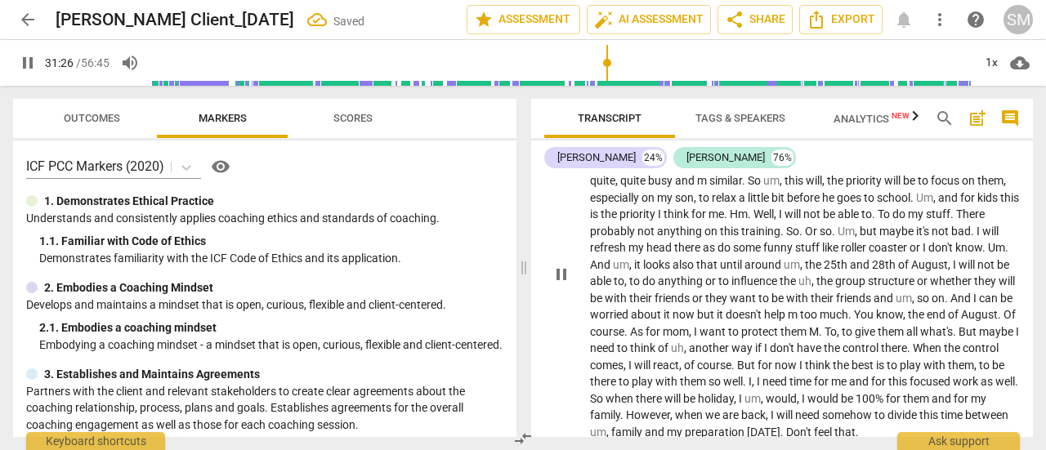
scroll to position [4964, 0]
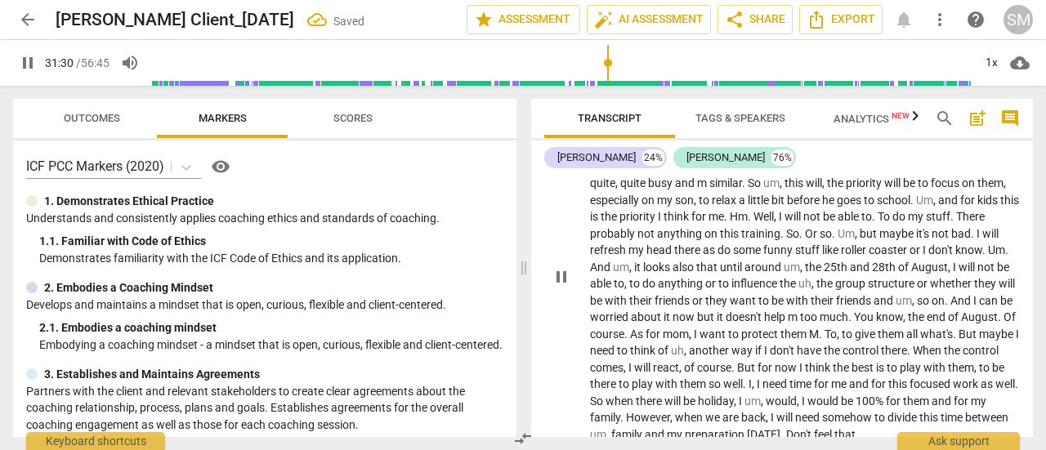
click at [763, 190] on span "So" at bounding box center [756, 183] width 16 height 13
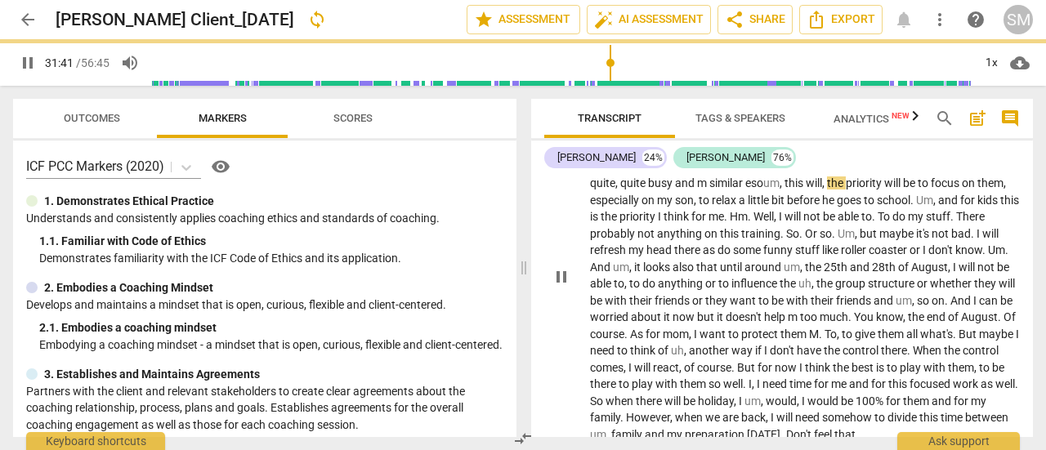
click at [710, 190] on span "m" at bounding box center [703, 183] width 12 height 13
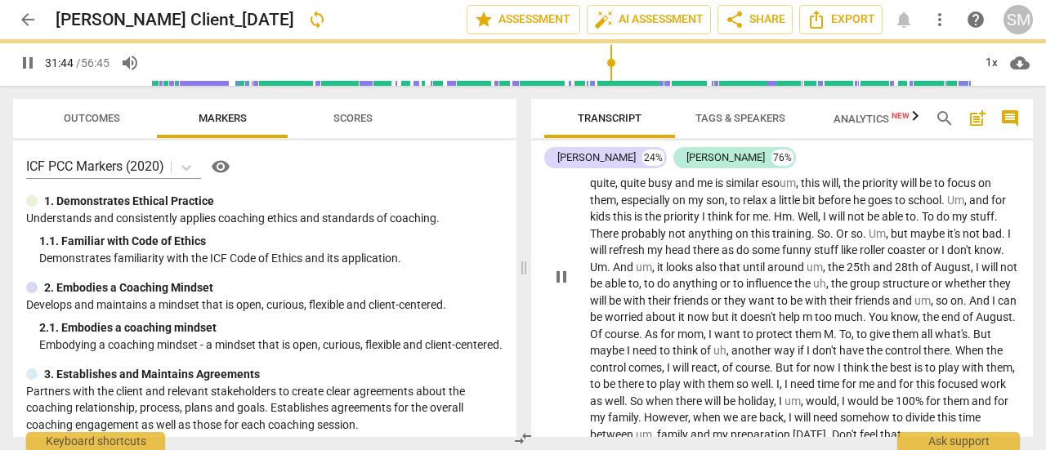
click at [780, 190] on span "so" at bounding box center [774, 183] width 12 height 13
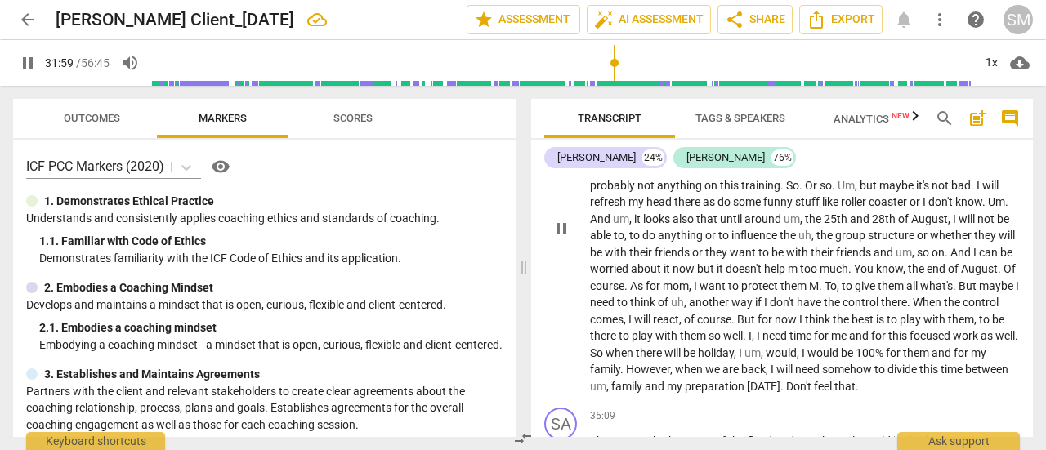
scroll to position [5003, 0]
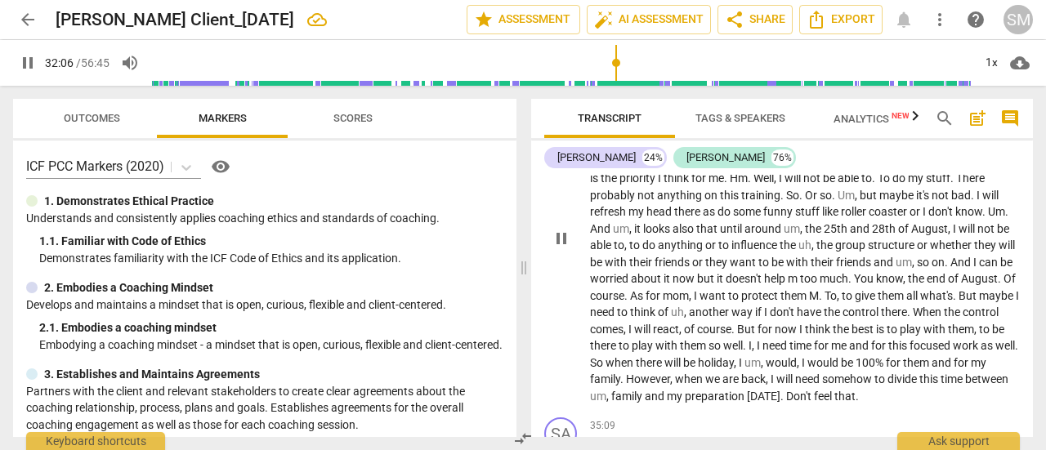
click at [878, 185] on span "To" at bounding box center [885, 178] width 15 height 13
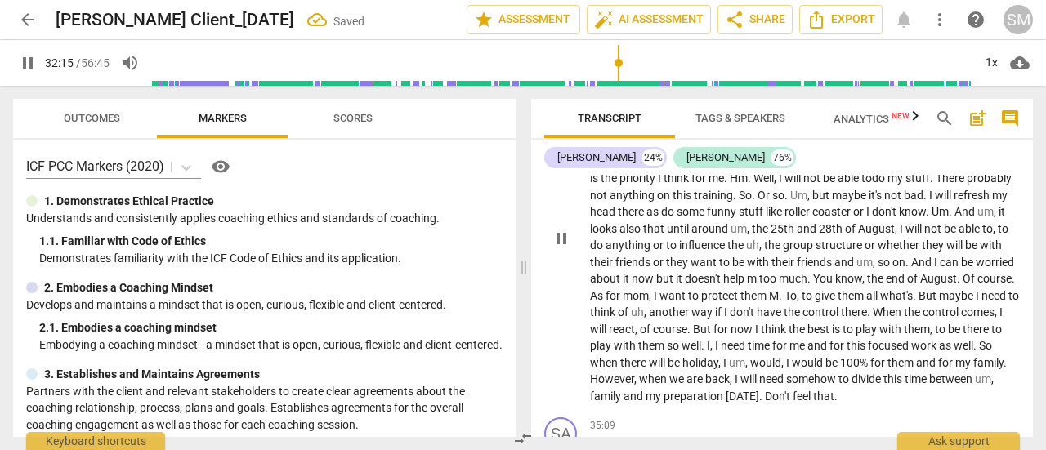
click at [936, 185] on span "There" at bounding box center [951, 178] width 31 height 13
click at [758, 202] on span "." at bounding box center [755, 195] width 6 height 13
click at [765, 202] on span "or" at bounding box center [759, 195] width 11 height 13
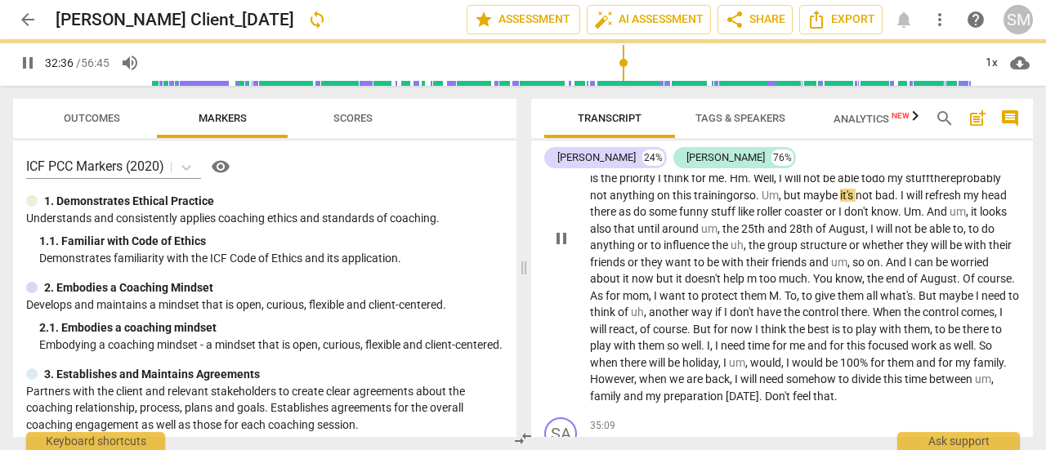
click at [779, 202] on span "Um" at bounding box center [770, 195] width 17 height 13
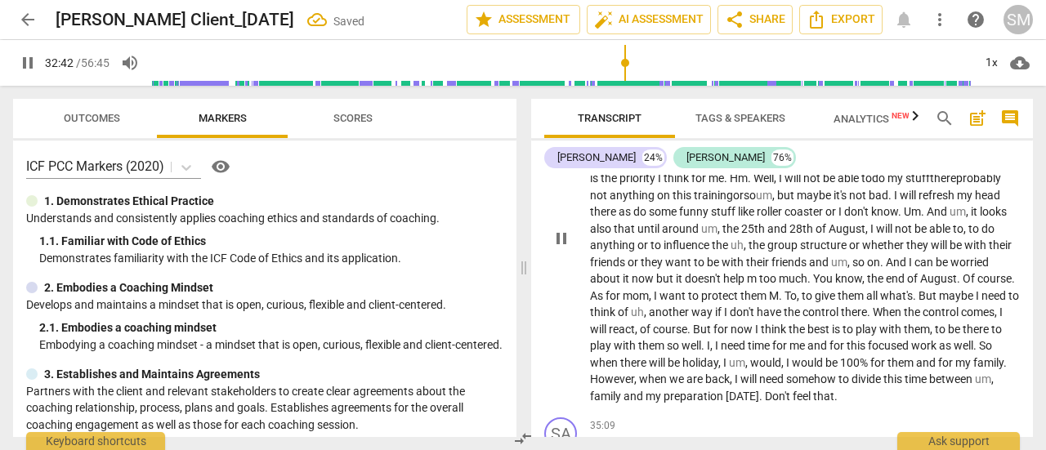
click at [649, 218] on span "do" at bounding box center [641, 211] width 16 height 13
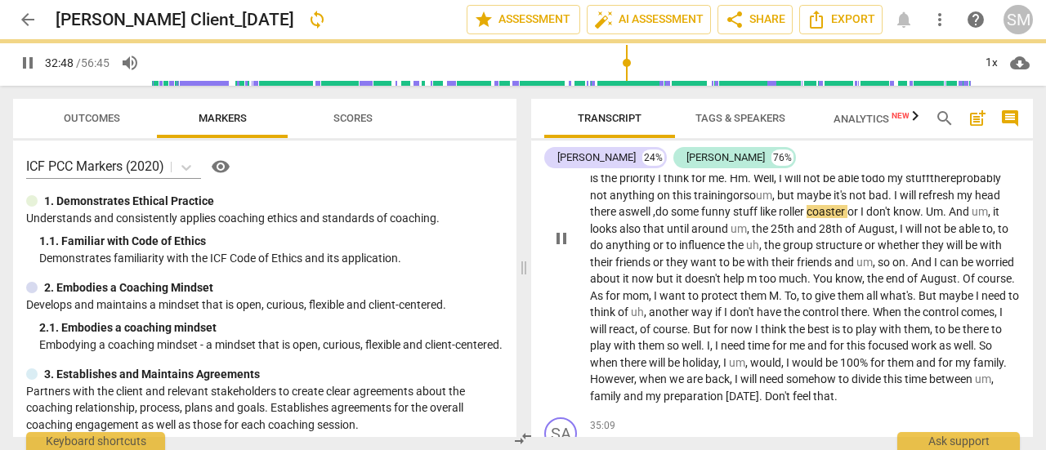
click at [733, 218] on span "funny" at bounding box center [717, 211] width 32 height 13
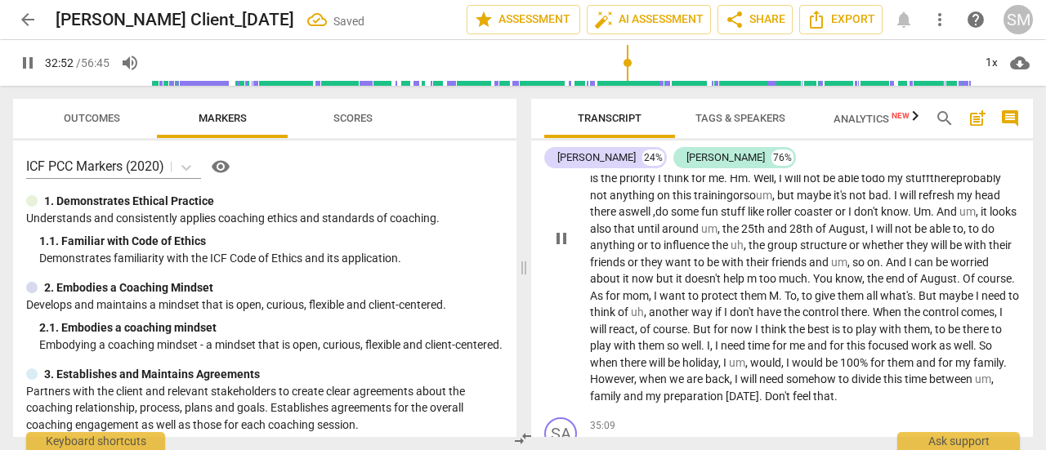
click at [908, 218] on span "." at bounding box center [911, 211] width 6 height 13
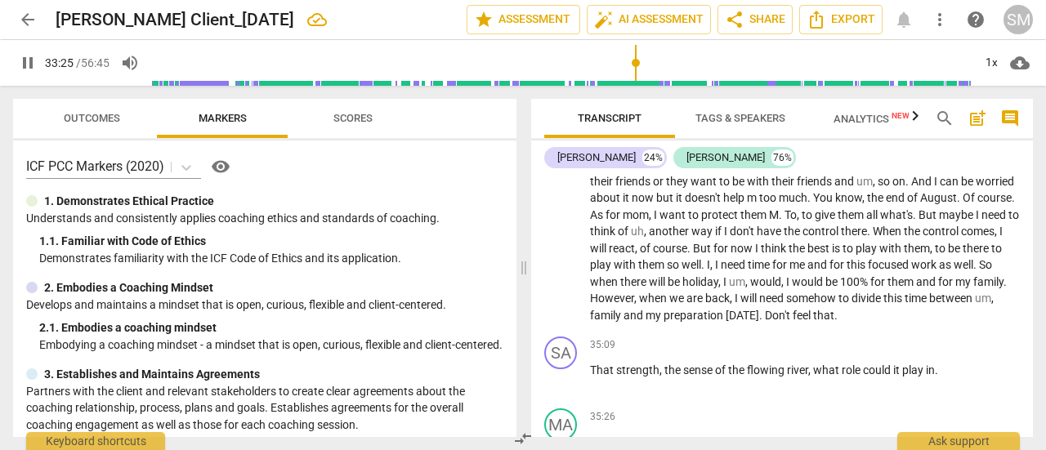
scroll to position [5084, 0]
click at [759, 204] on span "m" at bounding box center [753, 196] width 12 height 13
click at [1005, 204] on span "As" at bounding box center [1011, 196] width 13 height 13
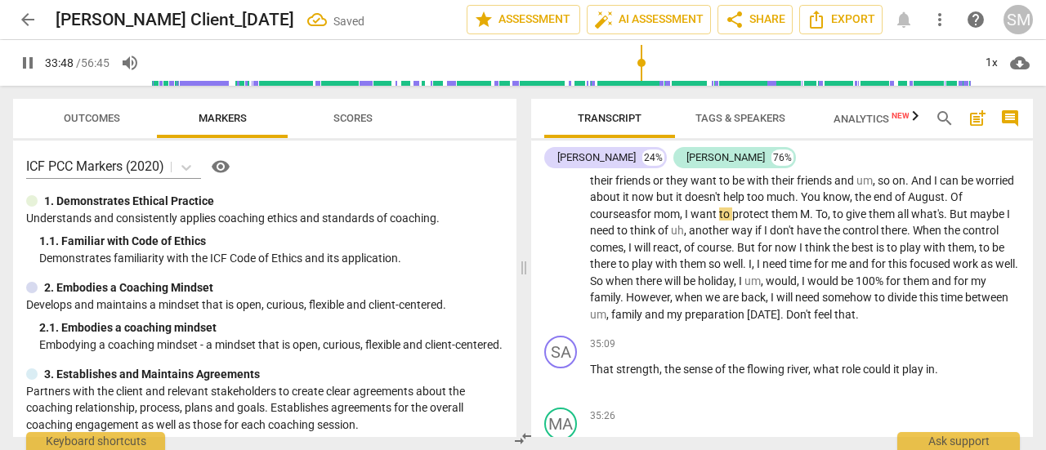
click at [654, 221] on span "for" at bounding box center [645, 214] width 17 height 13
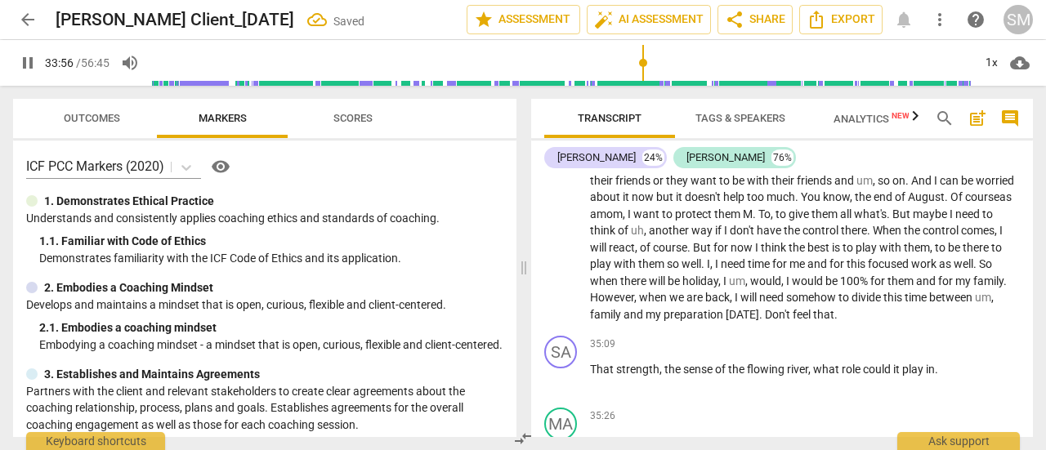
click at [759, 221] on span "To" at bounding box center [765, 214] width 12 height 13
click at [880, 221] on span "." at bounding box center [883, 214] width 6 height 13
click at [979, 271] on span "So" at bounding box center [985, 263] width 13 height 13
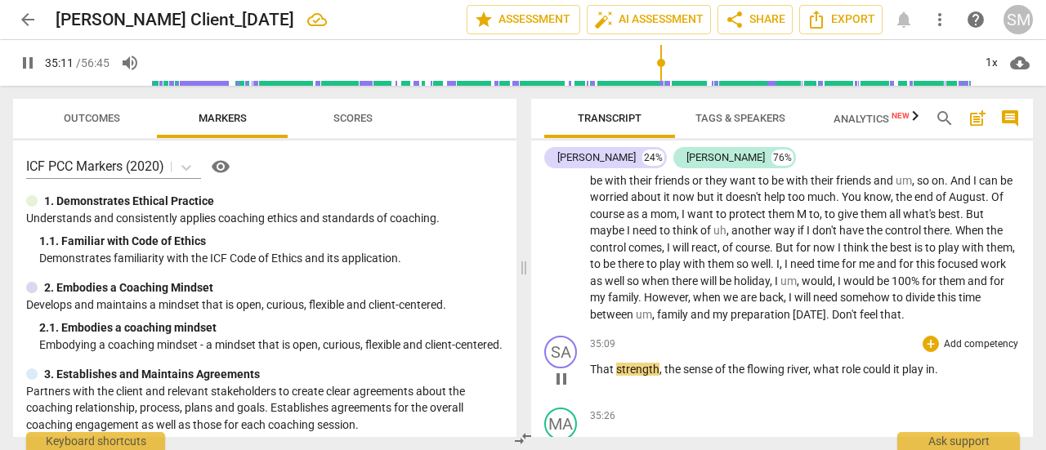
click at [638, 376] on span "strength" at bounding box center [637, 369] width 43 height 13
click at [564, 389] on span "pause" at bounding box center [562, 379] width 20 height 20
type input "2113"
click at [594, 376] on span "That" at bounding box center [603, 369] width 26 height 13
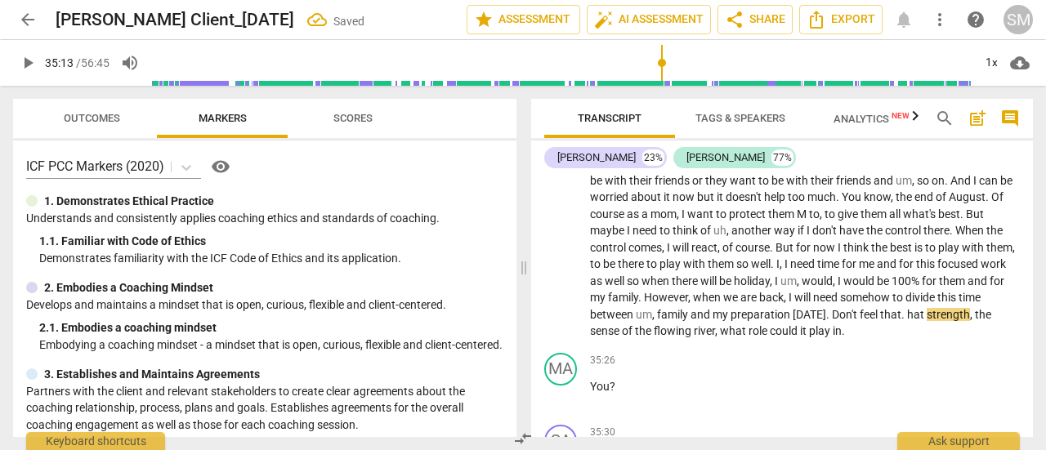
click at [902, 321] on span "." at bounding box center [905, 314] width 6 height 13
click at [930, 321] on span "strength" at bounding box center [951, 314] width 43 height 13
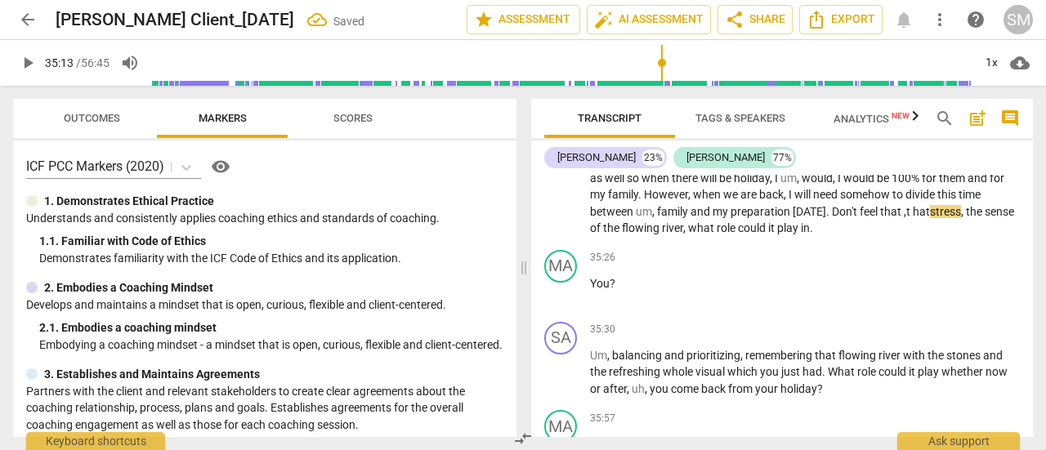
scroll to position [5190, 0]
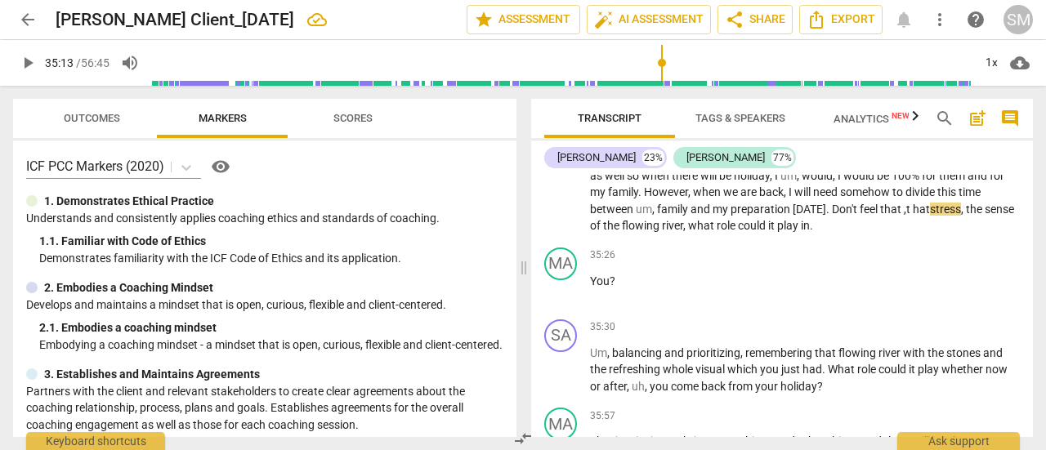
click at [966, 216] on span "the" at bounding box center [975, 209] width 19 height 13
click at [913, 216] on span "hat" at bounding box center [921, 209] width 17 height 13
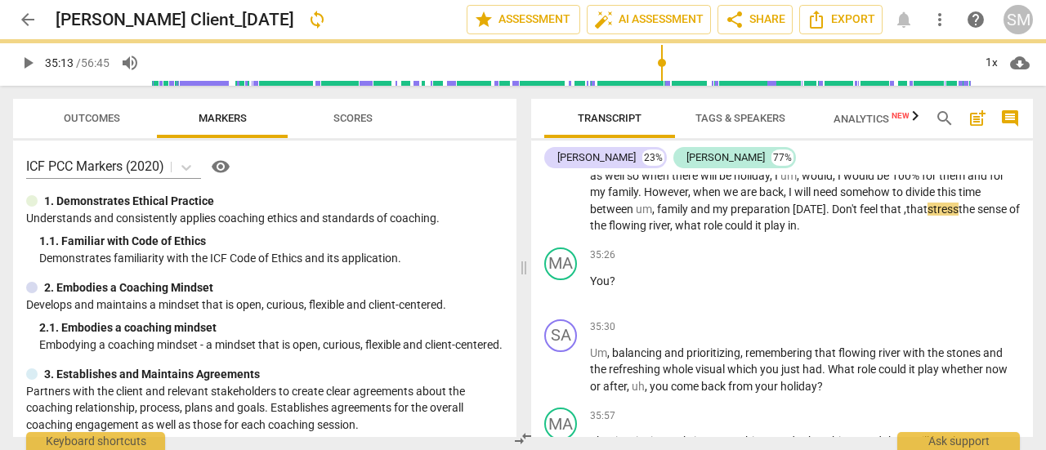
click at [959, 216] on span "the" at bounding box center [968, 209] width 19 height 13
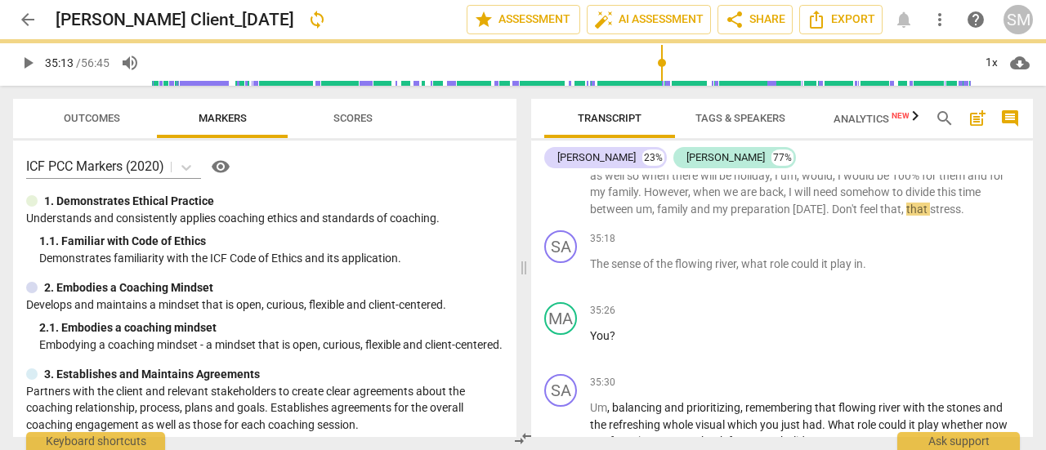
scroll to position [5244, 0]
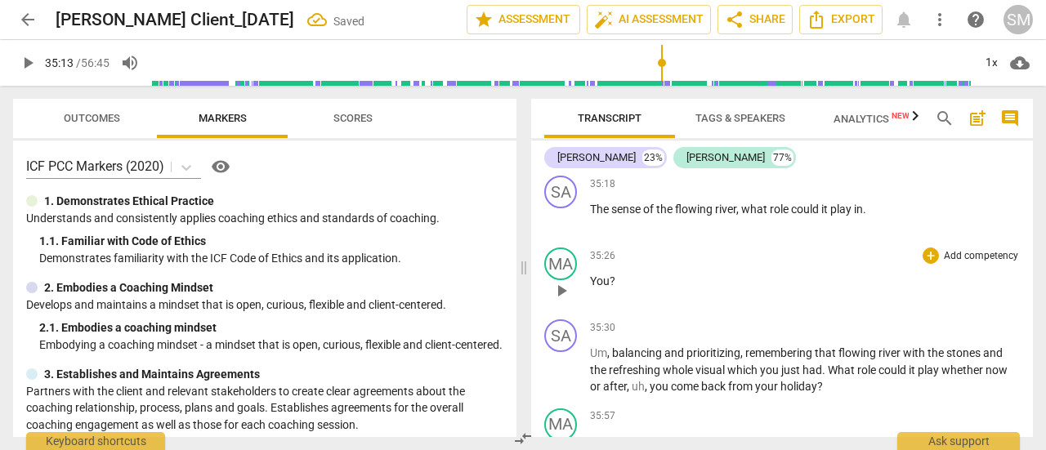
click at [592, 288] on span "You" at bounding box center [600, 281] width 20 height 13
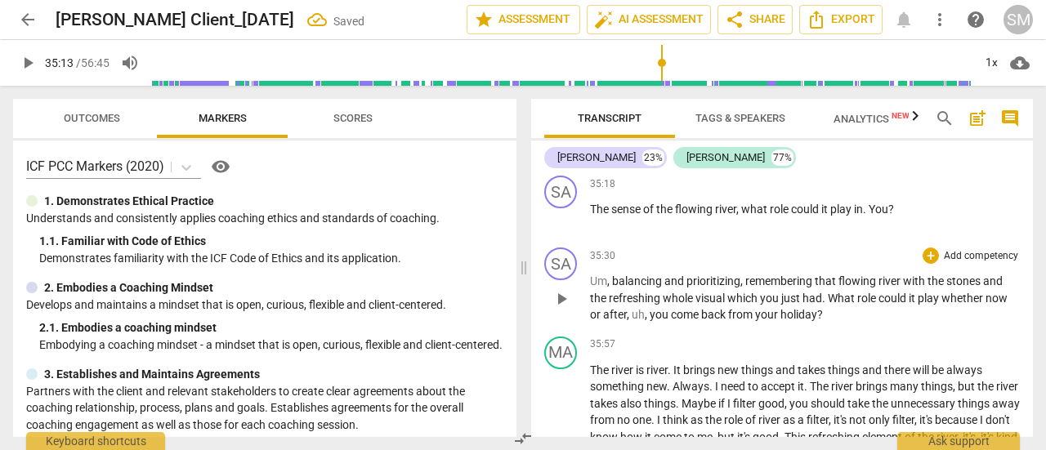
click at [590, 288] on span "Um" at bounding box center [598, 281] width 17 height 13
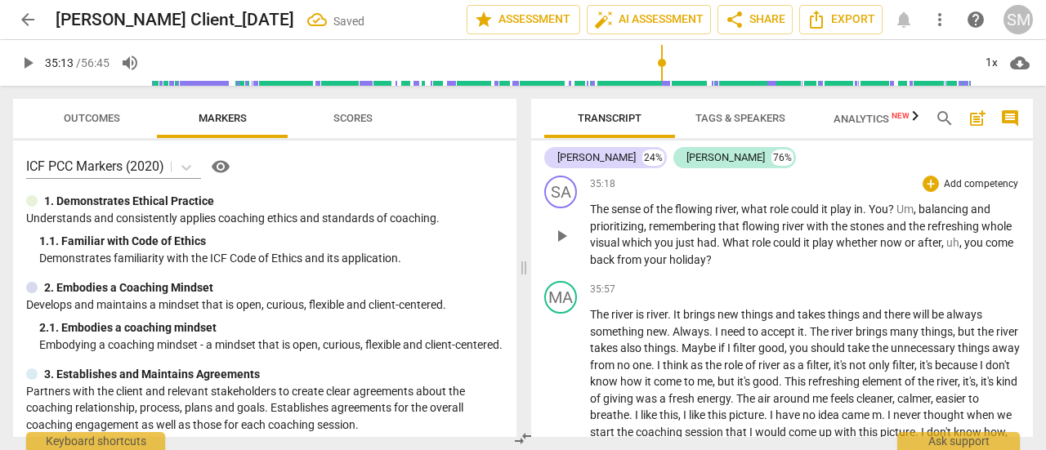
click at [897, 216] on span "?" at bounding box center [893, 209] width 8 height 13
click at [878, 216] on span "You" at bounding box center [879, 209] width 20 height 13
click at [27, 60] on span "play_arrow" at bounding box center [28, 63] width 20 height 20
click at [963, 249] on span "," at bounding box center [962, 242] width 5 height 13
type input "2155"
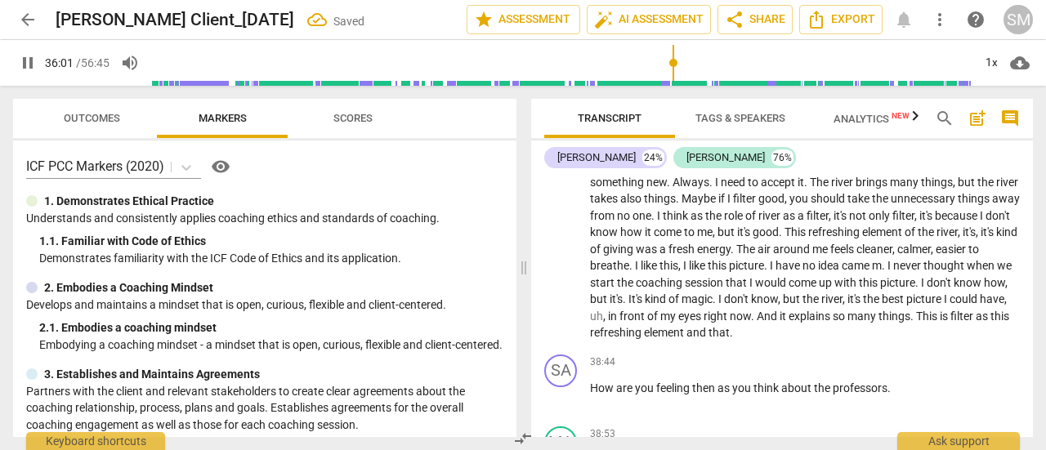
scroll to position [5393, 0]
click at [907, 342] on p "The river is river . It brings new things and takes things and there will be al…" at bounding box center [805, 250] width 430 height 185
click at [27, 61] on span "pause" at bounding box center [28, 63] width 20 height 20
click at [27, 61] on span "play_arrow" at bounding box center [28, 63] width 20 height 20
click at [633, 223] on span "no" at bounding box center [625, 216] width 16 height 13
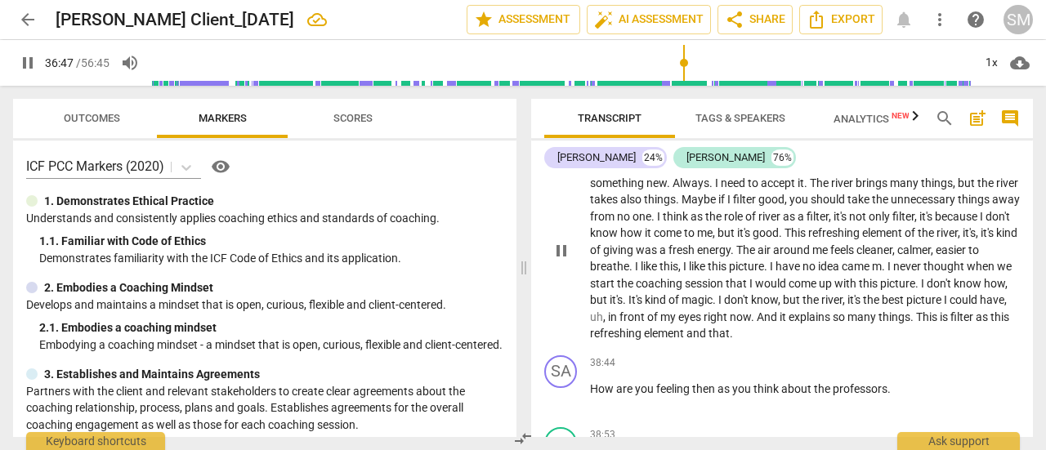
type input "2207"
click at [557, 261] on span "pause" at bounding box center [562, 251] width 20 height 20
type input "2214"
click at [638, 223] on span "mee" at bounding box center [627, 216] width 21 height 13
click at [696, 223] on span "as" at bounding box center [688, 216] width 15 height 13
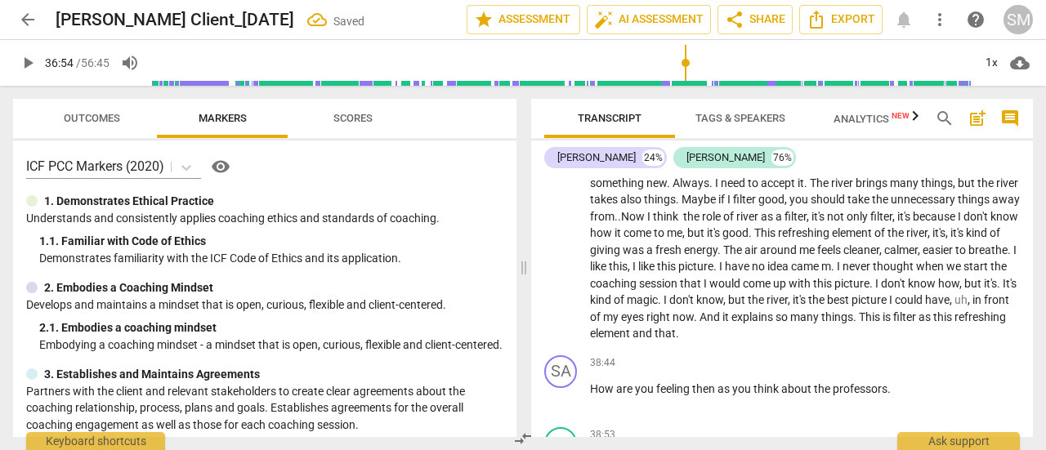
click at [736, 223] on span "of" at bounding box center [729, 216] width 13 height 13
click at [700, 223] on span "the" at bounding box center [691, 216] width 16 height 13
click at [561, 261] on span "play_arrow" at bounding box center [562, 251] width 20 height 20
click at [698, 223] on span "he" at bounding box center [690, 216] width 15 height 13
type input "2216"
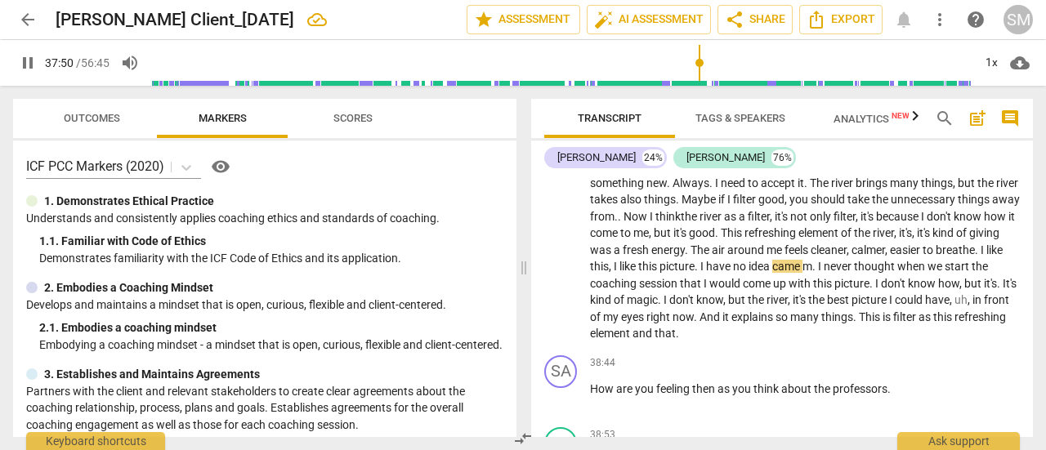
click at [803, 273] on span "came" at bounding box center [787, 266] width 30 height 13
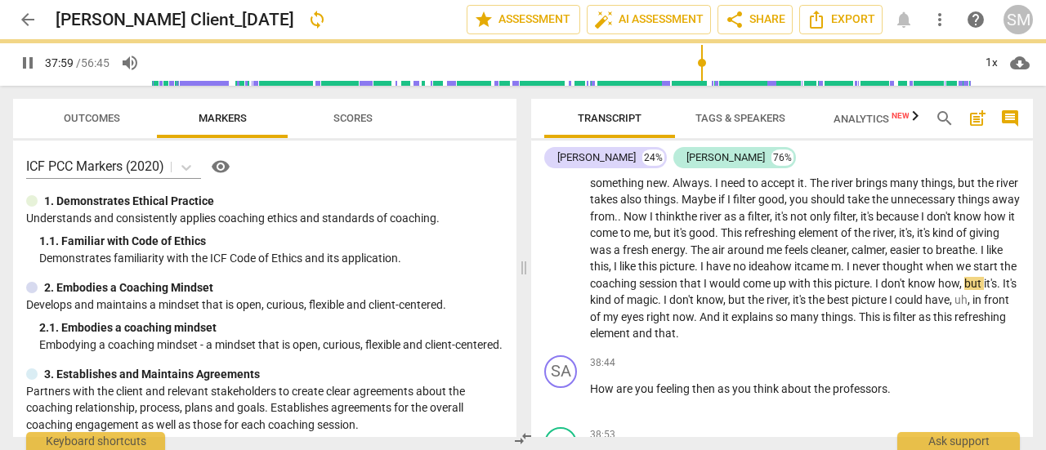
click at [847, 273] on span "." at bounding box center [844, 266] width 6 height 13
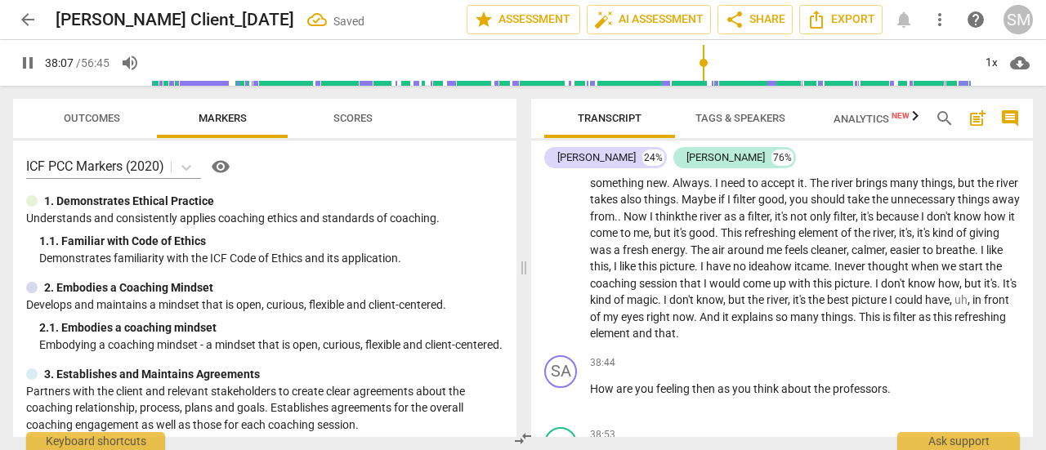
click at [997, 290] on span "." at bounding box center [1000, 283] width 6 height 13
click at [888, 324] on span "as" at bounding box center [895, 317] width 15 height 13
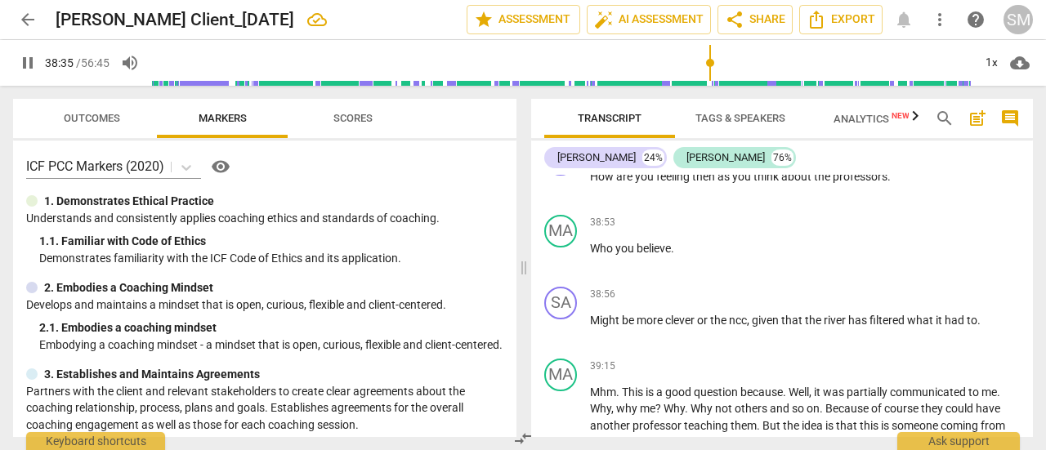
scroll to position [5606, 0]
click at [591, 255] on span "Who" at bounding box center [602, 248] width 25 height 13
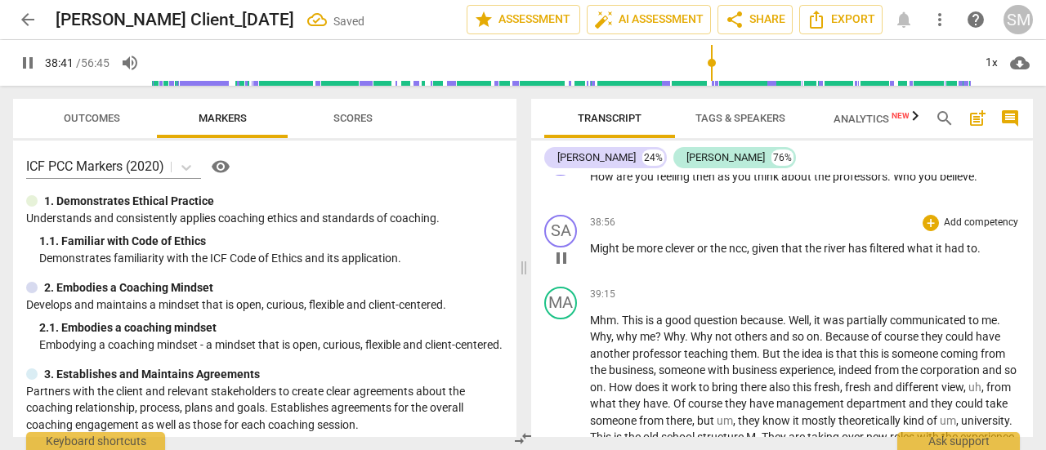
click at [591, 255] on span "Might" at bounding box center [606, 248] width 32 height 13
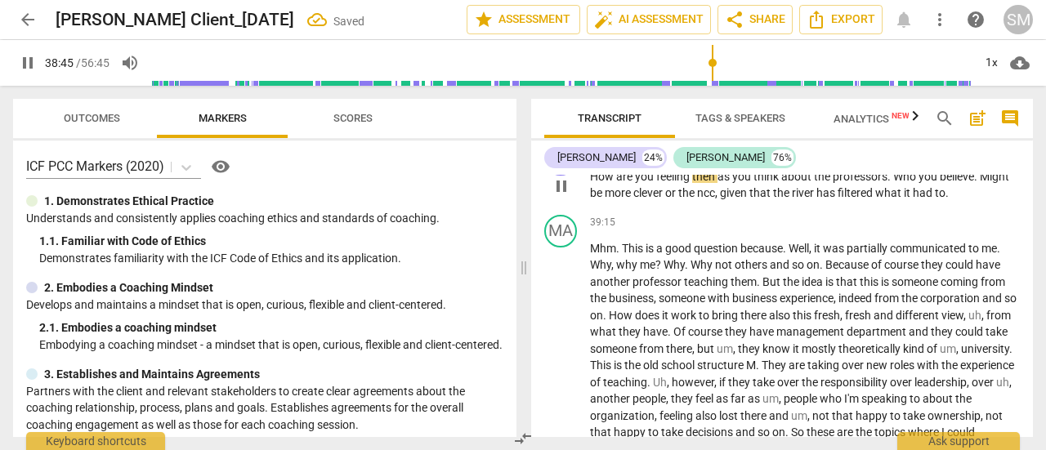
click at [902, 183] on span "Who" at bounding box center [905, 176] width 25 height 13
type input "2325"
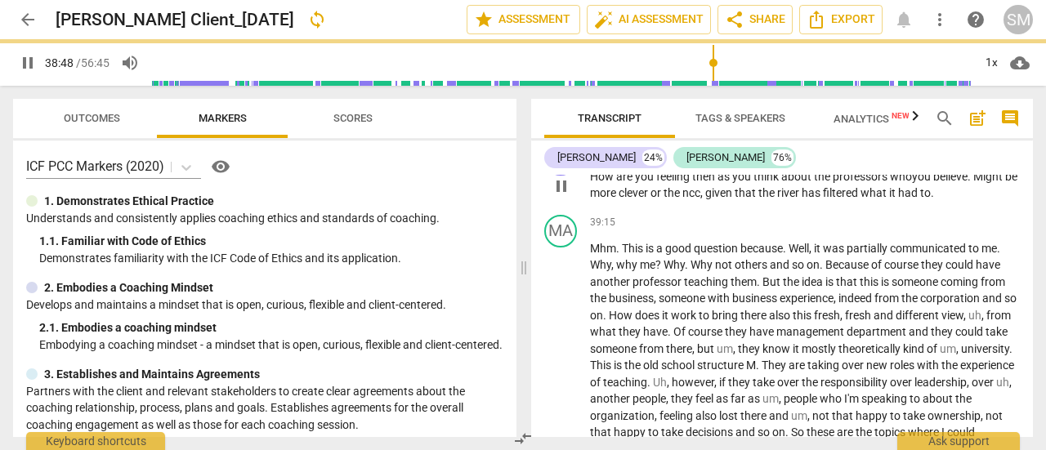
click at [984, 183] on span "Might" at bounding box center [990, 176] width 32 height 13
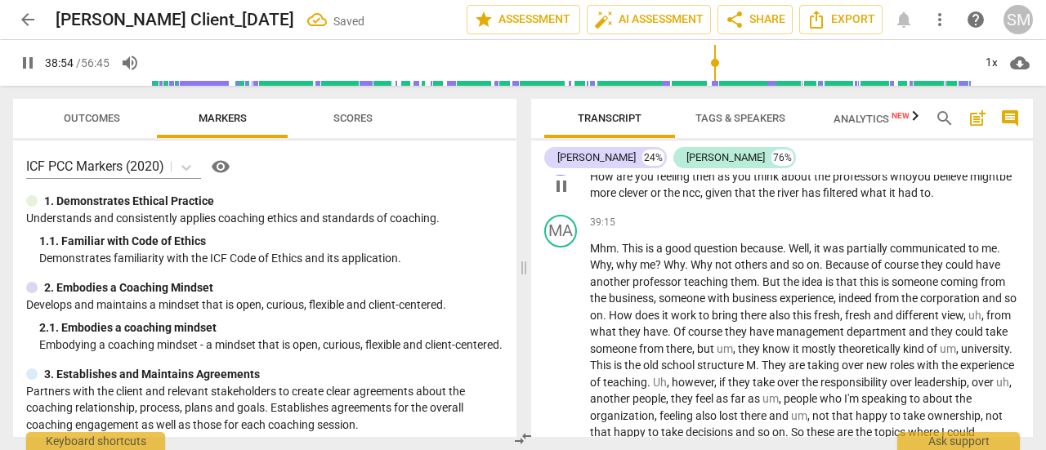
type input "2335"
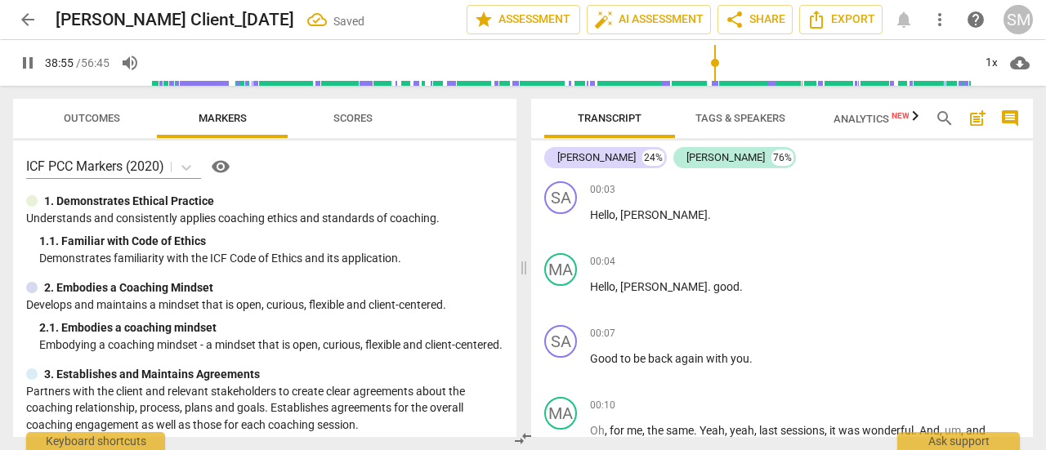
scroll to position [5606, 0]
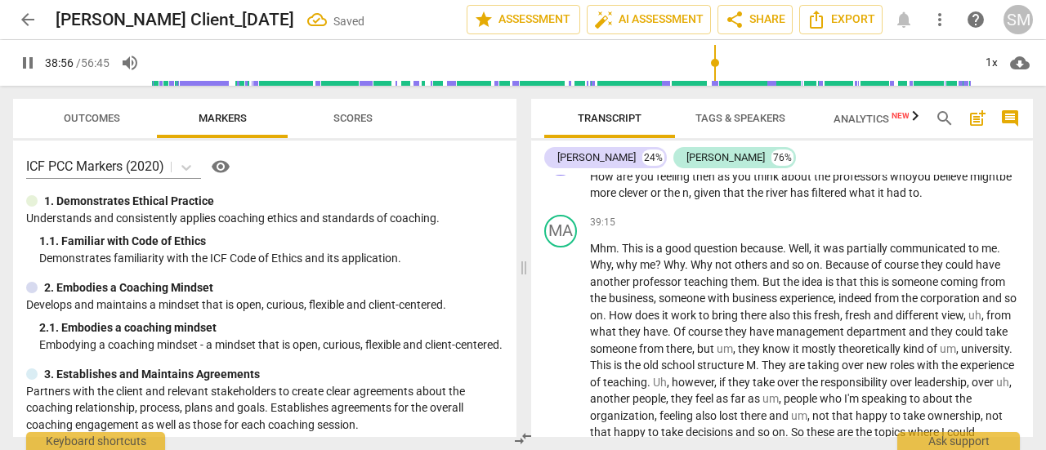
type input "2336"
click at [965, 202] on p "How are you feeling then as you think about the professors w ho you believe m i…" at bounding box center [805, 185] width 430 height 34
click at [693, 271] on span "Why" at bounding box center [703, 264] width 25 height 13
type input "2368"
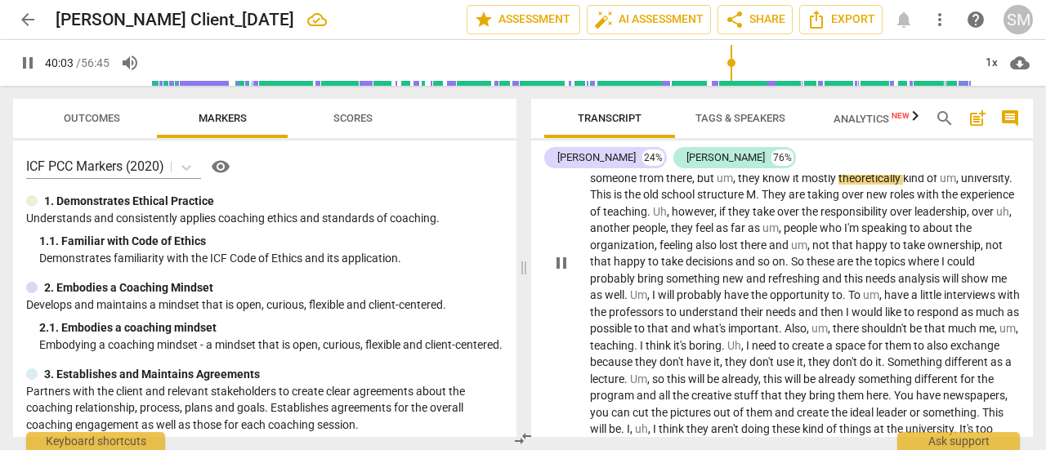
scroll to position [5780, 0]
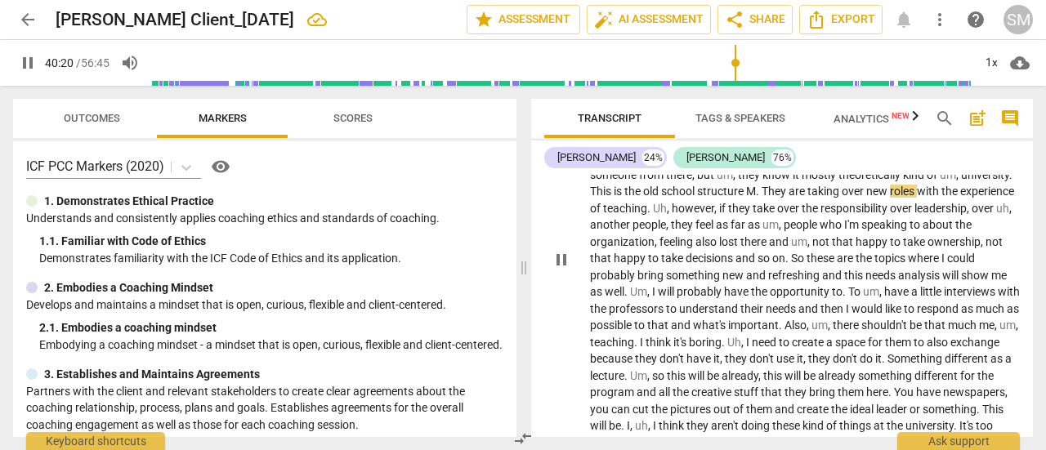
click at [667, 215] on span "Uh" at bounding box center [660, 208] width 14 height 13
click at [633, 231] on span "another" at bounding box center [611, 224] width 43 height 13
click at [560, 270] on span "pause" at bounding box center [562, 260] width 20 height 20
type input "2451"
click at [1005, 215] on span "," at bounding box center [1006, 208] width 2 height 13
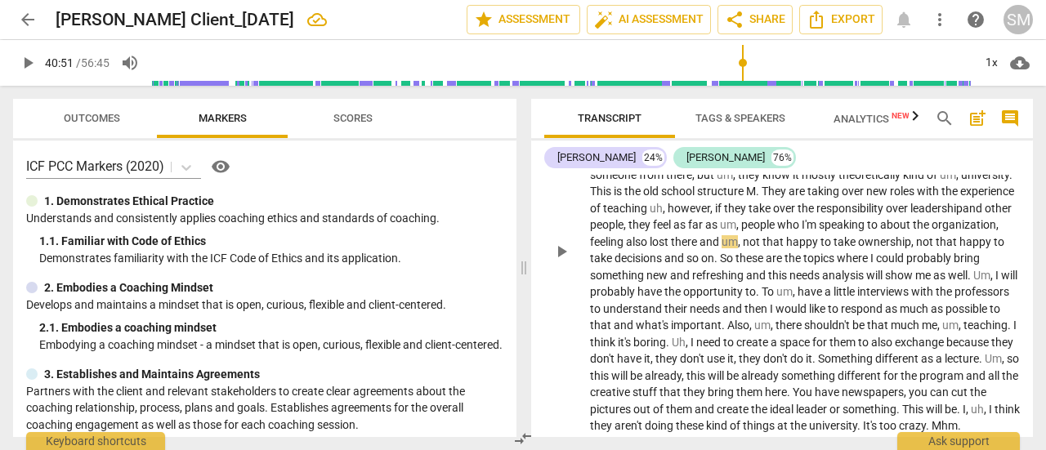
click at [561, 262] on span "play_arrow" at bounding box center [562, 252] width 20 height 20
click at [762, 298] on span "." at bounding box center [759, 291] width 6 height 13
type input "2459"
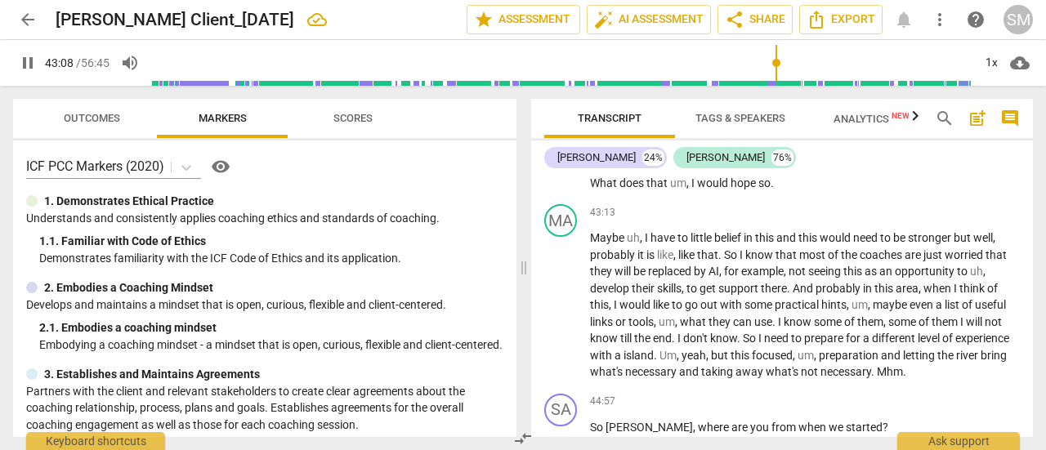
scroll to position [6149, 0]
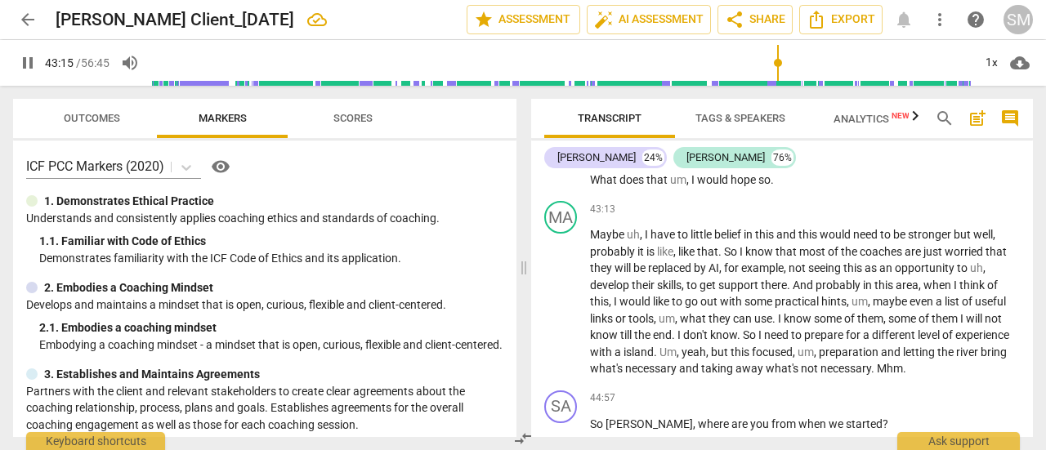
click at [697, 186] on span "I" at bounding box center [695, 179] width 6 height 13
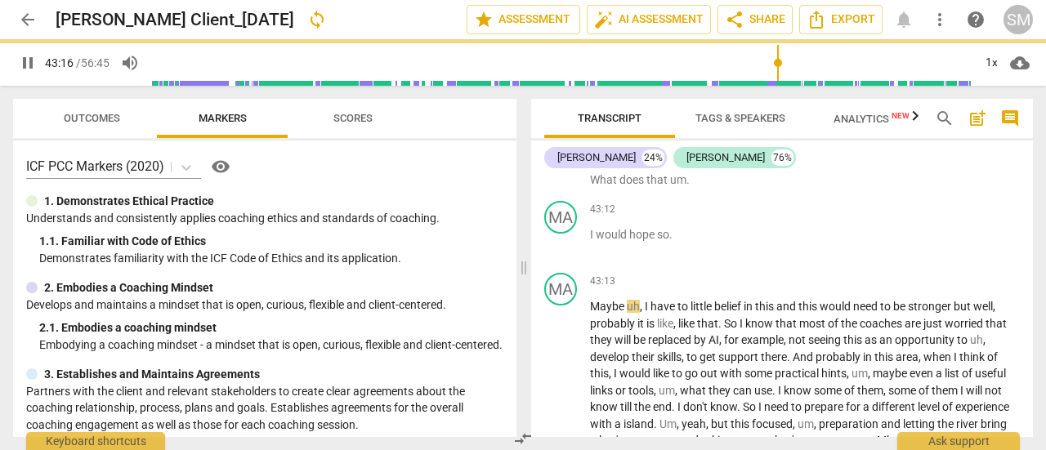
scroll to position [6220, 0]
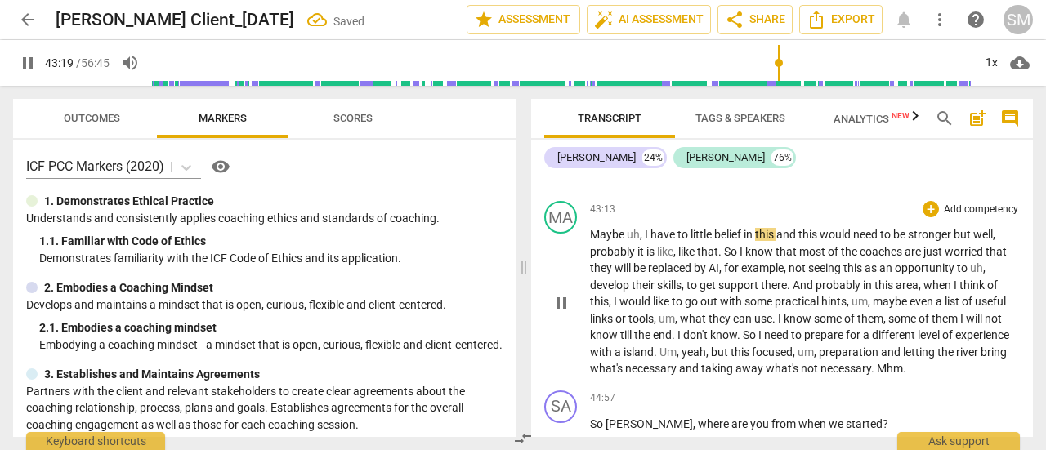
click at [590, 241] on span "Maybe" at bounding box center [608, 234] width 37 height 13
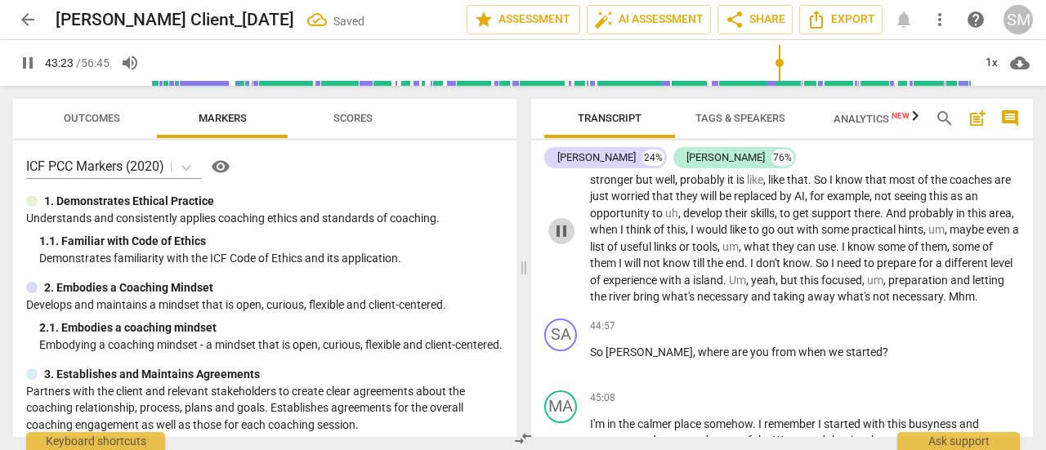
click at [561, 241] on span "pause" at bounding box center [562, 232] width 20 height 20
click at [561, 241] on span "play_arrow" at bounding box center [562, 232] width 20 height 20
click at [562, 241] on span "pause" at bounding box center [562, 232] width 20 height 20
drag, startPoint x: 798, startPoint y: 61, endPoint x: 786, endPoint y: 60, distance: 11.6
click at [786, 60] on input "range" at bounding box center [561, 63] width 821 height 52
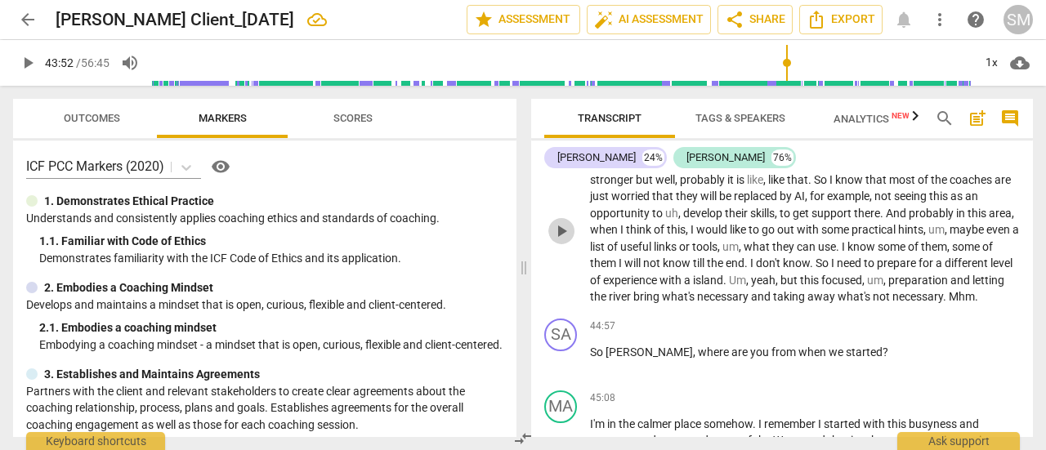
click at [557, 241] on span "play_arrow" at bounding box center [562, 232] width 20 height 20
click at [562, 241] on span "pause" at bounding box center [562, 232] width 20 height 20
type input "2670"
click at [729, 287] on span "." at bounding box center [726, 280] width 6 height 13
click at [555, 241] on span "play_arrow" at bounding box center [562, 232] width 20 height 20
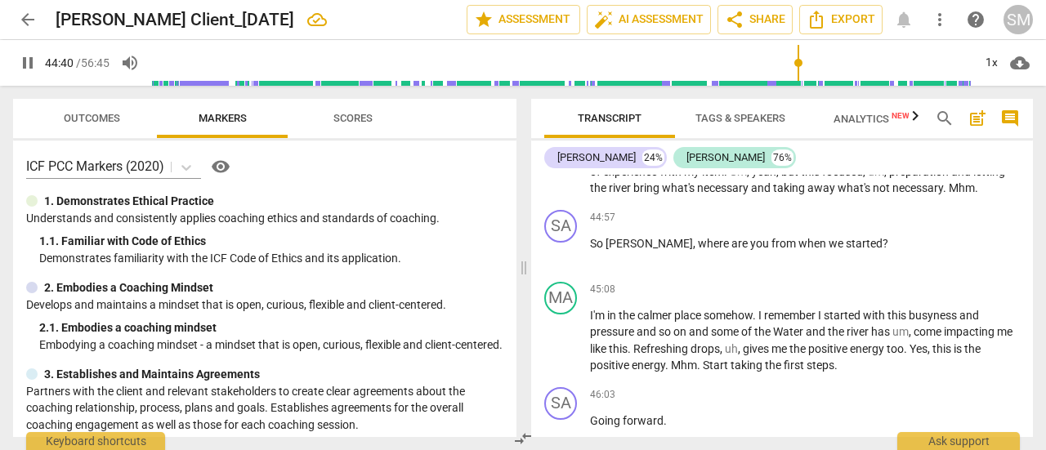
scroll to position [6333, 0]
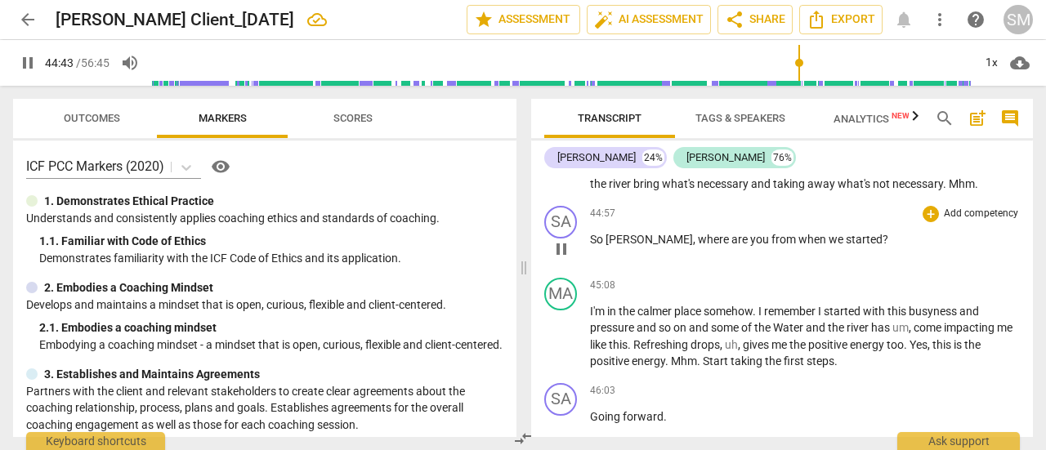
click at [623, 246] on span "[PERSON_NAME]" at bounding box center [649, 239] width 87 height 13
type input "2684"
click at [943, 190] on span "." at bounding box center [946, 183] width 6 height 13
type input "2694"
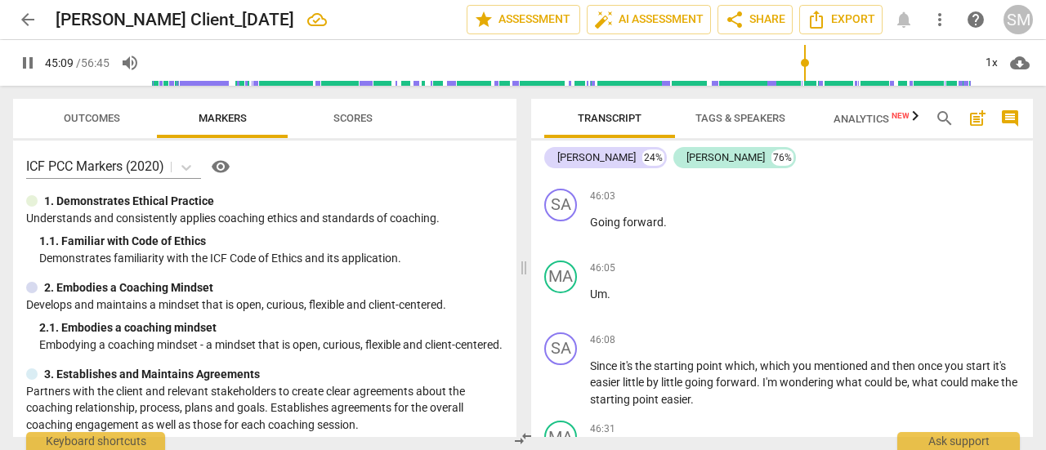
scroll to position [6530, 0]
click at [783, 137] on span "Water" at bounding box center [789, 130] width 33 height 13
type input "2722"
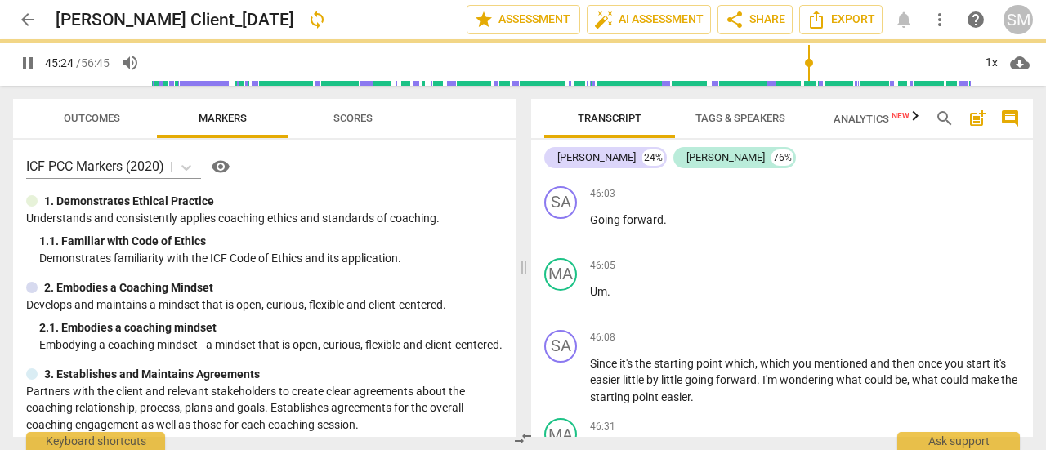
click at [741, 137] on span "some" at bounding box center [726, 130] width 30 height 13
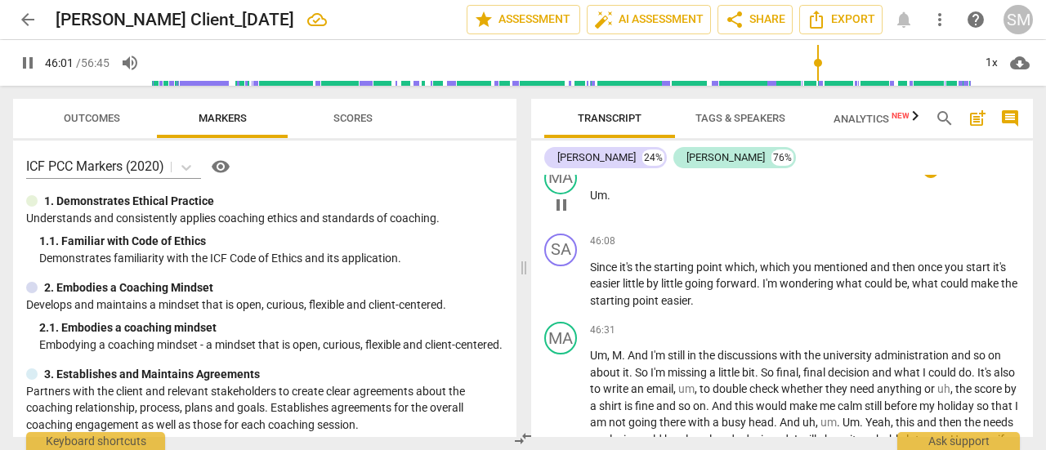
scroll to position [6637, 0]
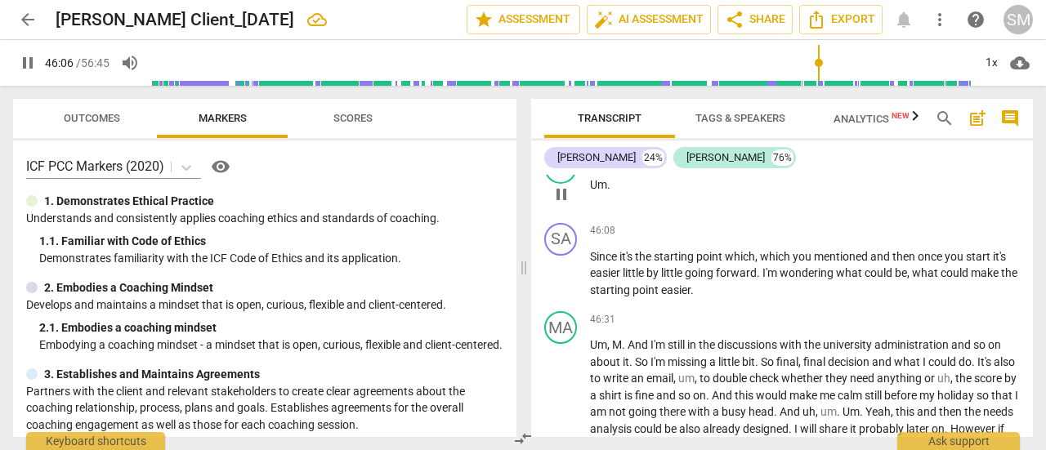
click at [592, 191] on span "Um" at bounding box center [598, 184] width 17 height 13
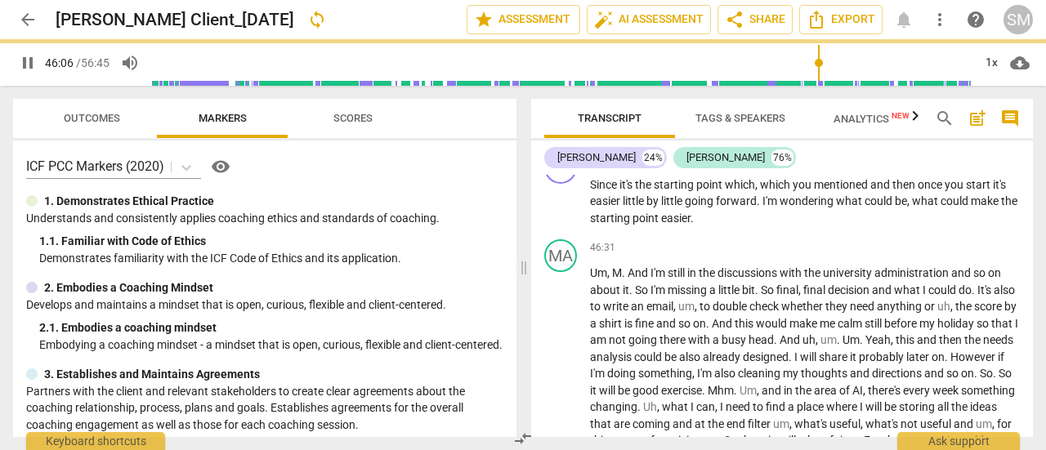
scroll to position [6565, 0]
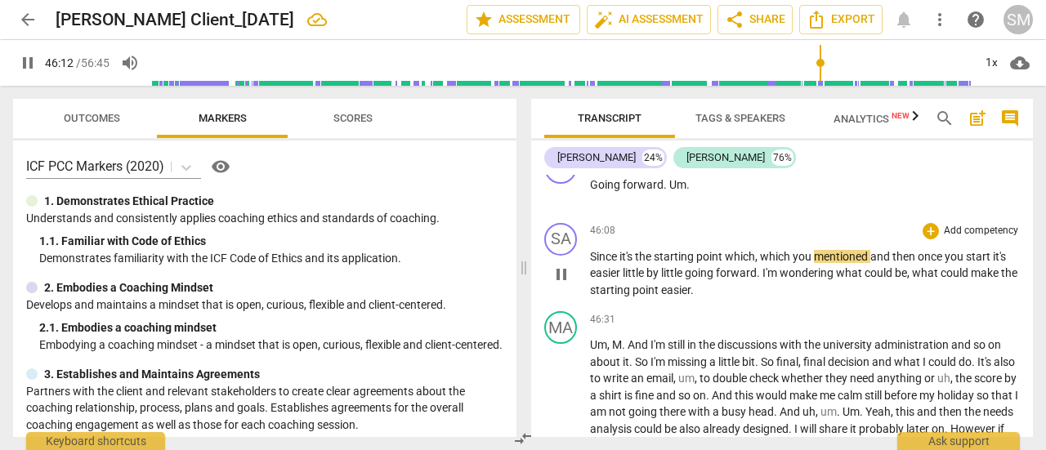
click at [592, 263] on span "Since" at bounding box center [604, 256] width 29 height 13
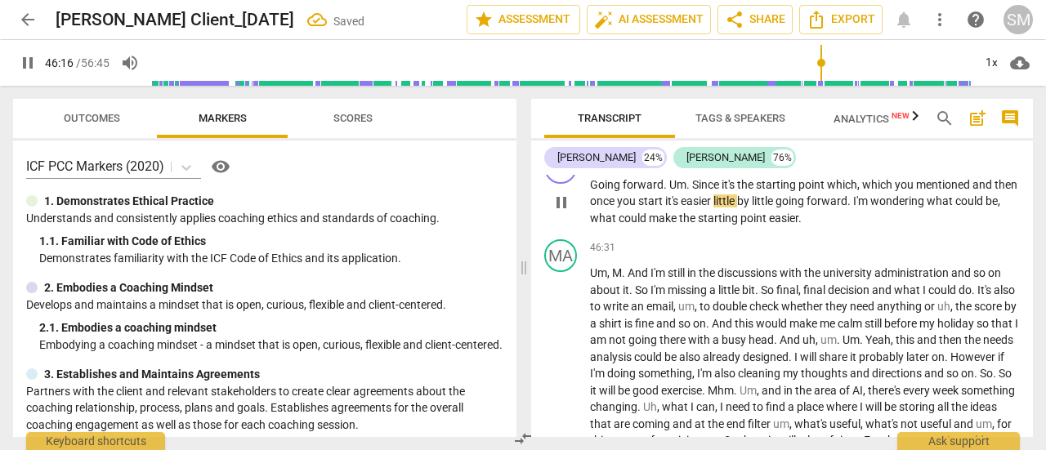
click at [690, 191] on span "." at bounding box center [690, 184] width 6 height 13
type input "2777"
click at [776, 208] on span "little" at bounding box center [764, 201] width 24 height 13
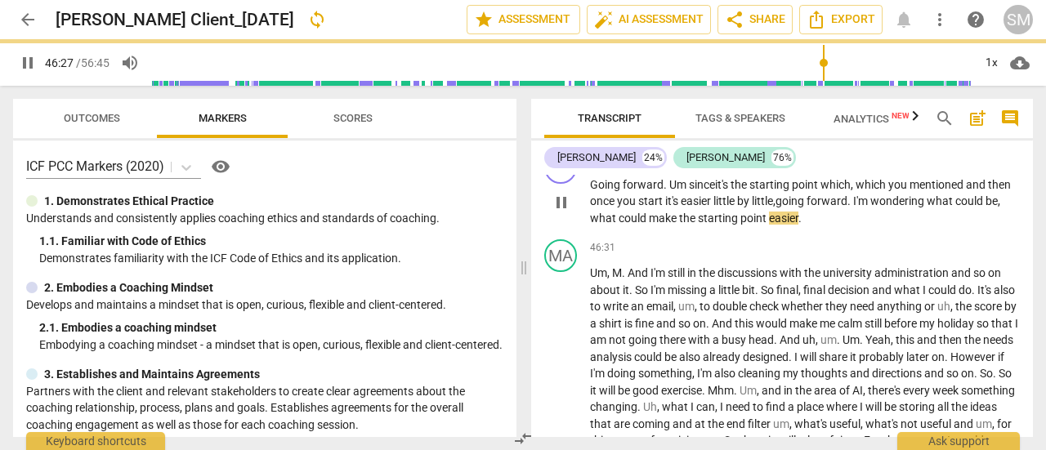
click at [853, 208] on span "." at bounding box center [851, 201] width 6 height 13
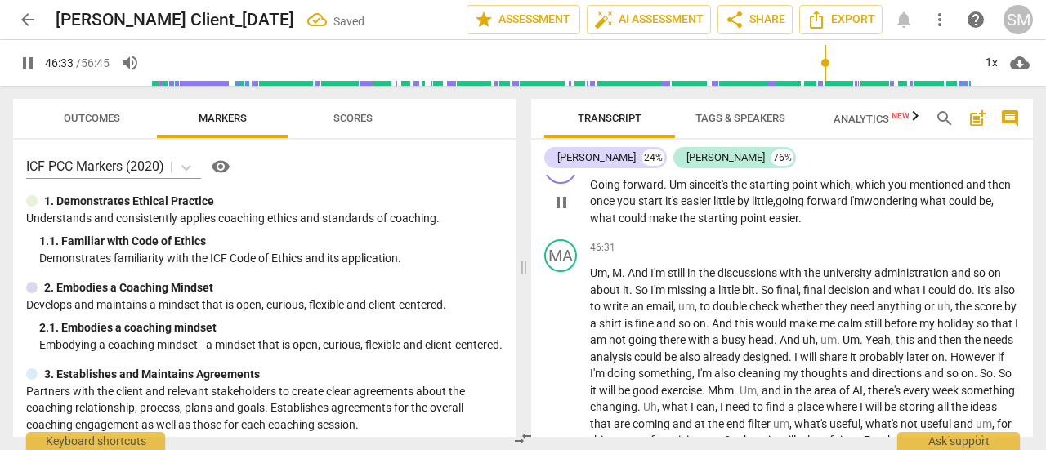
click at [831, 227] on p "Going forward . Um since it's the starting point which , which you mentioned an…" at bounding box center [805, 202] width 430 height 51
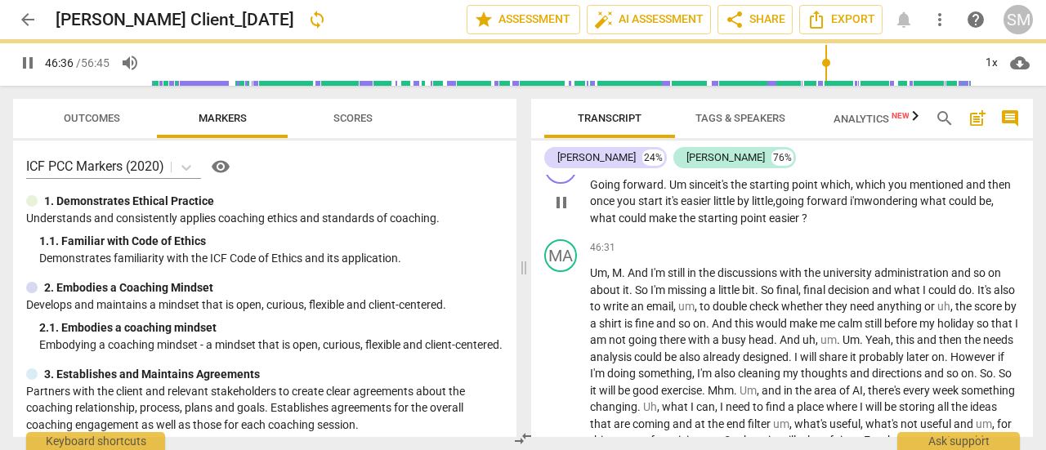
click at [664, 191] on span "." at bounding box center [667, 184] width 6 height 13
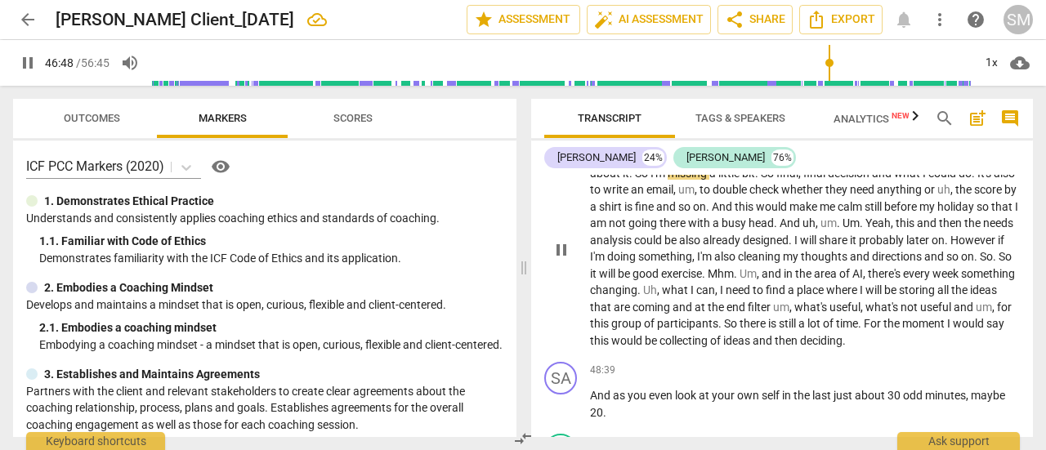
scroll to position [6712, 0]
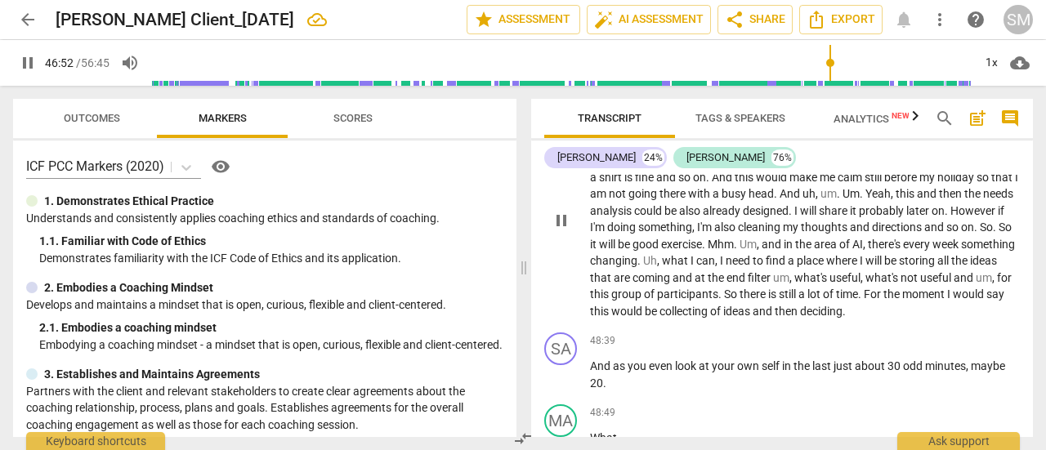
click at [765, 150] on span "So" at bounding box center [769, 143] width 16 height 13
type input "2813"
click at [561, 231] on span "pause" at bounding box center [562, 221] width 20 height 20
type input "2827"
click at [624, 184] on span "shirt" at bounding box center [611, 177] width 25 height 13
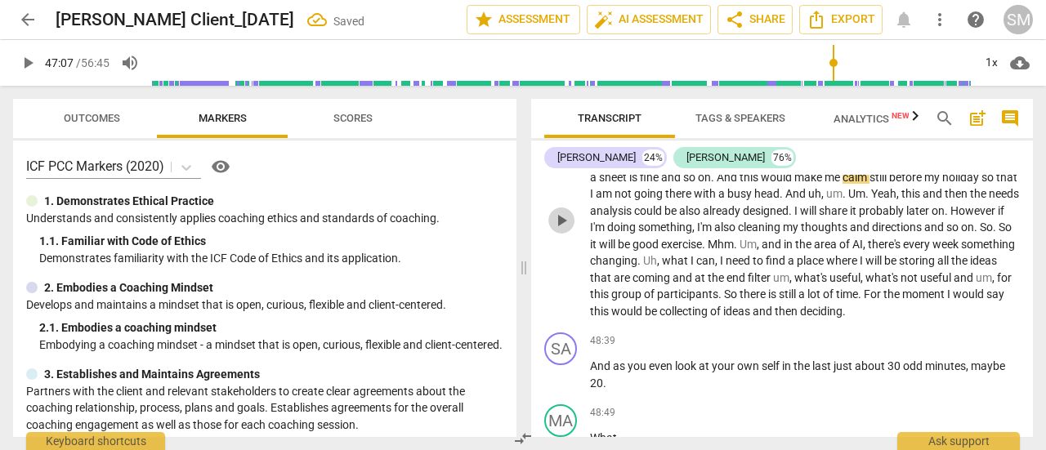
click at [557, 231] on span "play_arrow" at bounding box center [562, 221] width 20 height 20
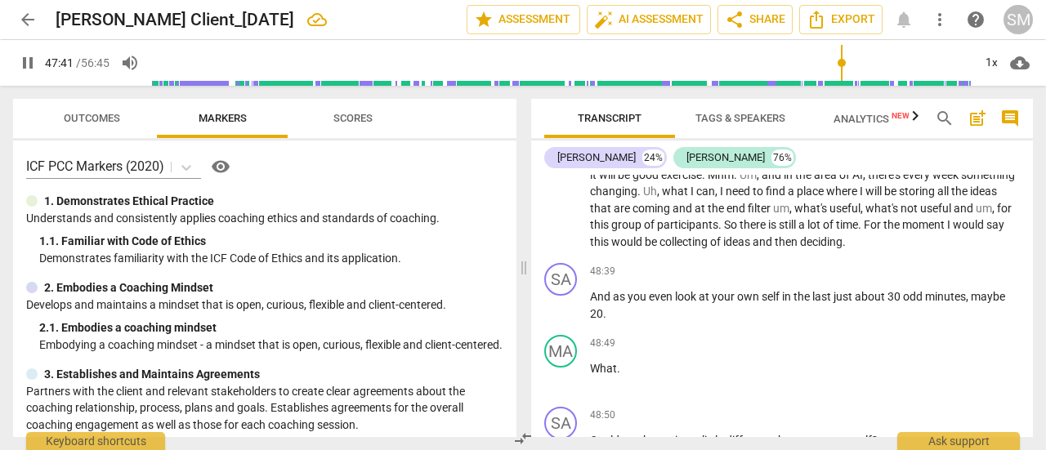
scroll to position [6784, 0]
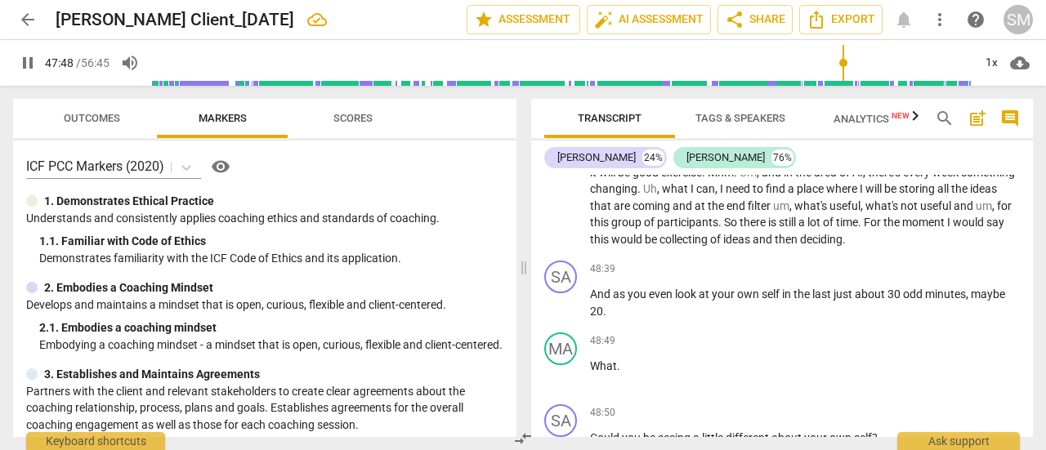
type input "2869"
click at [999, 162] on span "So" at bounding box center [1005, 155] width 13 height 13
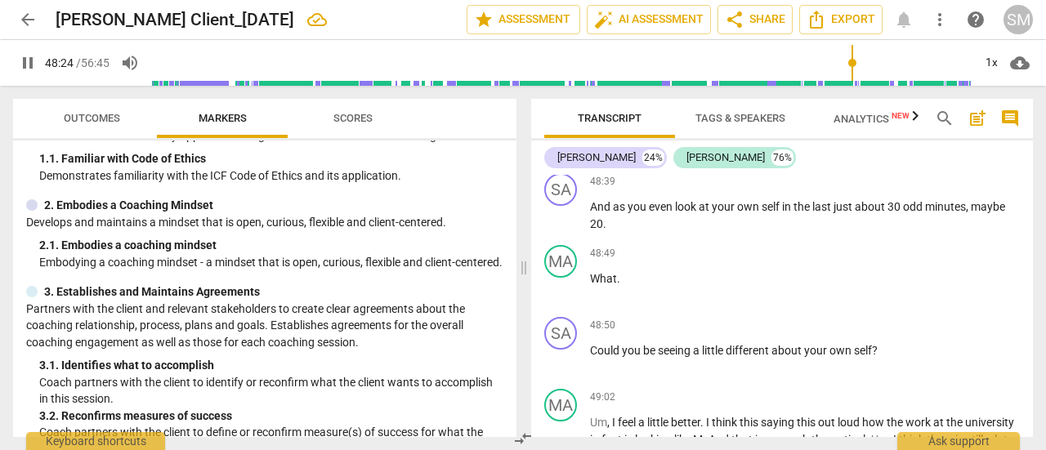
scroll to position [6897, 0]
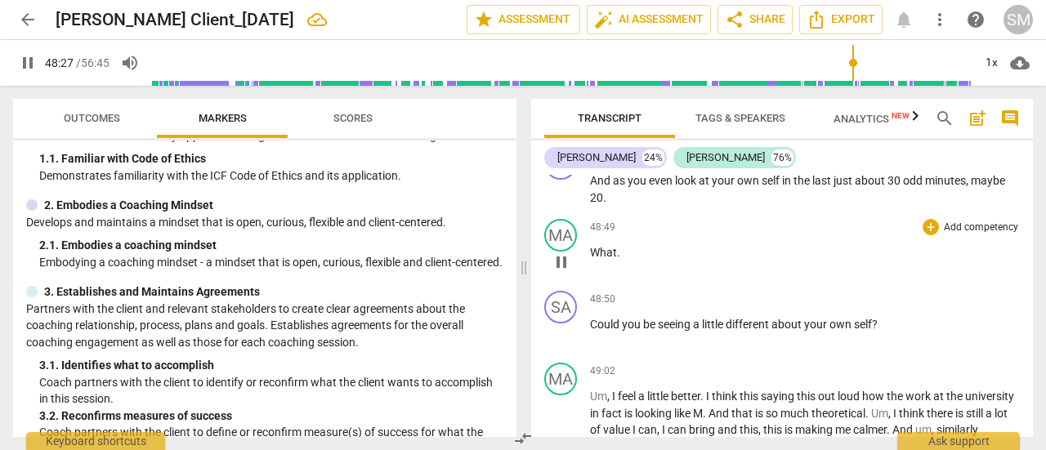
click at [589, 278] on div "MA play_arrow pause" at bounding box center [567, 248] width 46 height 59
click at [592, 259] on span "What" at bounding box center [603, 252] width 27 height 13
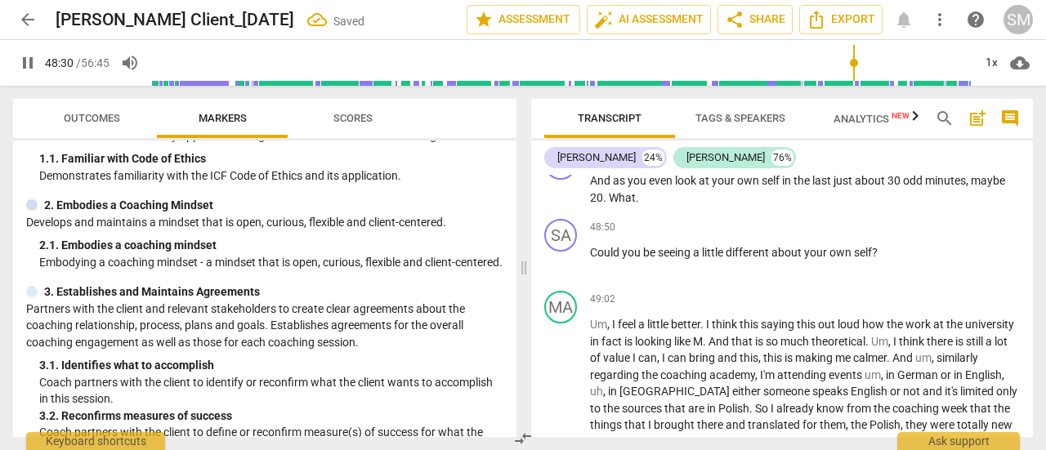
click at [592, 259] on span "Could" at bounding box center [606, 252] width 32 height 13
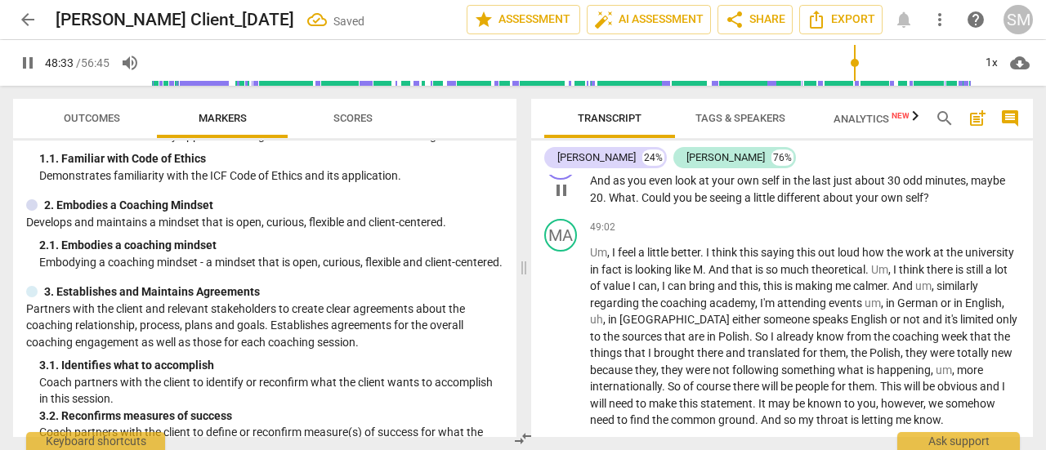
click at [610, 204] on span "What" at bounding box center [622, 197] width 27 height 13
type input "2913"
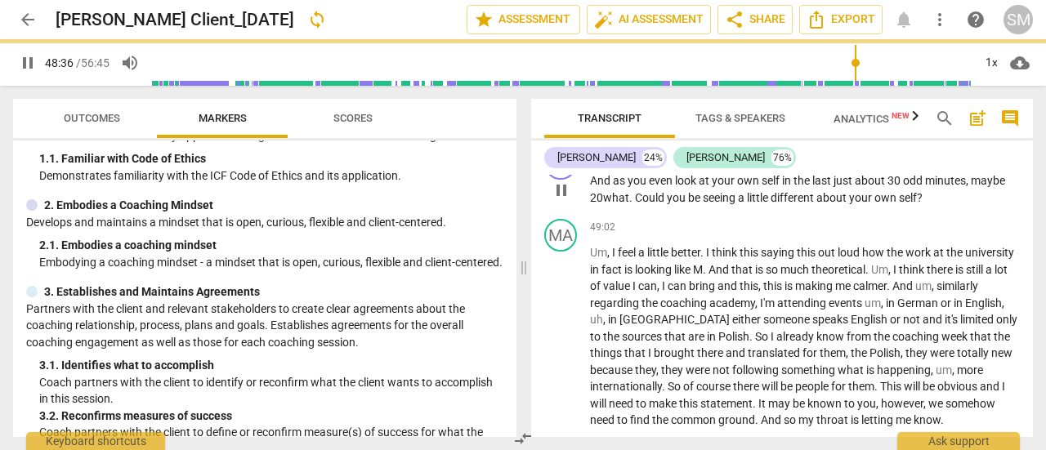
click at [638, 204] on span "Could" at bounding box center [651, 197] width 32 height 13
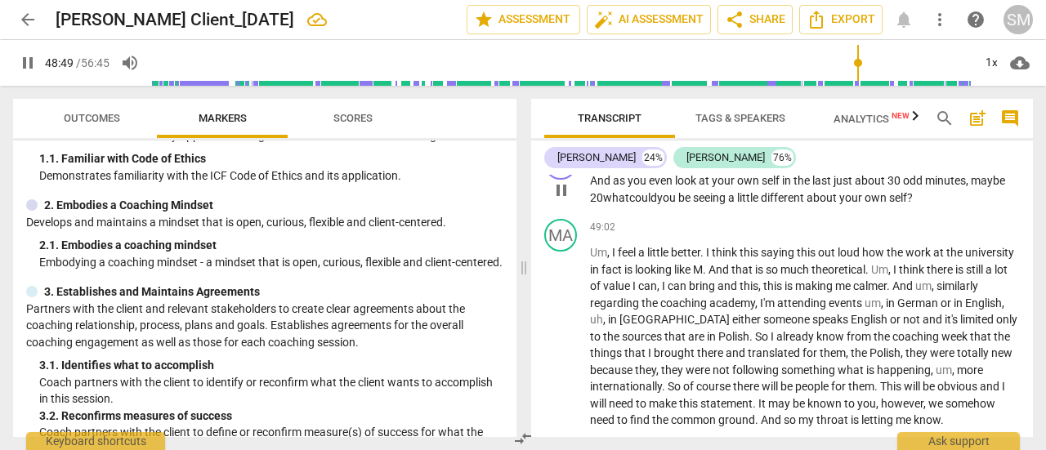
click at [595, 204] on span "20" at bounding box center [596, 197] width 13 height 13
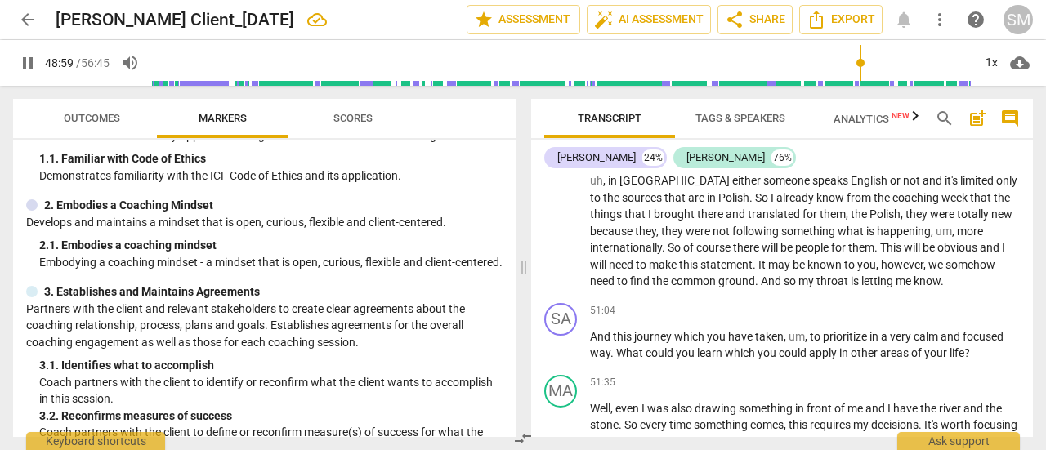
scroll to position [7038, 0]
click at [732, 136] on span "And" at bounding box center [720, 129] width 23 height 13
type input "2957"
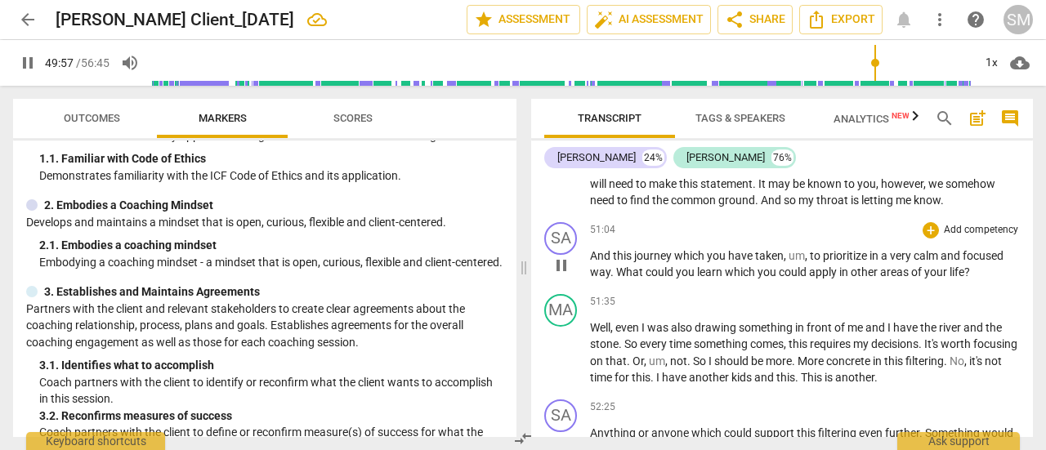
scroll to position [7125, 0]
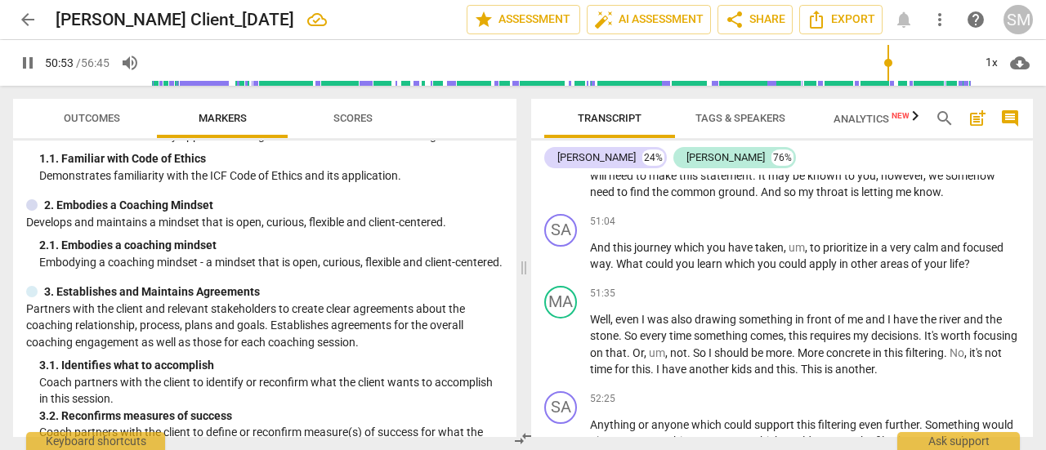
click at [848, 199] on span "throat" at bounding box center [834, 192] width 34 height 13
click at [762, 199] on span "And" at bounding box center [772, 192] width 23 height 13
click at [877, 199] on span "letting" at bounding box center [885, 192] width 34 height 13
click at [566, 267] on span "pause" at bounding box center [562, 258] width 20 height 20
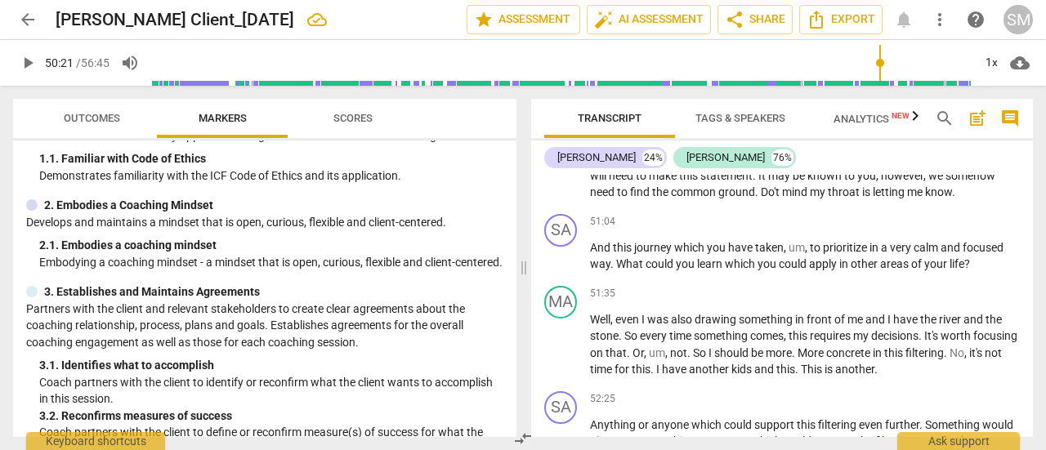
drag, startPoint x: 896, startPoint y: 60, endPoint x: 880, endPoint y: 60, distance: 16.3
click at [880, 60] on input "range" at bounding box center [561, 63] width 821 height 52
click at [560, 119] on span "play_arrow" at bounding box center [562, 110] width 20 height 20
click at [774, 199] on span "Do't" at bounding box center [771, 192] width 21 height 13
type input "3039"
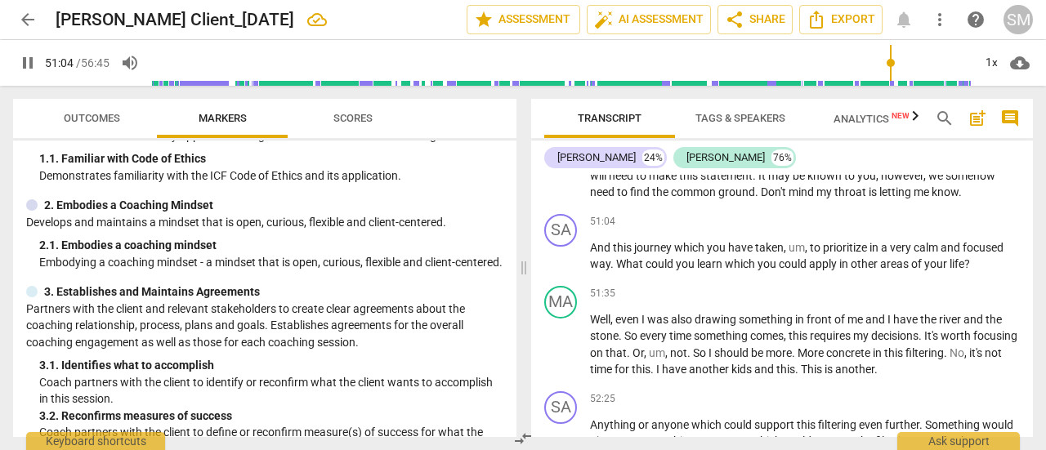
click at [937, 199] on span "know" at bounding box center [945, 192] width 27 height 13
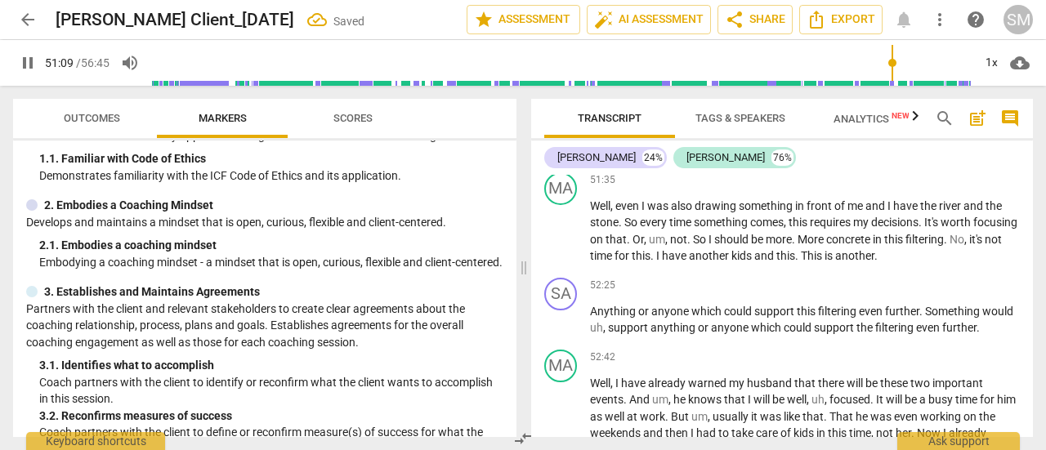
scroll to position [7240, 0]
click at [616, 156] on span "What" at bounding box center [630, 149] width 29 height 13
type input "3074"
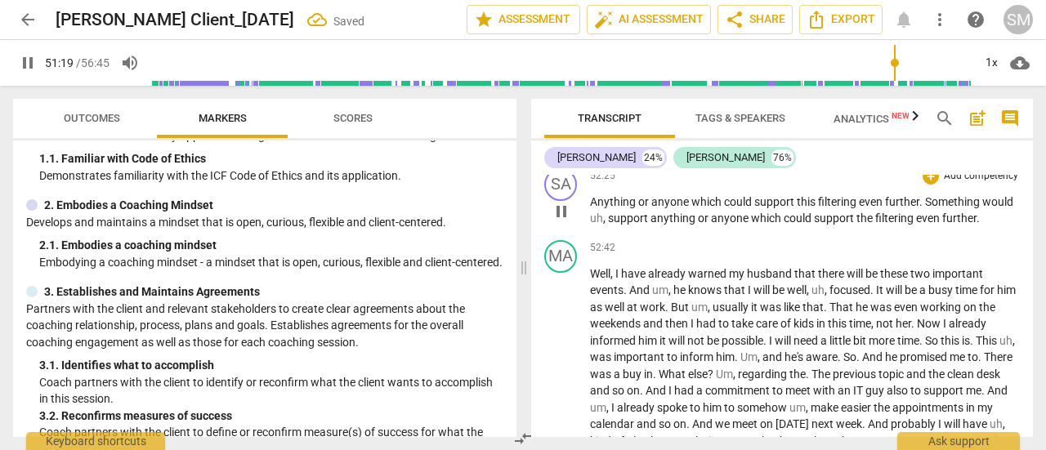
scroll to position [7355, 0]
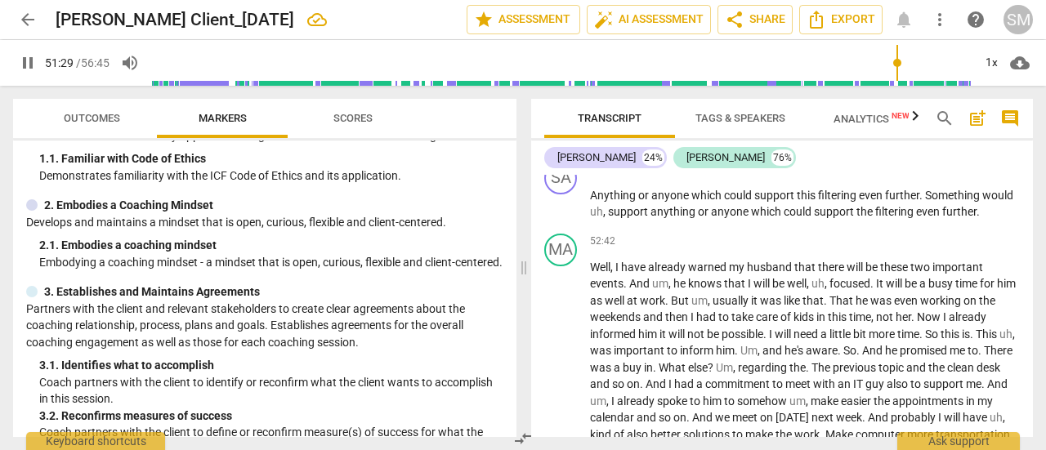
click at [924, 113] on span "." at bounding box center [922, 106] width 6 height 13
type input "3090"
click at [826, 130] on span "More" at bounding box center [812, 123] width 29 height 13
click at [795, 113] on span "this" at bounding box center [799, 106] width 21 height 13
click at [562, 126] on span "pause" at bounding box center [562, 116] width 20 height 20
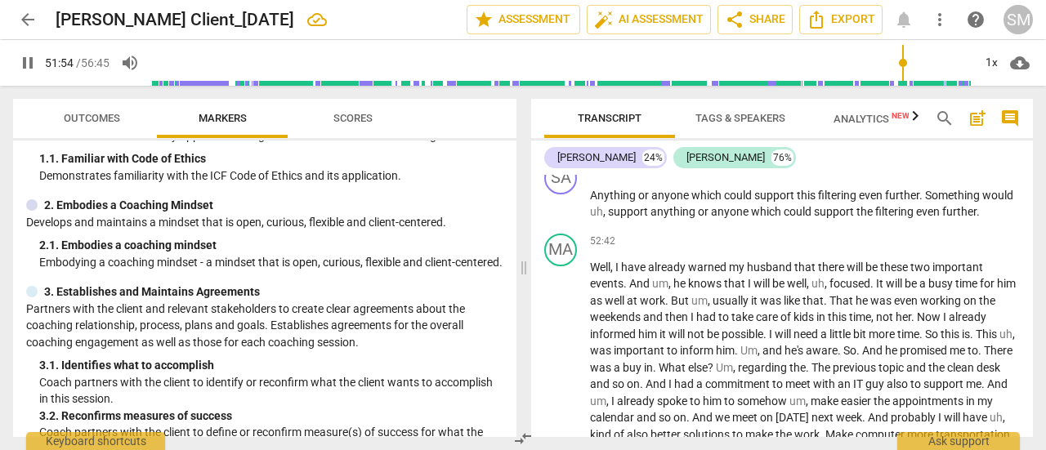
type input "3115"
click at [789, 113] on span "," at bounding box center [786, 106] width 5 height 13
click at [679, 130] on span "Or" at bounding box center [684, 123] width 11 height 13
click at [563, 126] on span "play_arrow" at bounding box center [562, 116] width 20 height 20
click at [729, 146] on span "another" at bounding box center [745, 139] width 43 height 13
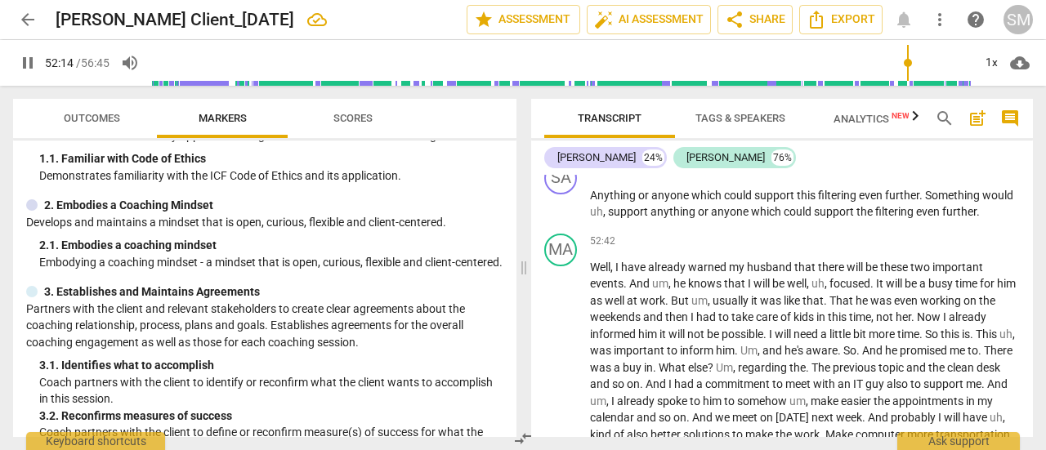
click at [565, 126] on span "pause" at bounding box center [562, 116] width 20 height 20
type input "3134"
click at [727, 146] on span "another" at bounding box center [745, 139] width 43 height 13
click at [899, 61] on input "range" at bounding box center [561, 63] width 821 height 52
click at [561, 126] on span "play_arrow" at bounding box center [562, 116] width 20 height 20
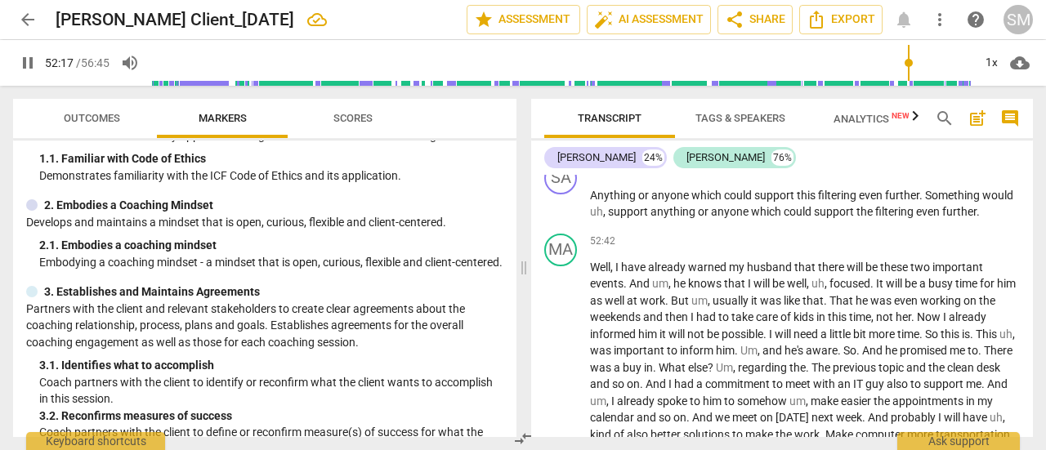
click at [562, 126] on span "pause" at bounding box center [562, 116] width 20 height 20
type input "3138"
click at [987, 130] on span "." at bounding box center [986, 123] width 6 height 13
click at [682, 146] on span "I" at bounding box center [679, 139] width 6 height 13
click at [722, 146] on span "have" at bounding box center [708, 139] width 27 height 13
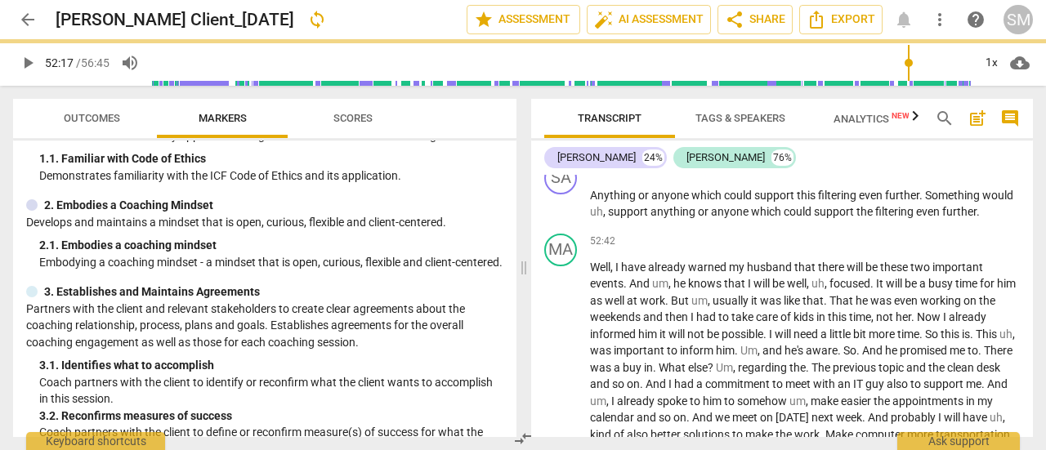
click at [676, 146] on span "." at bounding box center [673, 139] width 6 height 13
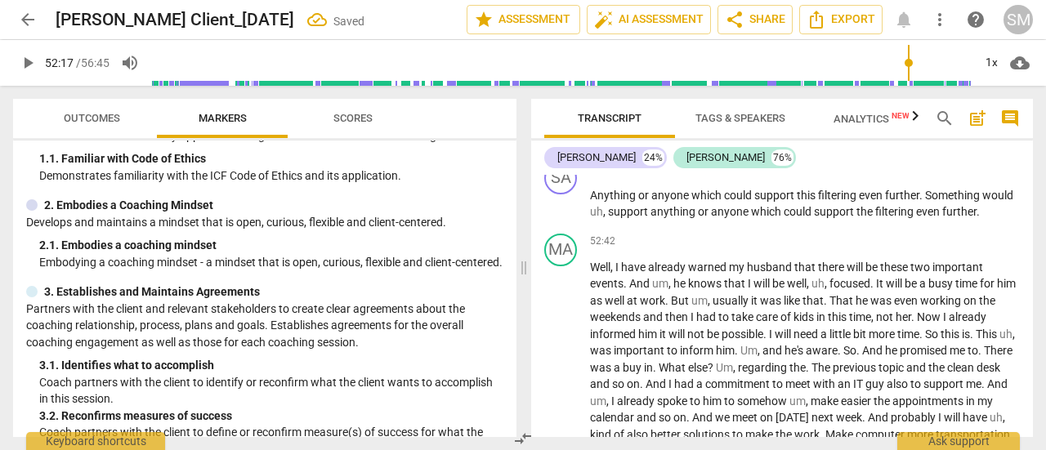
click at [935, 149] on p "Well , even I was also drawing something in front of me and I have the river an…" at bounding box center [805, 115] width 430 height 67
click at [924, 146] on span "anotherfilter" at bounding box center [893, 139] width 63 height 13
drag, startPoint x: 907, startPoint y: 61, endPoint x: 891, endPoint y: 63, distance: 16.4
click at [891, 63] on input "range" at bounding box center [561, 63] width 821 height 52
click at [563, 126] on span "play_arrow" at bounding box center [562, 116] width 20 height 20
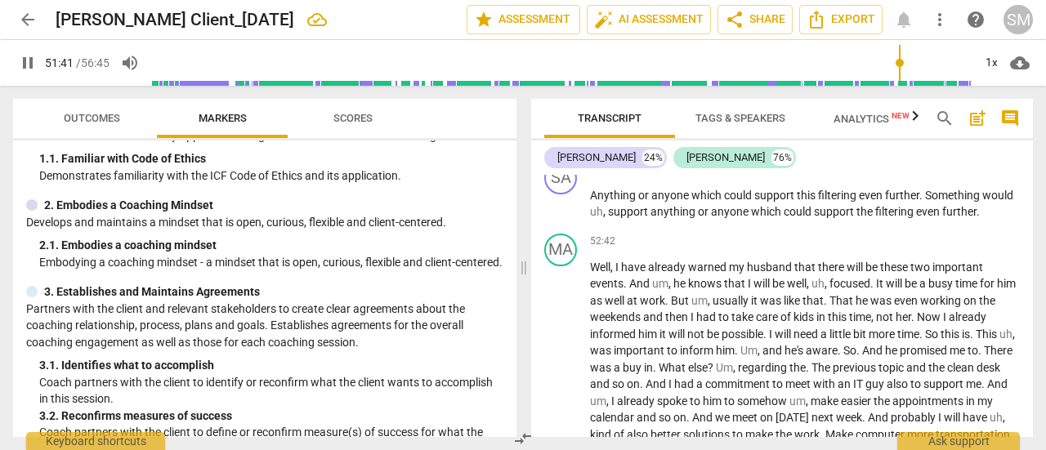
click at [953, 149] on p "Well , even I was also drawing something in front of me and I have the river an…" at bounding box center [805, 115] width 430 height 67
type input "3102"
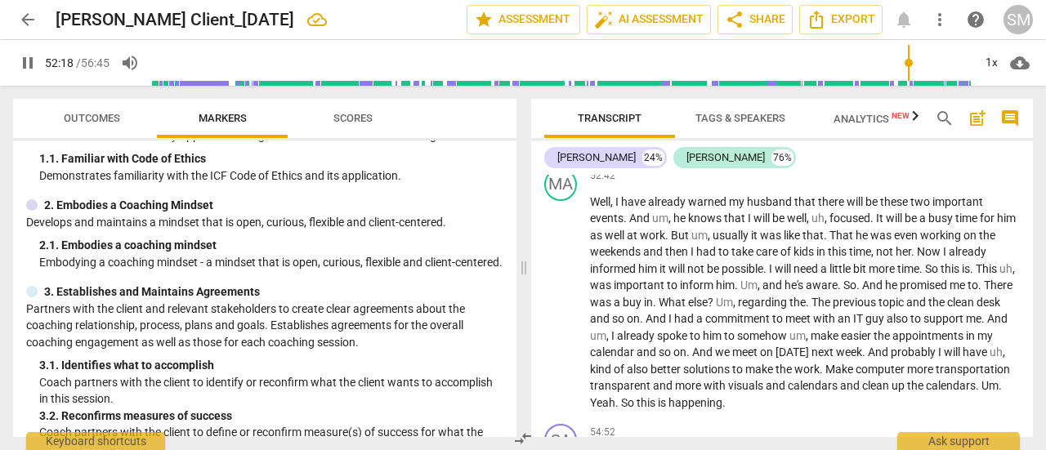
scroll to position [7420, 0]
click at [927, 137] on span "Something" at bounding box center [953, 129] width 57 height 13
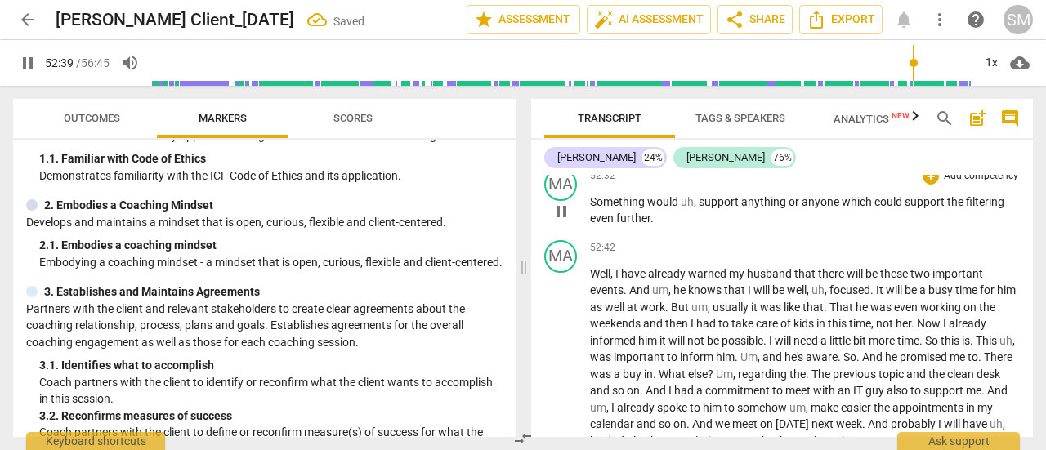
click at [741, 208] on span "anything" at bounding box center [764, 201] width 47 height 13
type input "3159"
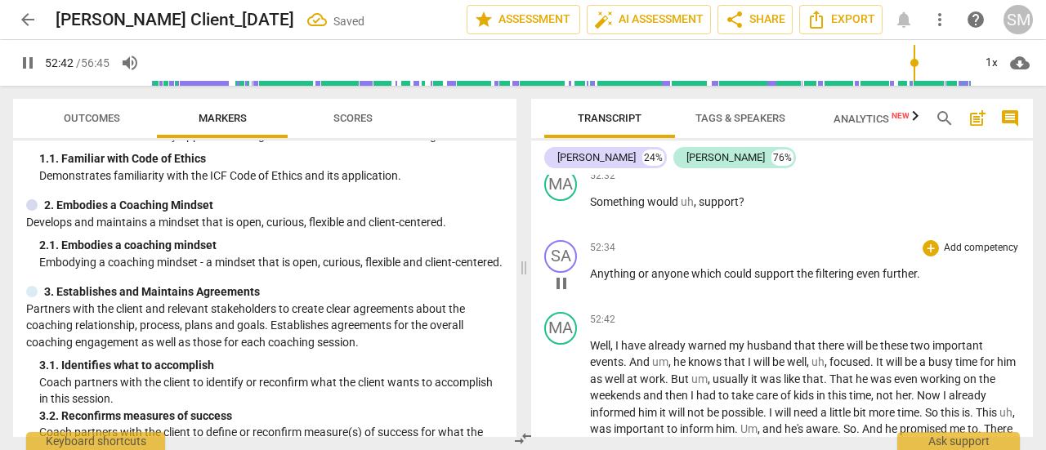
scroll to position [7684, 0]
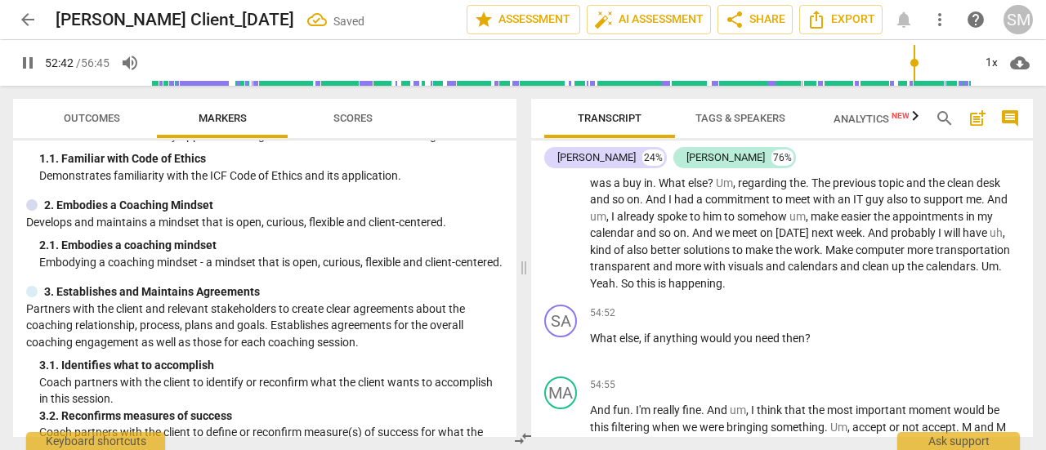
click at [862, 273] on span "and" at bounding box center [851, 266] width 22 height 13
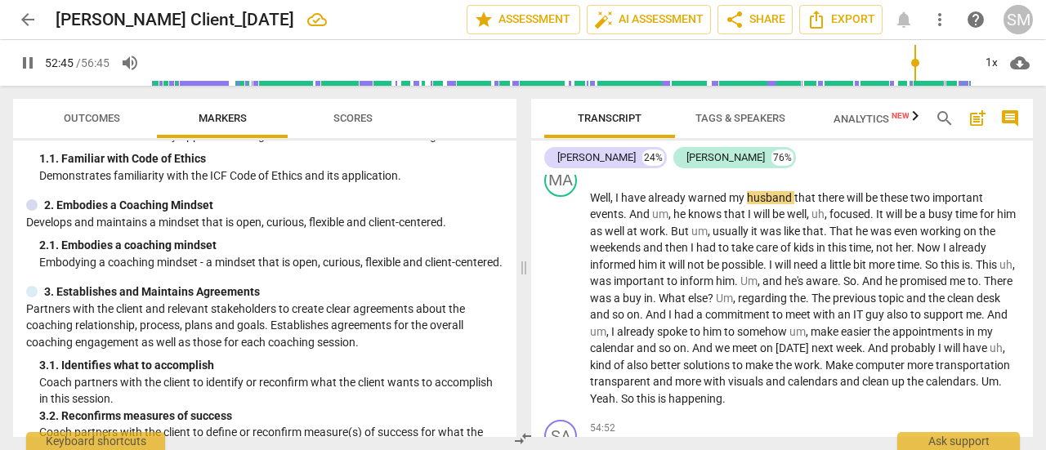
scroll to position [7566, 0]
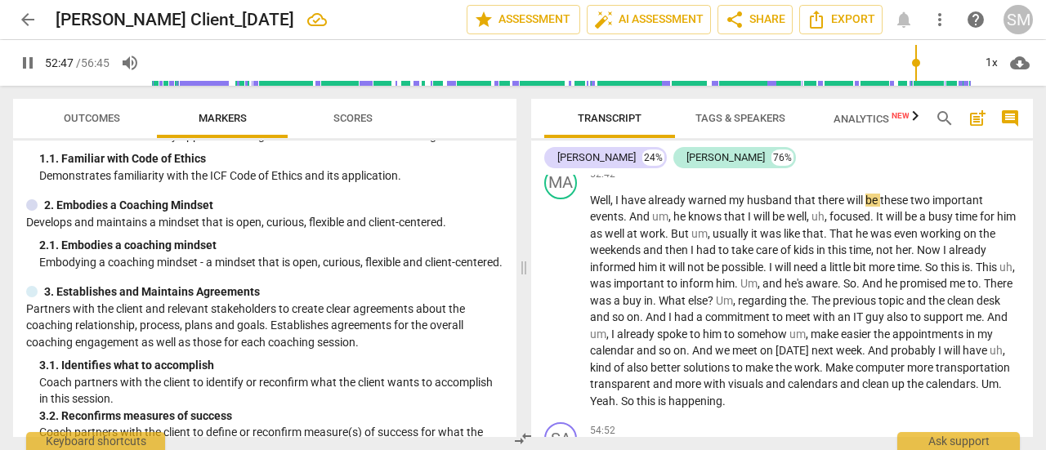
click at [923, 137] on p "Anything or anyone which could support the filtering even further ." at bounding box center [805, 128] width 430 height 17
type input "3168"
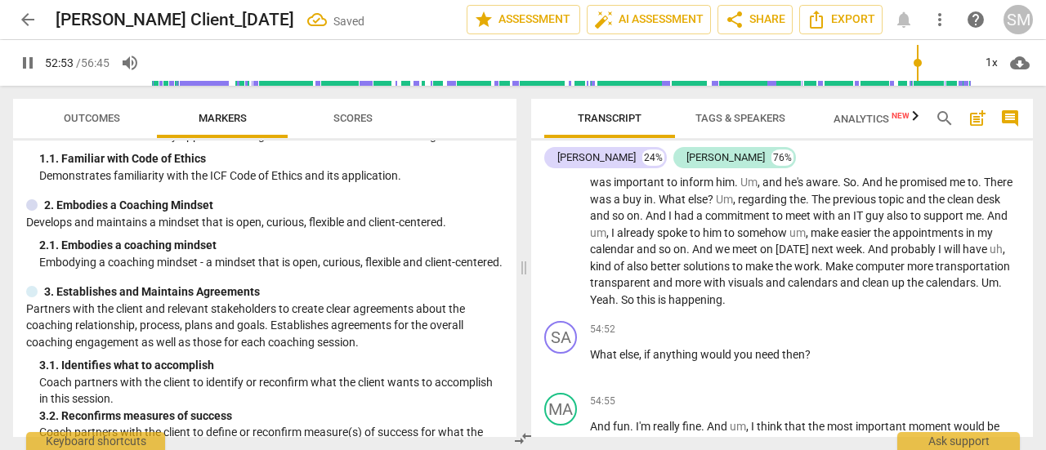
scroll to position [7667, 0]
click at [830, 139] on span "." at bounding box center [827, 132] width 6 height 13
type input "3186"
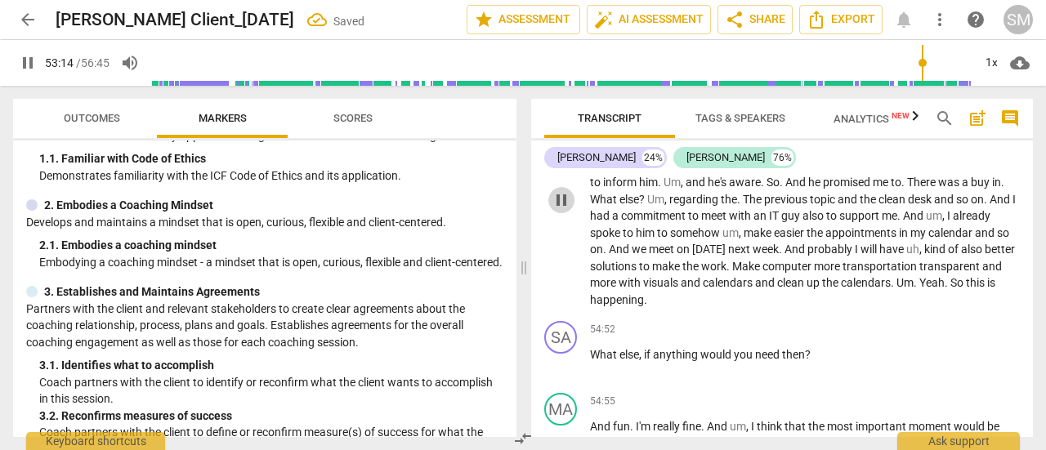
click at [557, 210] on span "pause" at bounding box center [562, 200] width 20 height 20
type input "3195"
click at [843, 155] on span "not" at bounding box center [833, 148] width 20 height 13
click at [557, 210] on span "play_arrow" at bounding box center [562, 200] width 20 height 20
click at [921, 172] on span "This" at bounding box center [910, 165] width 24 height 13
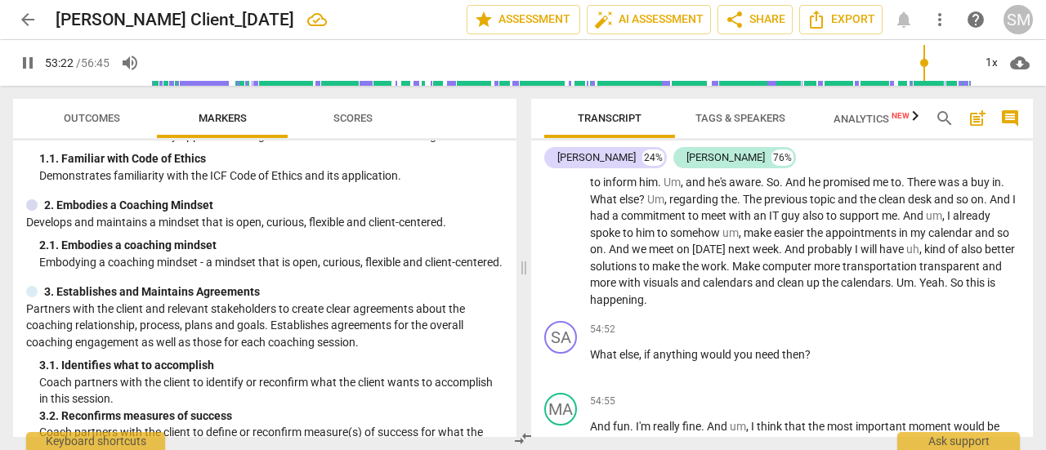
type input "3202"
click at [668, 189] on span "Um" at bounding box center [659, 182] width 17 height 13
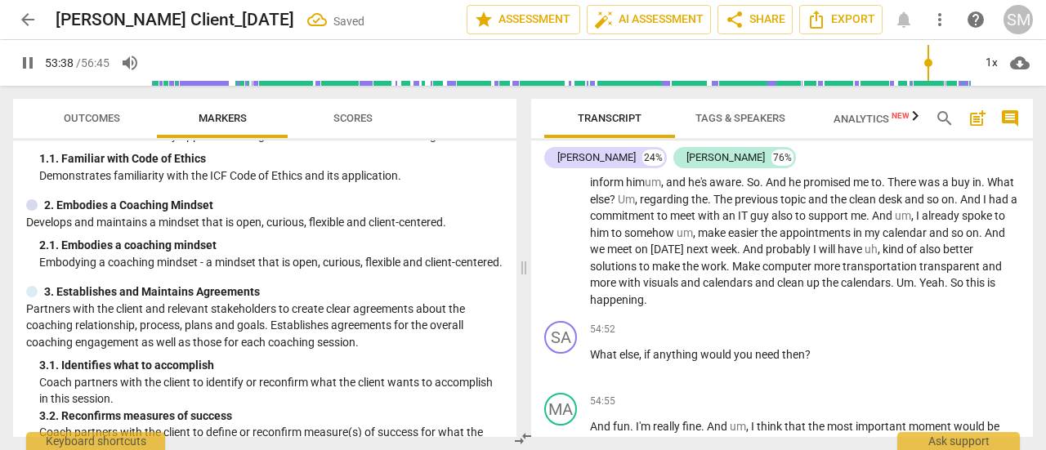
click at [766, 189] on span "." at bounding box center [763, 182] width 6 height 13
click at [994, 282] on p "Well , I have already warned my husband that there will be these two important …" at bounding box center [805, 200] width 430 height 218
click at [881, 189] on span "There" at bounding box center [896, 182] width 31 height 13
click at [735, 206] on span "The" at bounding box center [724, 199] width 21 height 13
click at [920, 273] on span "transparent" at bounding box center [951, 266] width 63 height 13
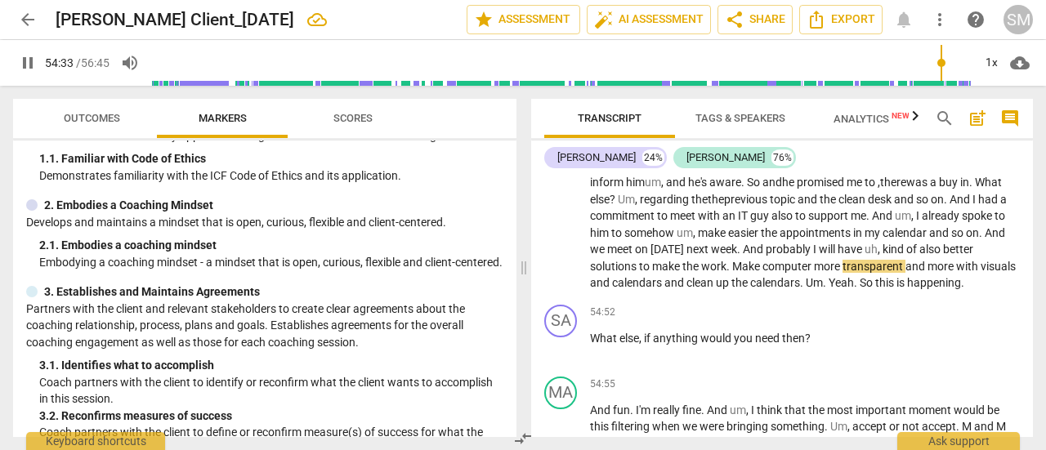
click at [732, 273] on span "." at bounding box center [730, 266] width 6 height 13
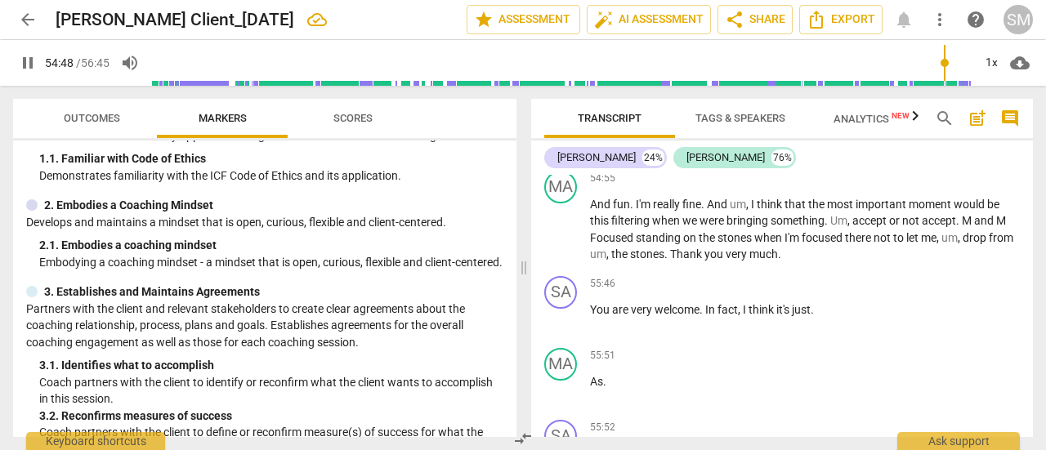
scroll to position [7875, 0]
click at [595, 209] on span "And" at bounding box center [601, 202] width 23 height 13
type input "3292"
click at [809, 226] on span "." at bounding box center [807, 219] width 6 height 13
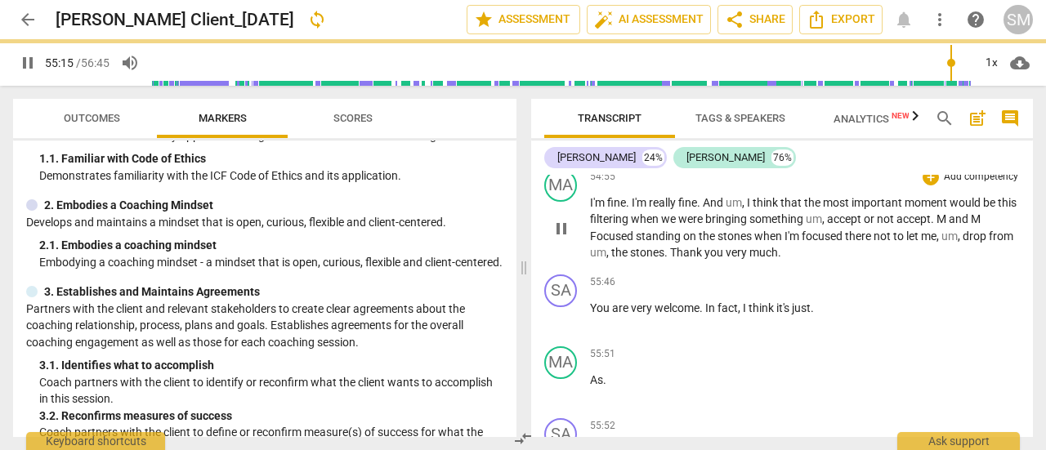
click at [971, 226] on span "and" at bounding box center [960, 219] width 22 height 13
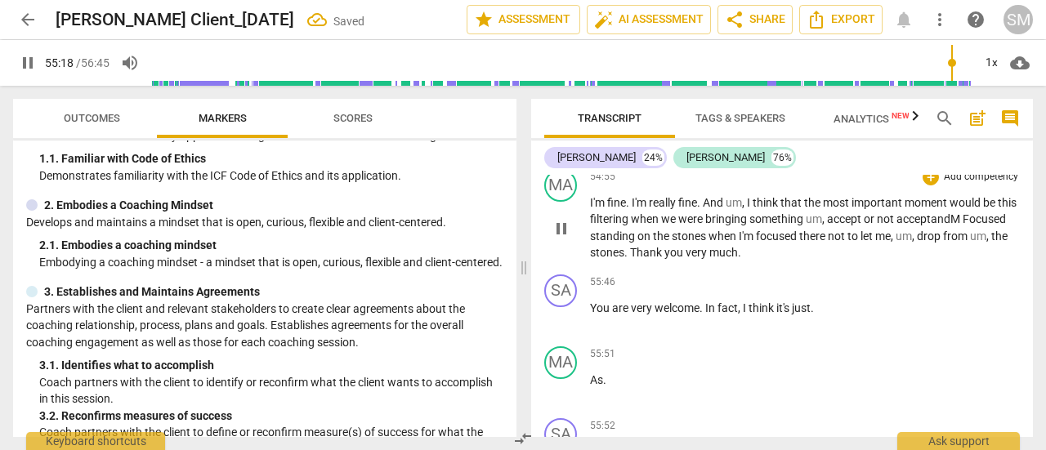
click at [997, 262] on p "I'm fine . I'm really fine . And um , I think that the most important moment wo…" at bounding box center [805, 228] width 430 height 67
click at [963, 226] on span "Focused" at bounding box center [984, 219] width 43 height 13
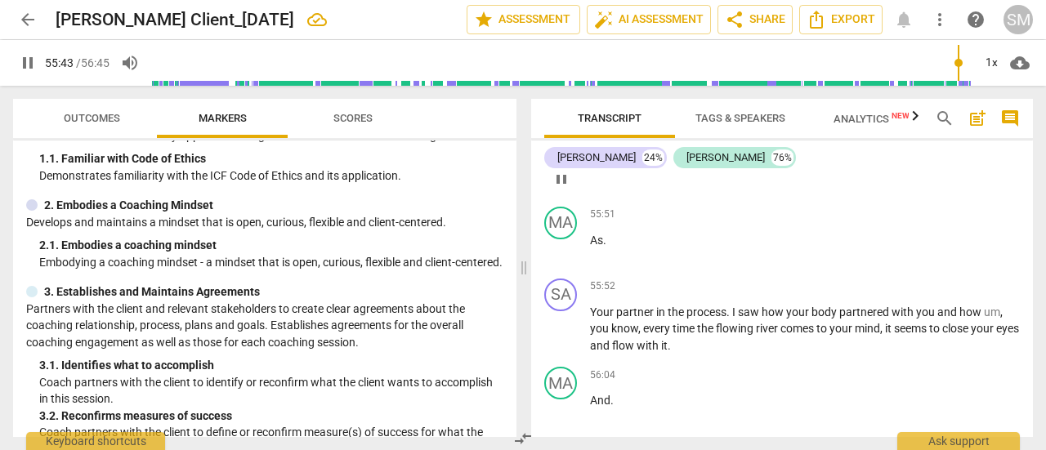
scroll to position [8015, 0]
click at [811, 121] on p "I'm fine . I'm really fine . And um , I think that the most important moment wo…" at bounding box center [805, 87] width 430 height 67
click at [590, 246] on span "As" at bounding box center [596, 239] width 13 height 13
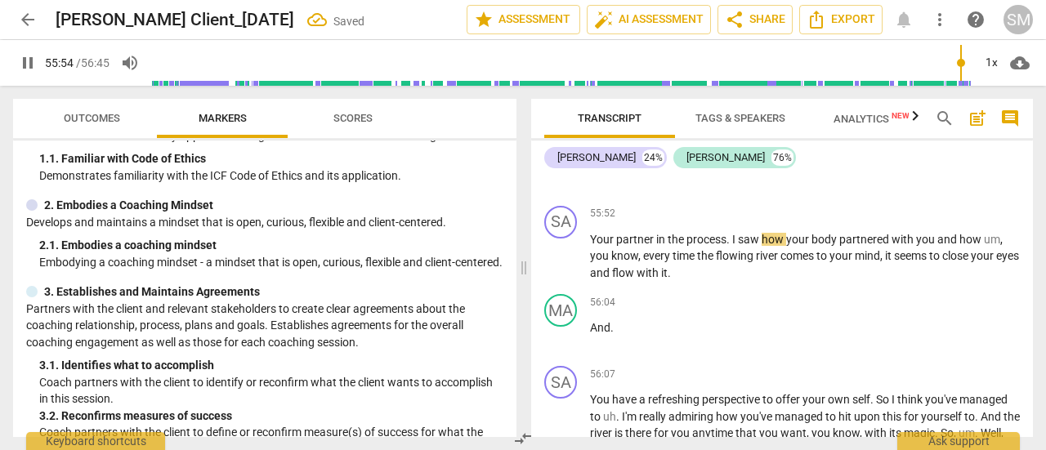
click at [590, 246] on span "Your" at bounding box center [603, 239] width 26 height 13
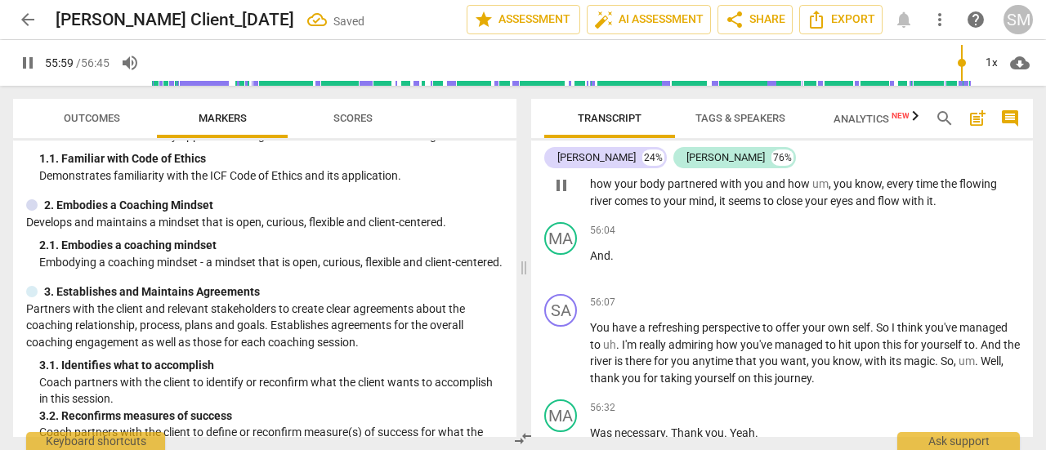
click at [817, 174] on span "." at bounding box center [814, 167] width 6 height 13
type input "3361"
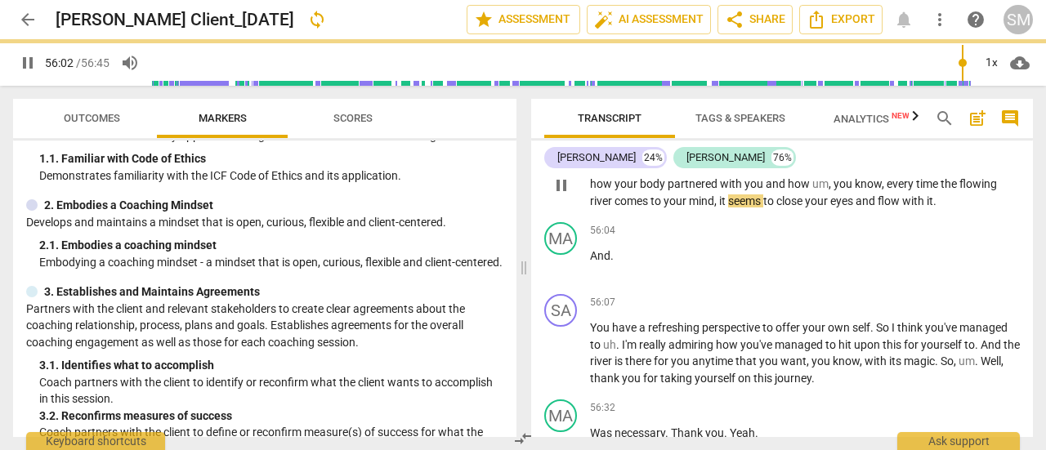
click at [831, 174] on span "." at bounding box center [829, 167] width 6 height 13
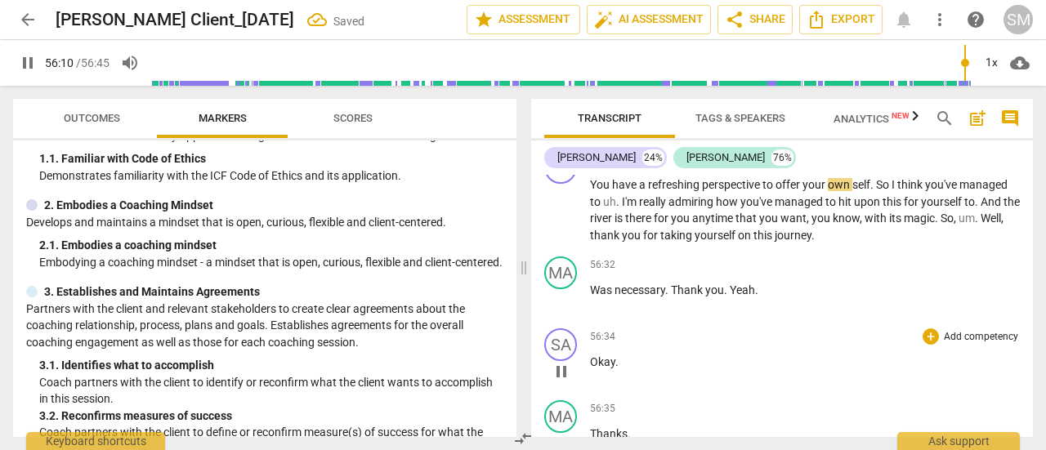
scroll to position [8150, 0]
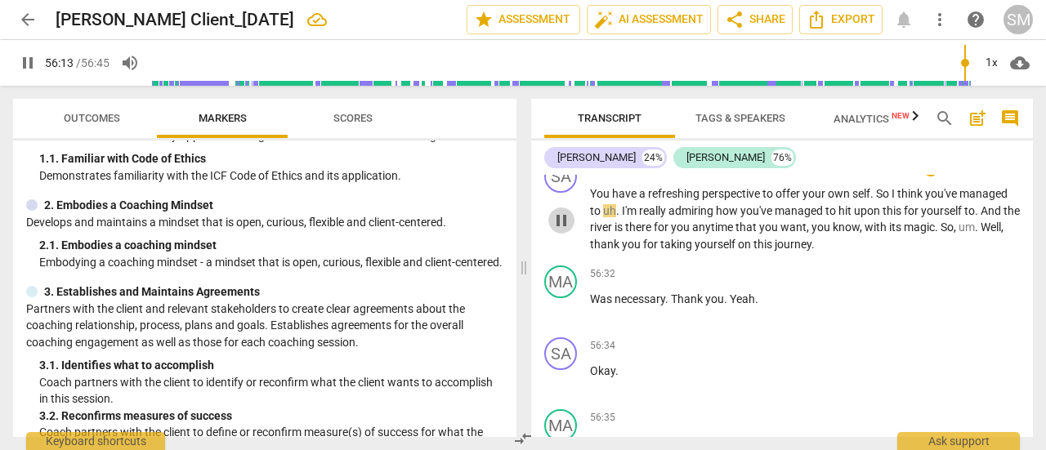
click at [557, 231] on span "pause" at bounding box center [562, 221] width 20 height 20
type input "3373"
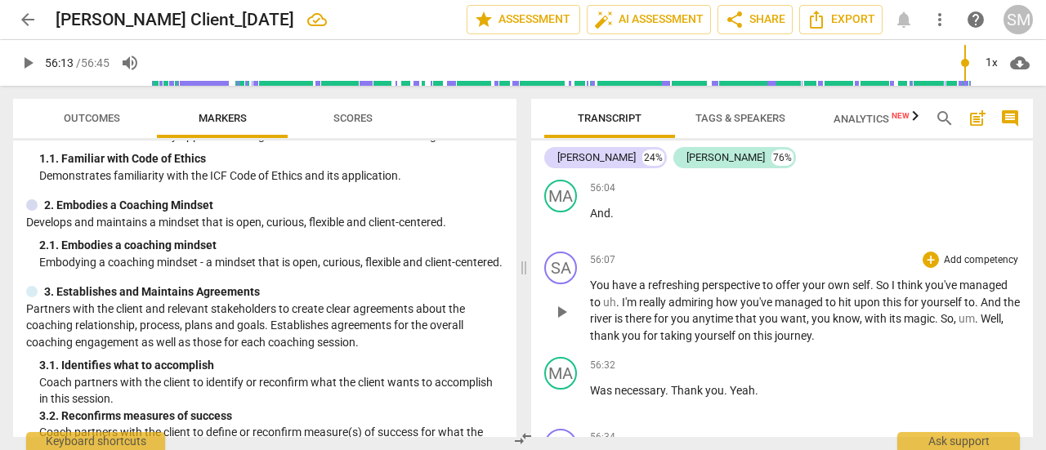
scroll to position [8058, 0]
click at [969, 132] on span "." at bounding box center [967, 125] width 6 height 13
click at [732, 165] on span "seems" at bounding box center [721, 158] width 35 height 13
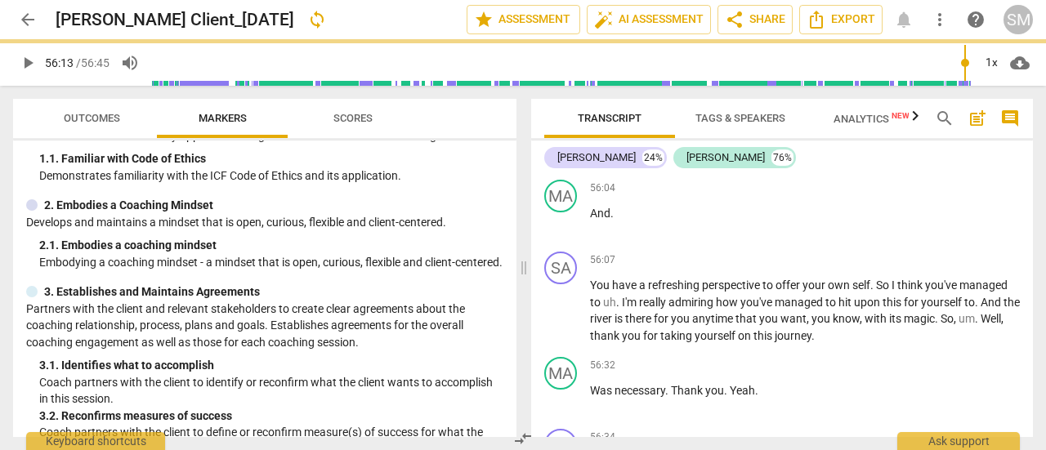
click at [746, 165] on span "seems" at bounding box center [728, 158] width 35 height 13
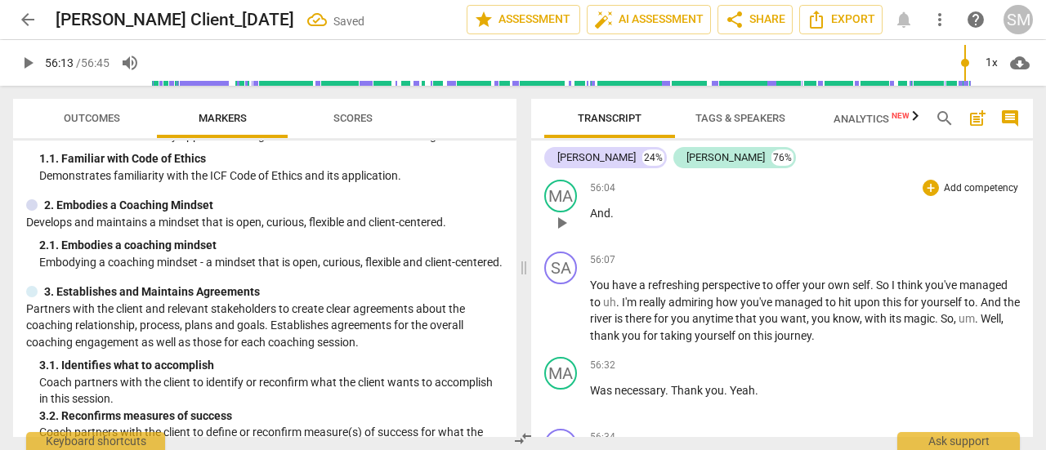
click at [590, 220] on span "And" at bounding box center [600, 213] width 20 height 13
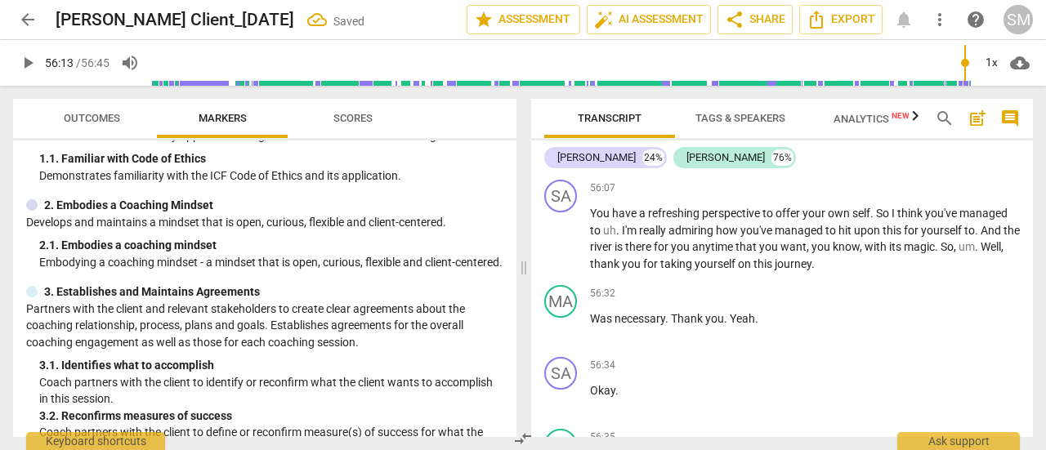
click at [590, 220] on span "You" at bounding box center [601, 213] width 22 height 13
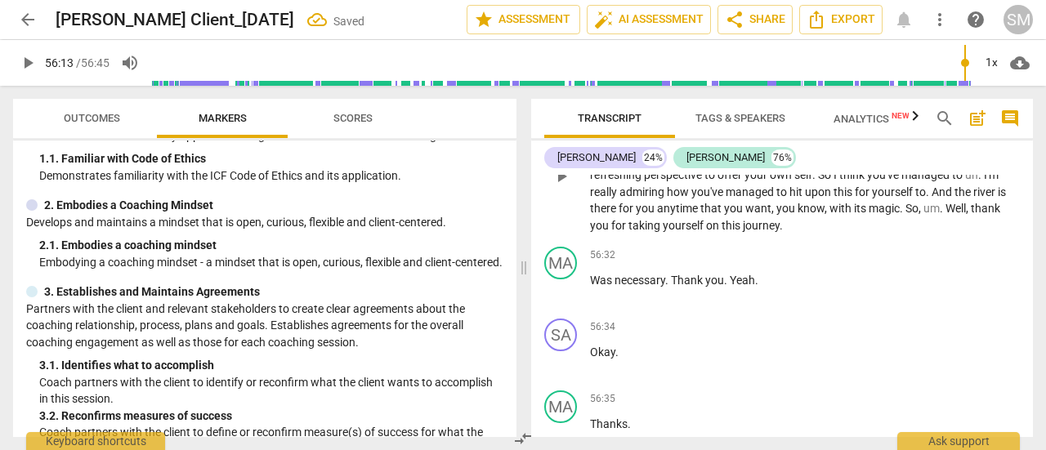
click at [969, 165] on span "You" at bounding box center [958, 158] width 22 height 13
click at [562, 186] on span "play_arrow" at bounding box center [562, 177] width 20 height 20
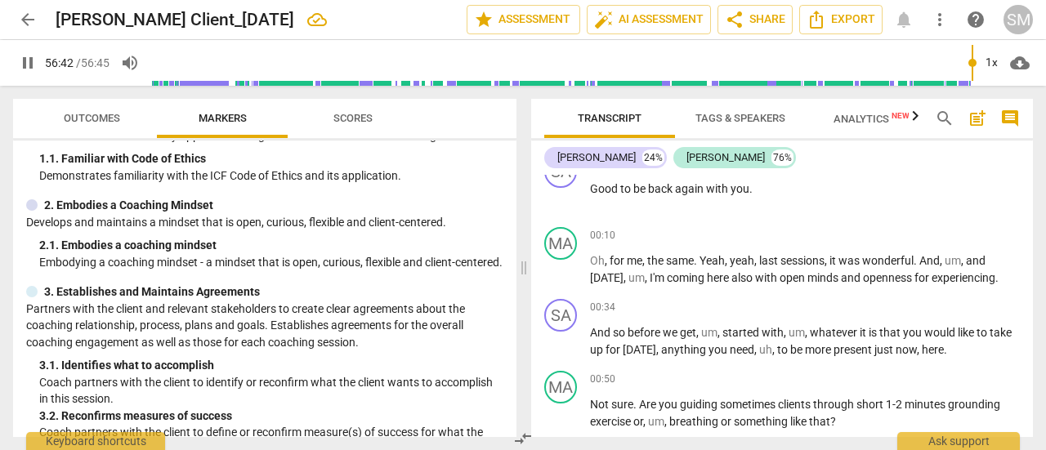
scroll to position [0, 0]
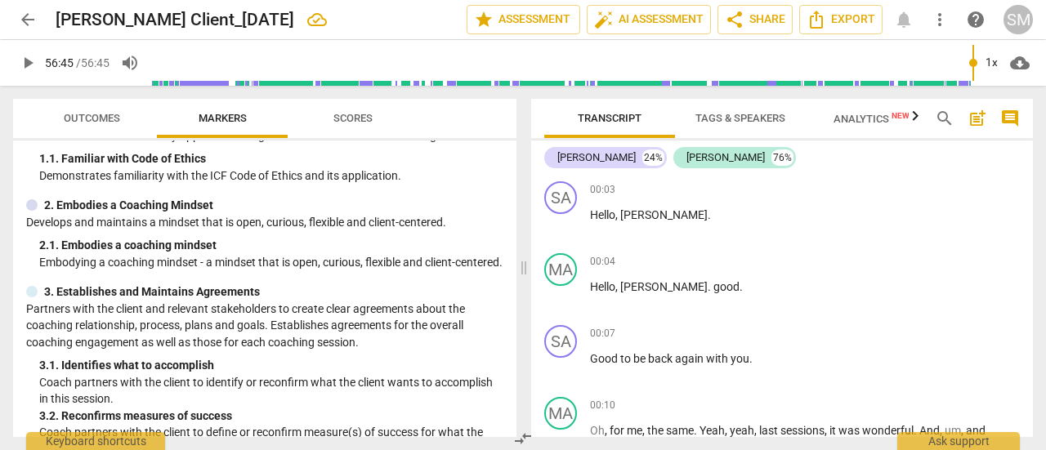
type input "3405"
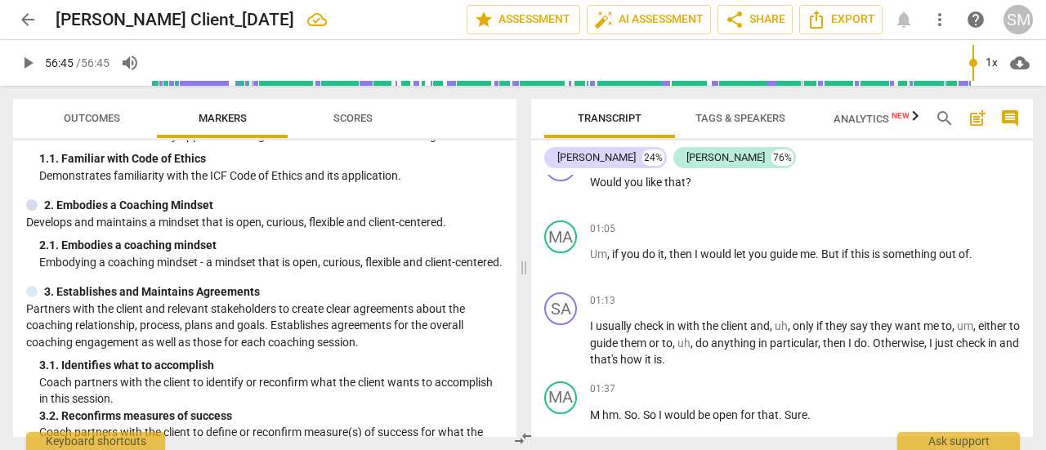
scroll to position [486, 0]
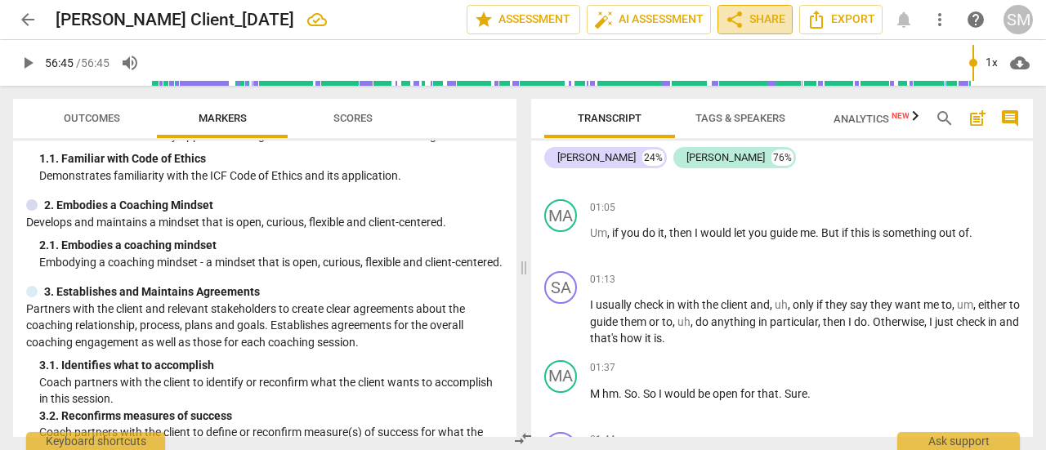
click at [768, 17] on span "share Share" at bounding box center [755, 20] width 60 height 20
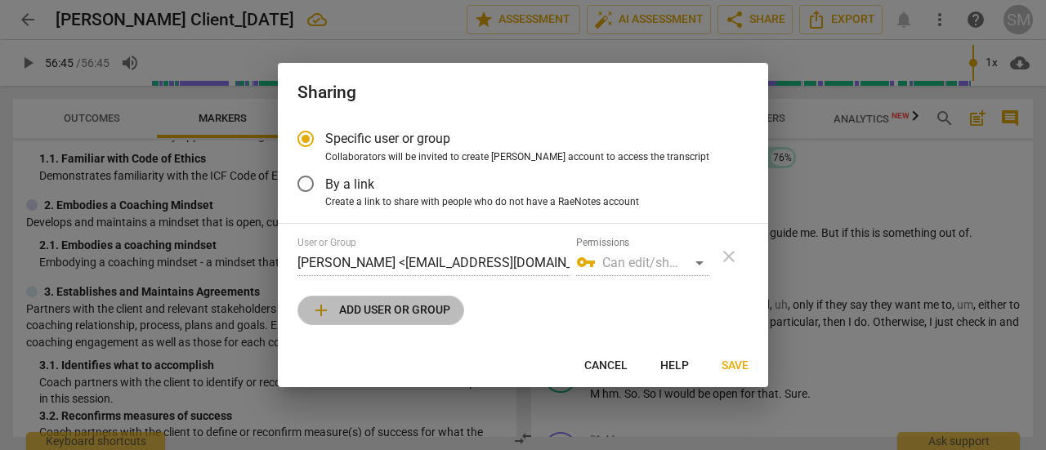
click at [416, 308] on span "add Add user or group" at bounding box center [380, 311] width 139 height 20
radio input "false"
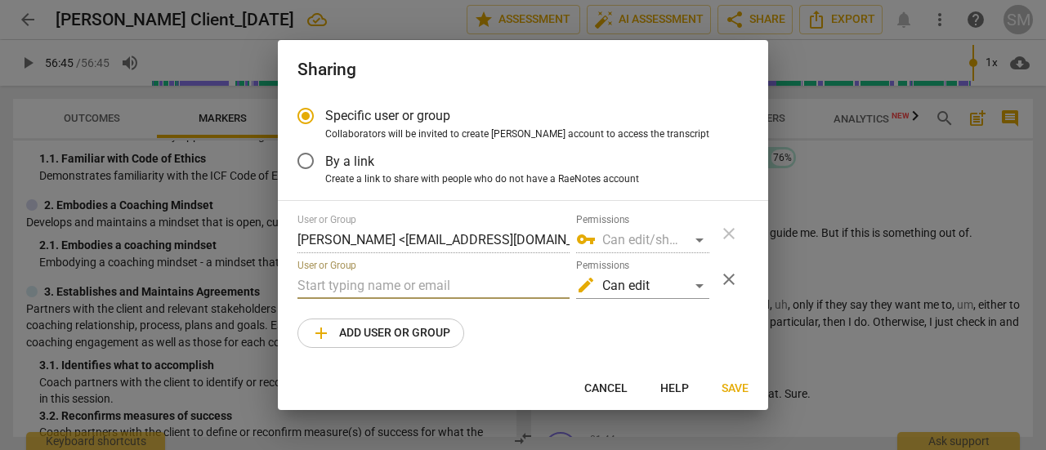
click at [381, 291] on input "text" at bounding box center [434, 286] width 272 height 26
type input "t"
click at [729, 386] on span "Save" at bounding box center [735, 389] width 27 height 16
radio input "false"
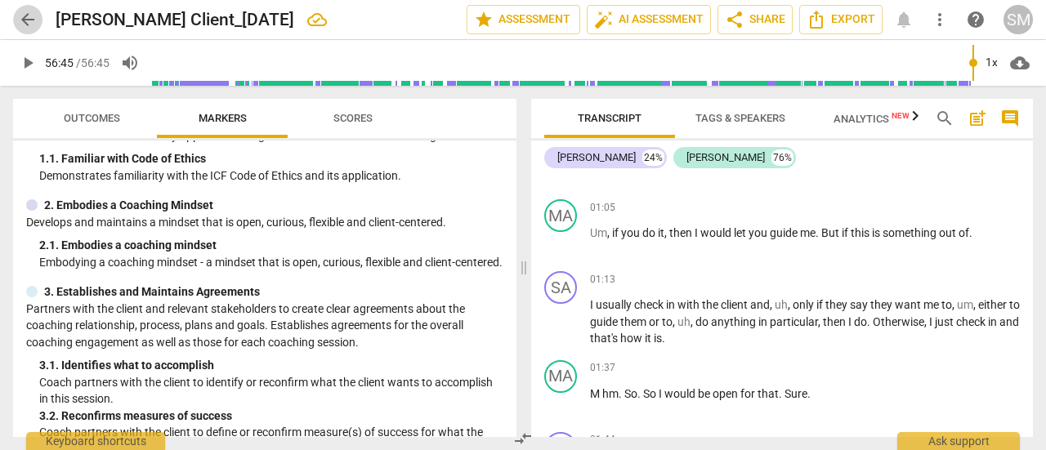
click at [34, 18] on span "arrow_back" at bounding box center [28, 20] width 20 height 20
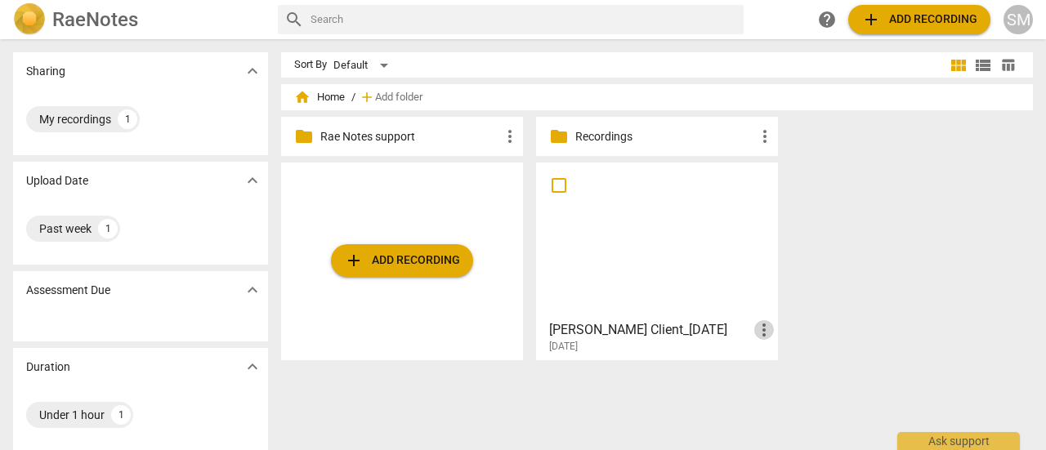
click at [759, 331] on span "more_vert" at bounding box center [764, 330] width 20 height 20
click at [665, 253] on div at bounding box center [523, 225] width 1046 height 450
click at [665, 253] on div at bounding box center [657, 240] width 231 height 145
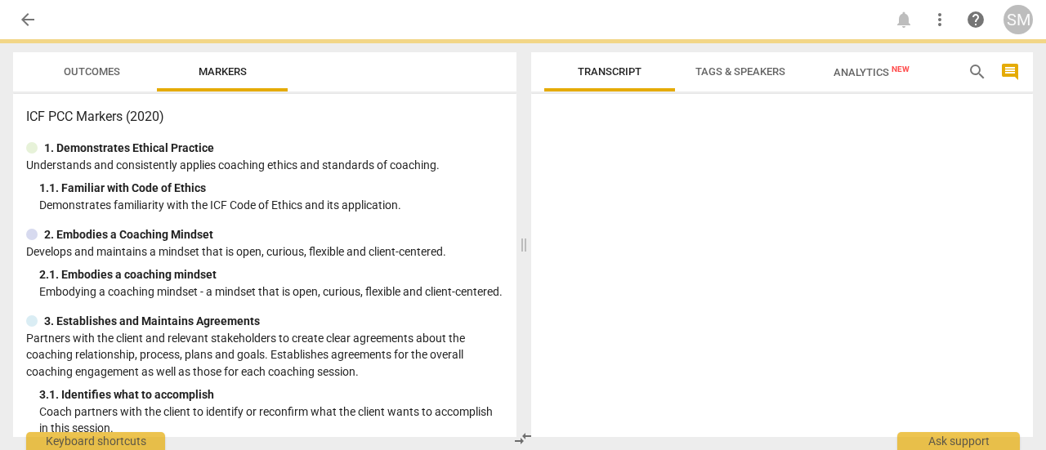
click at [665, 253] on div at bounding box center [782, 269] width 502 height 337
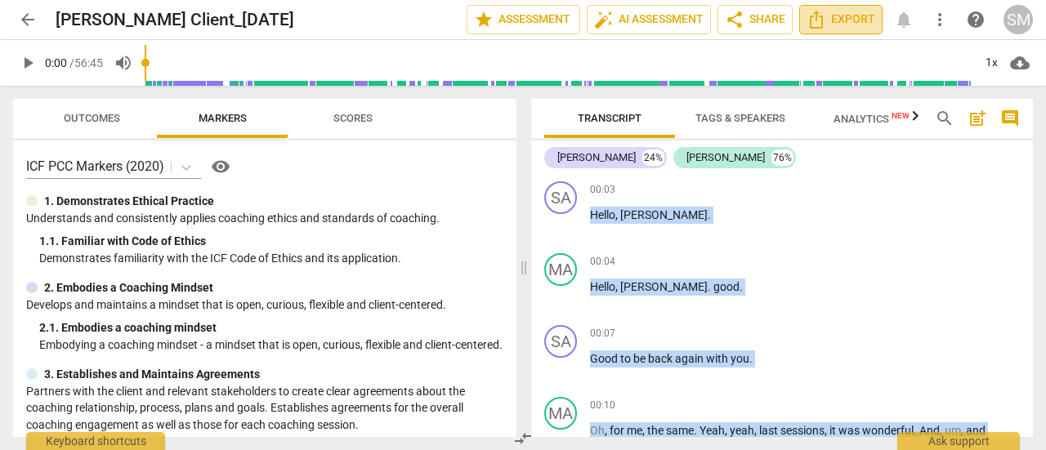
click at [847, 20] on span "Export" at bounding box center [841, 20] width 69 height 20
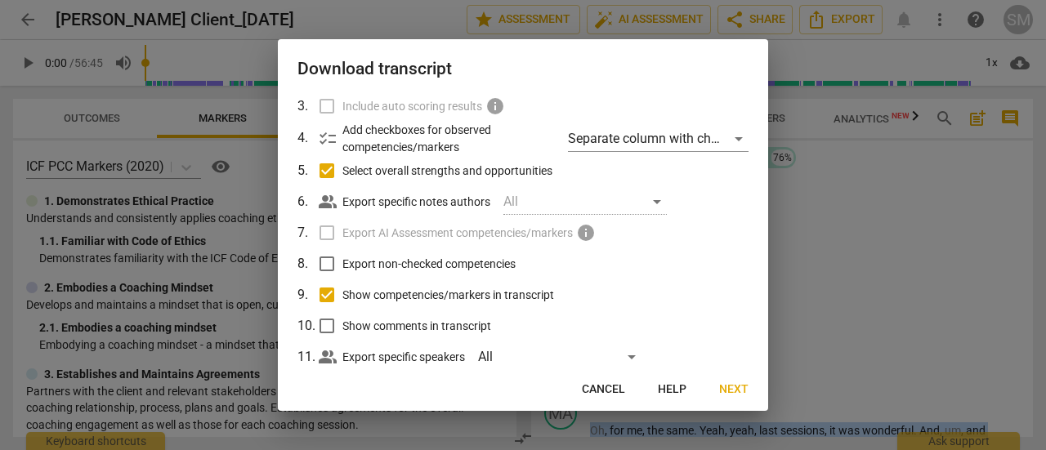
scroll to position [168, 0]
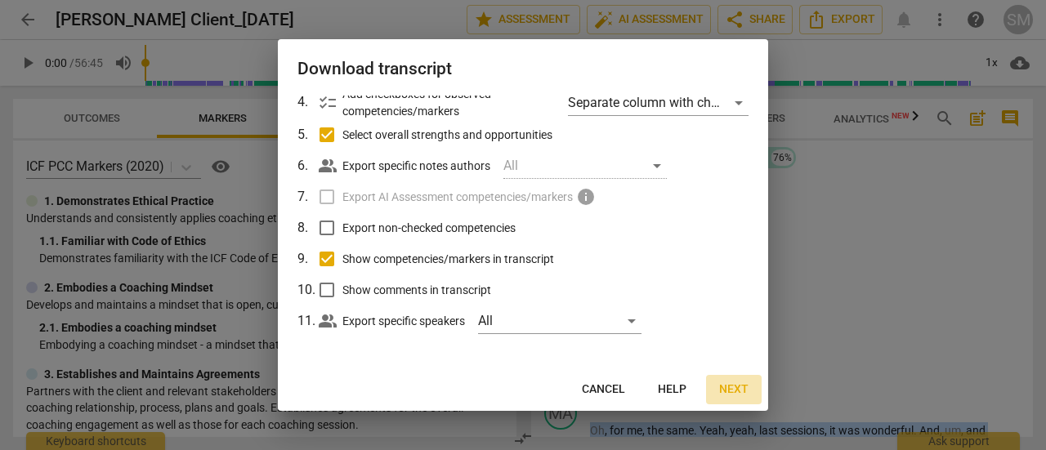
click at [731, 387] on span "Next" at bounding box center [733, 390] width 29 height 16
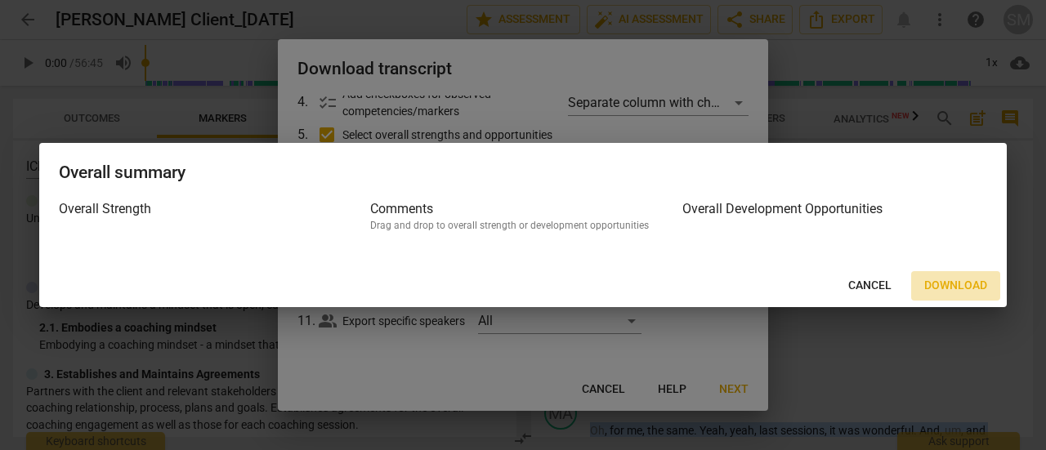
click at [942, 283] on span "Download" at bounding box center [955, 286] width 63 height 16
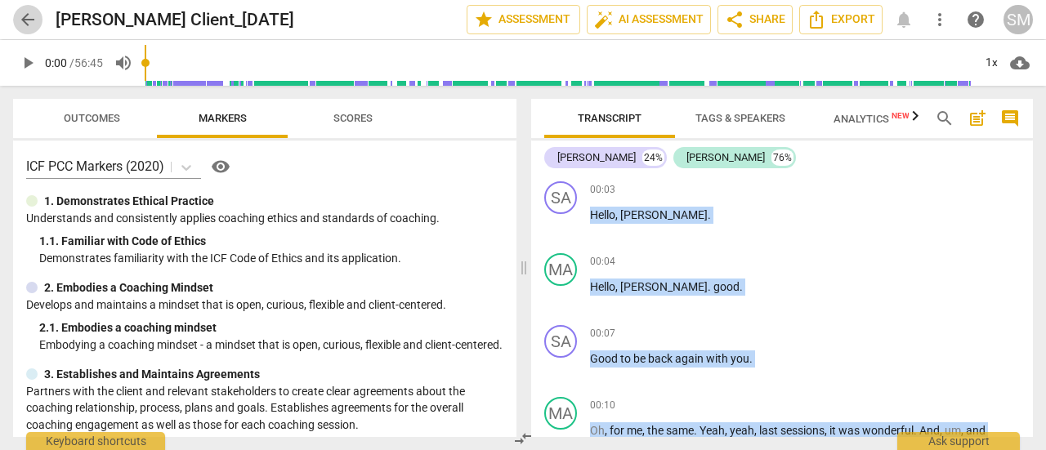
click at [24, 16] on span "arrow_back" at bounding box center [28, 20] width 20 height 20
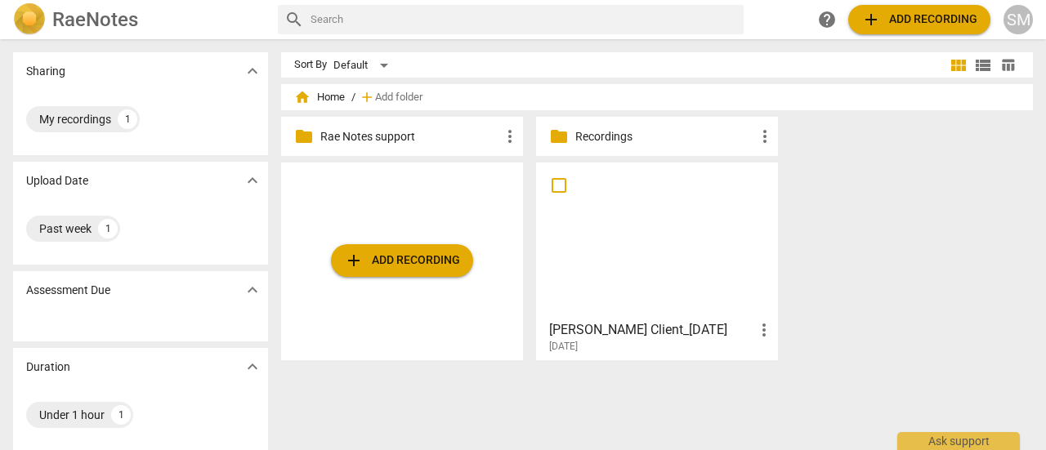
click at [584, 137] on p "Recordings" at bounding box center [665, 136] width 180 height 17
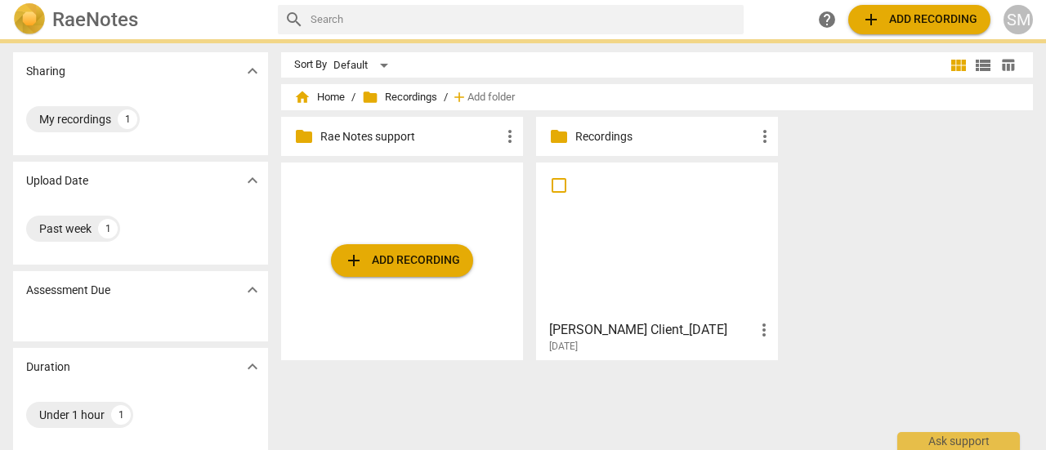
click at [584, 137] on p "Recordings" at bounding box center [665, 136] width 180 height 17
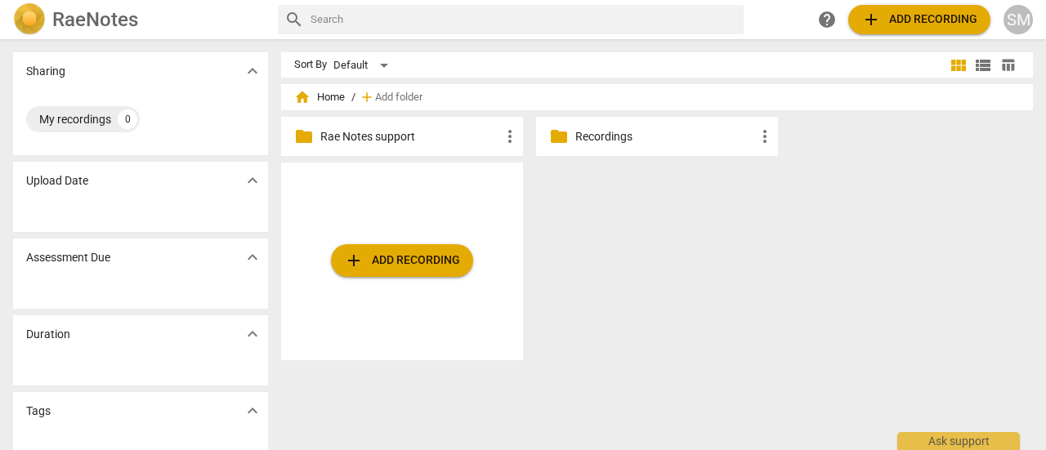
click at [665, 137] on p "Recordings" at bounding box center [665, 136] width 180 height 17
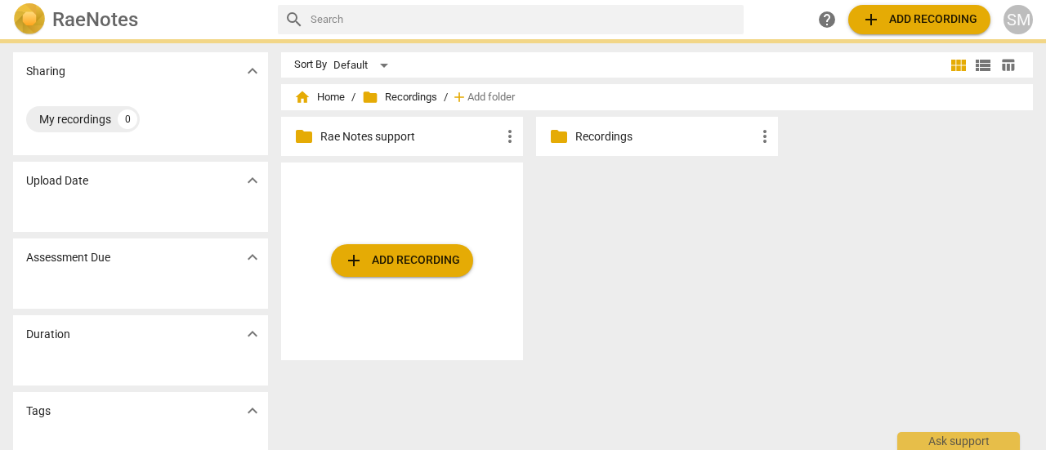
click at [665, 137] on p "Recordings" at bounding box center [665, 136] width 180 height 17
